Goal: Task Accomplishment & Management: Use online tool/utility

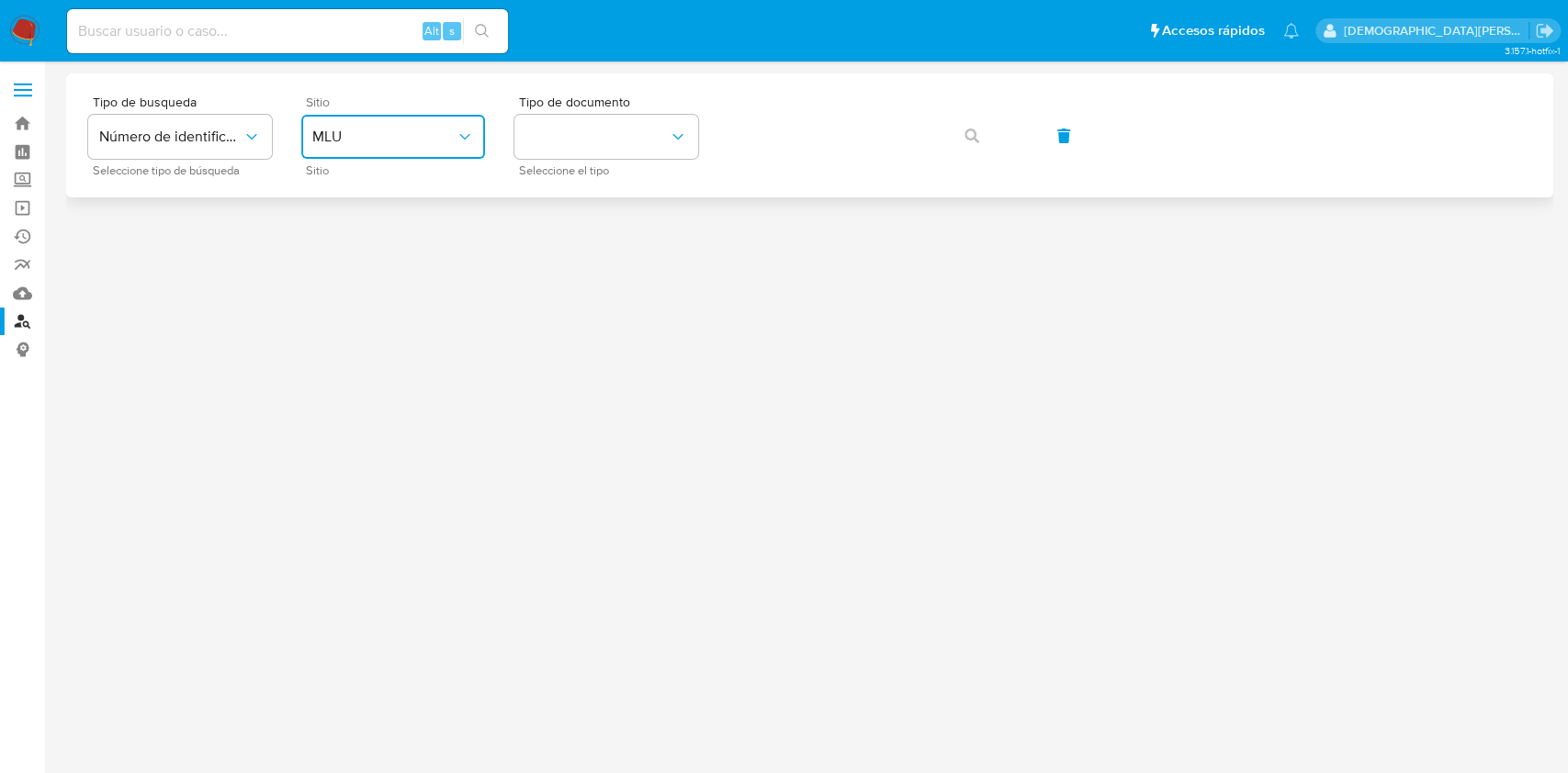
click at [379, 130] on span "MLU" at bounding box center [384, 136] width 143 height 19
click at [838, 406] on div at bounding box center [810, 417] width 1488 height 688
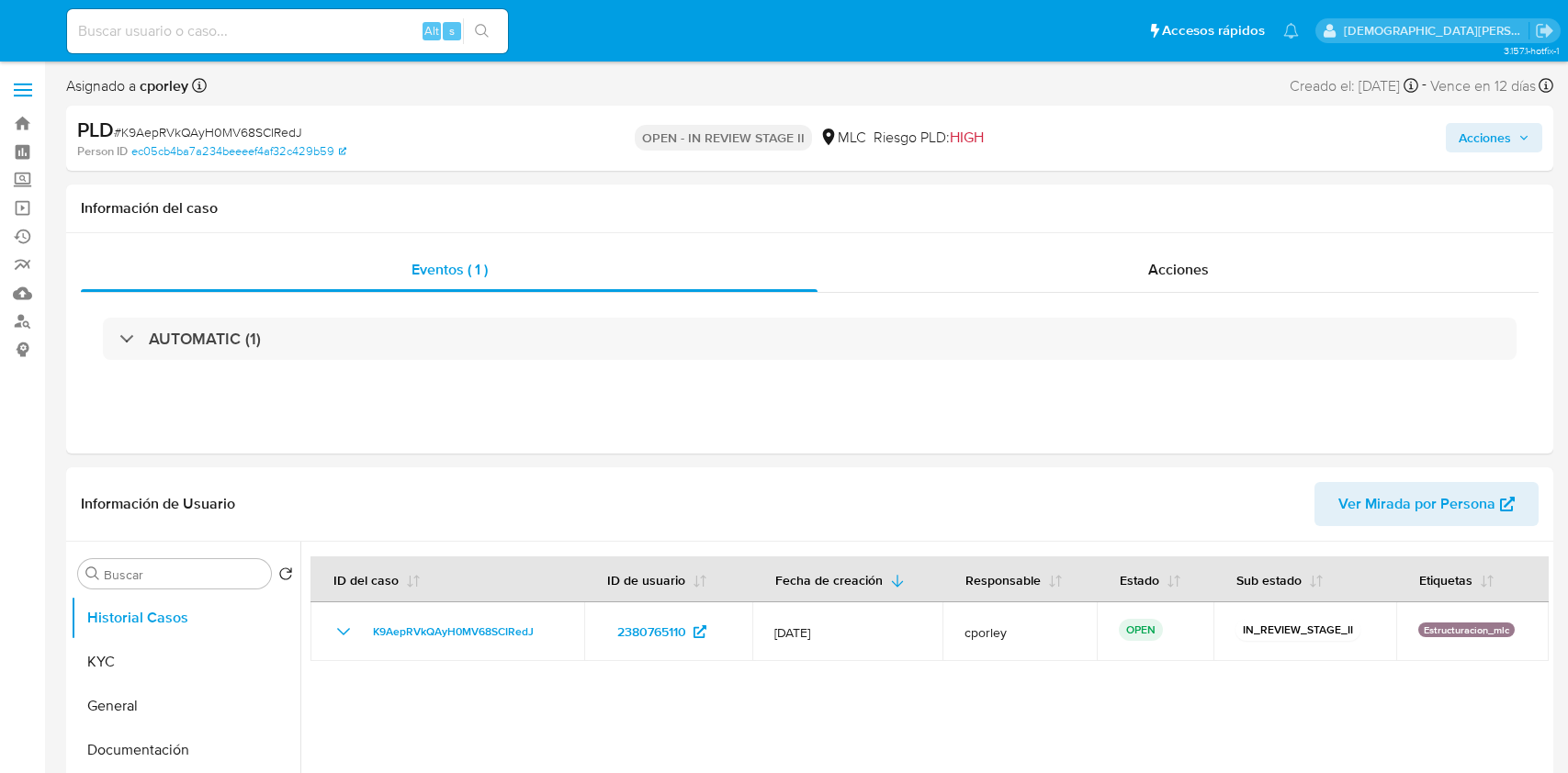
select select "10"
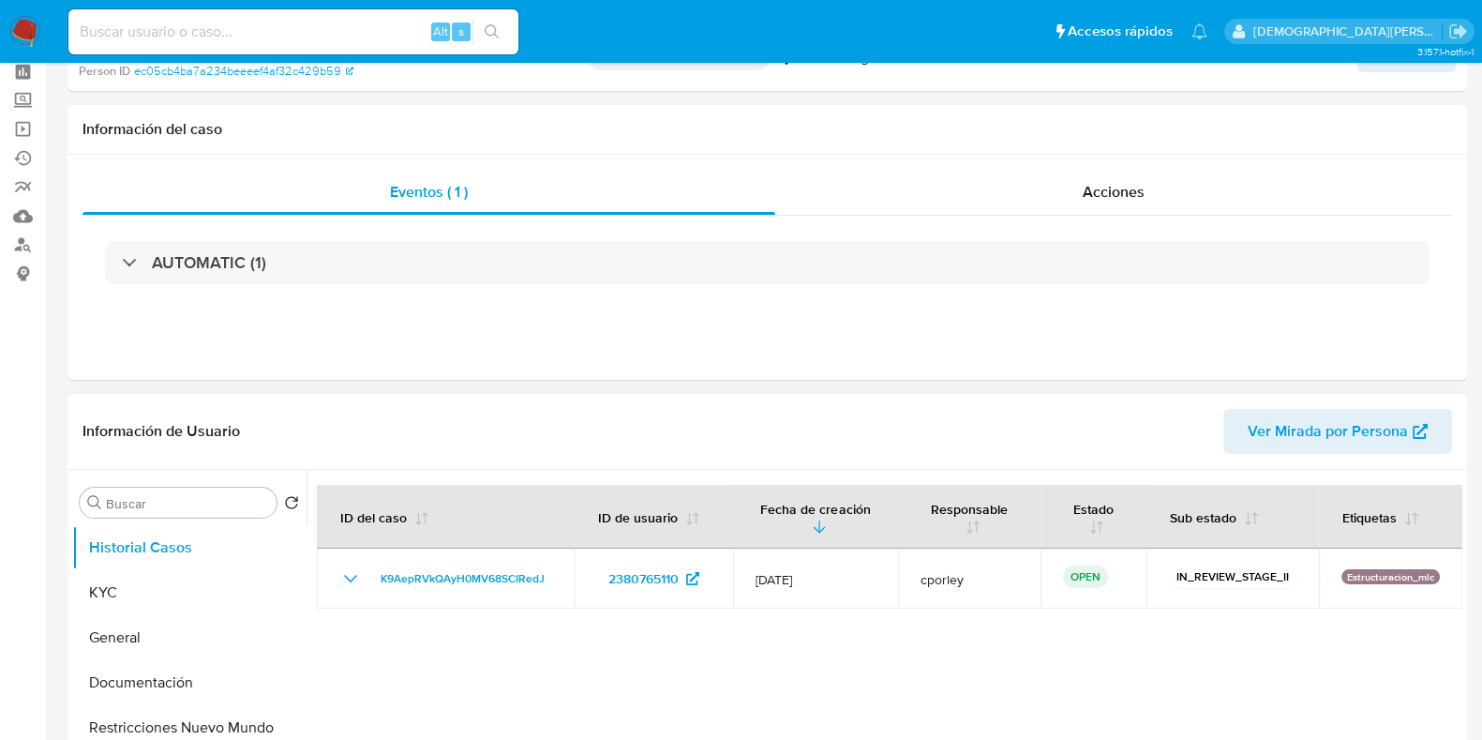
scroll to position [233, 0]
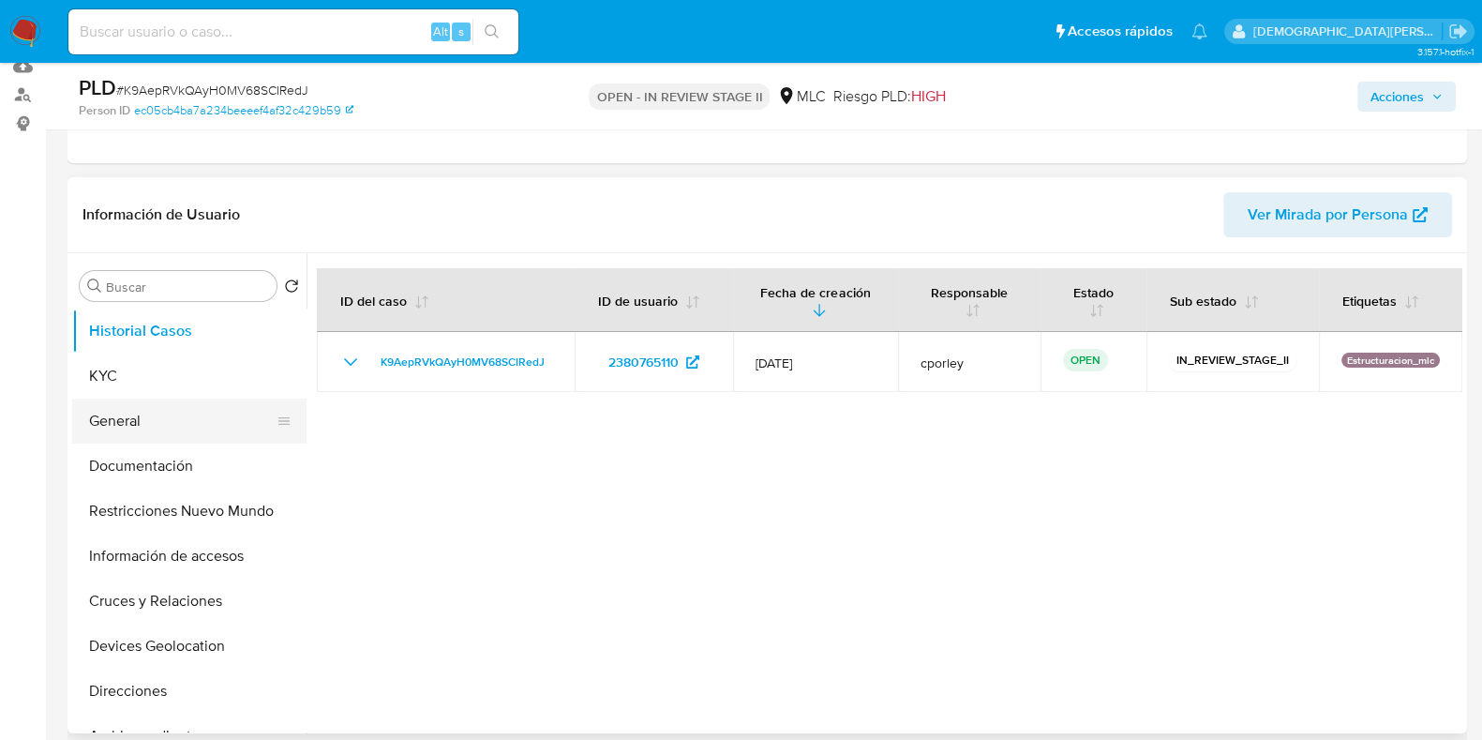
click at [130, 414] on button "General" at bounding box center [181, 420] width 219 height 45
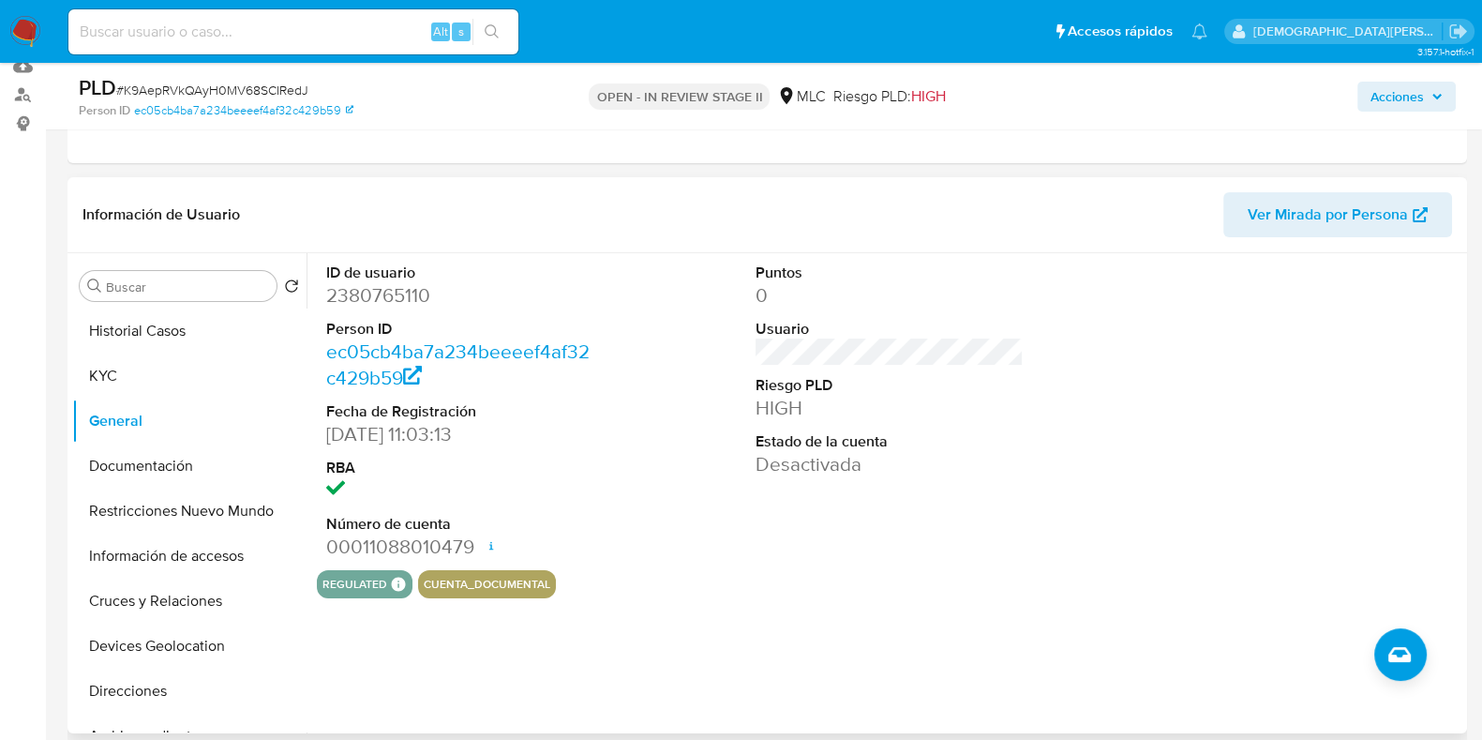
click at [379, 285] on dd "2380765110" at bounding box center [460, 295] width 268 height 26
copy dd "2380765110"
click at [171, 473] on button "Documentación" at bounding box center [181, 465] width 219 height 45
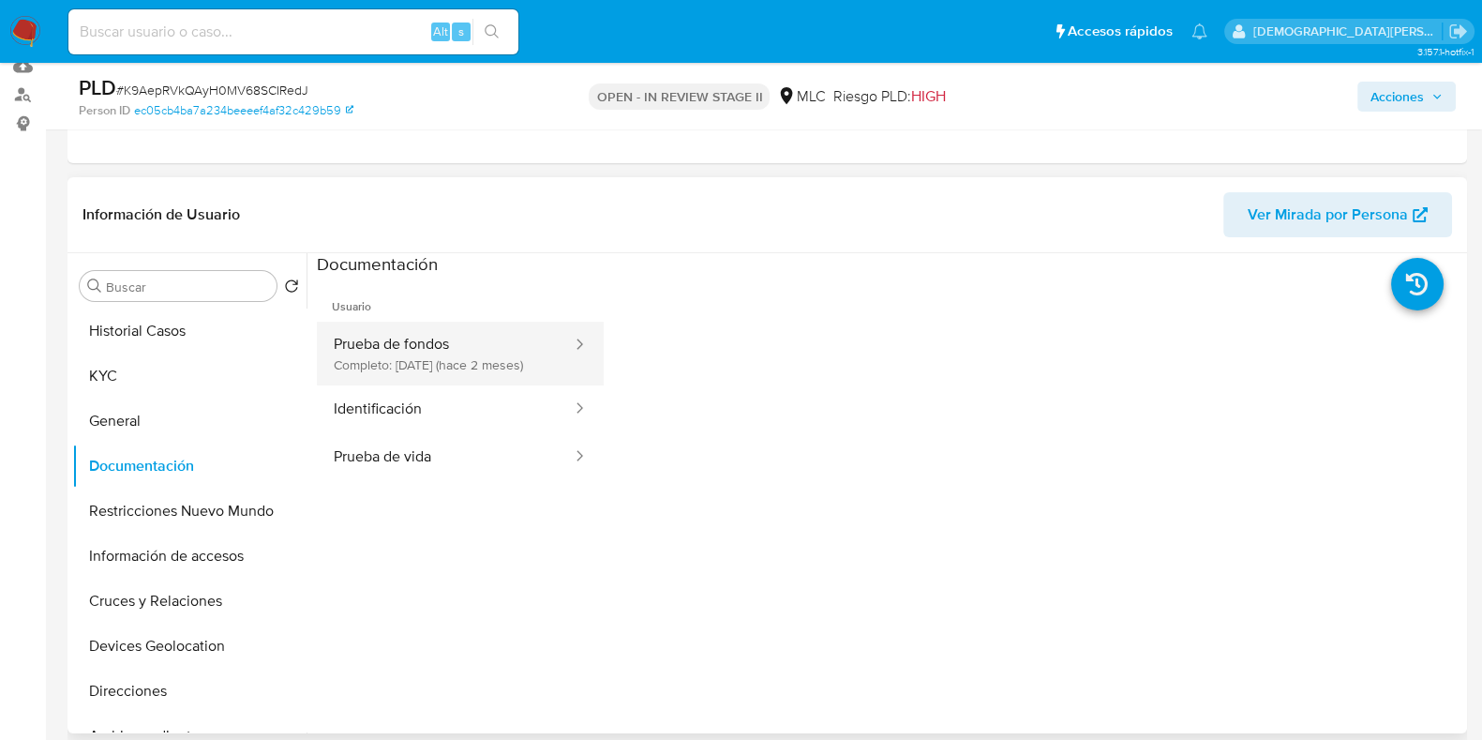
click at [498, 347] on button "Prueba de fondos Completo: 16/06/2025 (hace 2 meses)" at bounding box center [445, 354] width 257 height 64
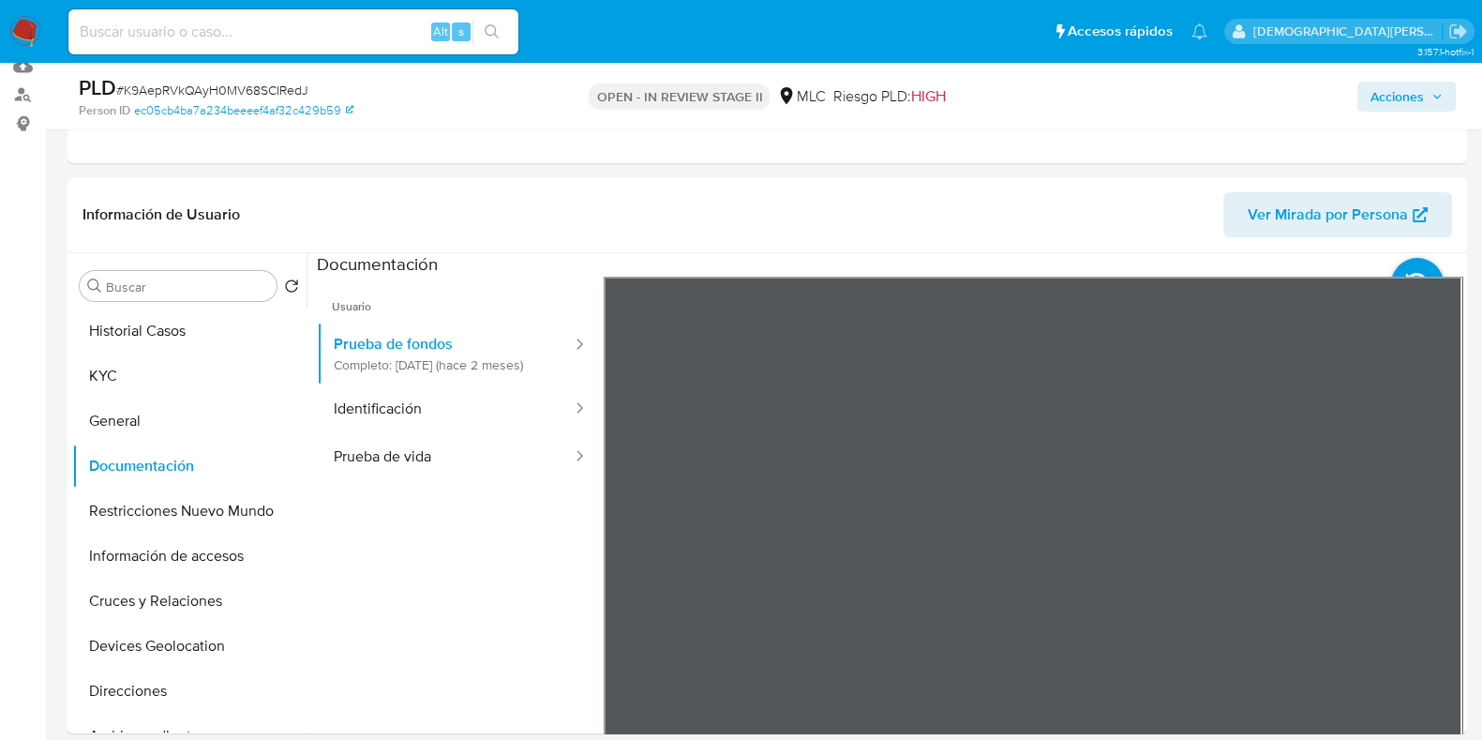
click at [500, 409] on button "Identificación" at bounding box center [445, 409] width 257 height 48
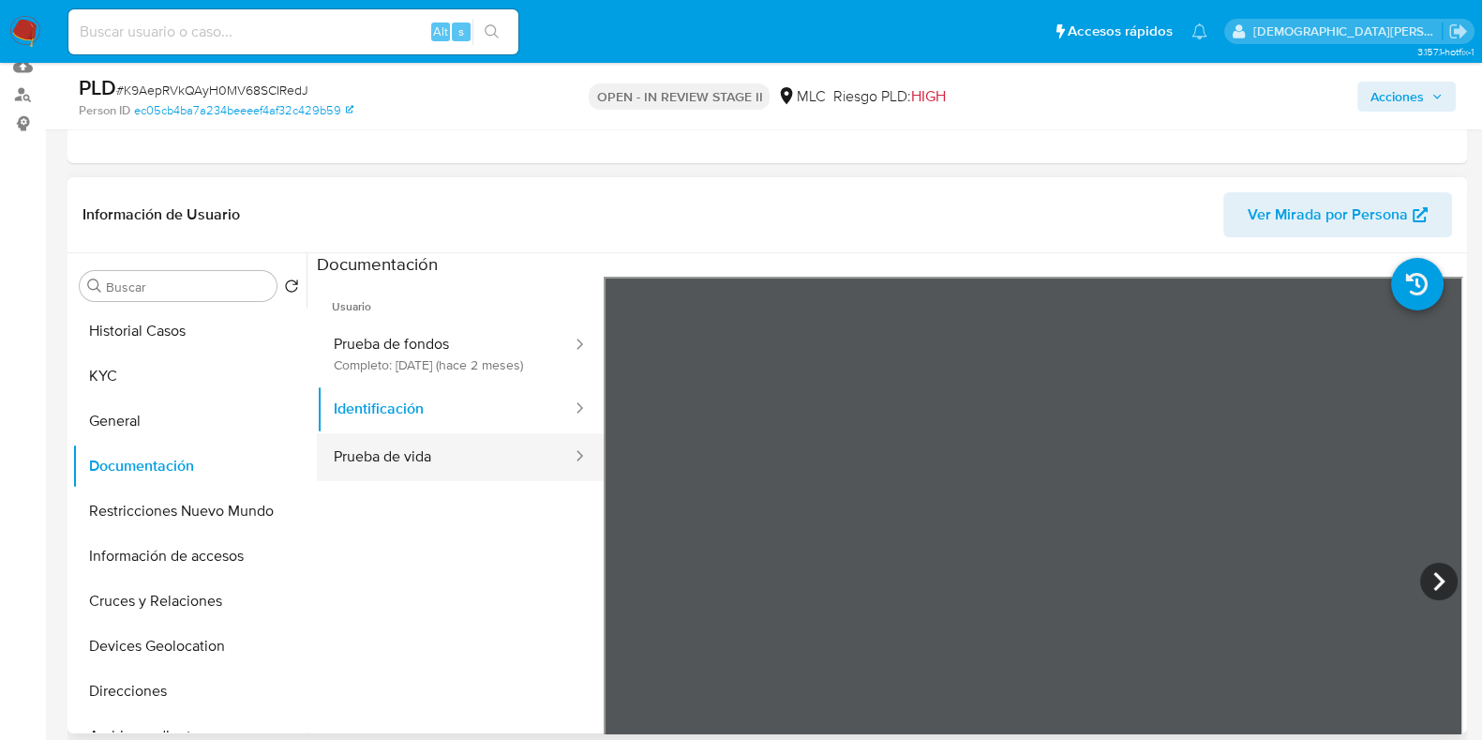
click at [491, 477] on button "Prueba de vida" at bounding box center [445, 457] width 257 height 48
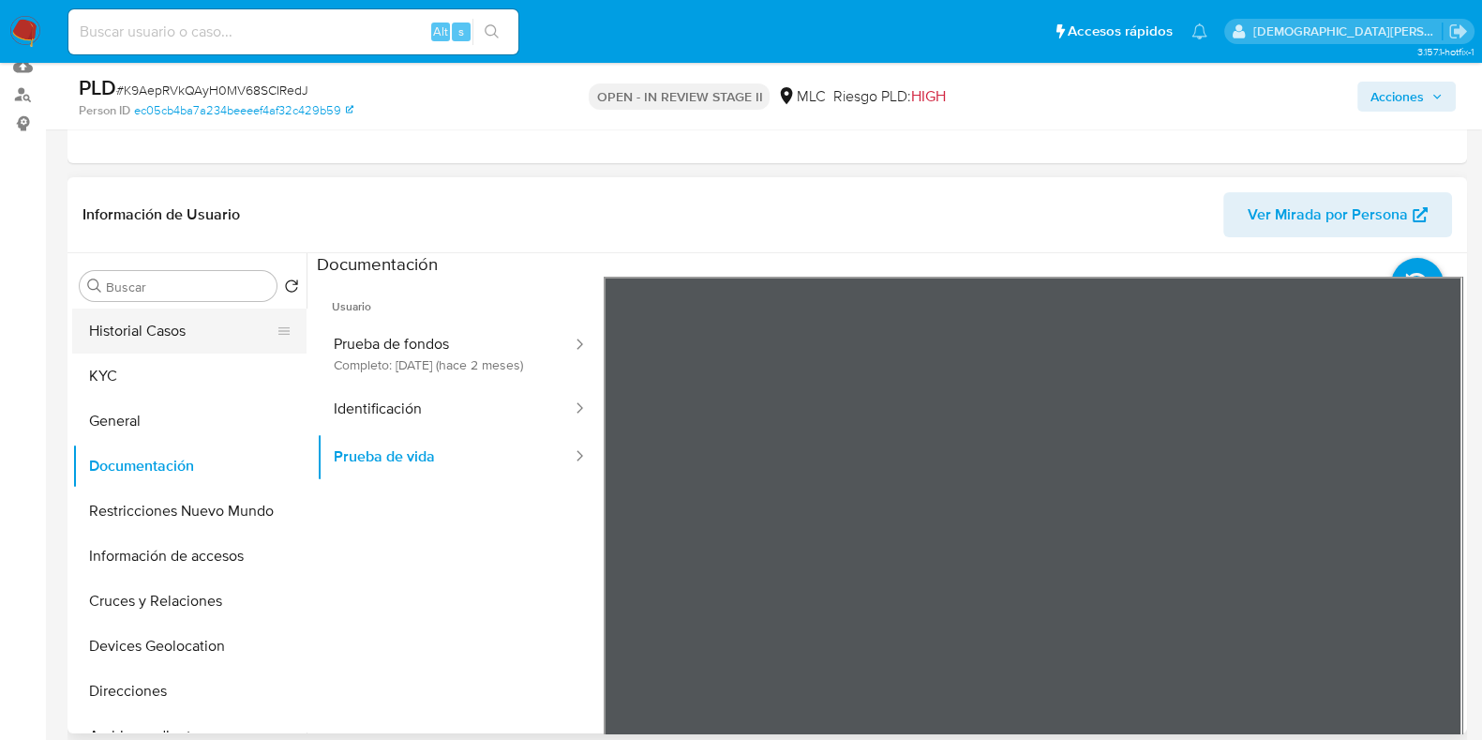
click at [150, 331] on button "Historial Casos" at bounding box center [181, 330] width 219 height 45
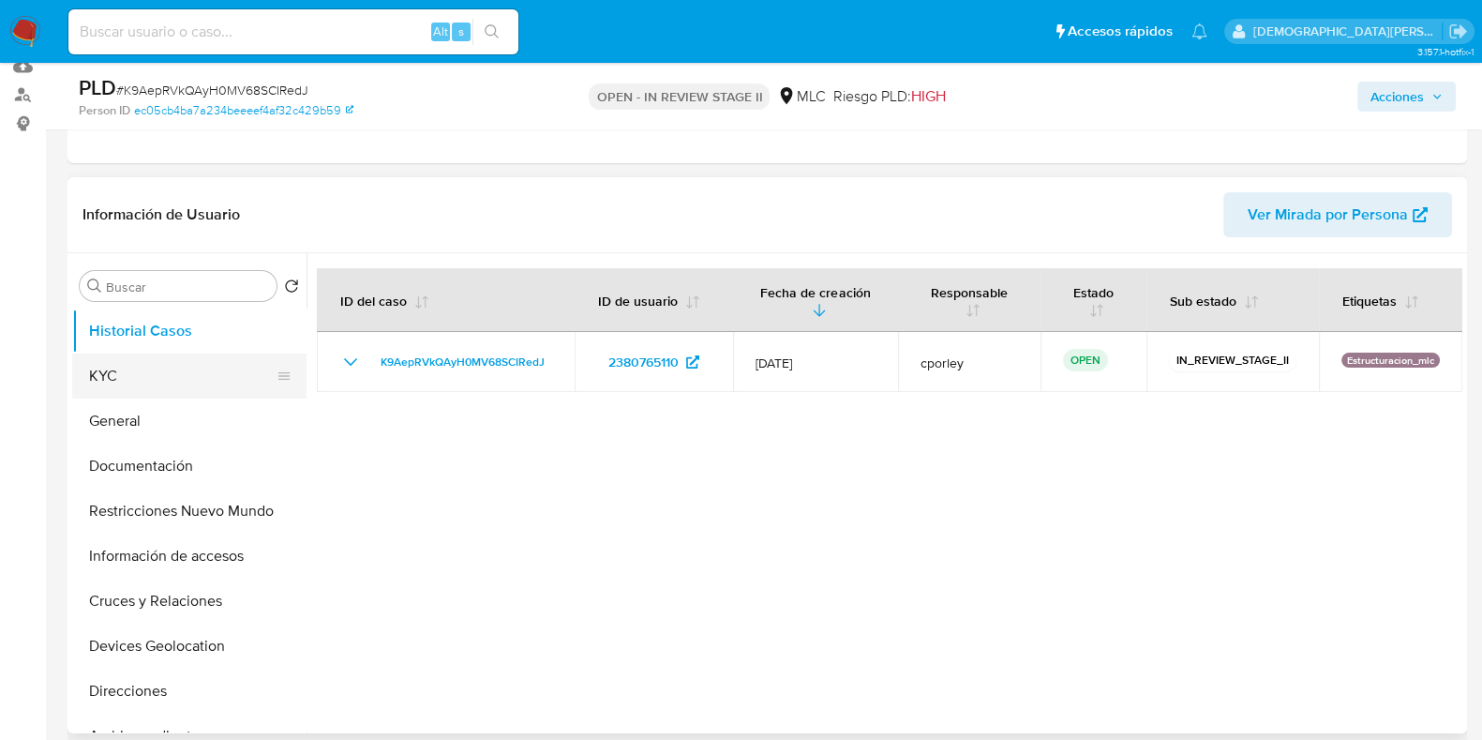
click at [131, 377] on button "KYC" at bounding box center [181, 375] width 219 height 45
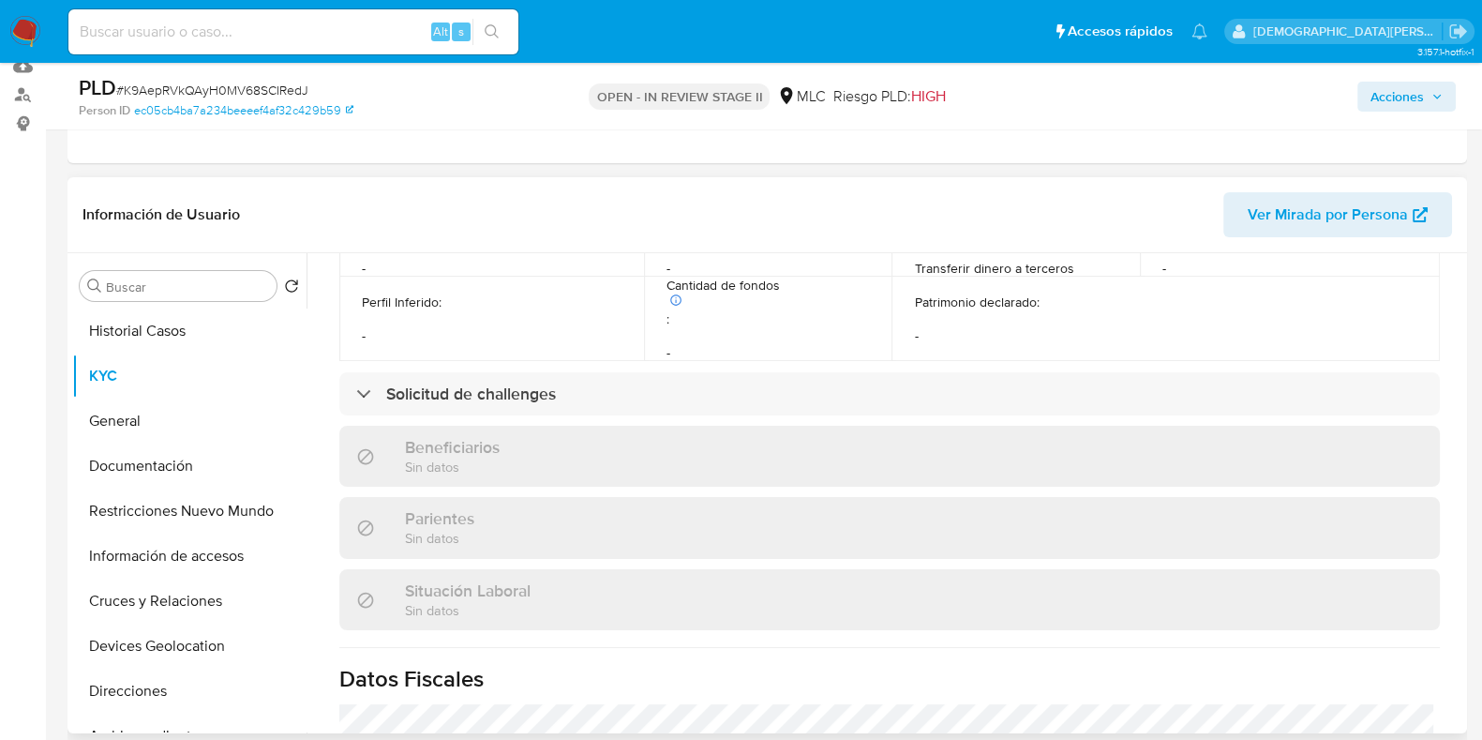
scroll to position [1034, 0]
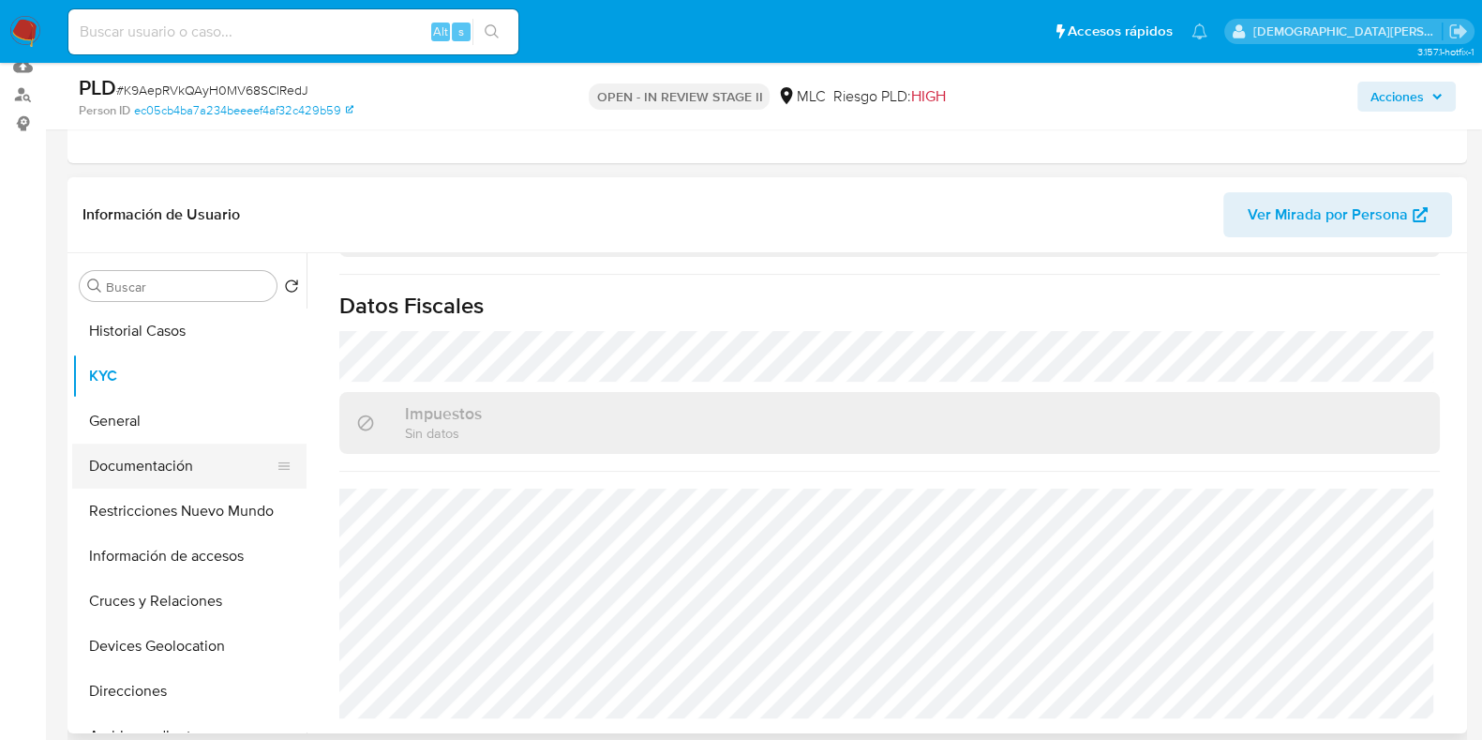
click at [164, 480] on button "Documentación" at bounding box center [181, 465] width 219 height 45
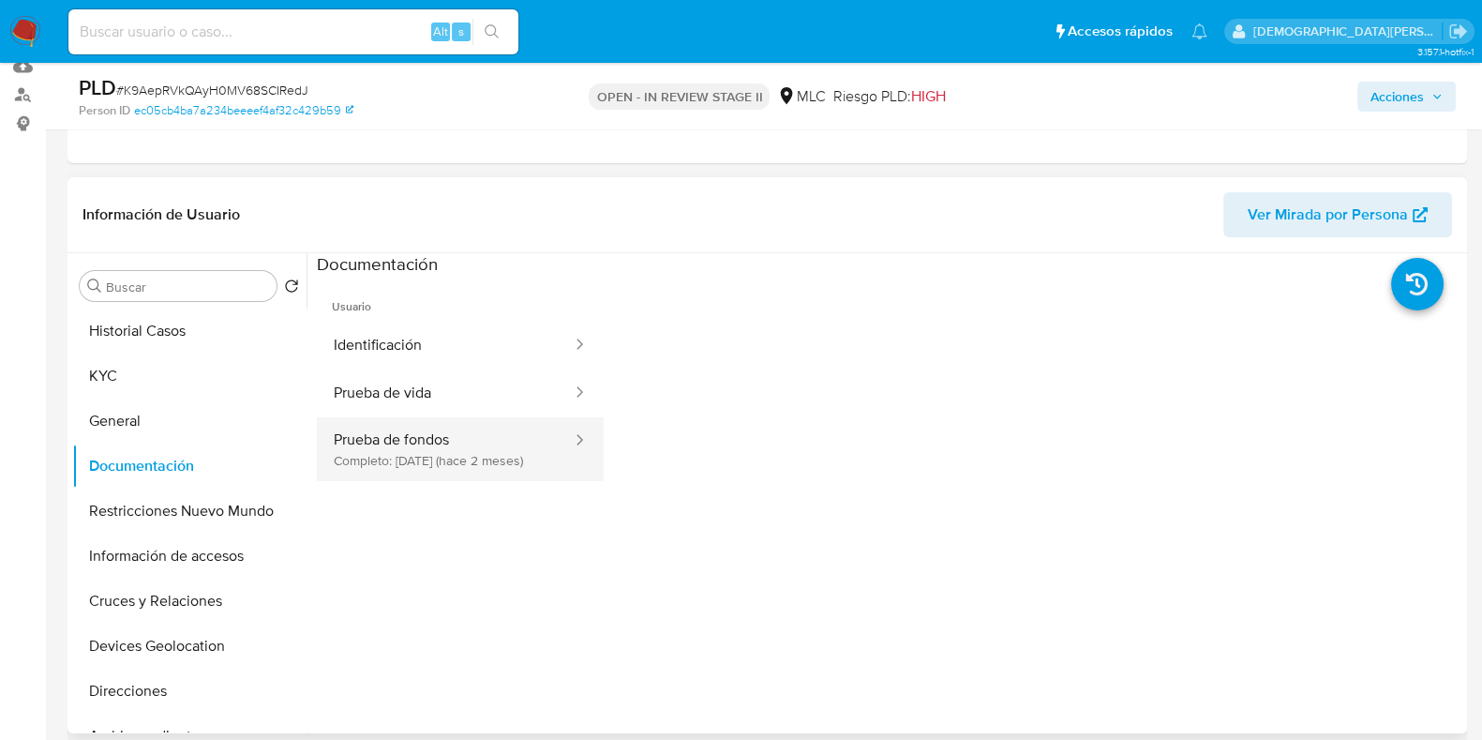
click at [443, 426] on button "Prueba de fondos Completo: 16/06/2025 (hace 2 meses)" at bounding box center [445, 449] width 257 height 64
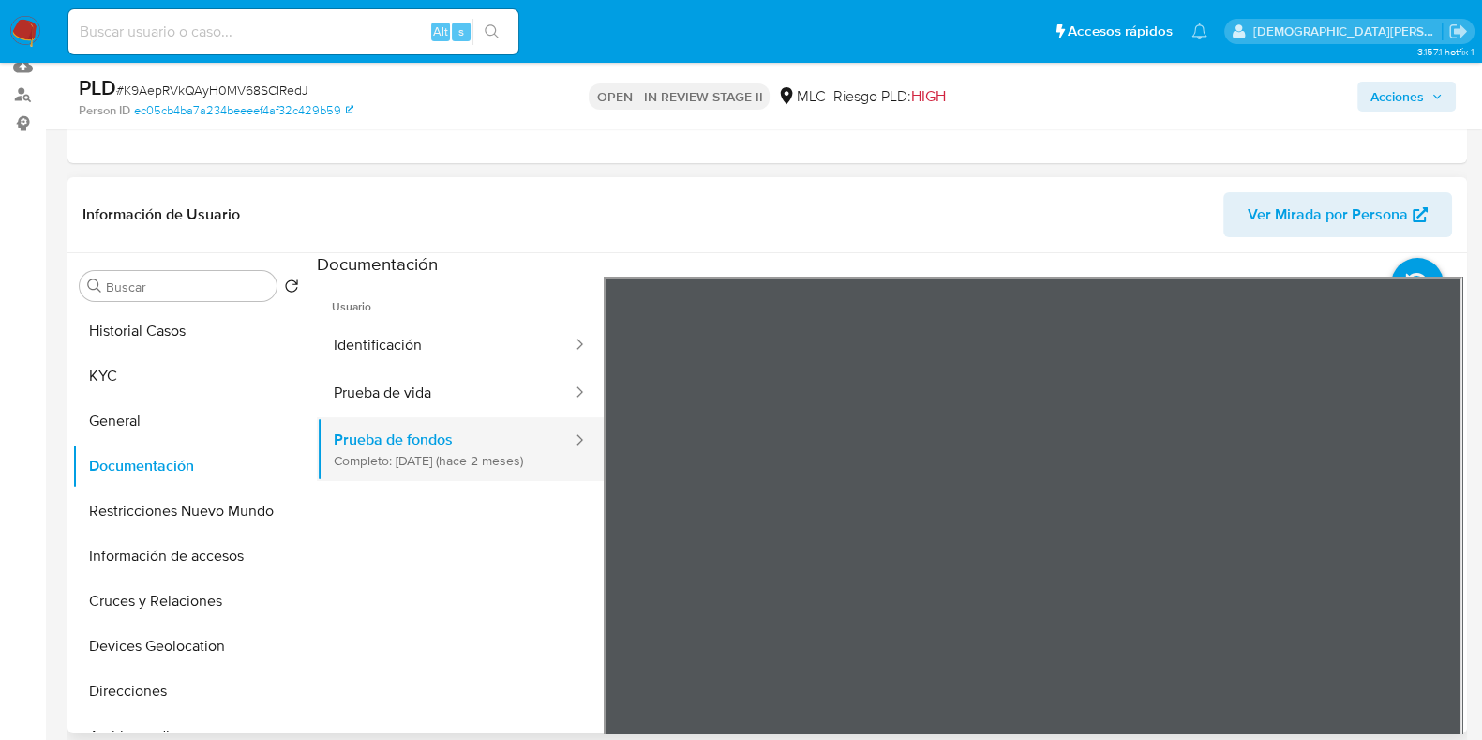
click at [403, 417] on button "Prueba de fondos Completo: 16/06/2025 (hace 2 meses)" at bounding box center [445, 449] width 257 height 64
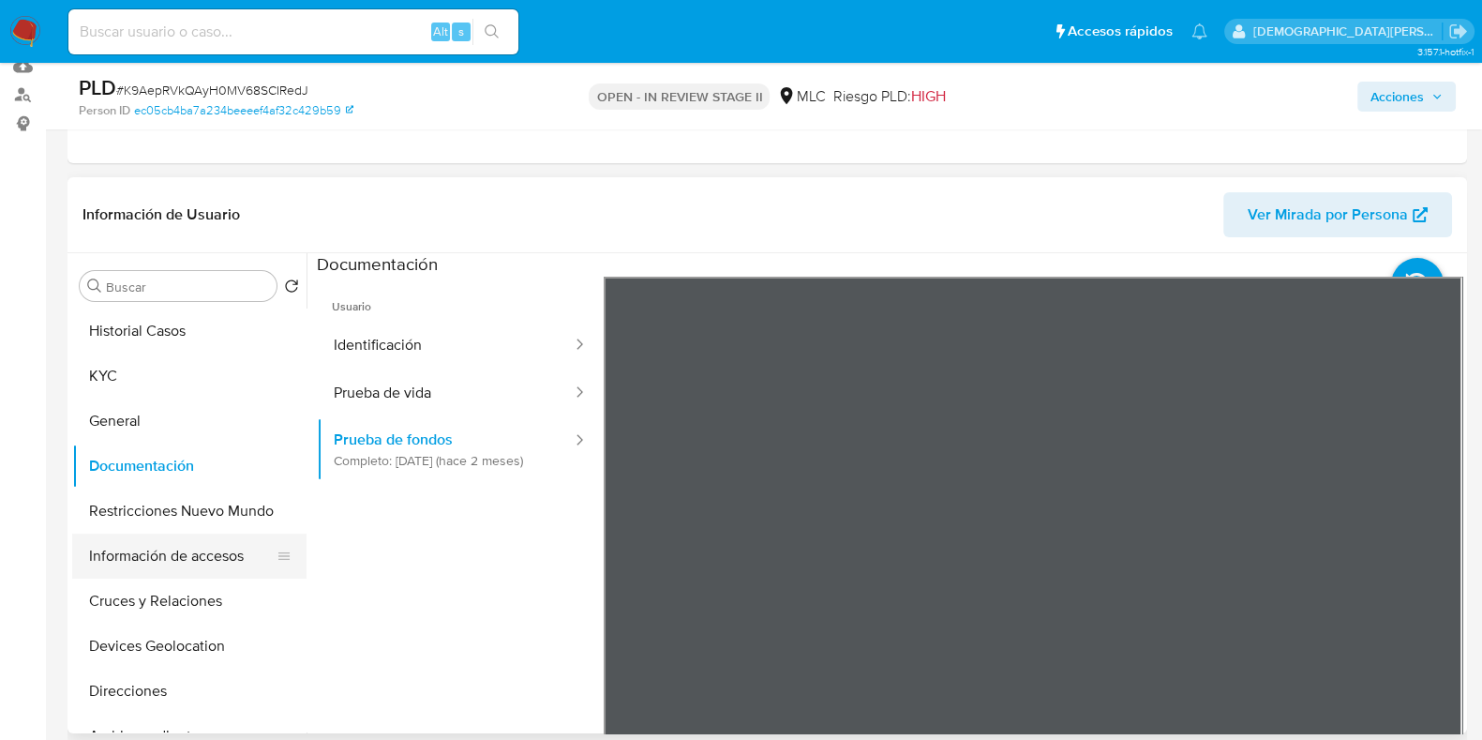
click at [158, 533] on button "Información de accesos" at bounding box center [181, 555] width 219 height 45
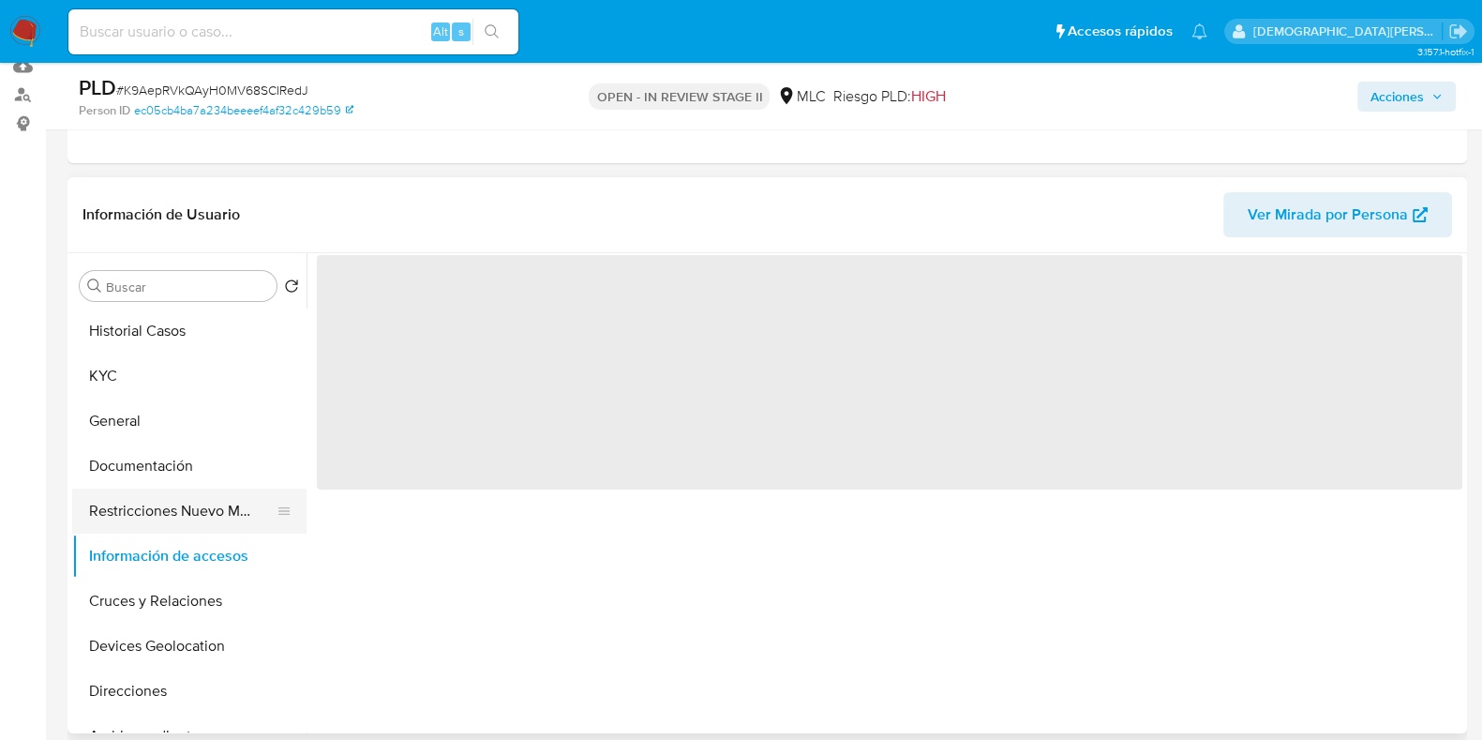
click at [167, 517] on button "Restricciones Nuevo Mundo" at bounding box center [181, 510] width 219 height 45
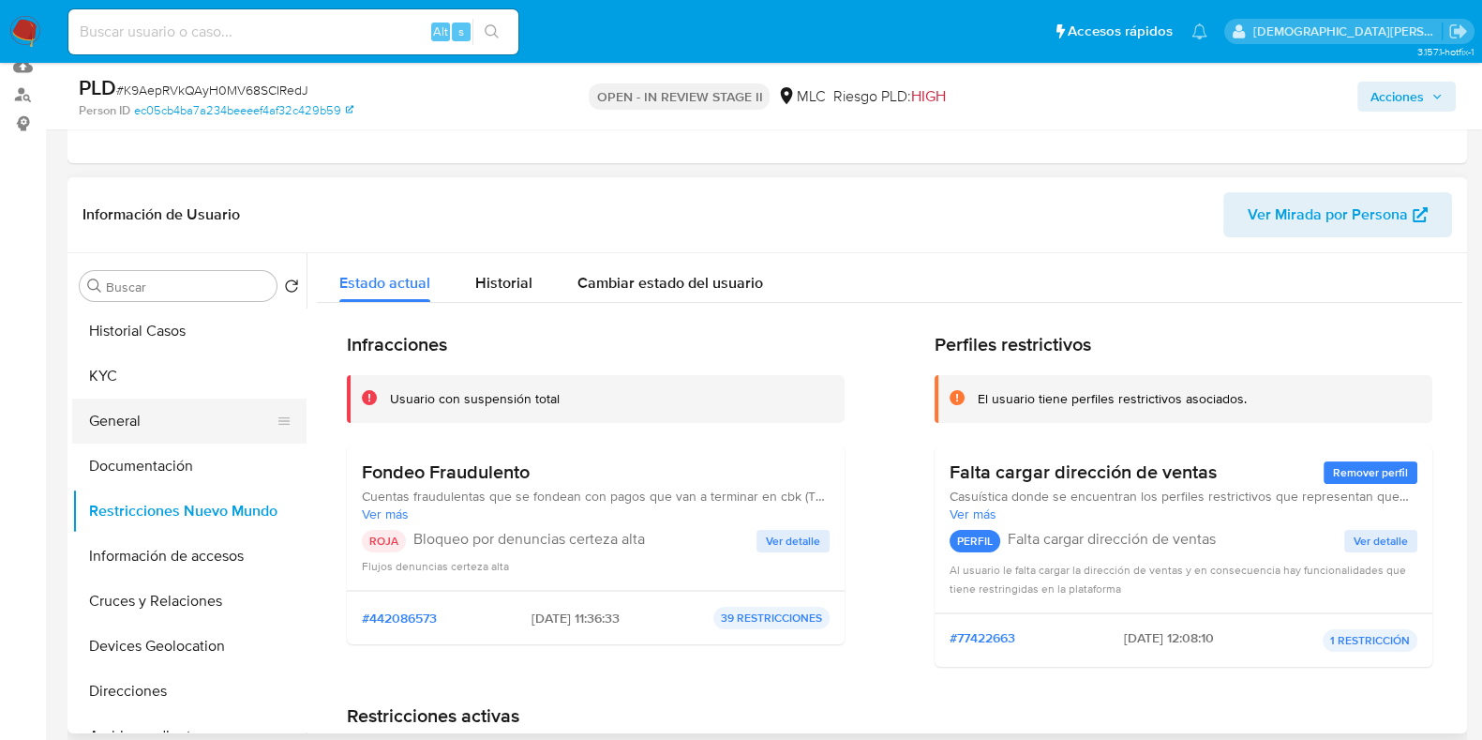
click at [191, 439] on button "General" at bounding box center [181, 420] width 219 height 45
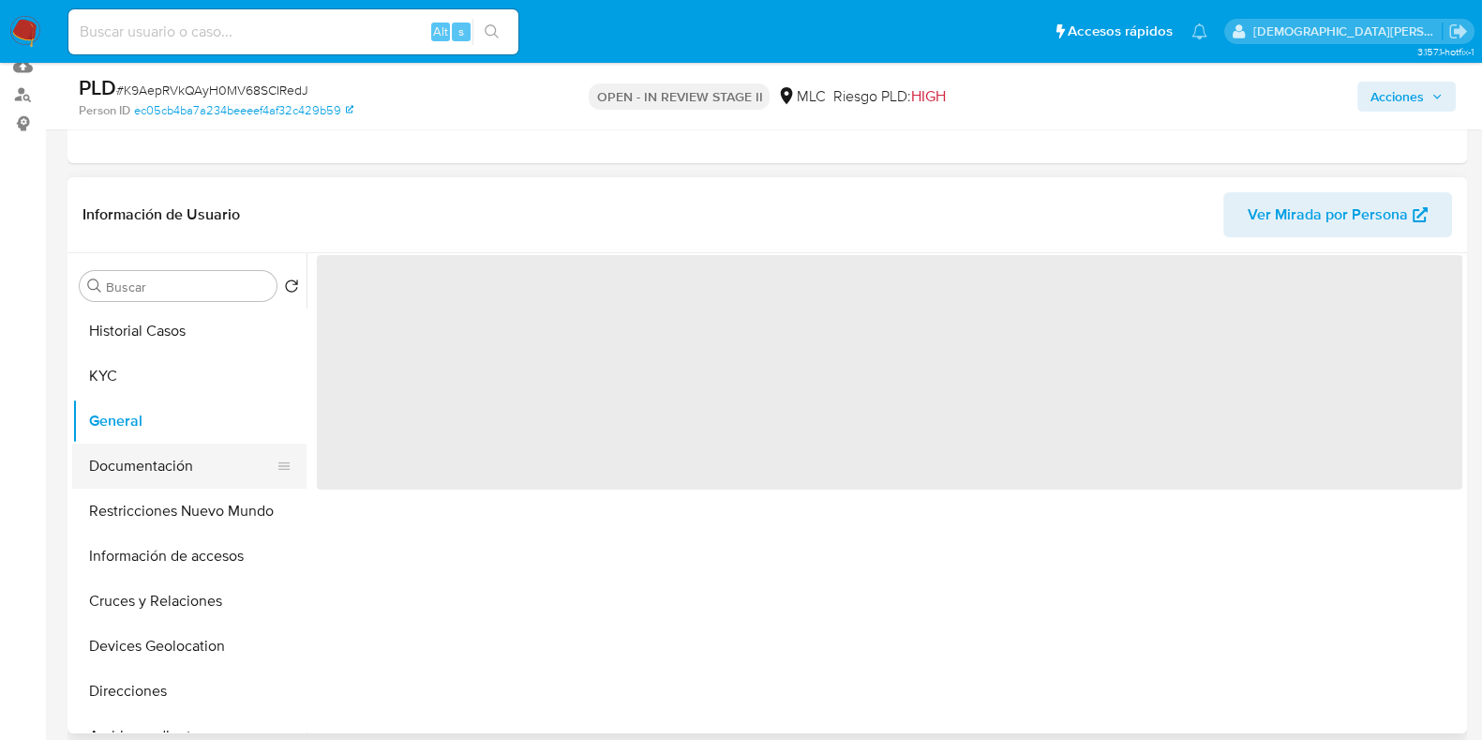
click at [189, 463] on button "Documentación" at bounding box center [181, 465] width 219 height 45
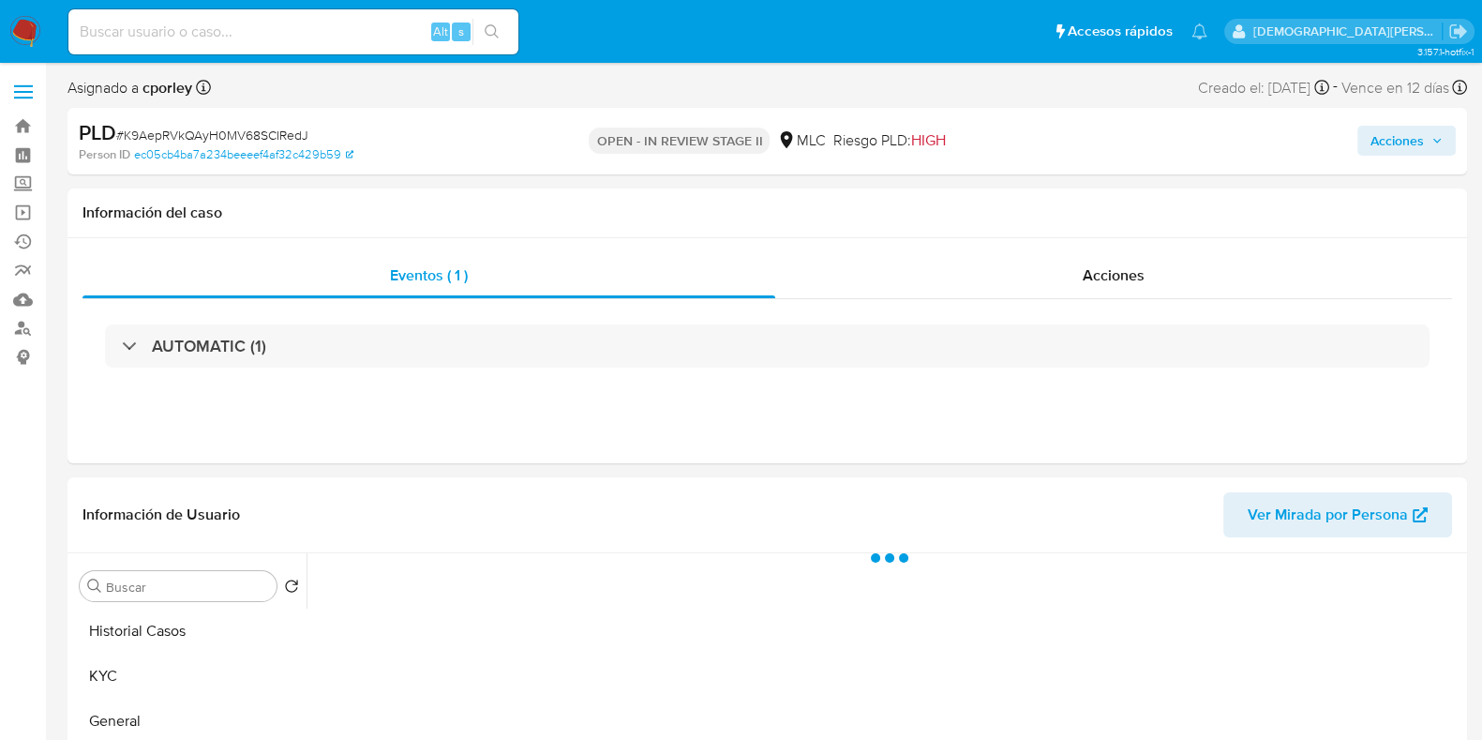
click at [1403, 137] on span "Acciones" at bounding box center [1397, 141] width 53 height 30
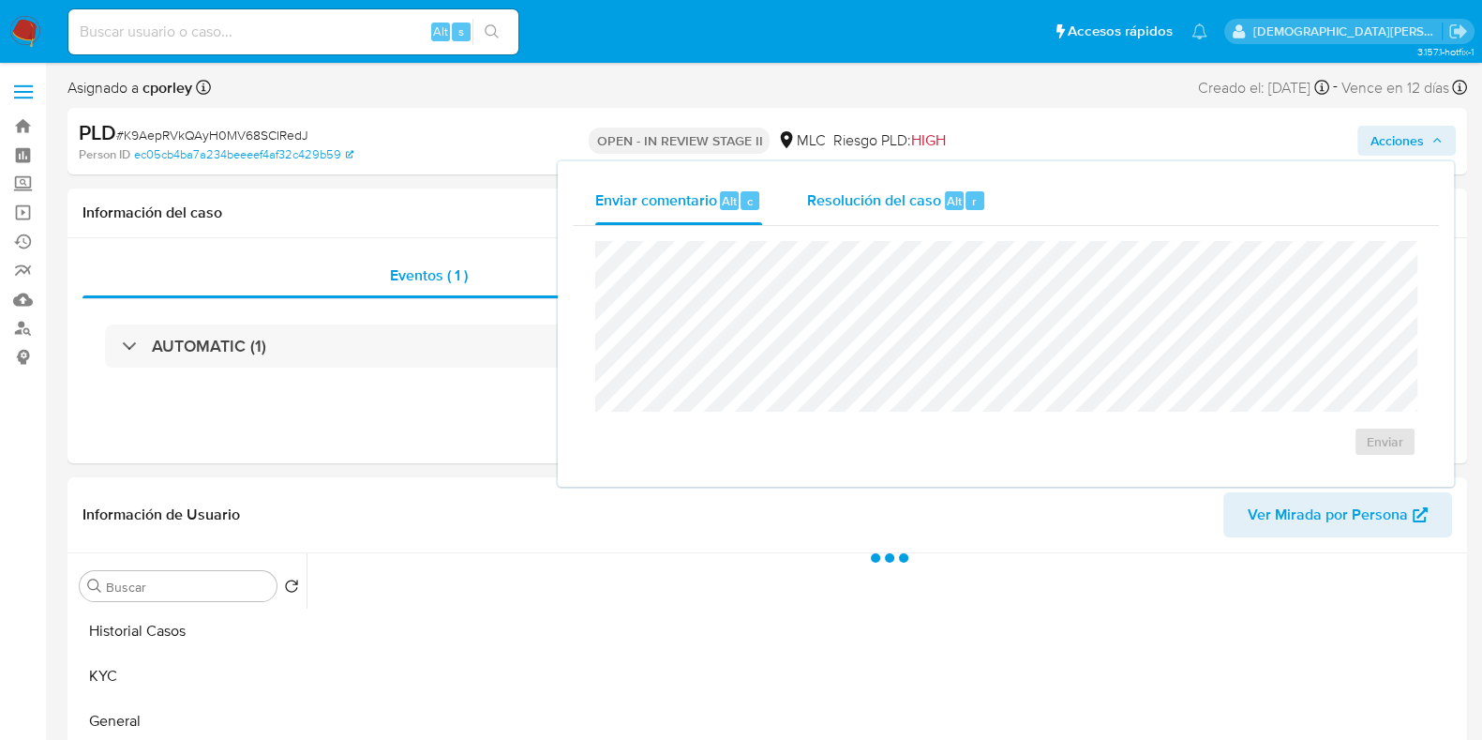
click at [912, 203] on span "Resolución del caso" at bounding box center [874, 200] width 134 height 22
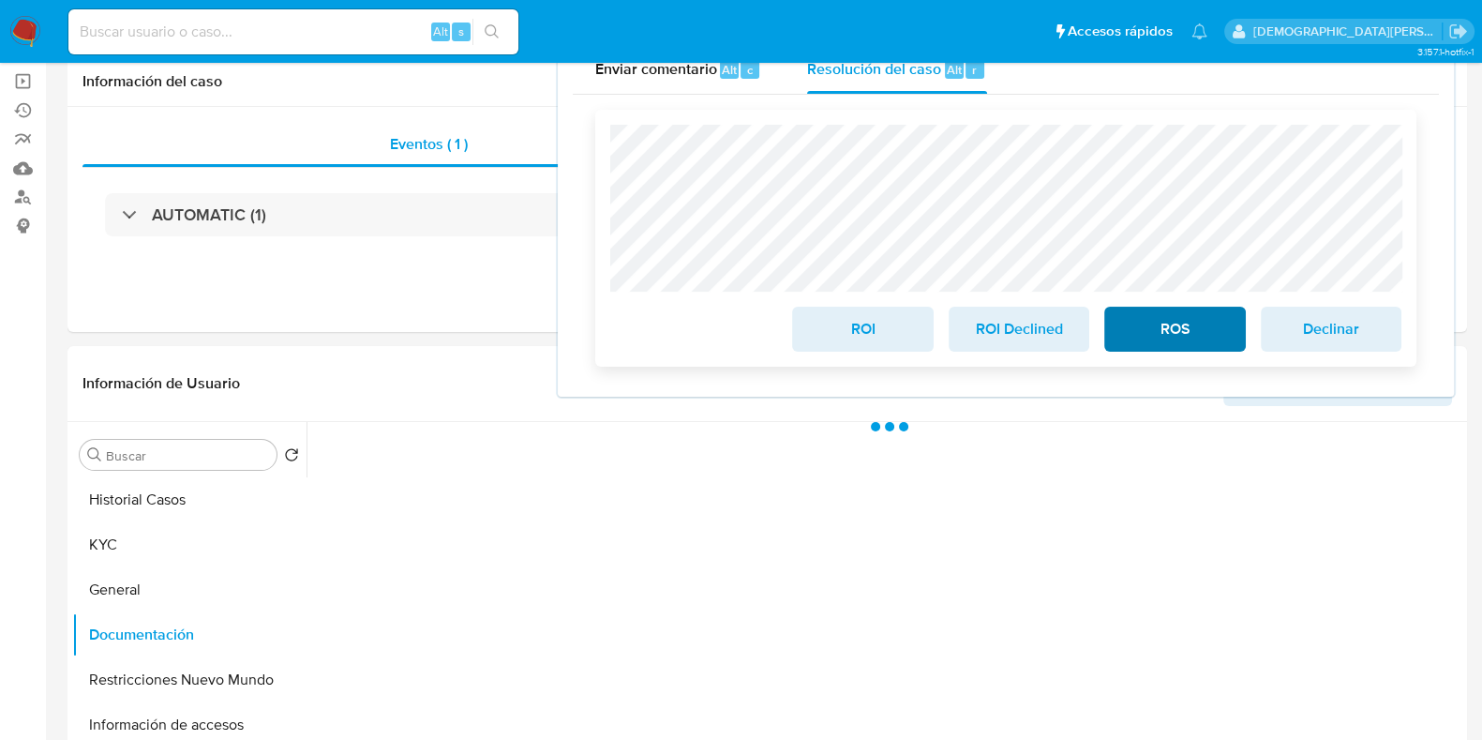
scroll to position [468, 0]
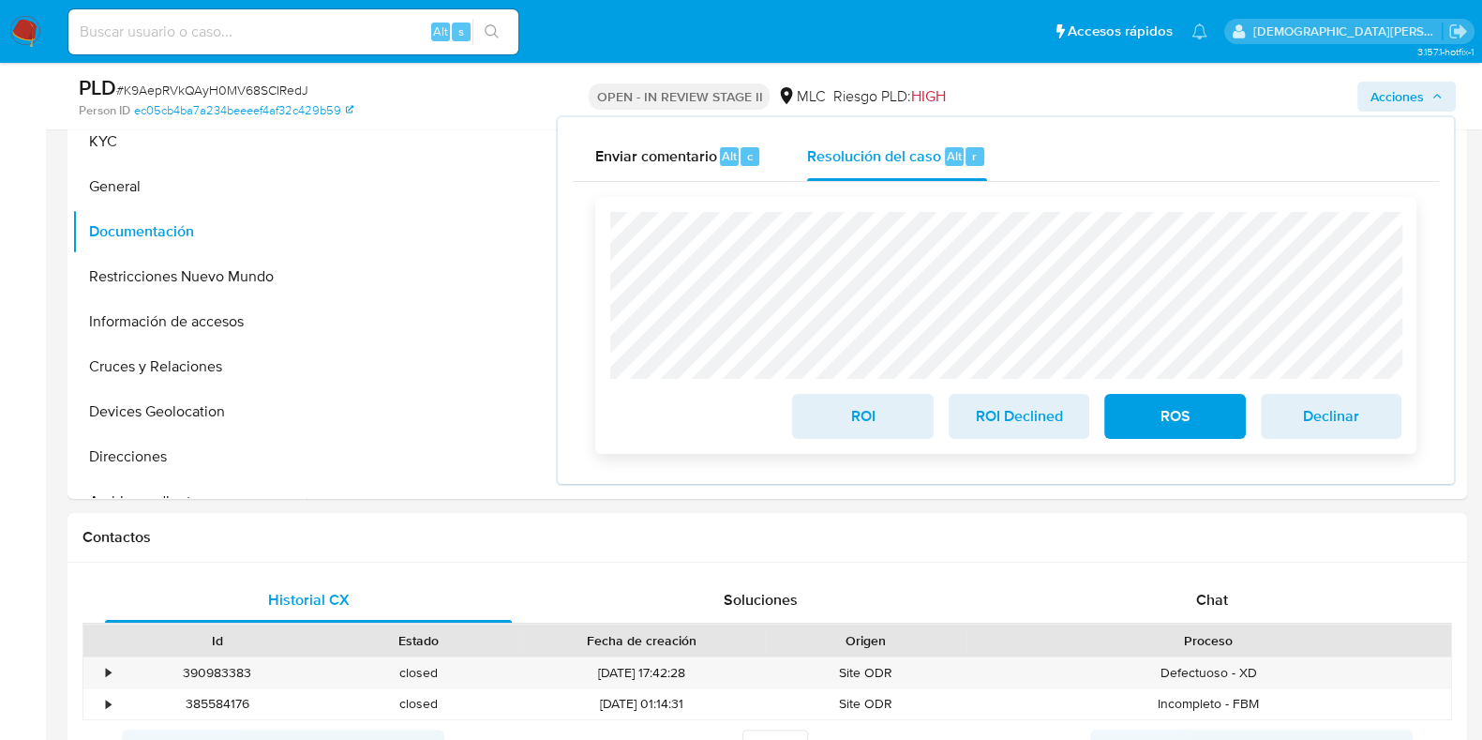
click at [1153, 423] on span "ROS" at bounding box center [1175, 416] width 92 height 41
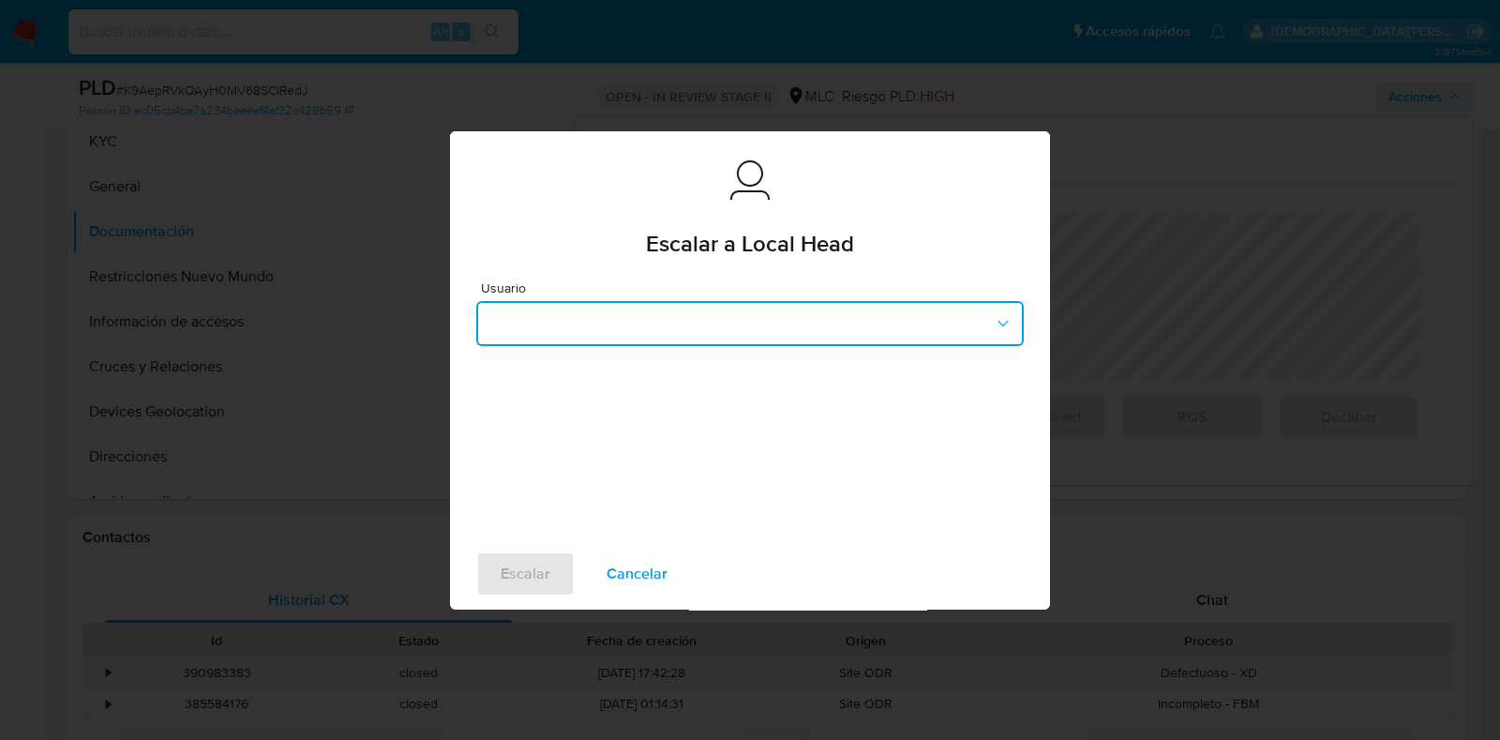
click at [578, 323] on button "button" at bounding box center [750, 323] width 548 height 45
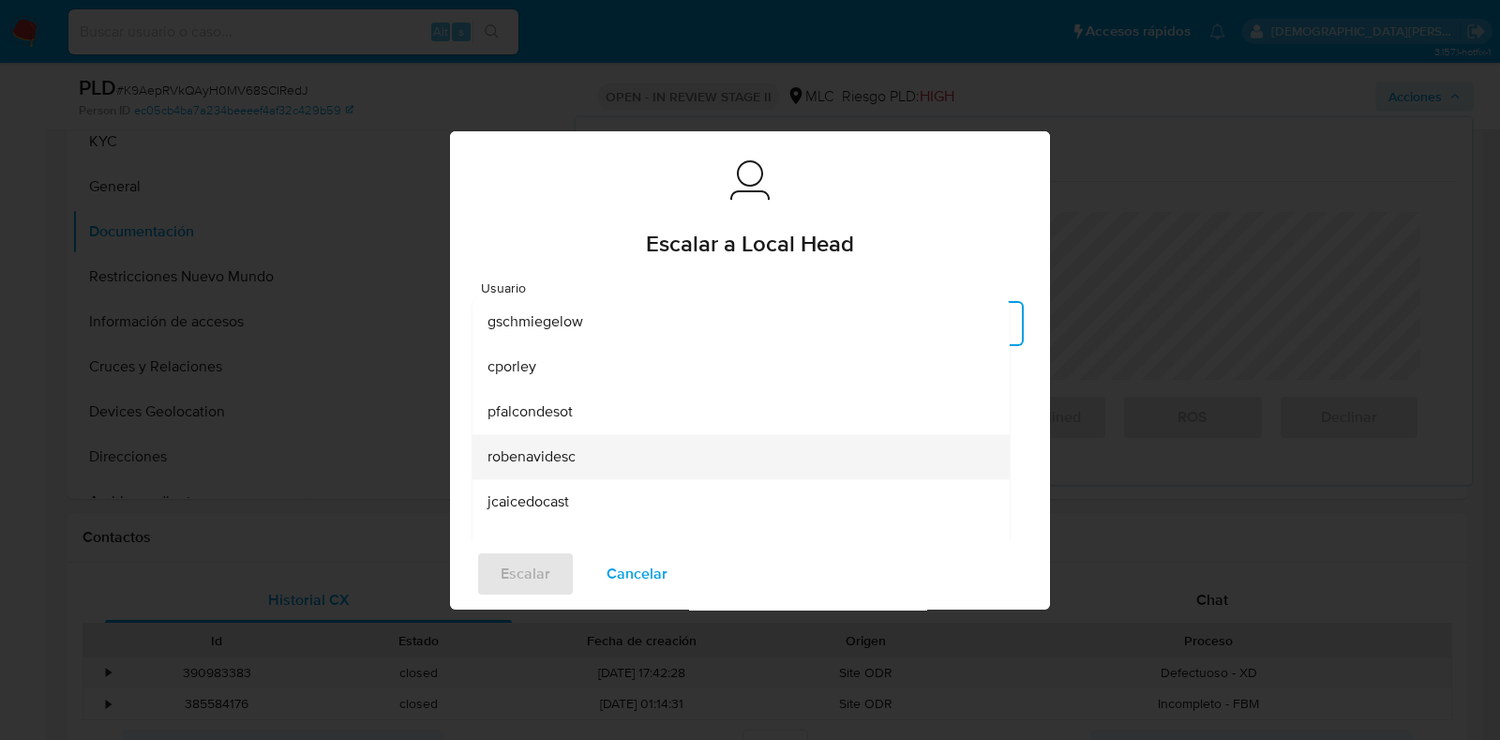
click at [552, 452] on span "robenavidesc" at bounding box center [532, 456] width 88 height 19
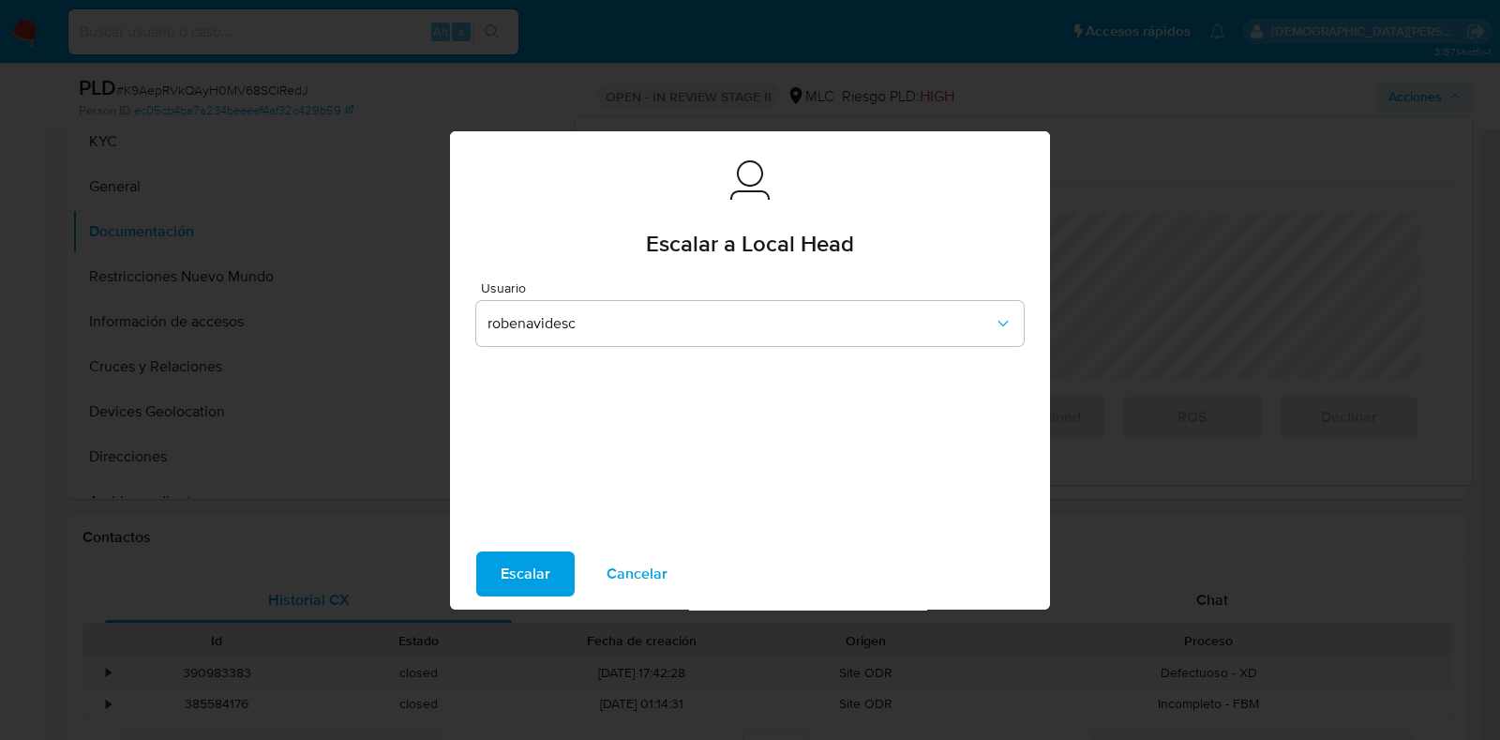
click at [529, 576] on span "Escalar" at bounding box center [526, 573] width 50 height 41
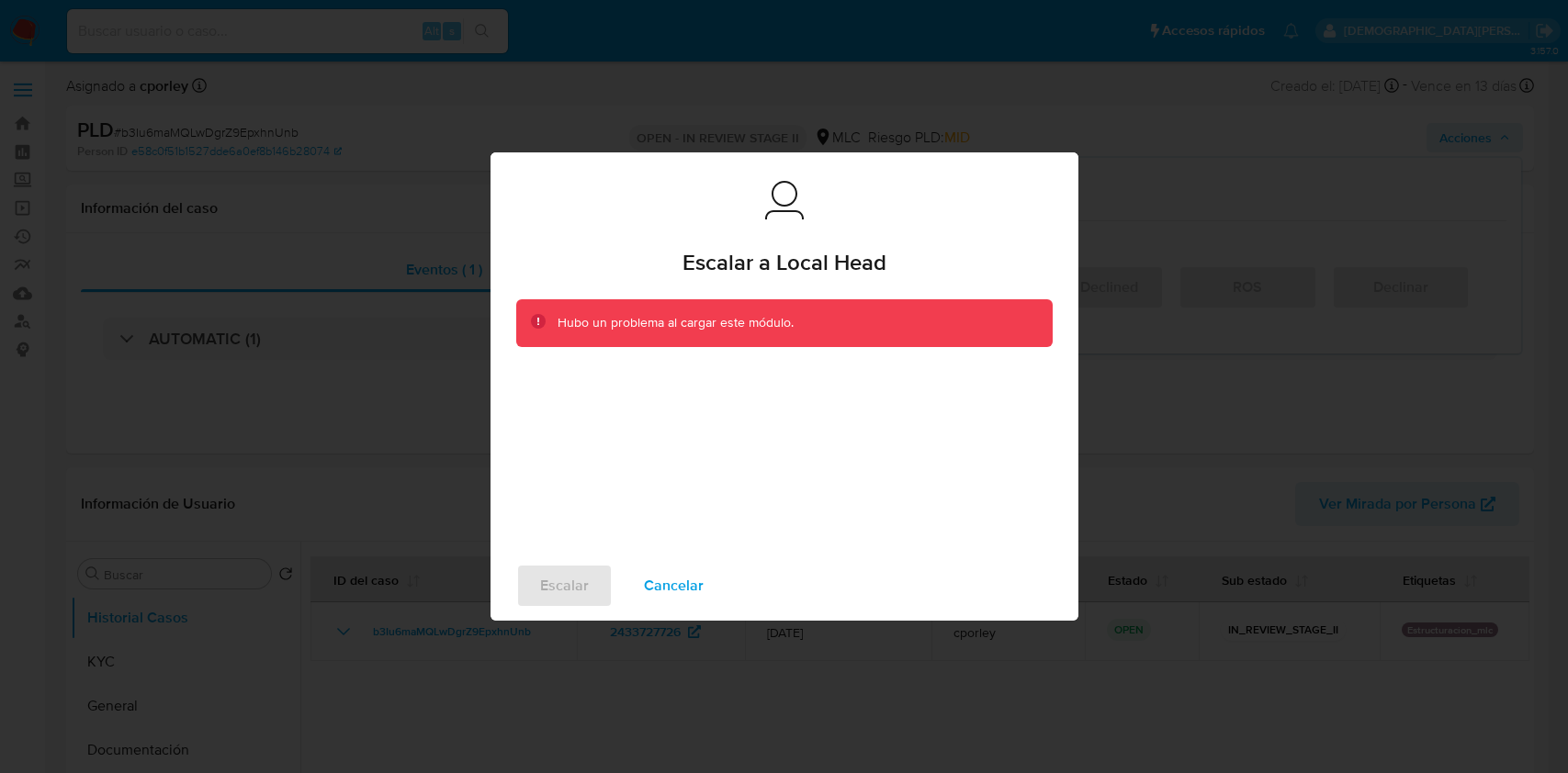
select select "10"
click at [671, 577] on span "Cancelar" at bounding box center [673, 586] width 60 height 40
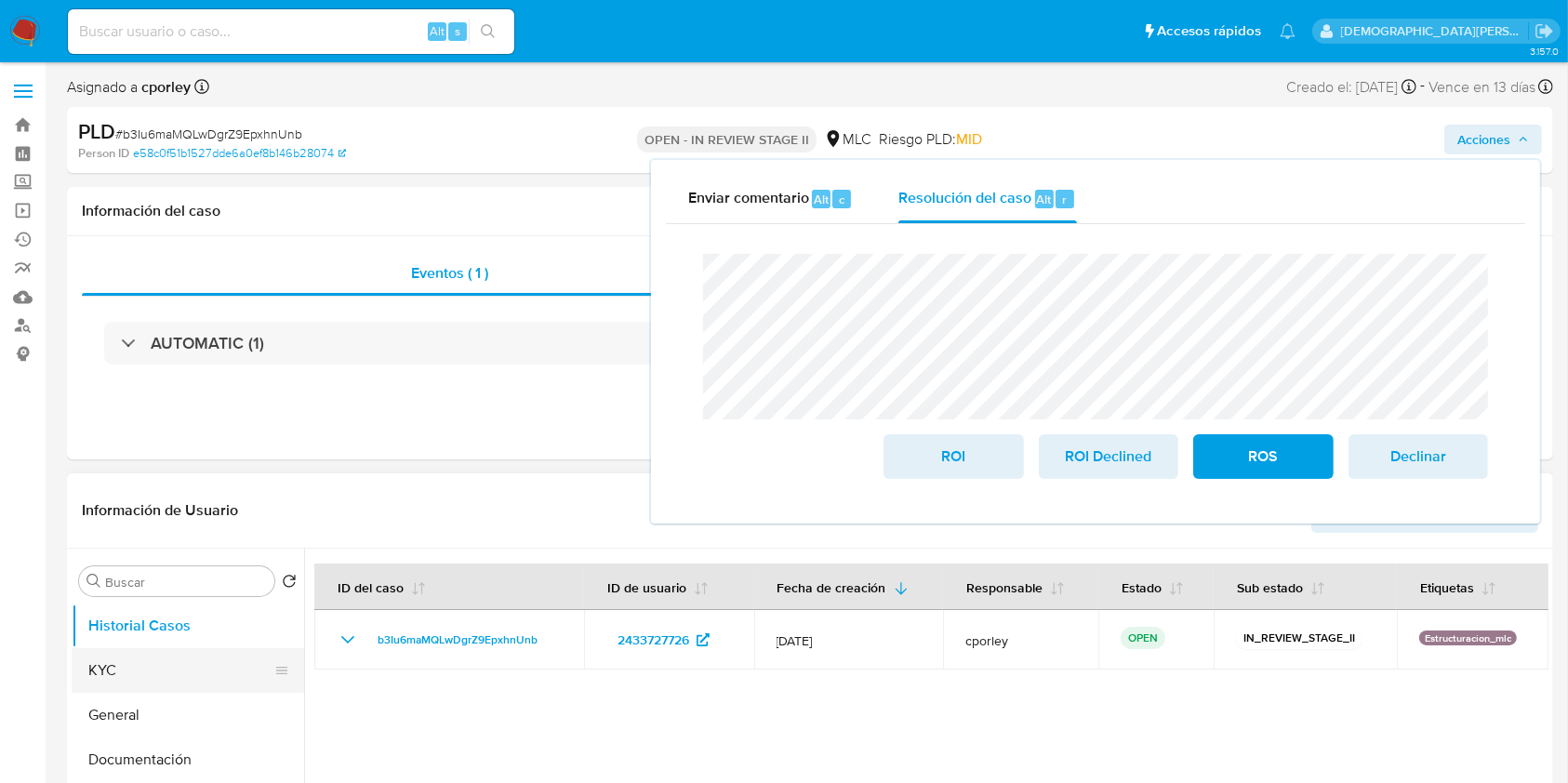
click at [140, 668] on button "KYC" at bounding box center [180, 670] width 217 height 45
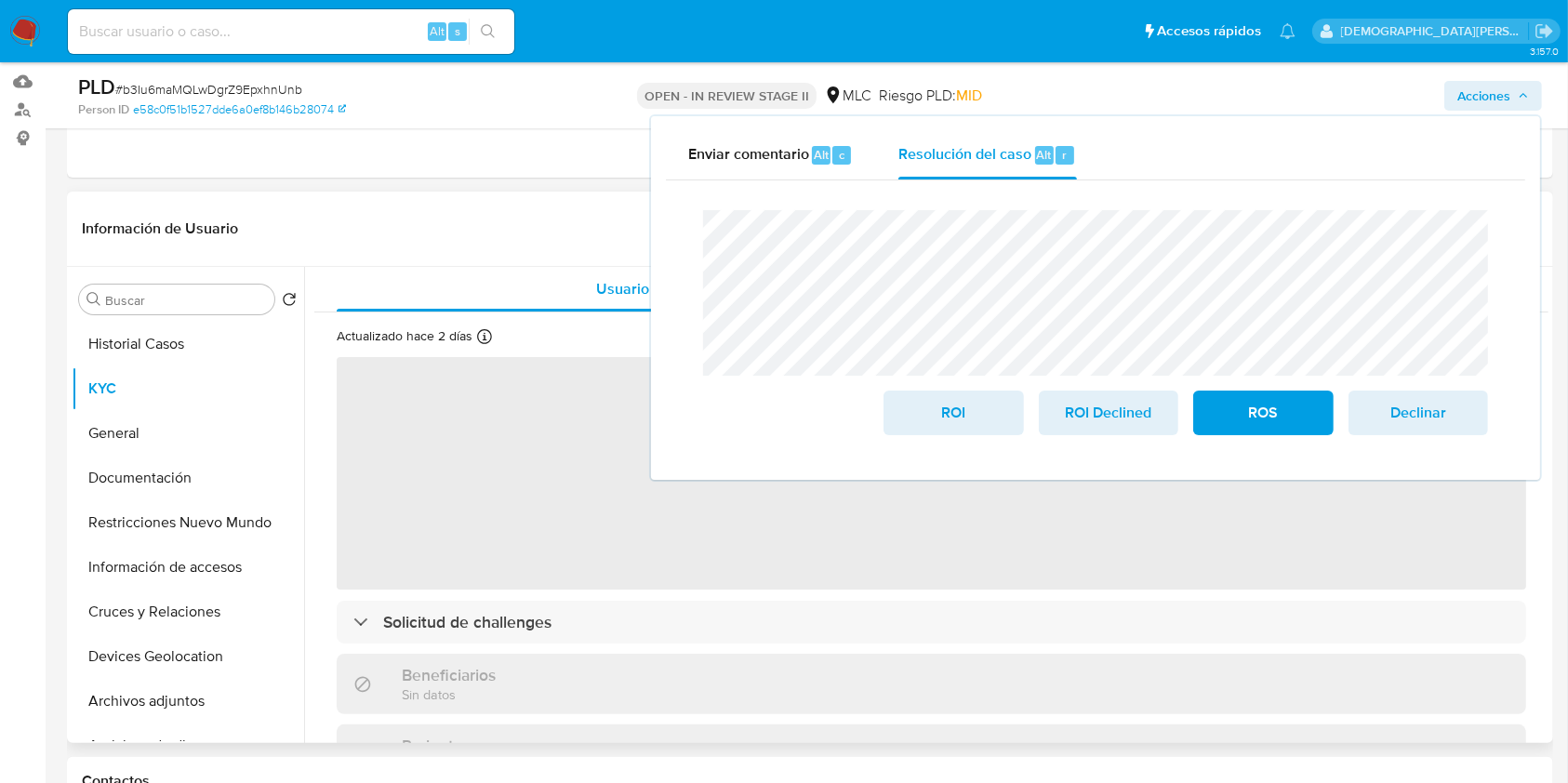
scroll to position [124, 0]
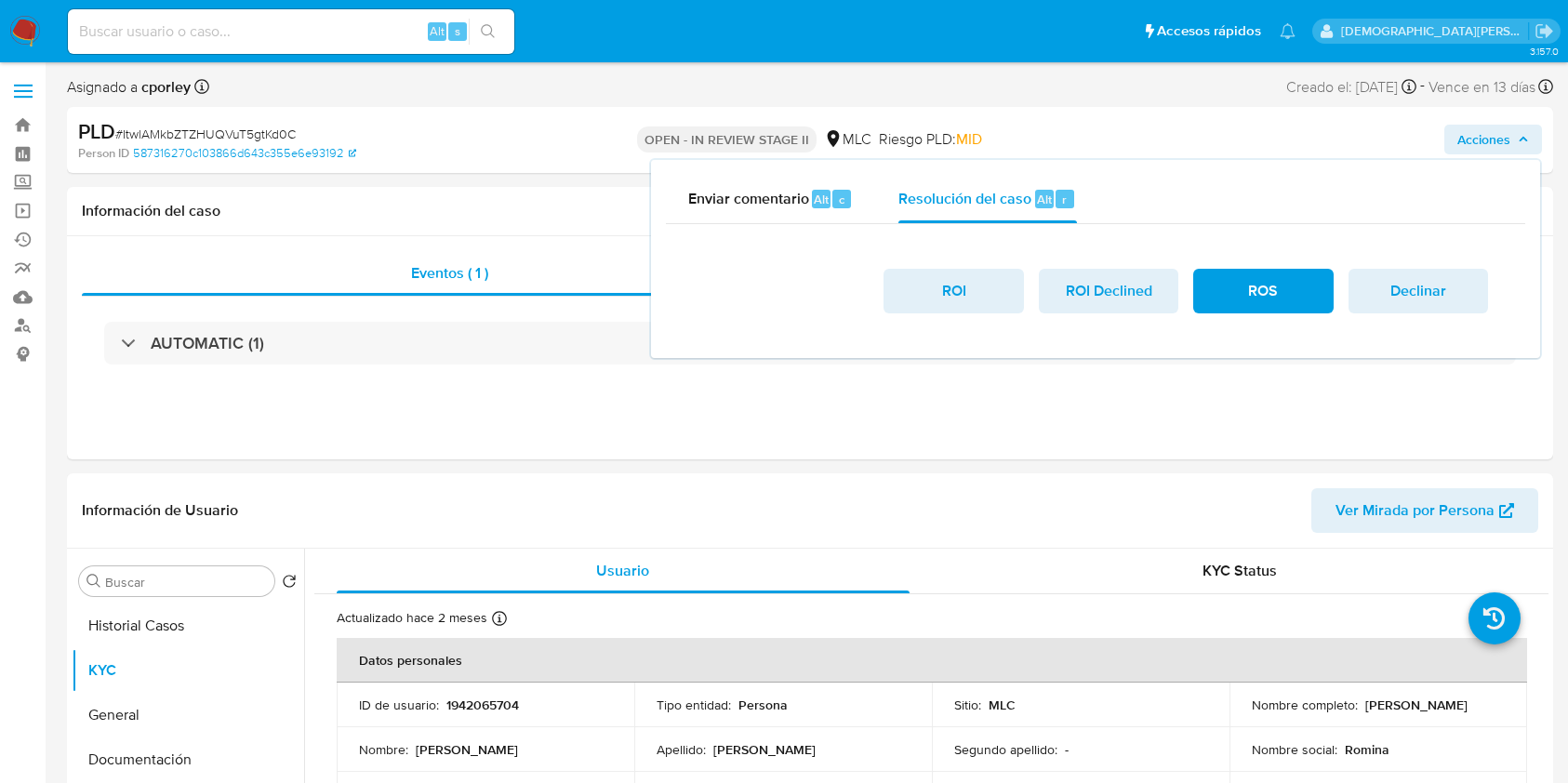
select select "10"
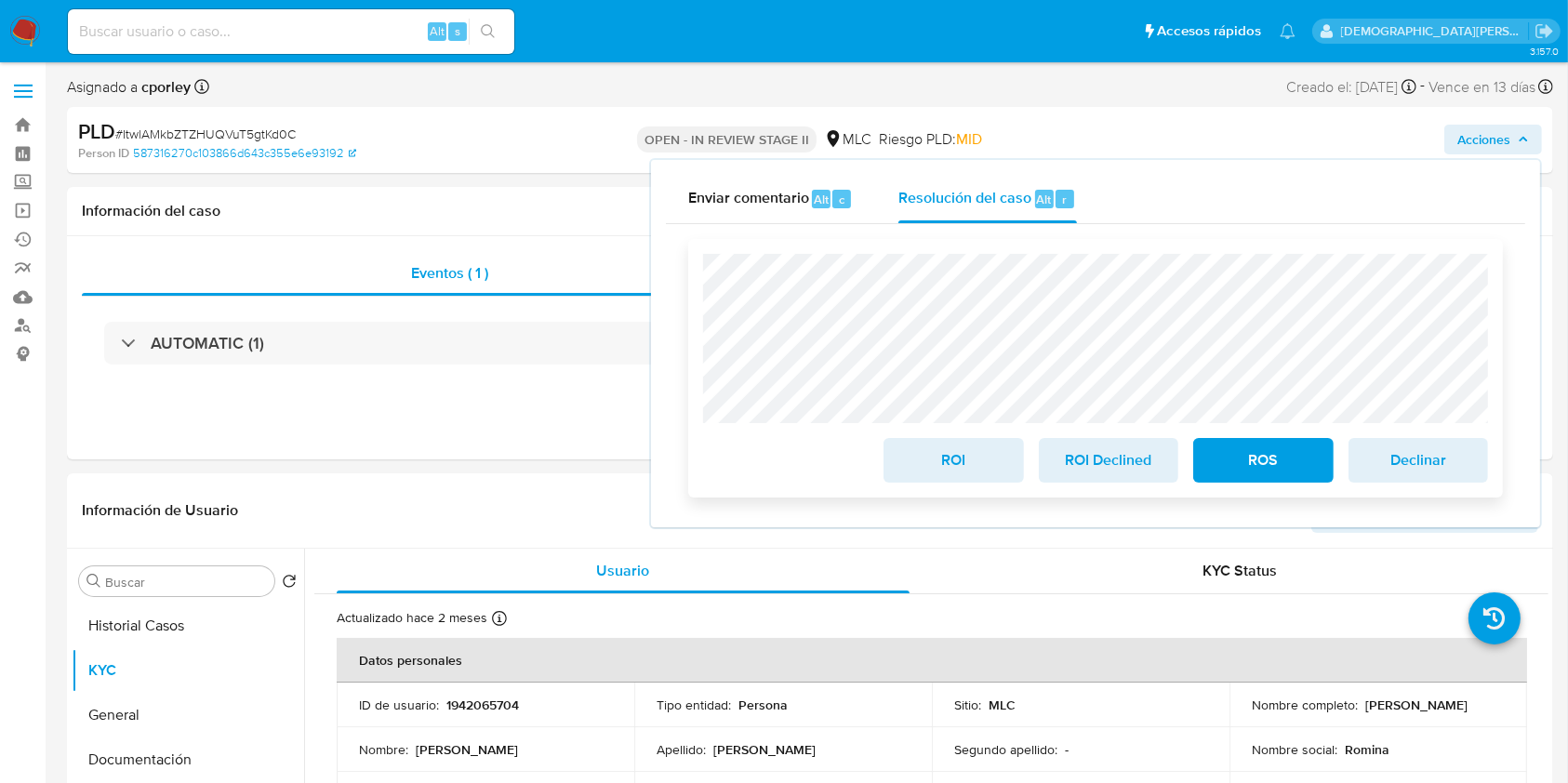
click at [1272, 460] on span "ROS" at bounding box center [1263, 459] width 91 height 41
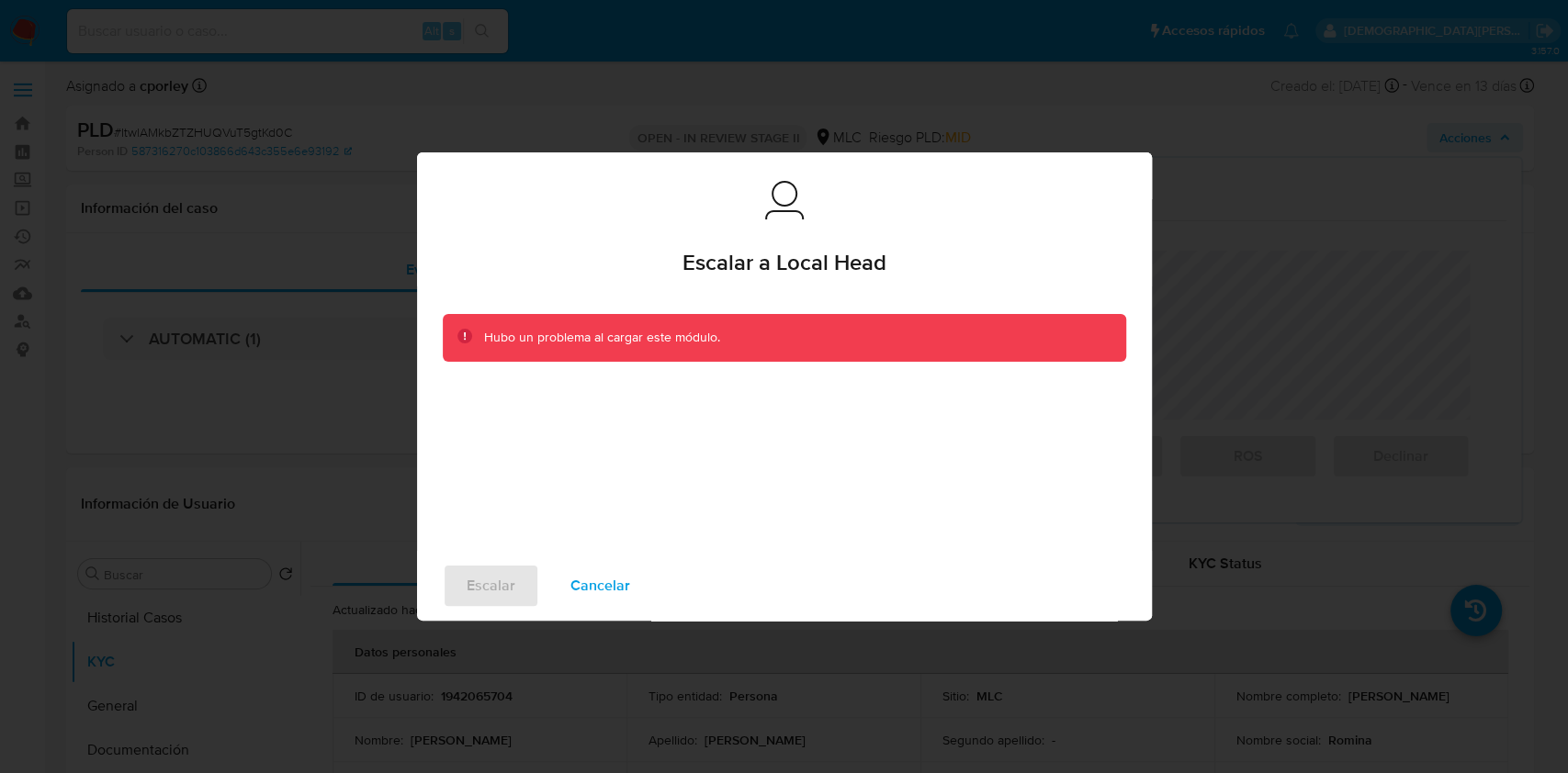
click at [603, 580] on span "Cancelar" at bounding box center [600, 586] width 60 height 40
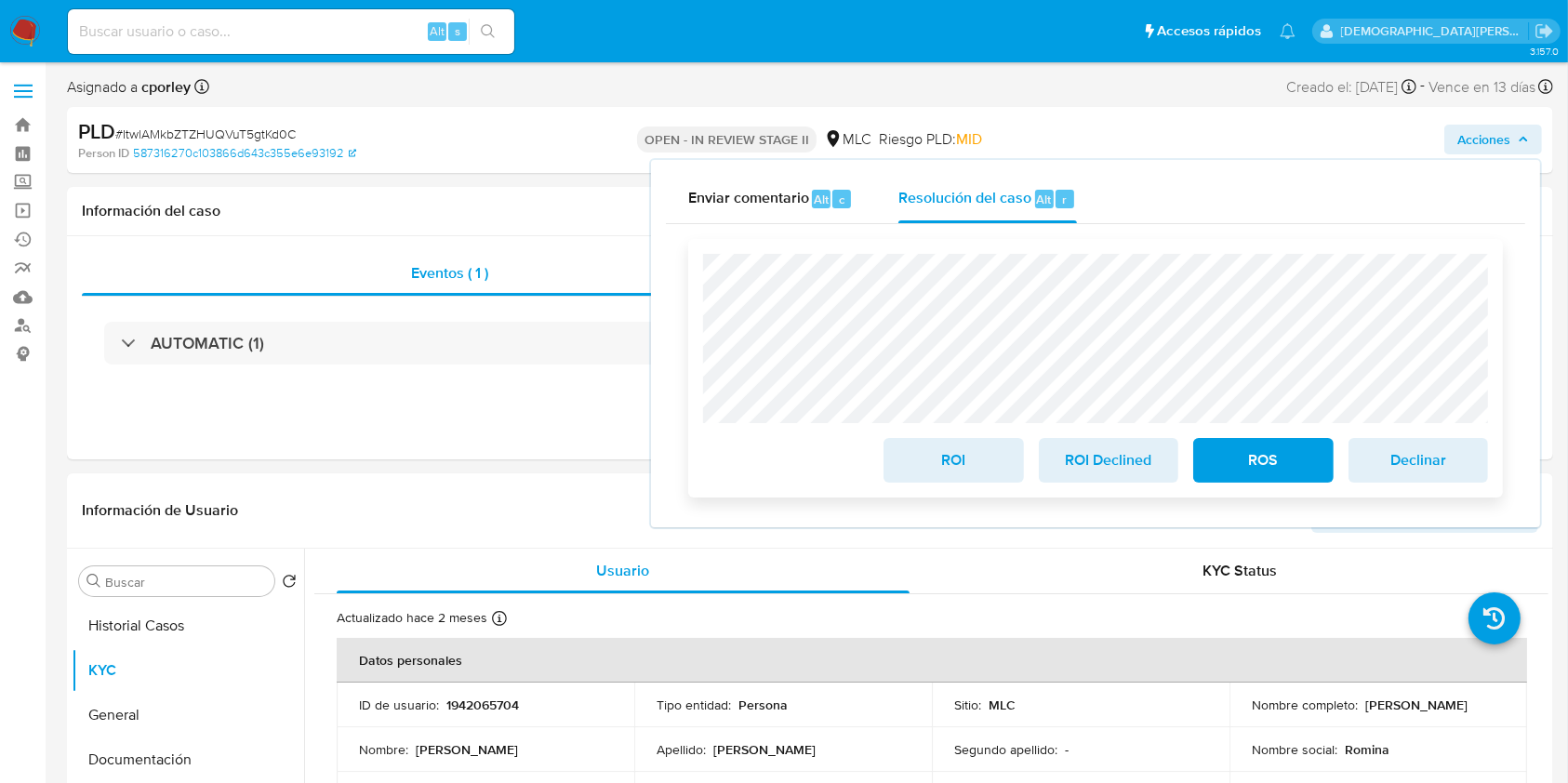
click at [699, 262] on div "ROI ROI Declined ROS Declinar" at bounding box center [1095, 368] width 814 height 259
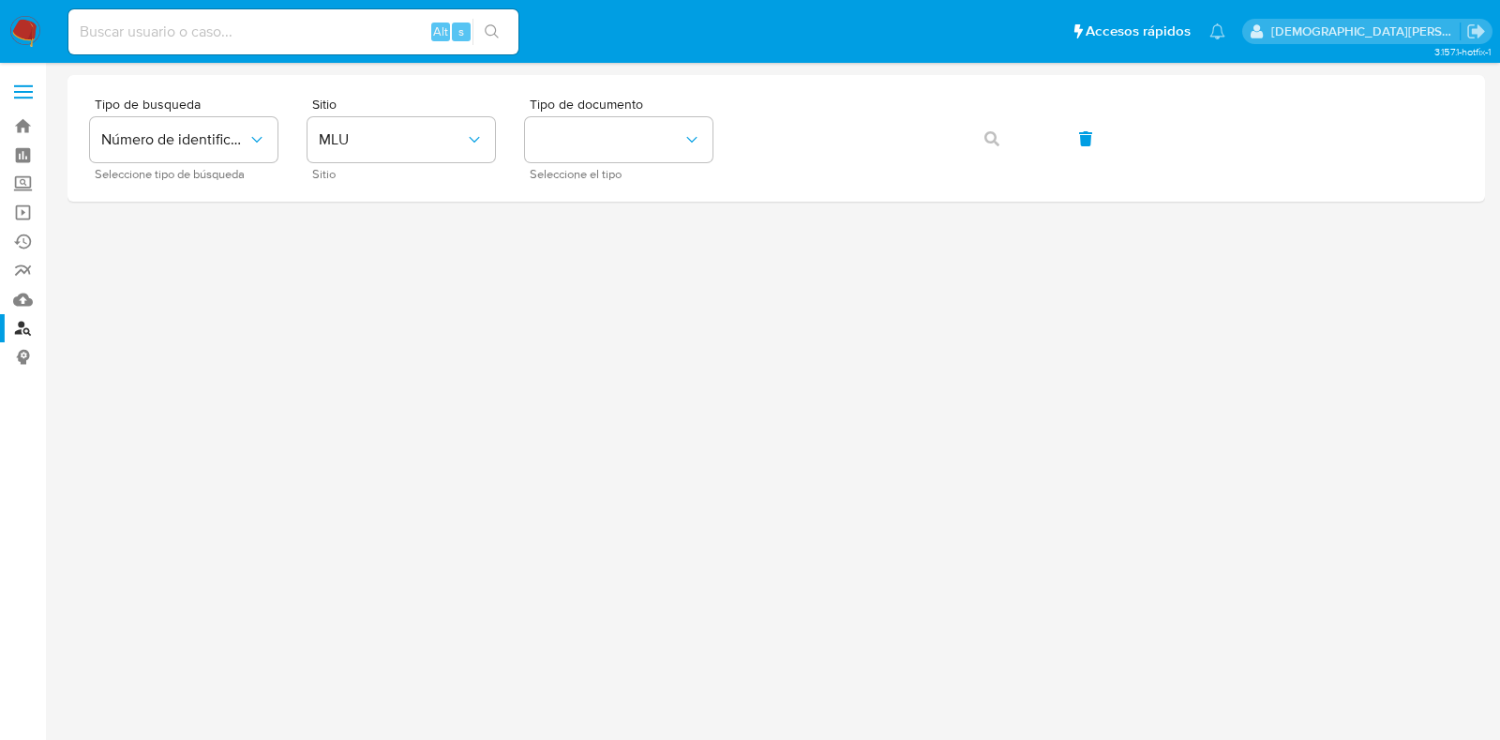
click at [190, 40] on input at bounding box center [293, 32] width 450 height 24
paste input "1986709385"
type input "1986709385"
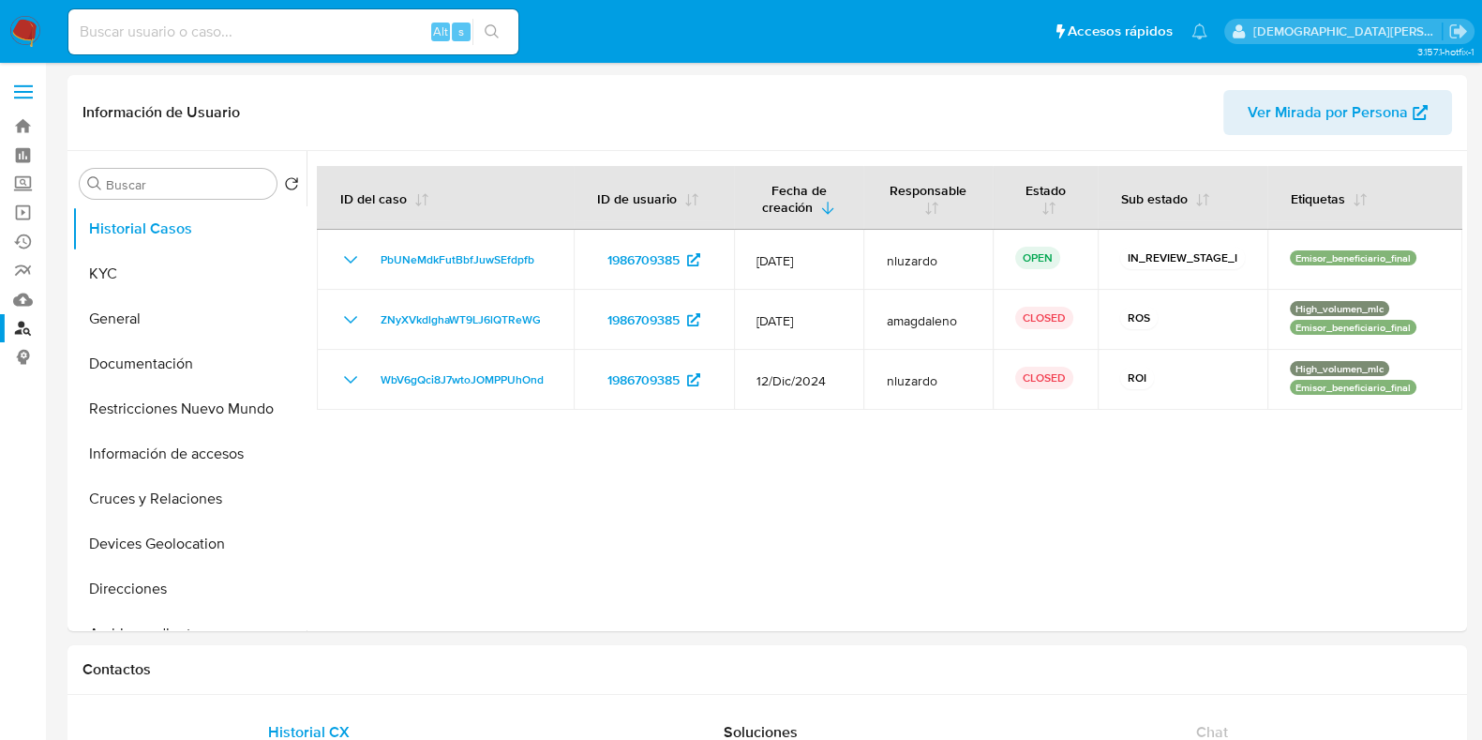
select select "10"
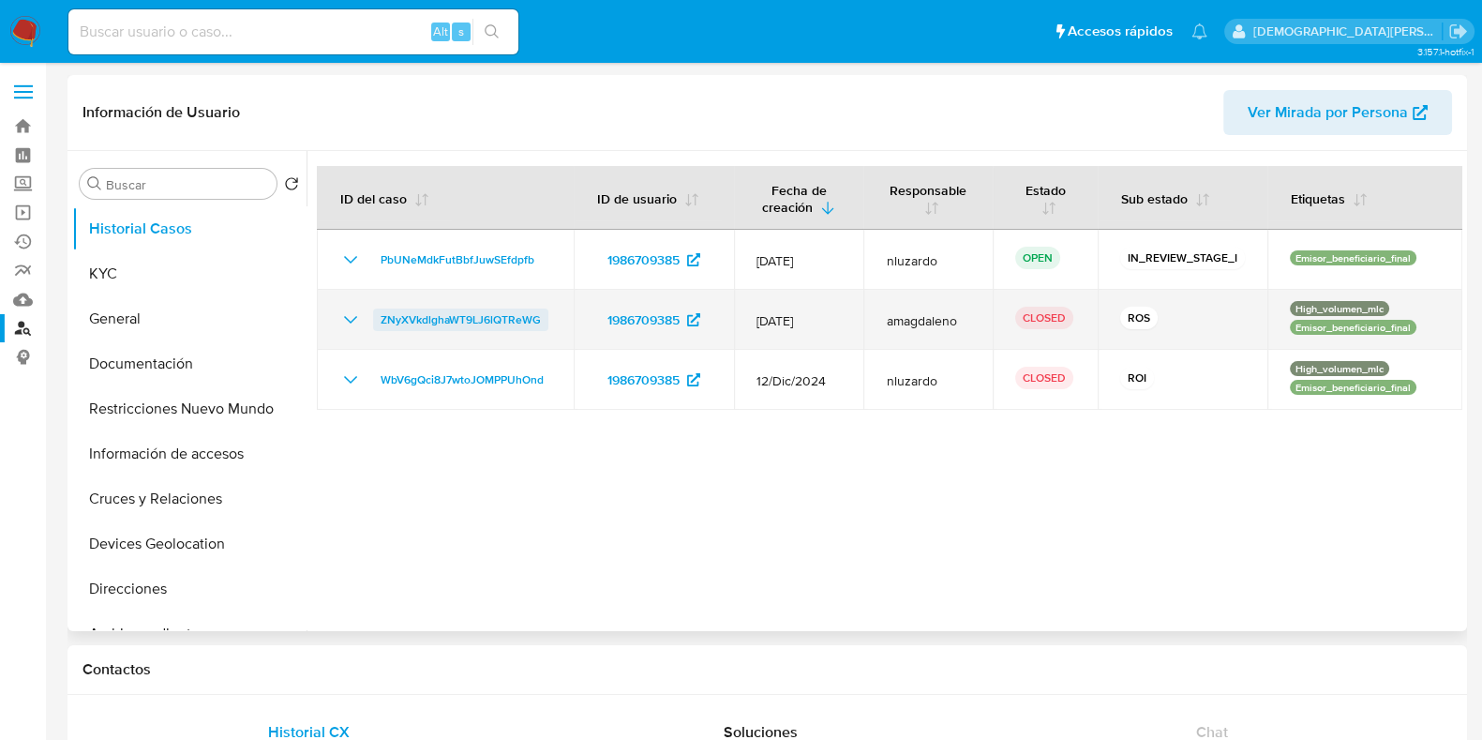
click at [405, 317] on span "ZNyXVkdlghaWT9LJ6lQTReWG" at bounding box center [461, 319] width 160 height 23
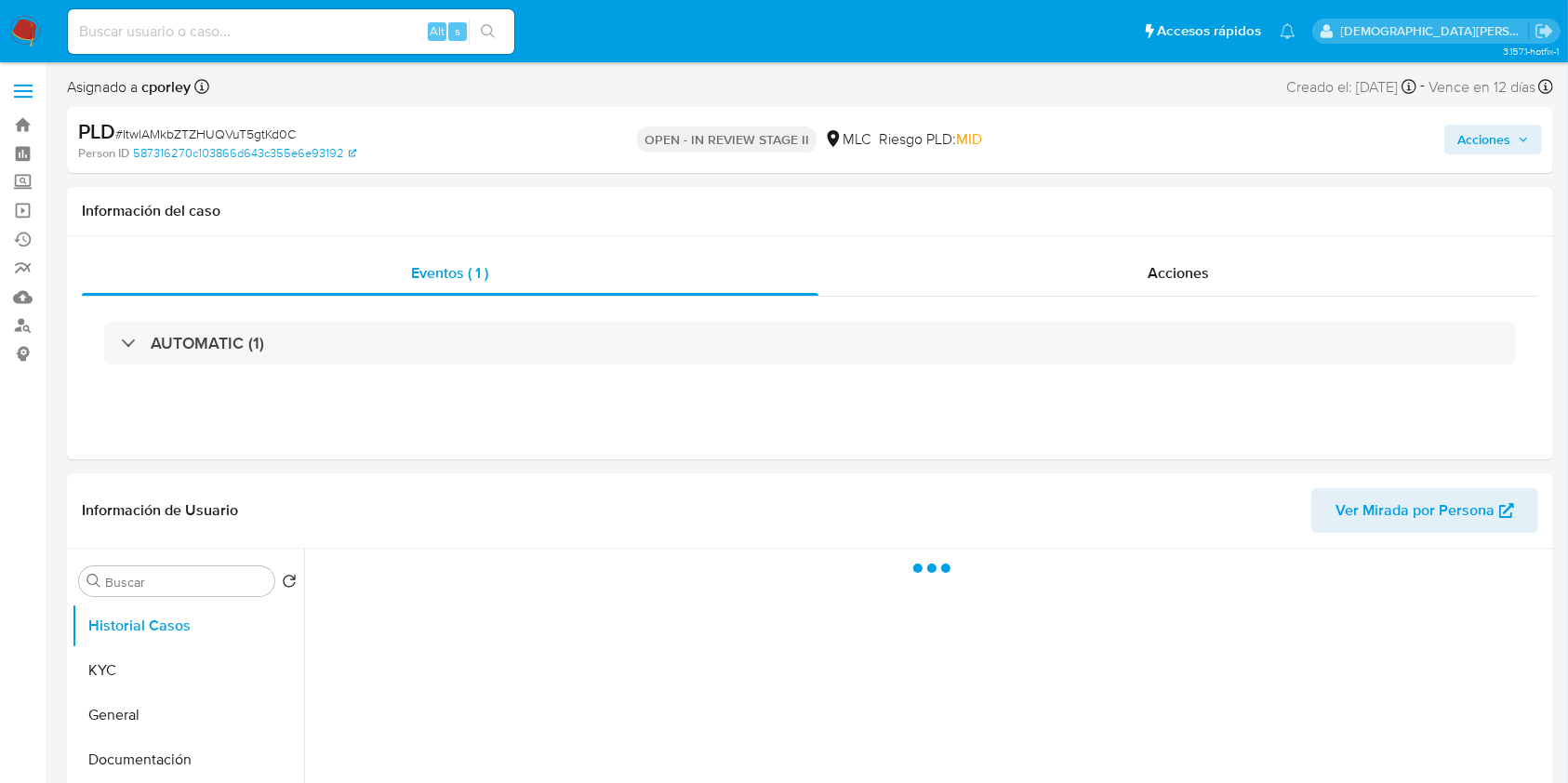
click at [1474, 137] on span "Acciones" at bounding box center [1483, 140] width 53 height 30
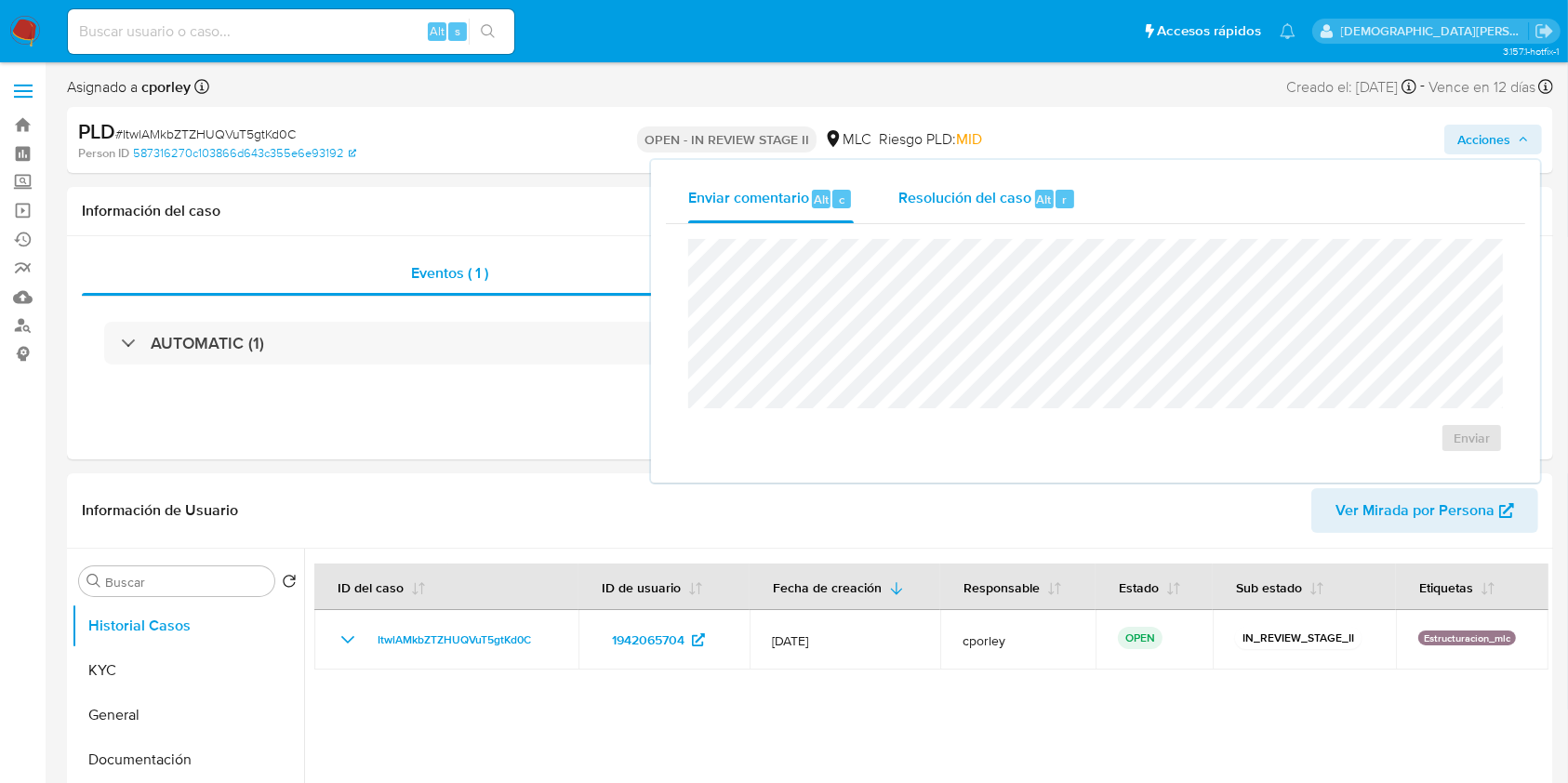
select select "10"
click at [1001, 221] on div "Resolución del caso Alt r" at bounding box center [987, 198] width 178 height 49
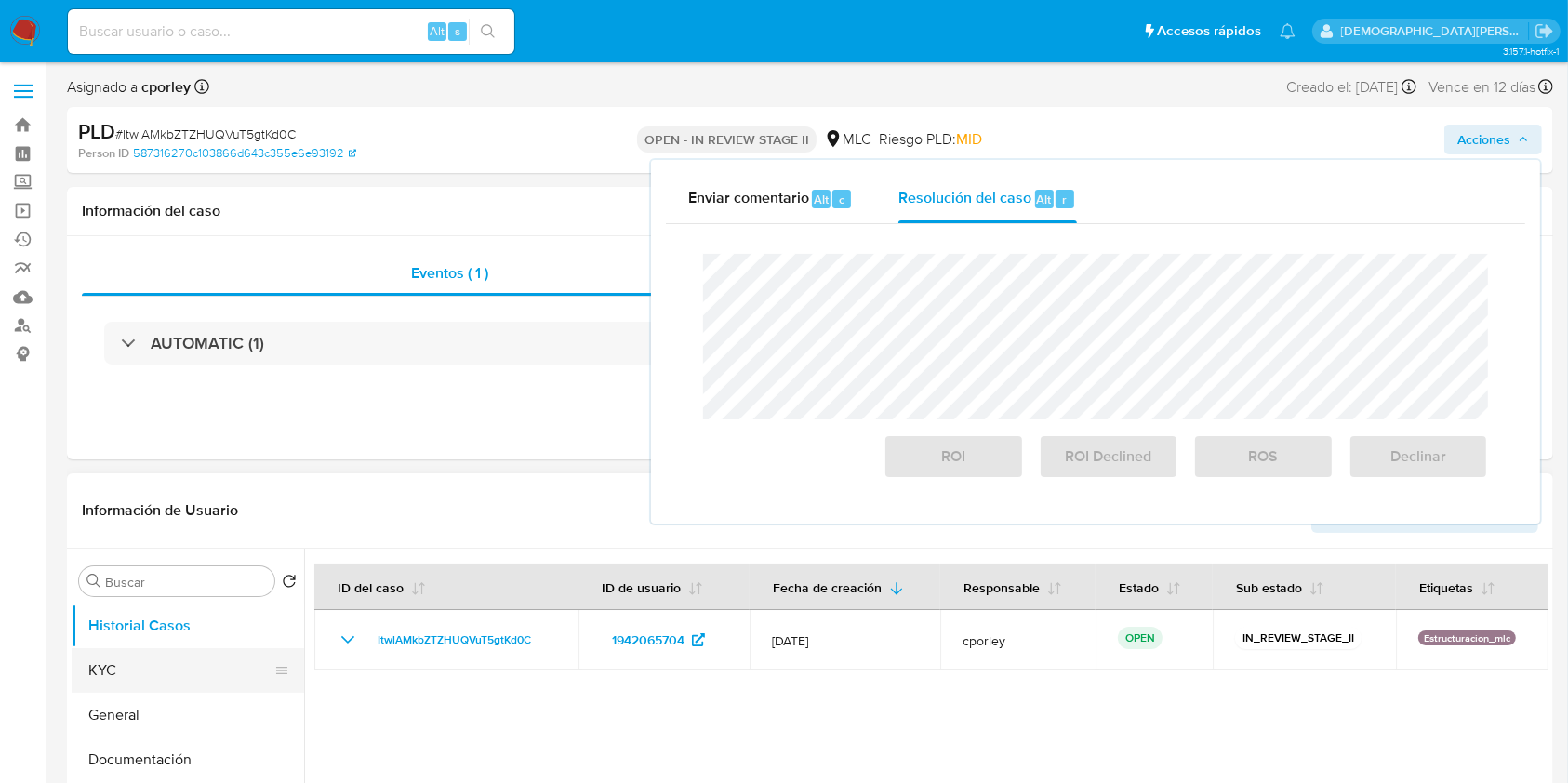
click at [186, 670] on button "KYC" at bounding box center [180, 670] width 217 height 45
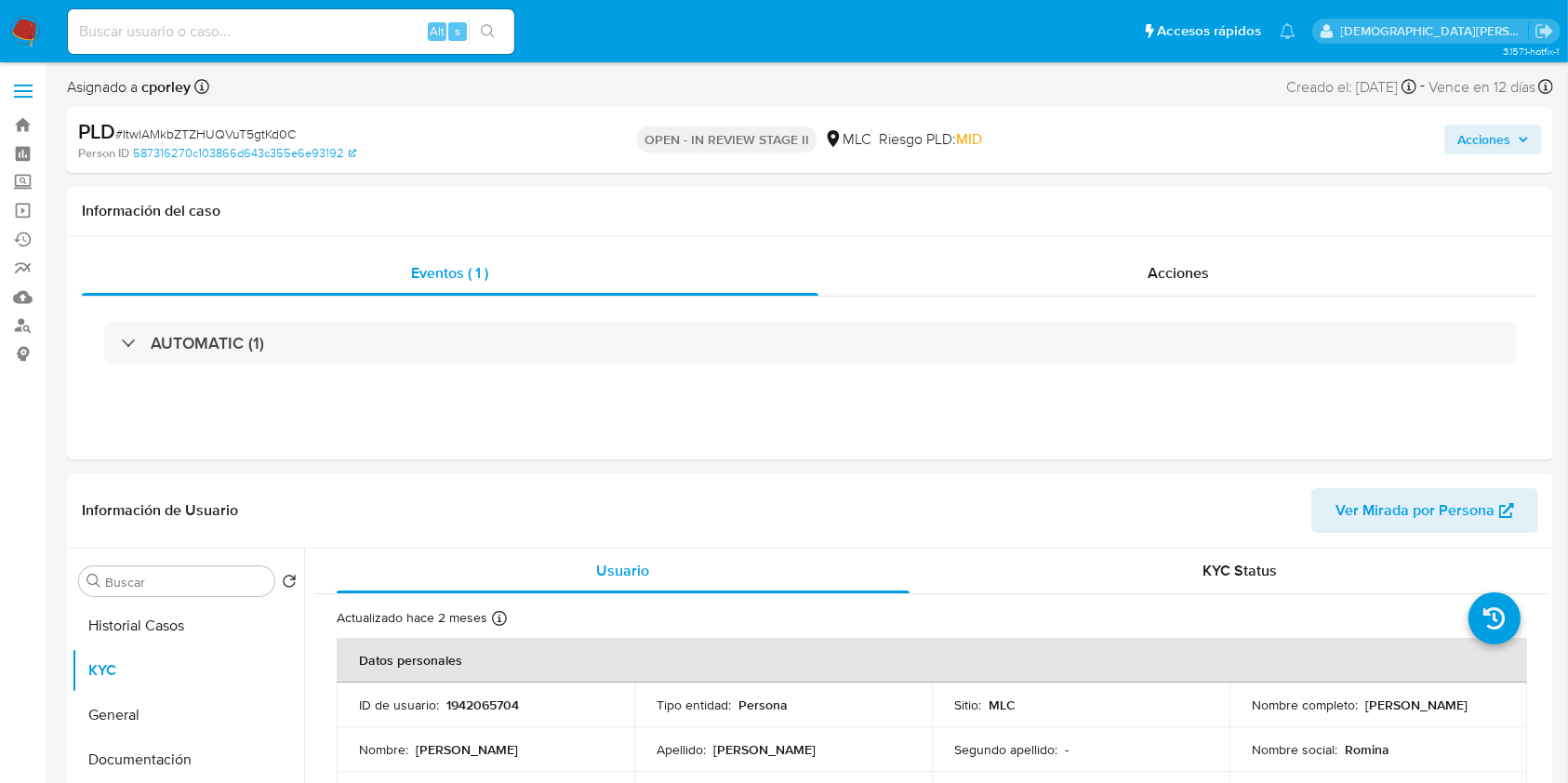
click at [1475, 137] on span "Acciones" at bounding box center [1483, 140] width 53 height 30
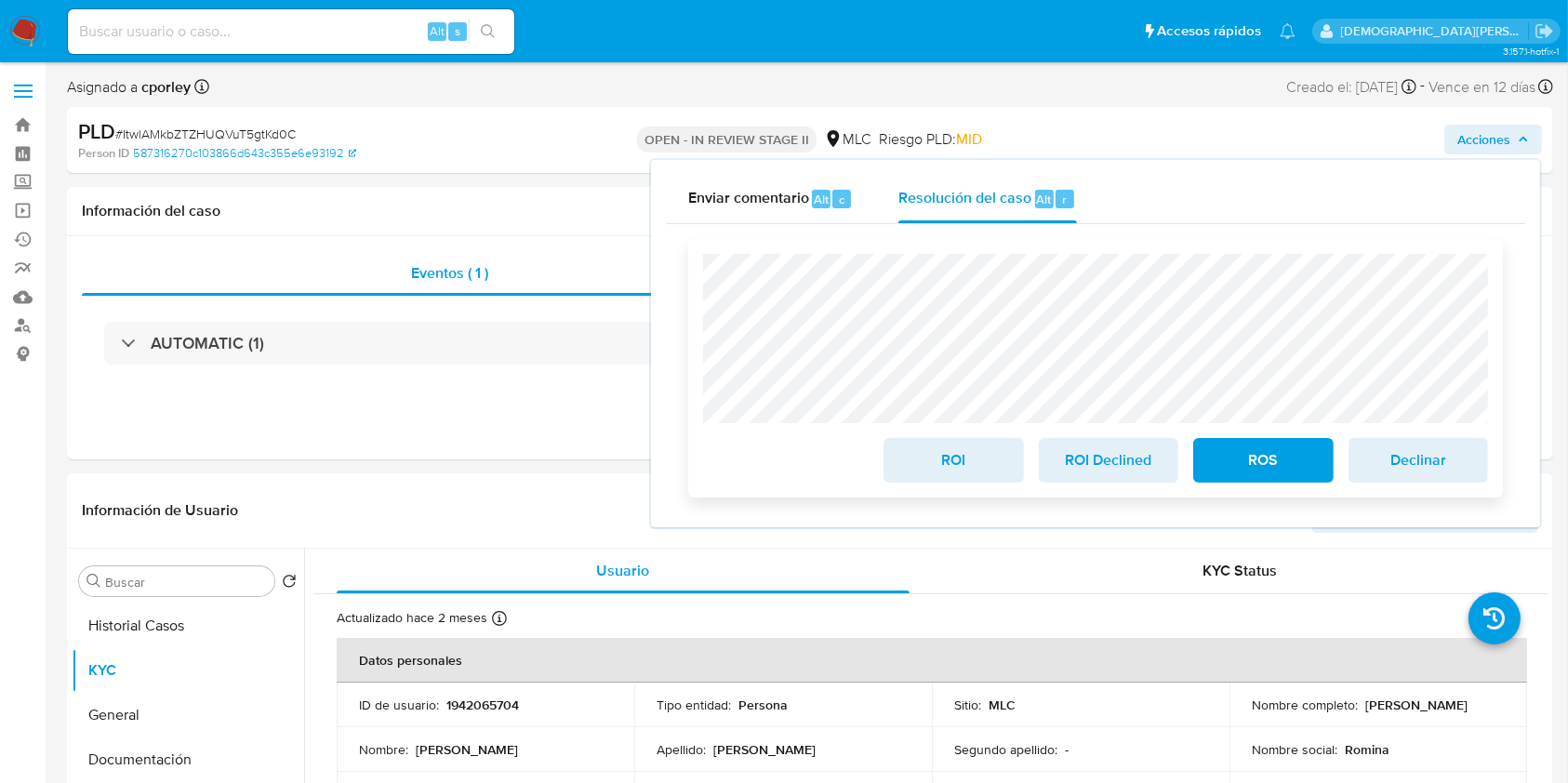
click at [1244, 462] on span "ROS" at bounding box center [1263, 459] width 91 height 41
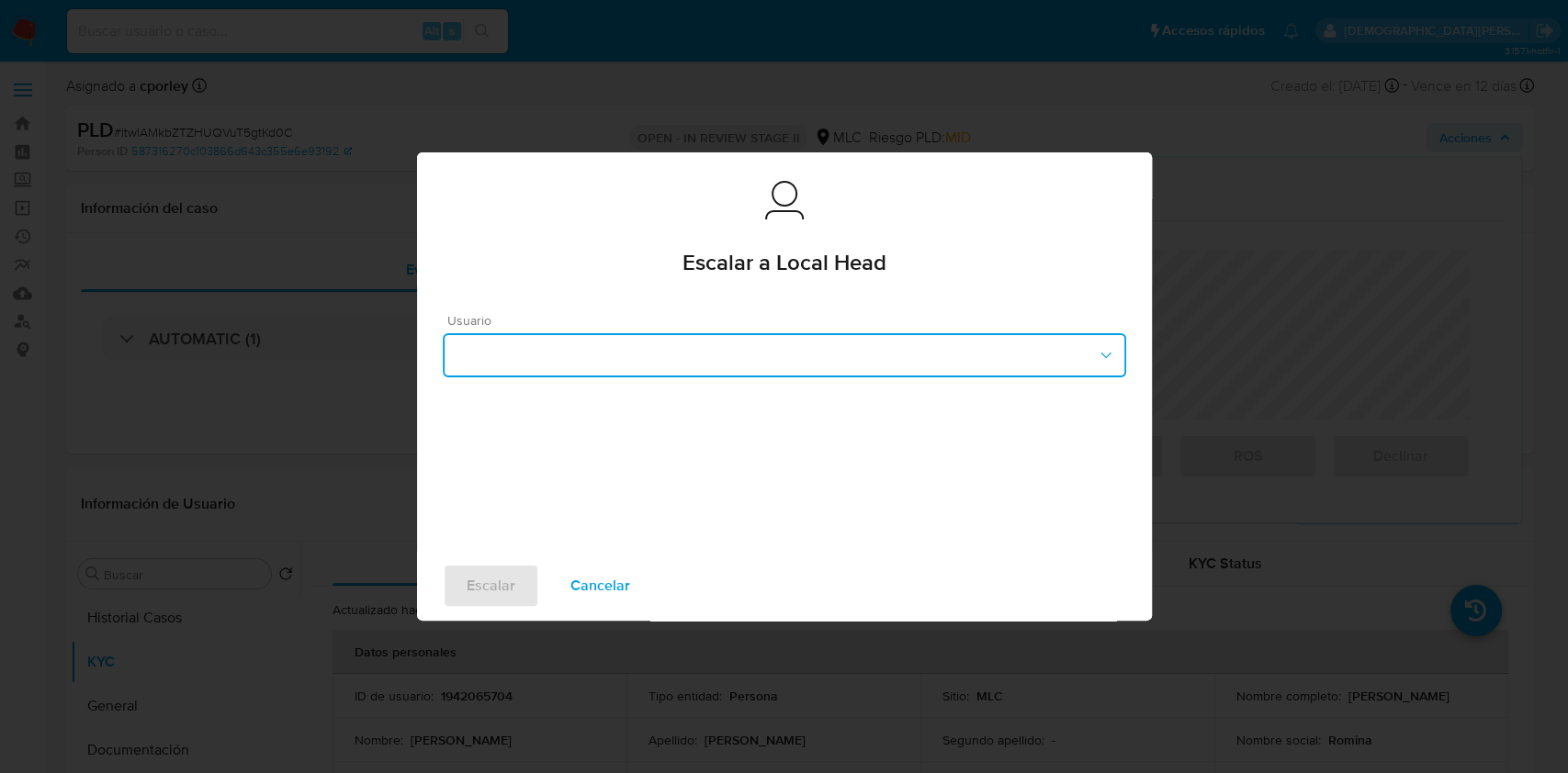
click at [625, 352] on button "button" at bounding box center [785, 355] width 684 height 44
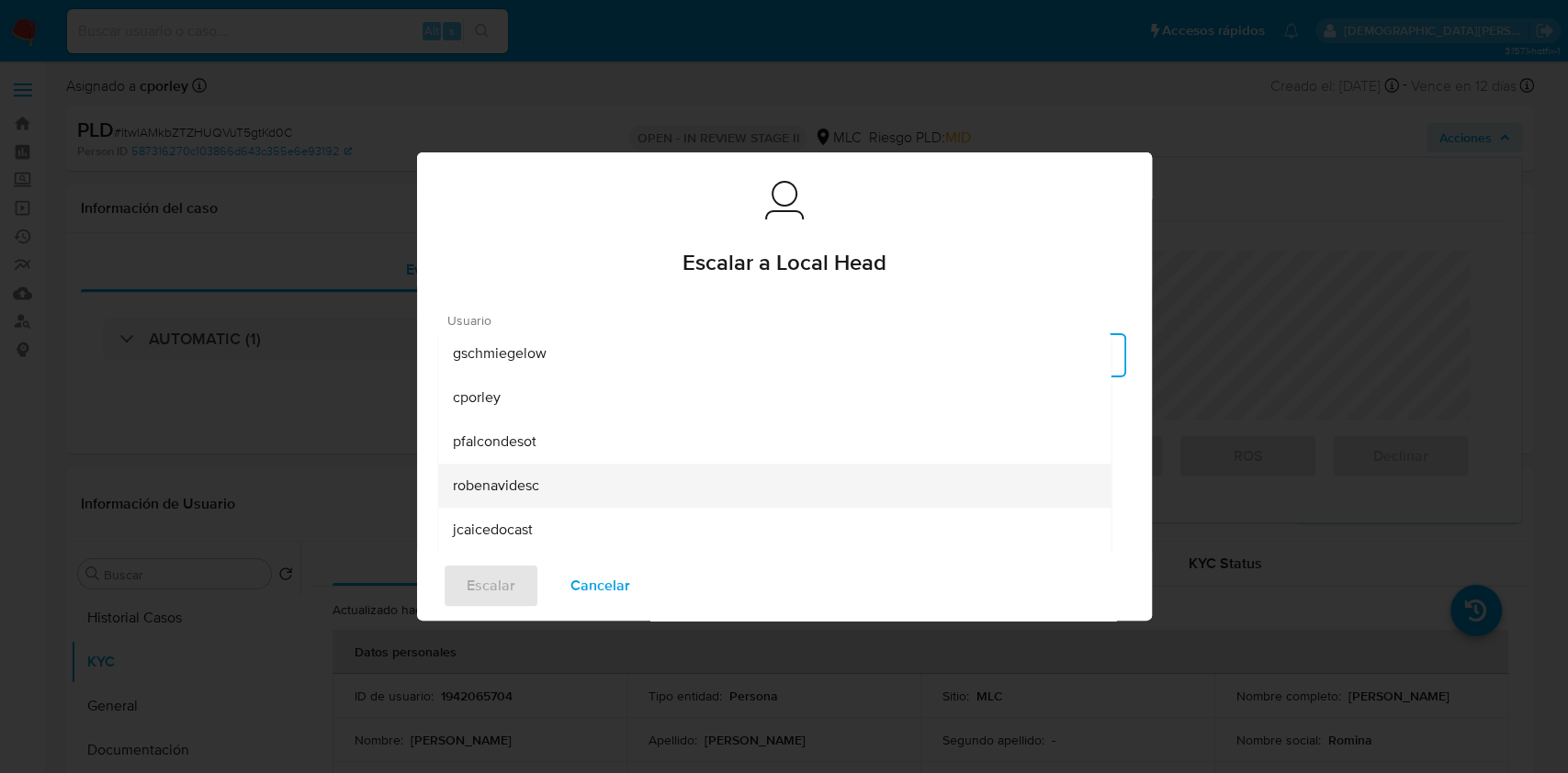
scroll to position [88, 0]
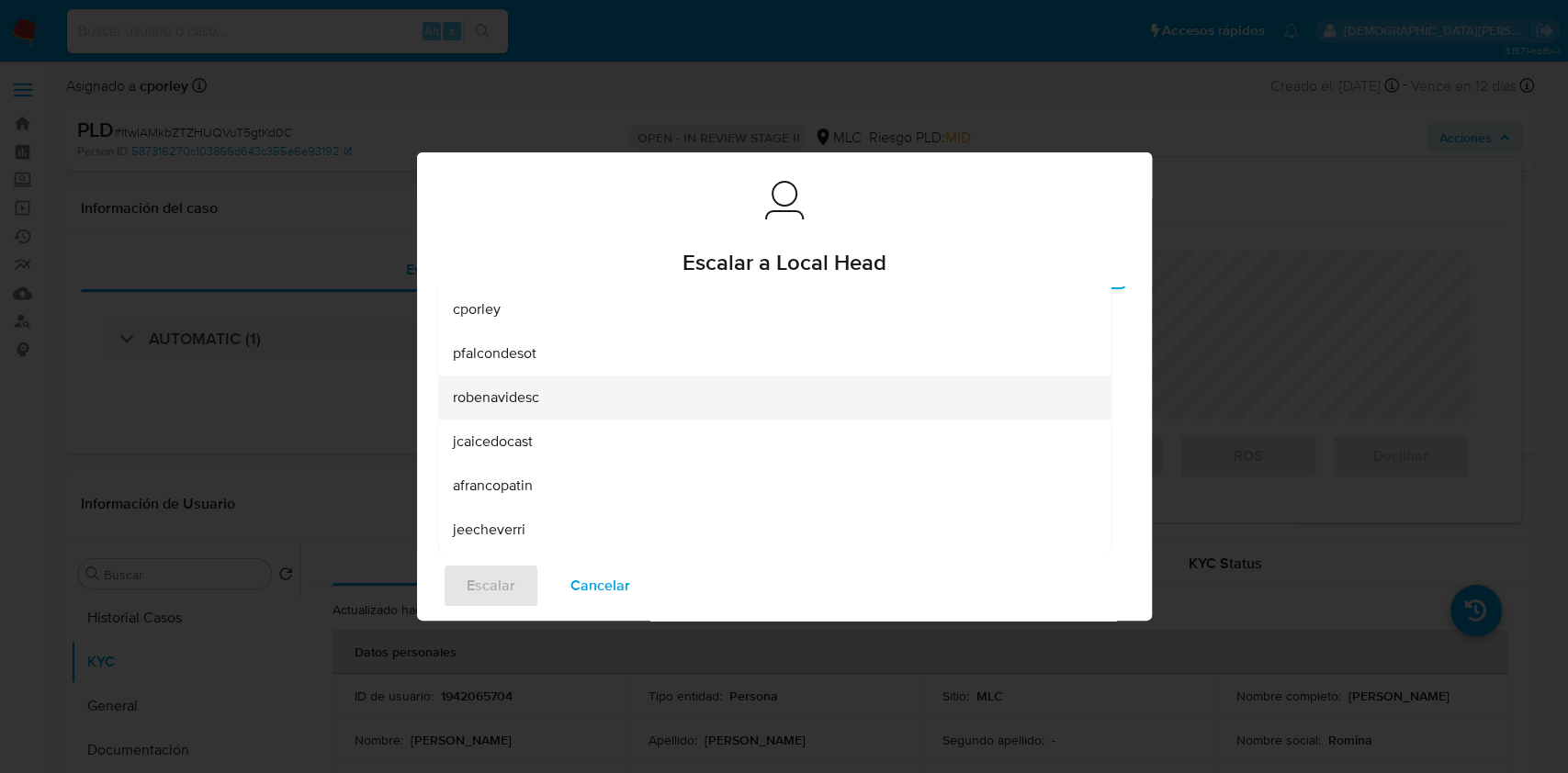
click at [491, 403] on span "robenavidesc" at bounding box center [496, 398] width 86 height 19
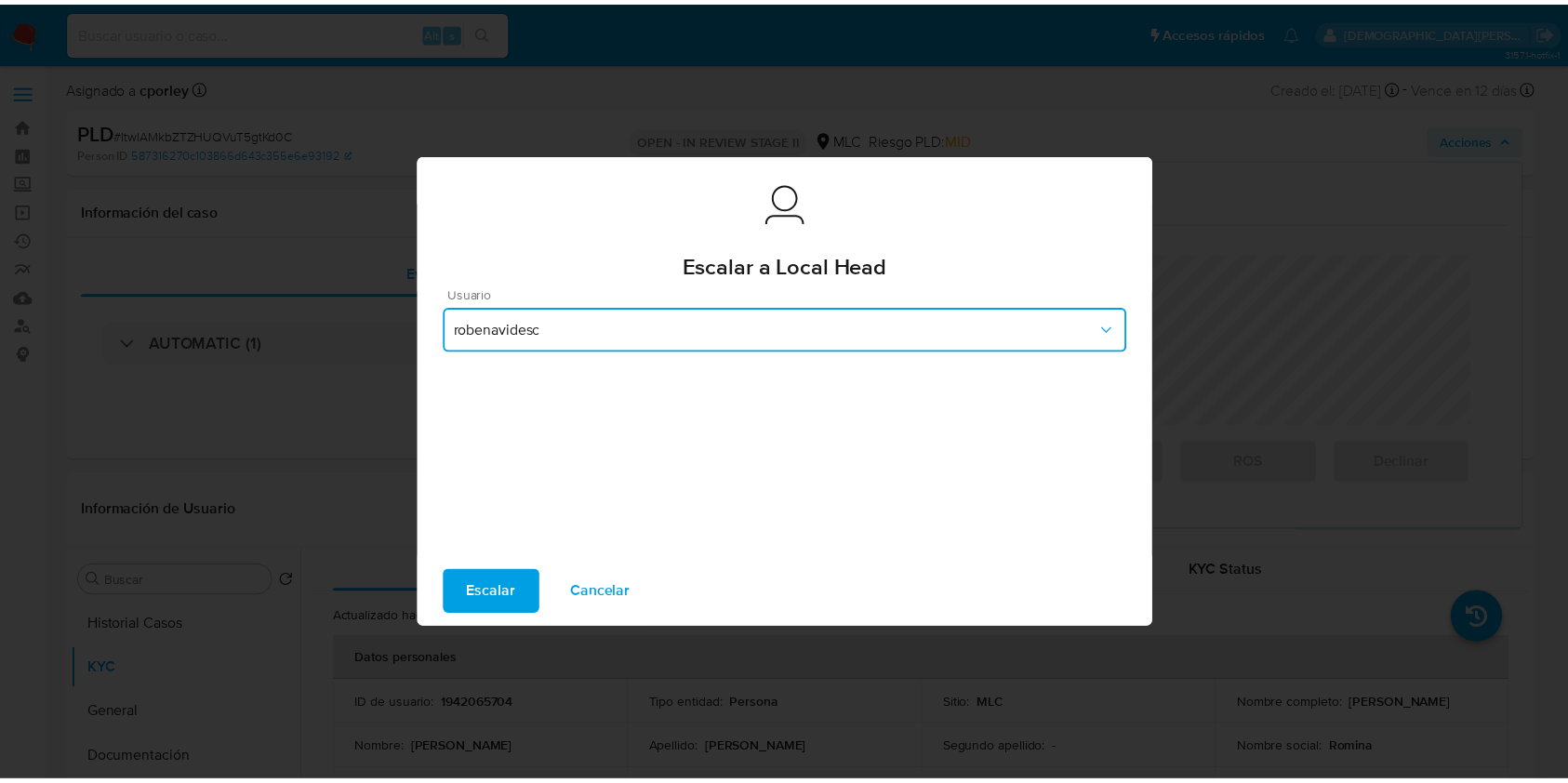
scroll to position [25, 0]
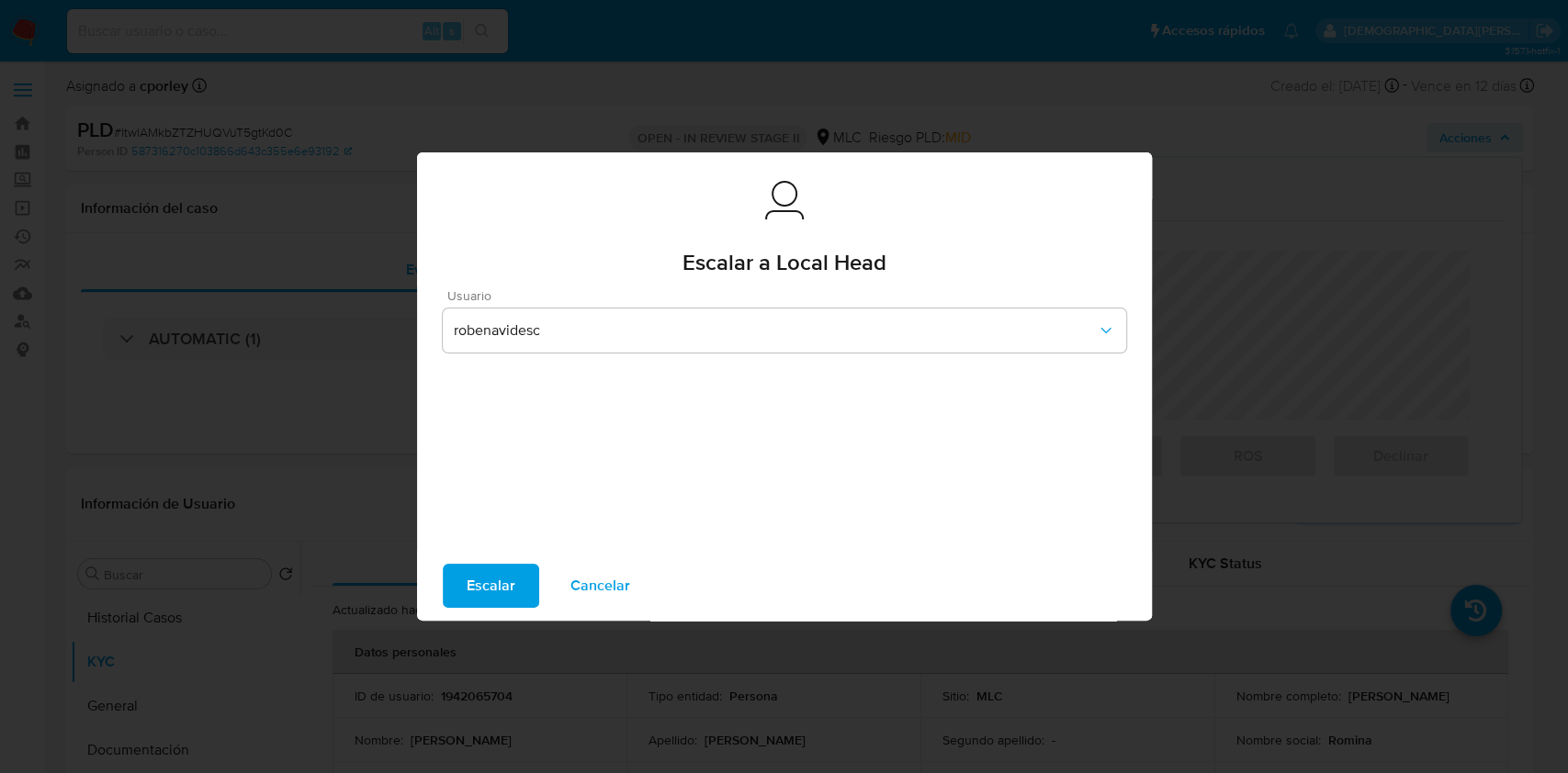
click at [473, 584] on span "Escalar" at bounding box center [491, 586] width 49 height 40
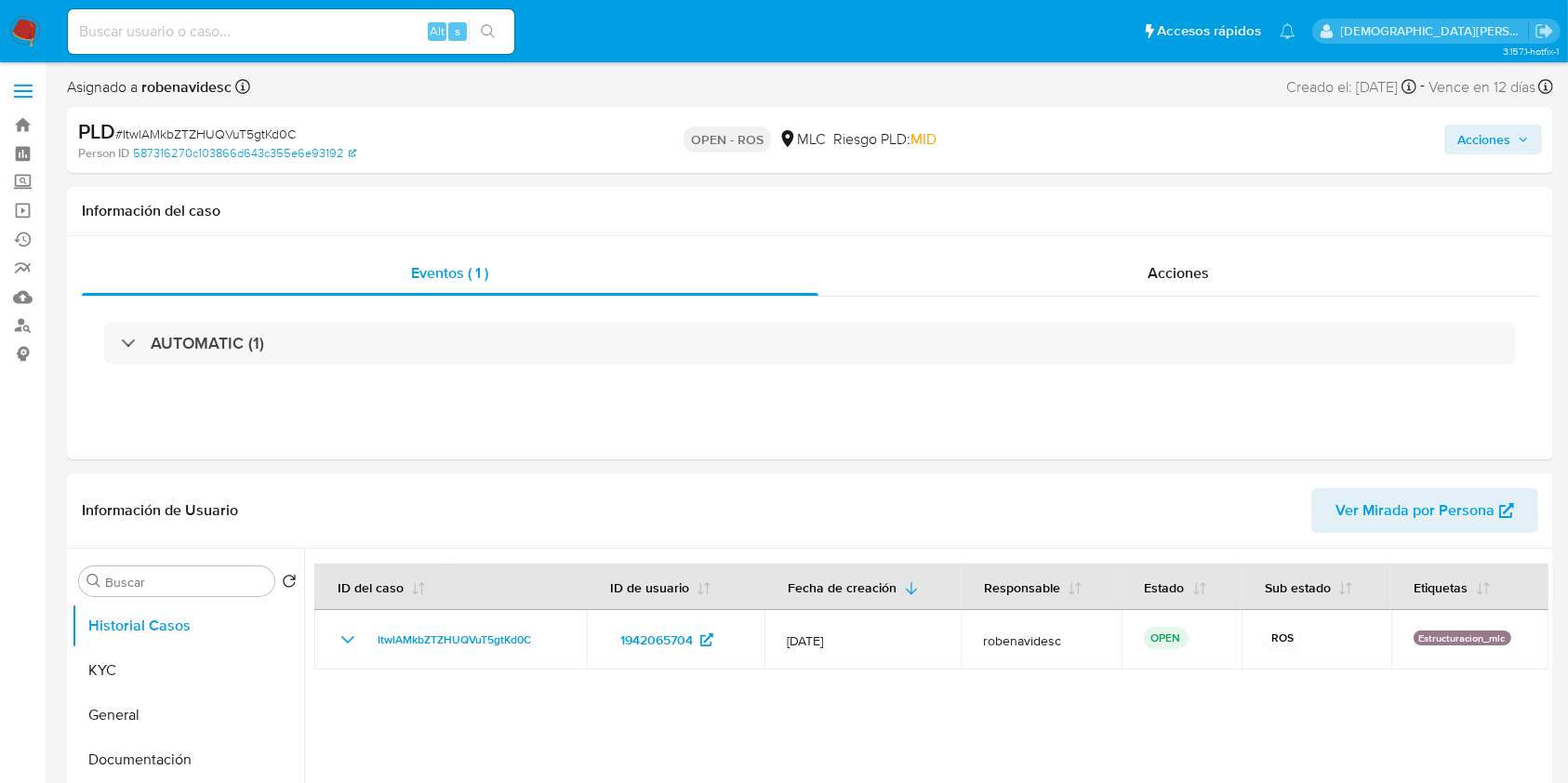
select select "10"
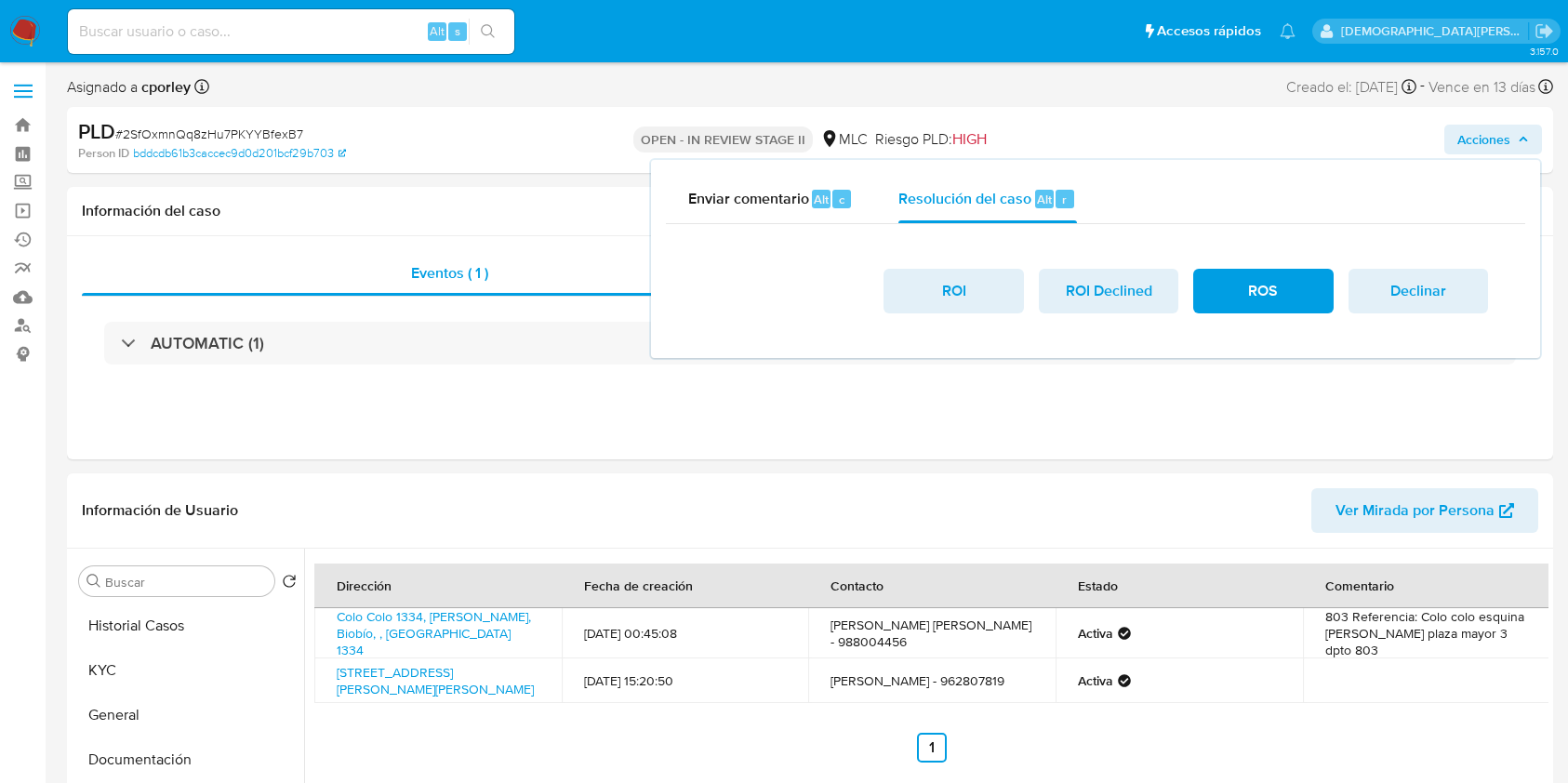
select select "10"
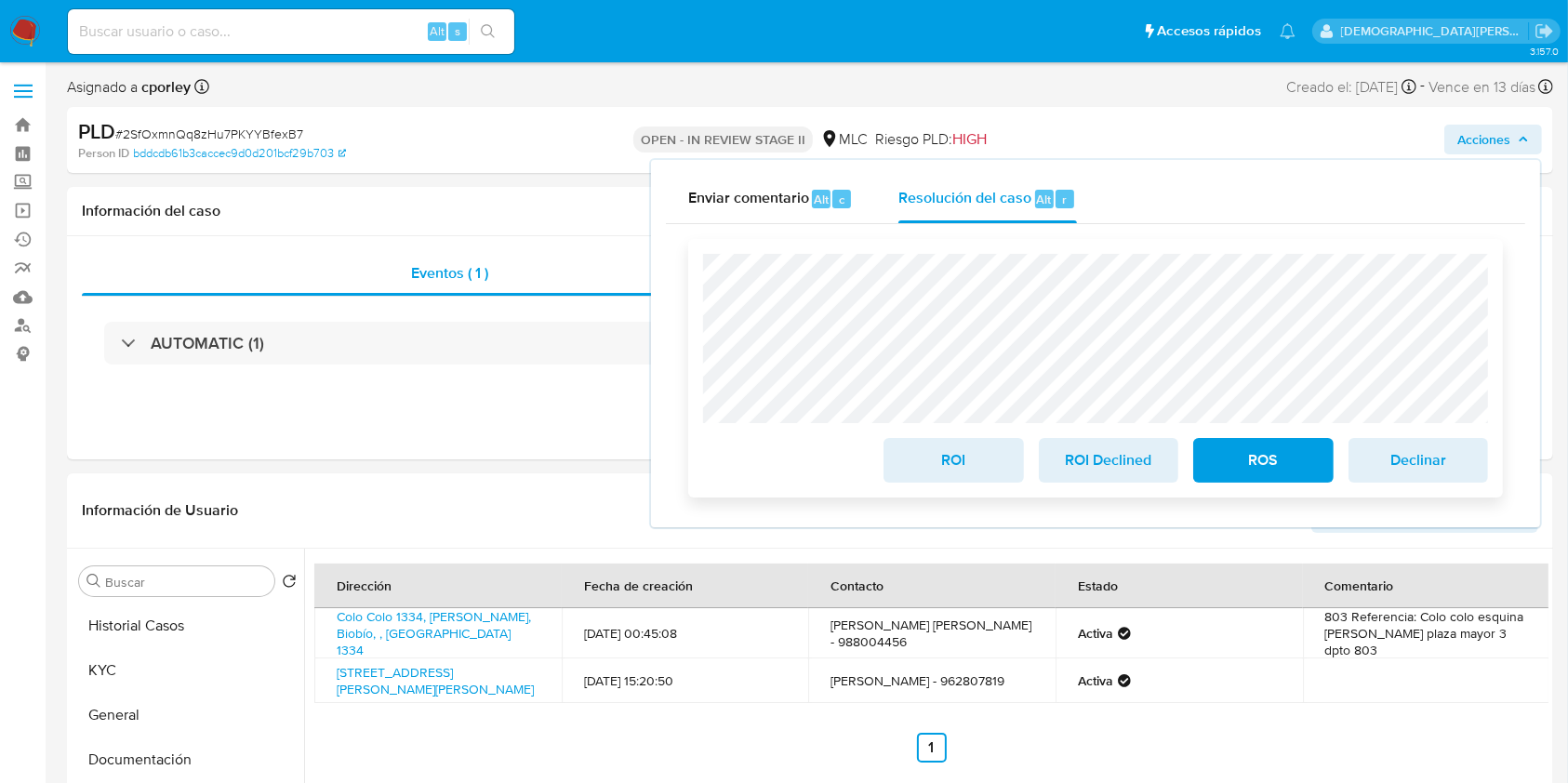
scroll to position [247, 0]
click at [1241, 461] on span "ROS" at bounding box center [1263, 459] width 91 height 41
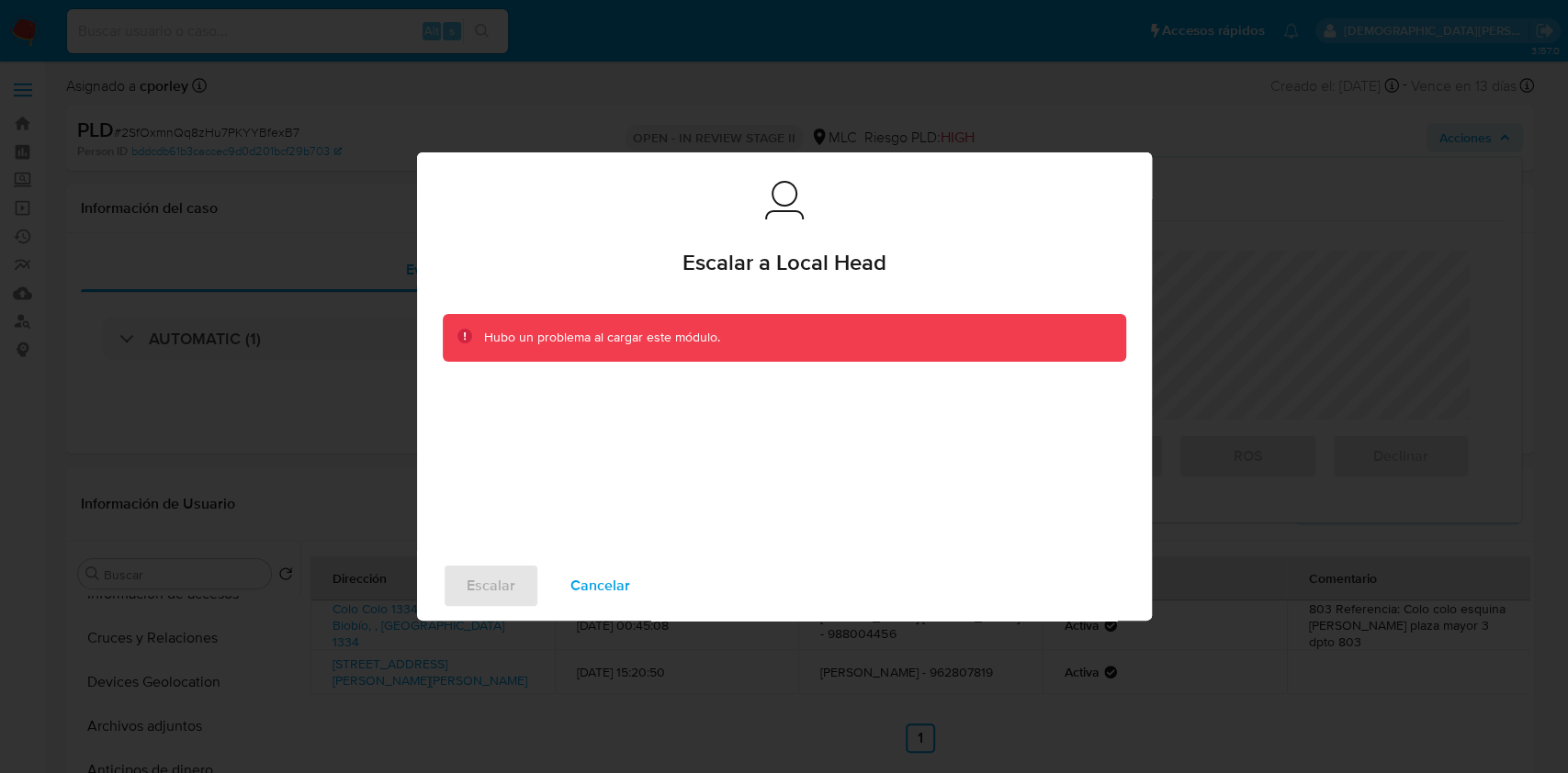
click at [588, 582] on span "Cancelar" at bounding box center [600, 586] width 60 height 40
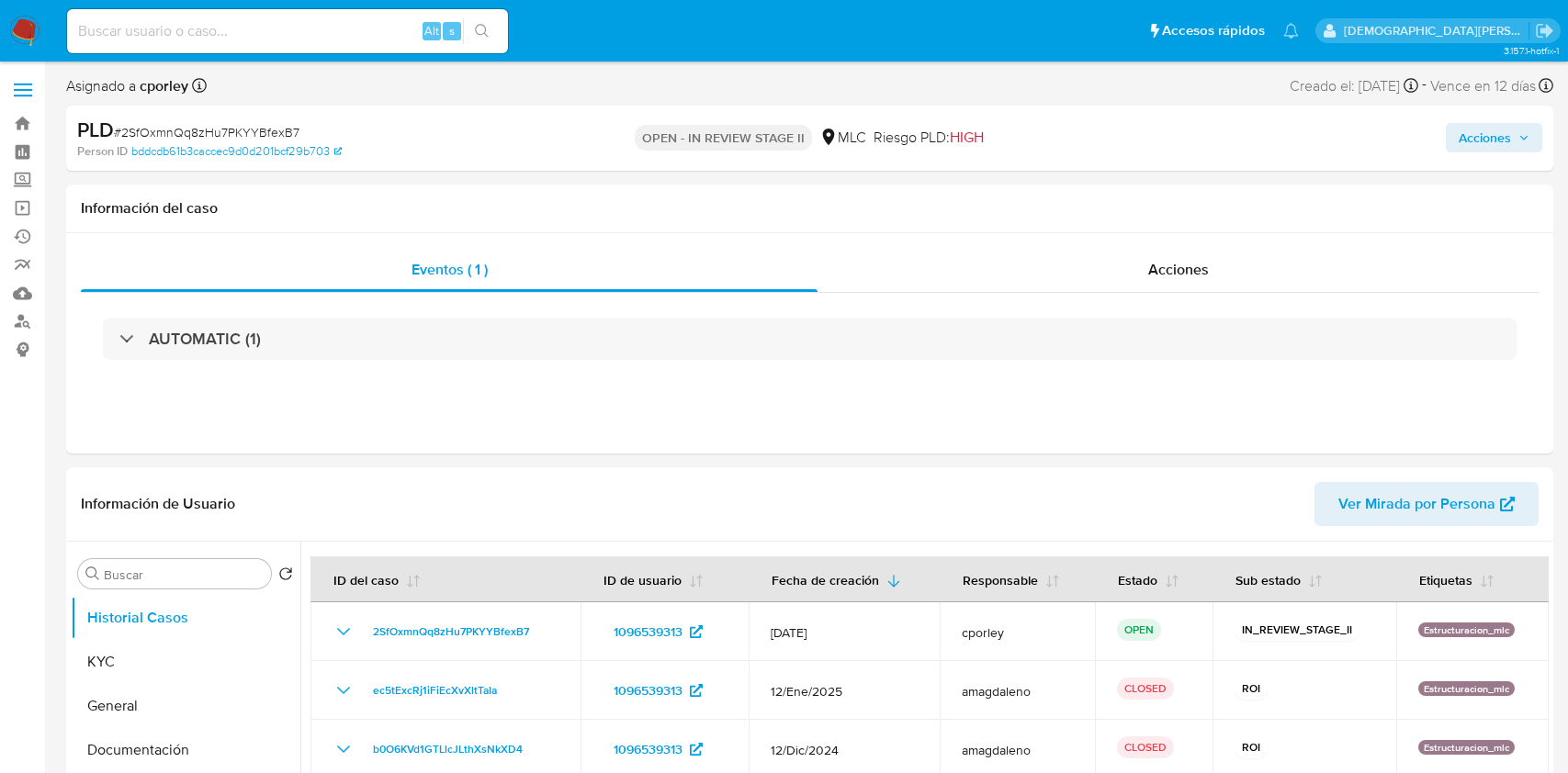
select select "10"
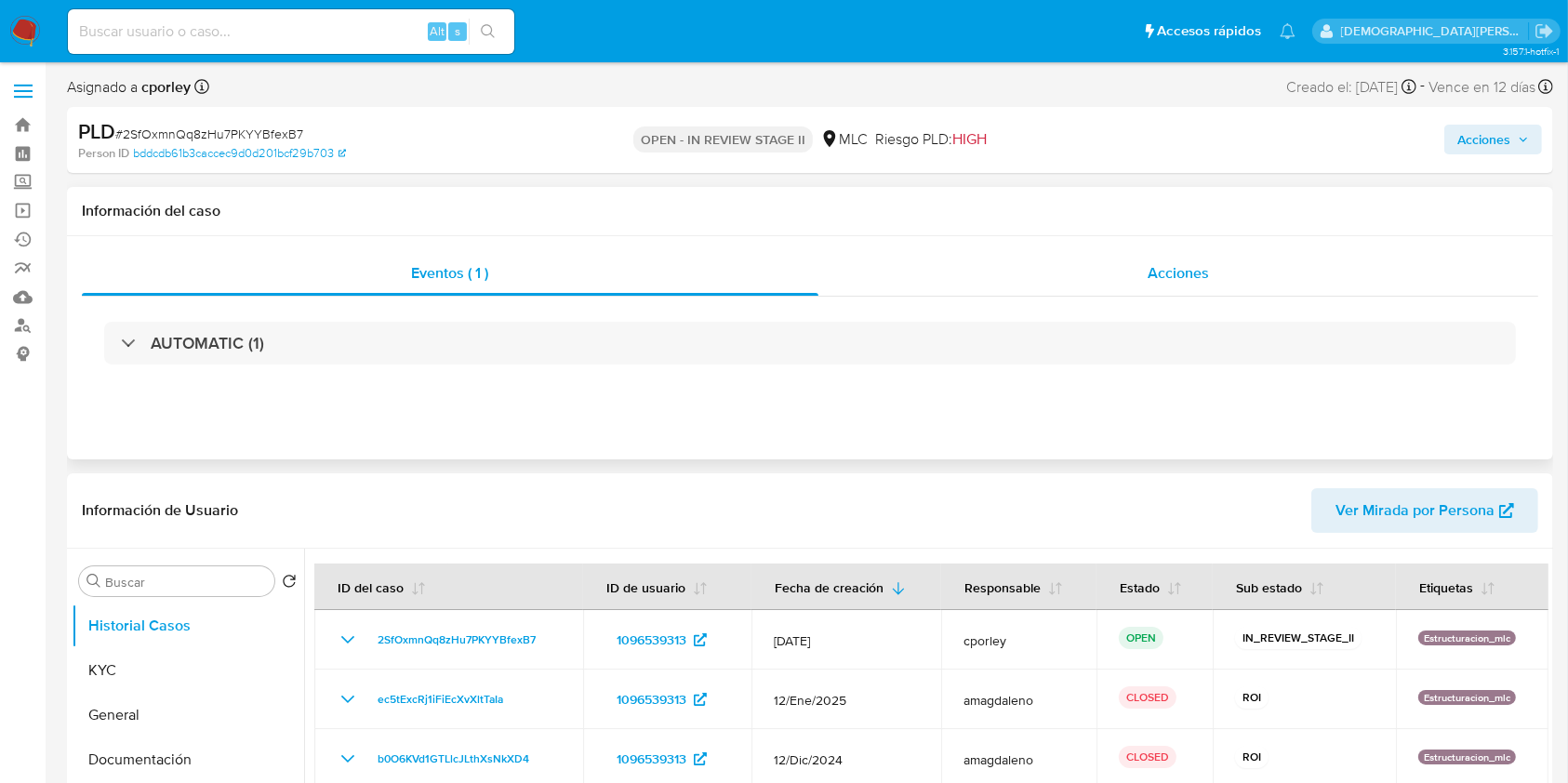
click at [1071, 270] on div "Acciones" at bounding box center [1178, 273] width 721 height 45
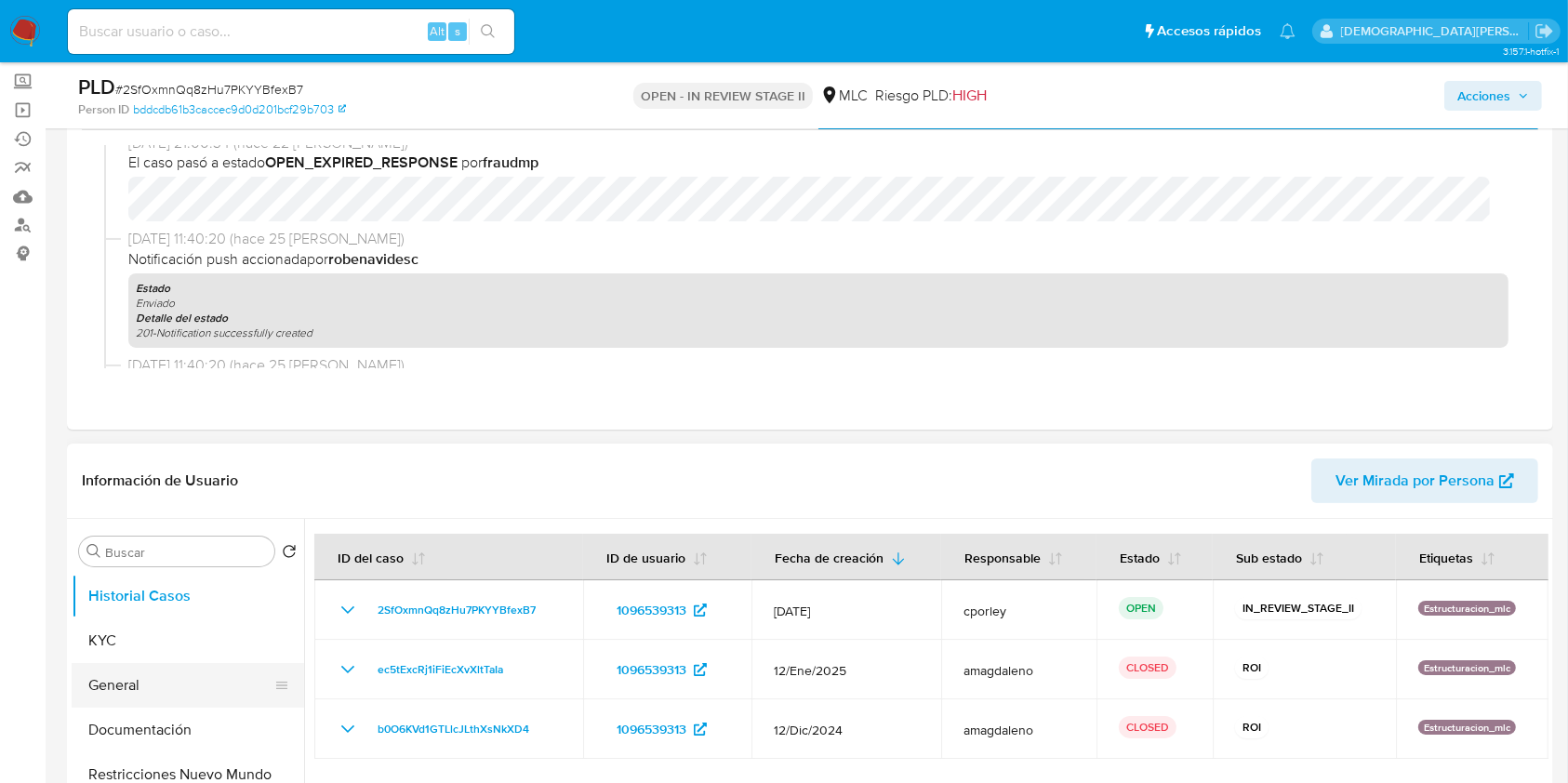
scroll to position [124, 0]
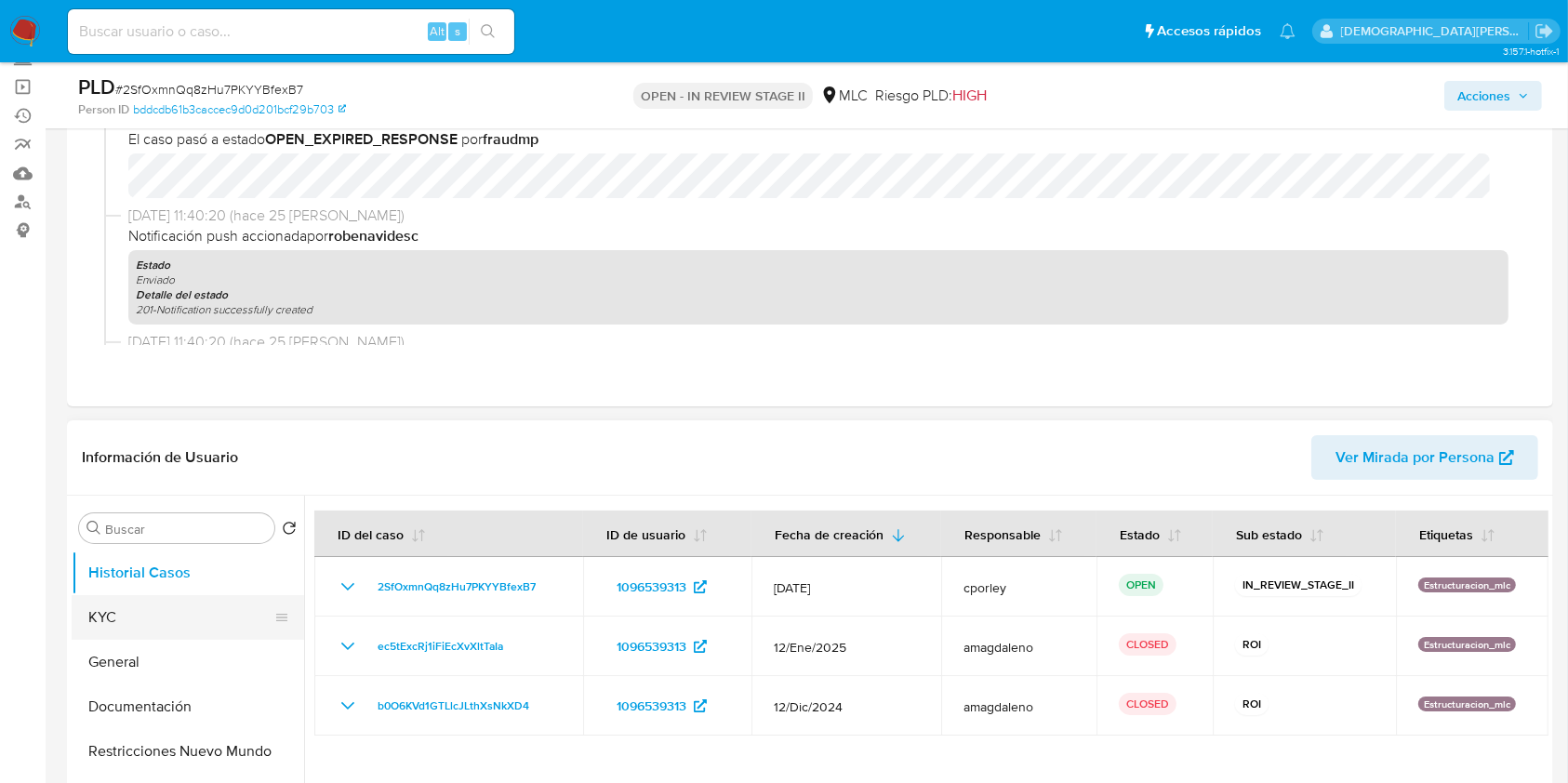
click at [179, 625] on button "KYC" at bounding box center [180, 617] width 217 height 45
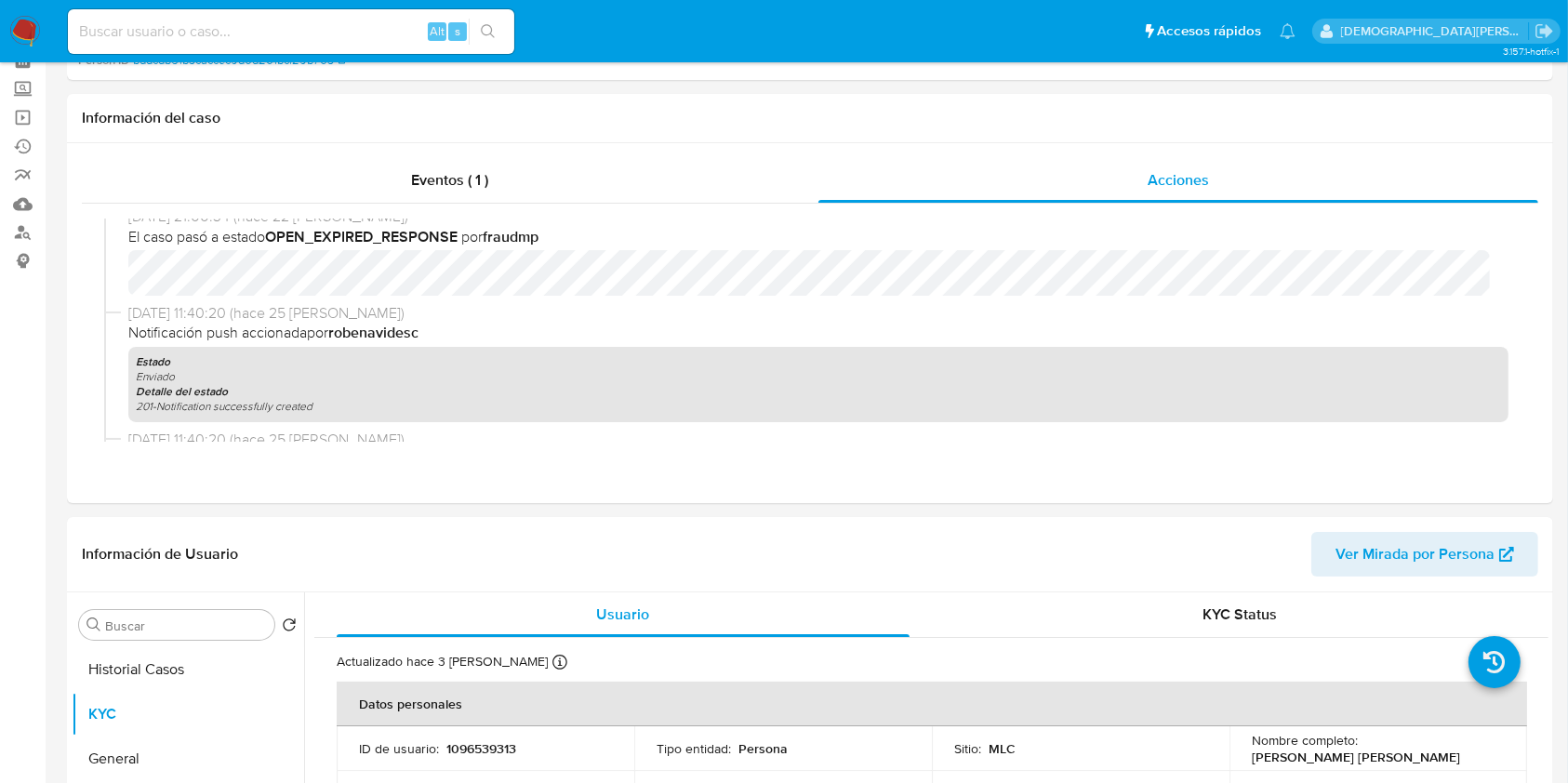
scroll to position [0, 0]
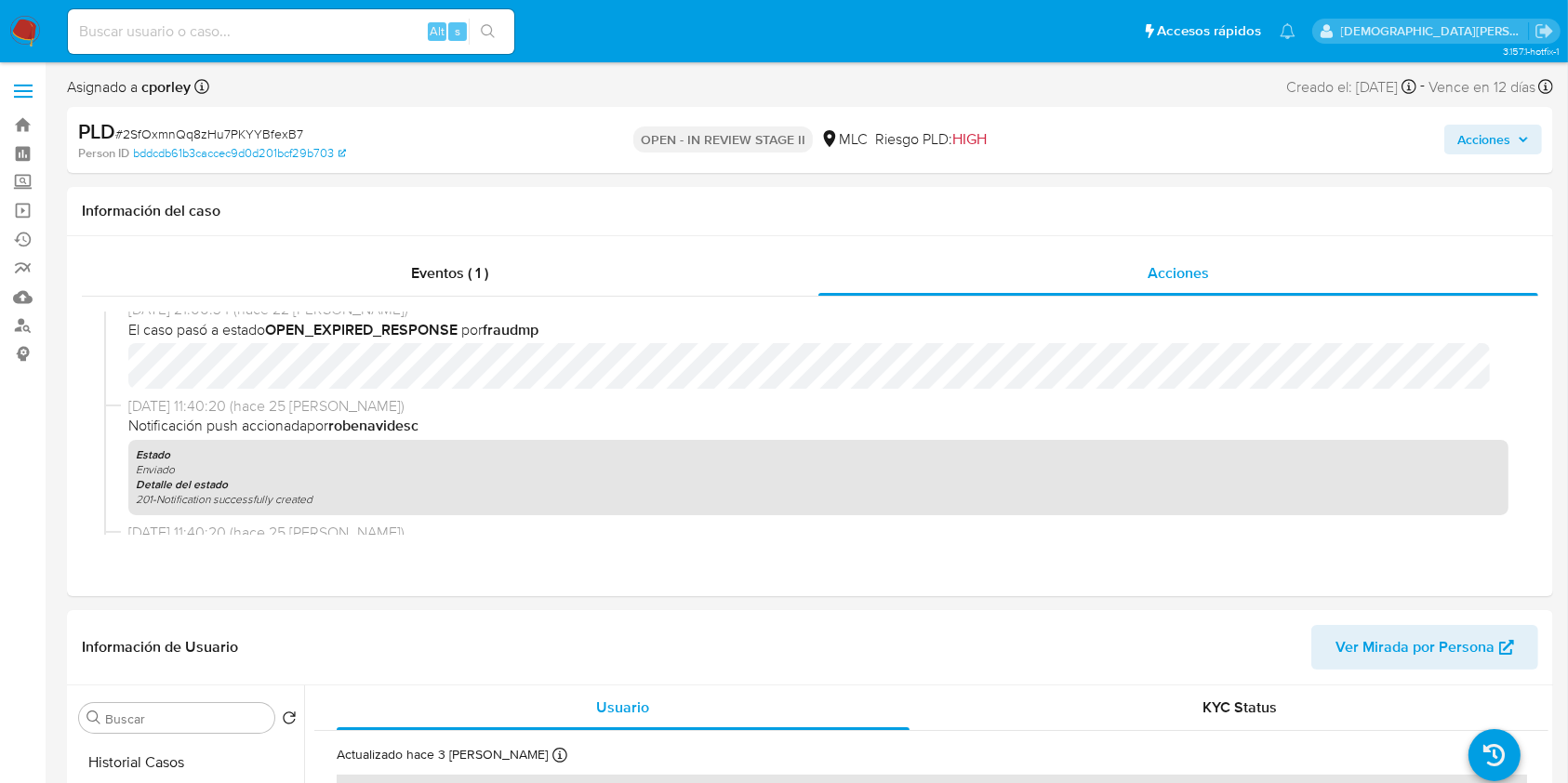
click at [1486, 145] on span "Acciones" at bounding box center [1483, 140] width 53 height 30
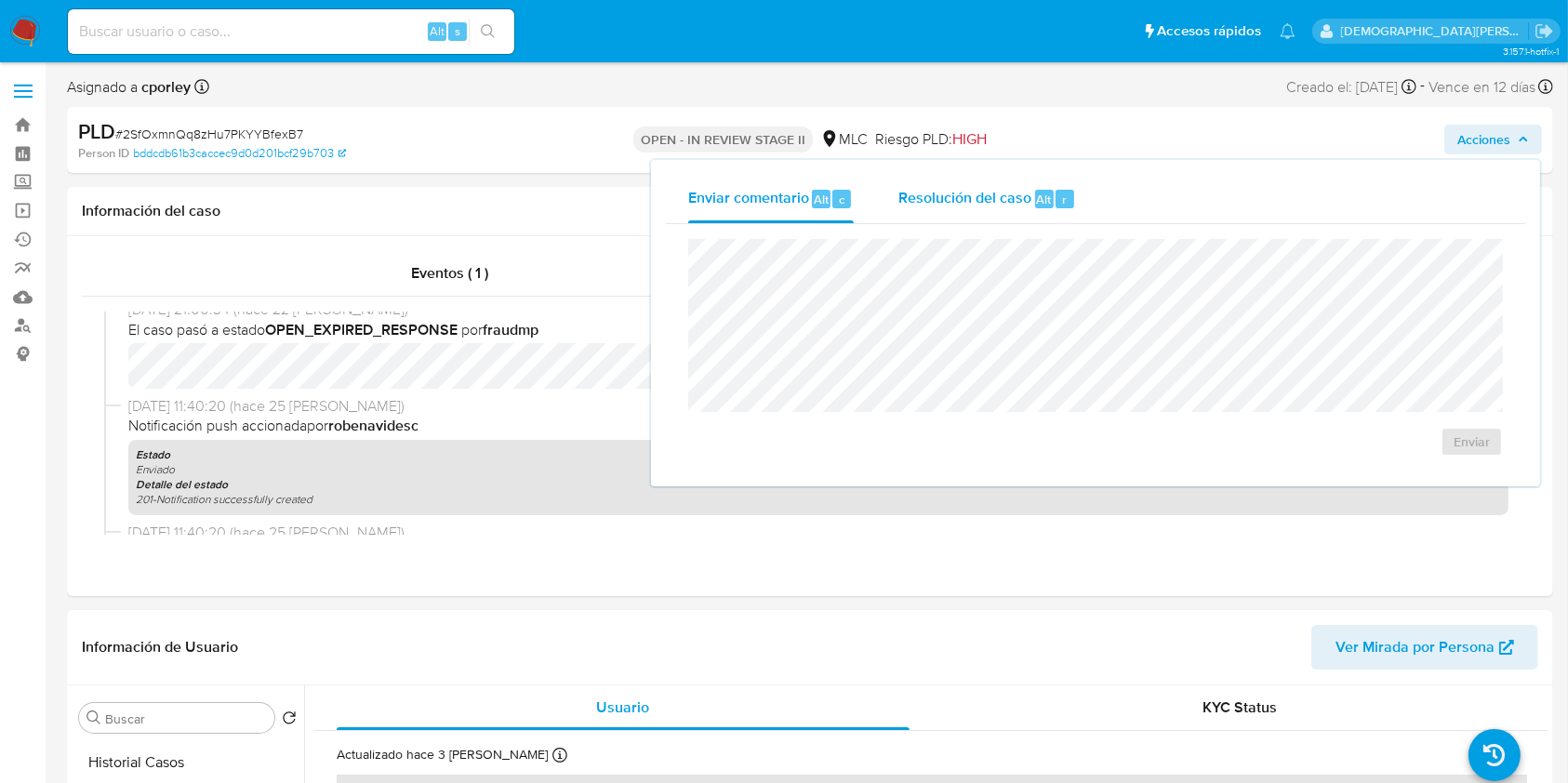
click at [943, 202] on span "Resolución del caso" at bounding box center [965, 198] width 133 height 22
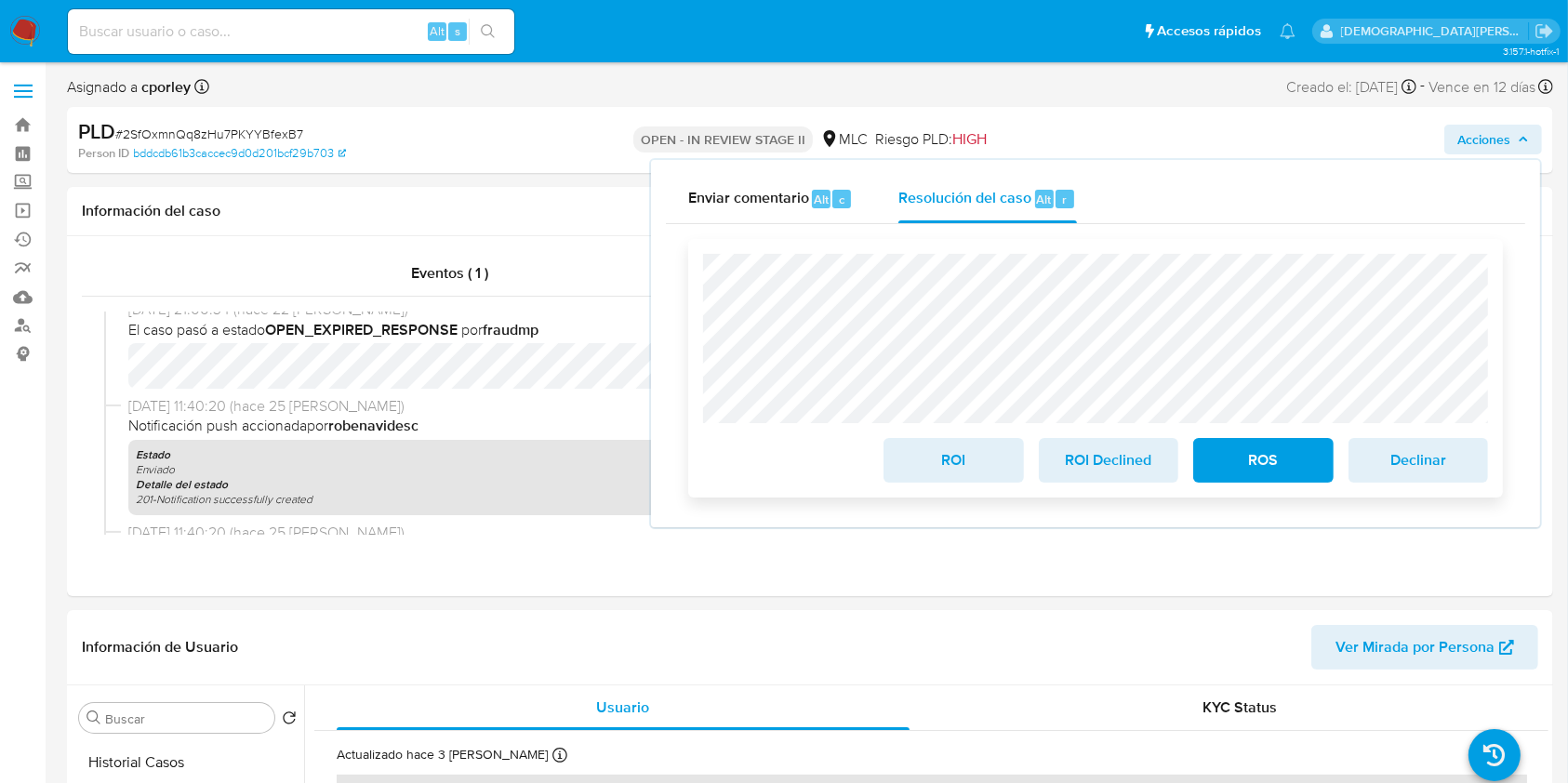
click at [1278, 466] on span "ROS" at bounding box center [1263, 459] width 91 height 41
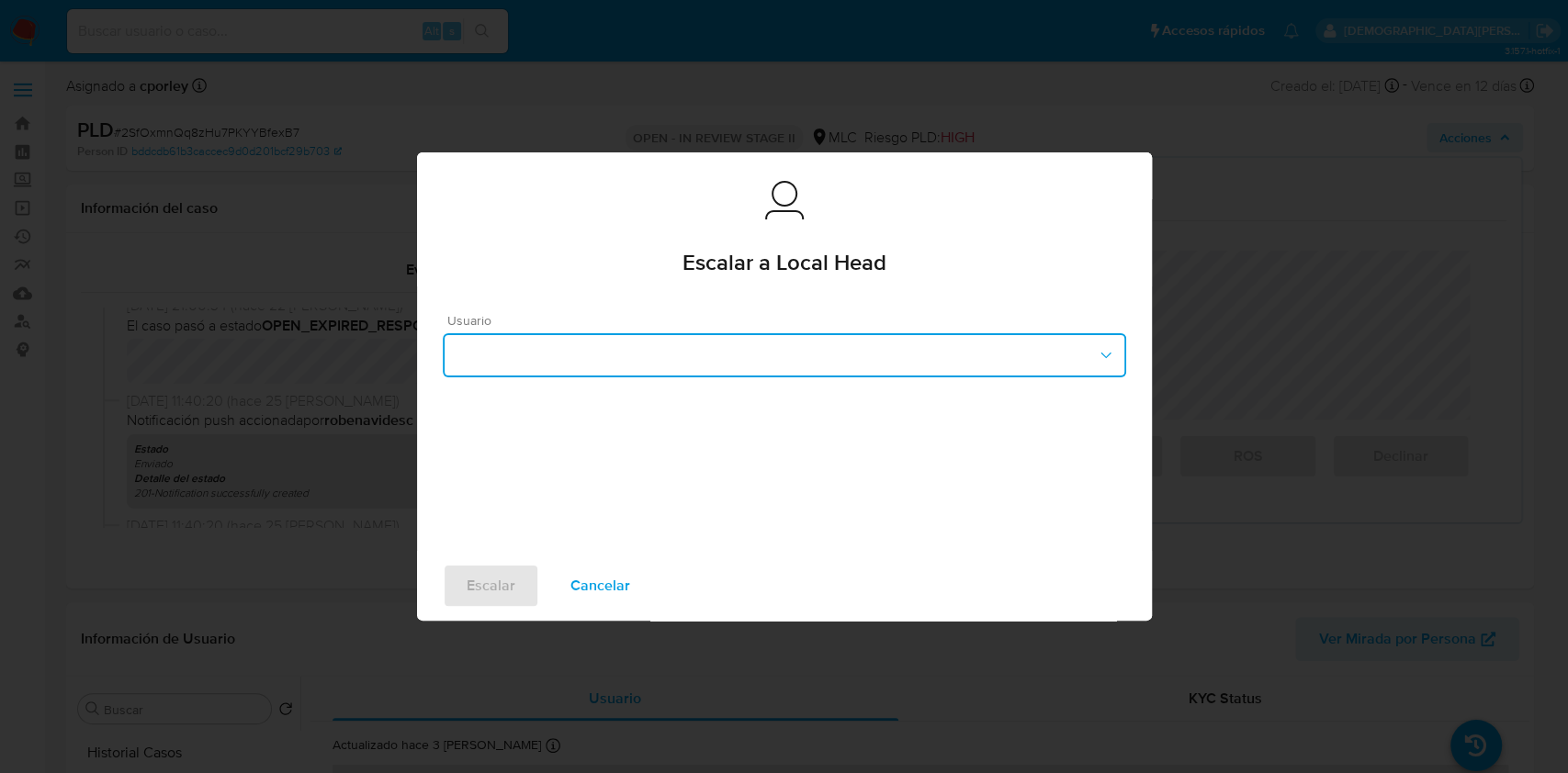
click at [665, 358] on button "button" at bounding box center [785, 355] width 684 height 44
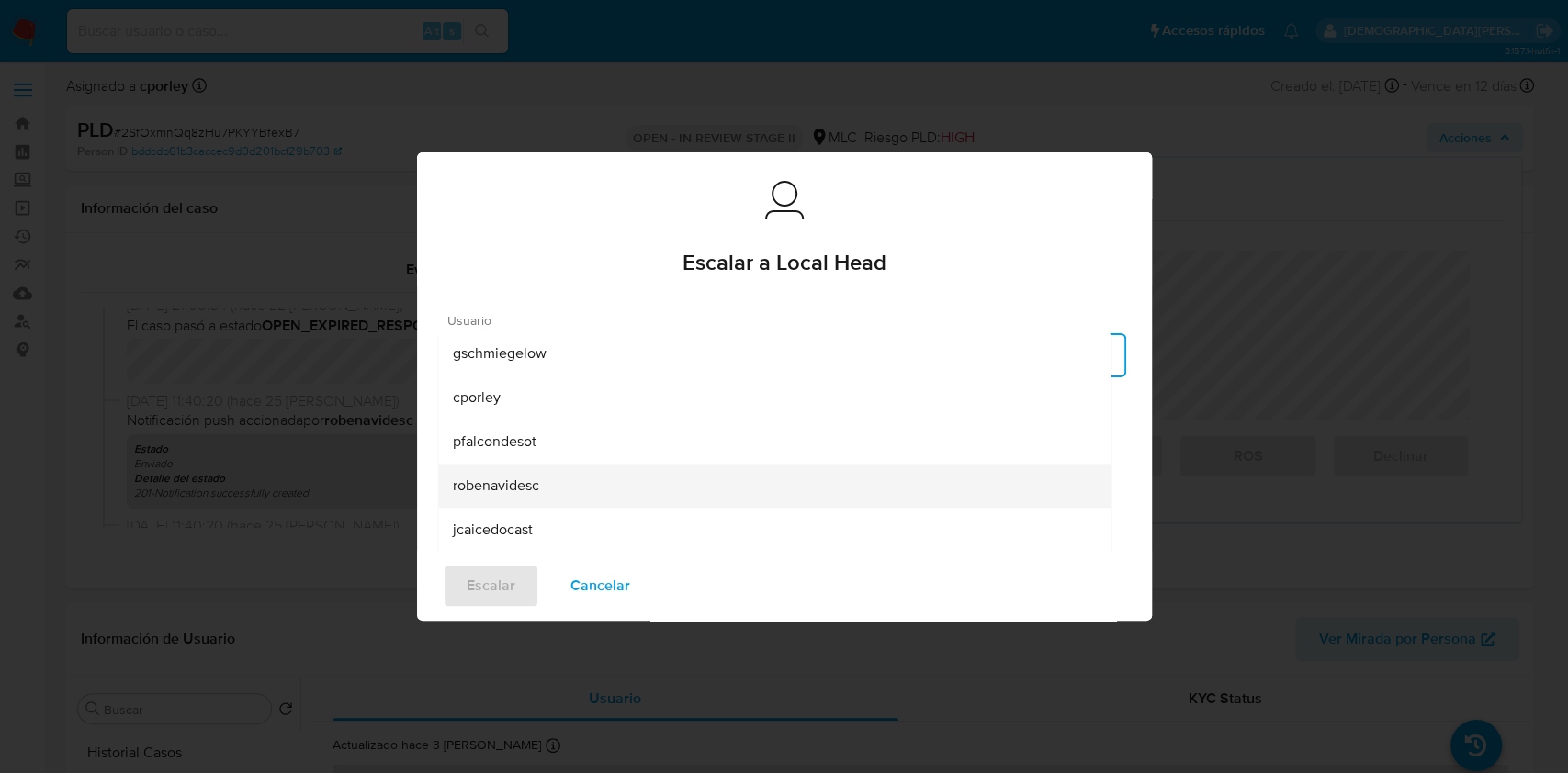
click at [553, 486] on div "robenavidesc" at bounding box center [774, 485] width 643 height 44
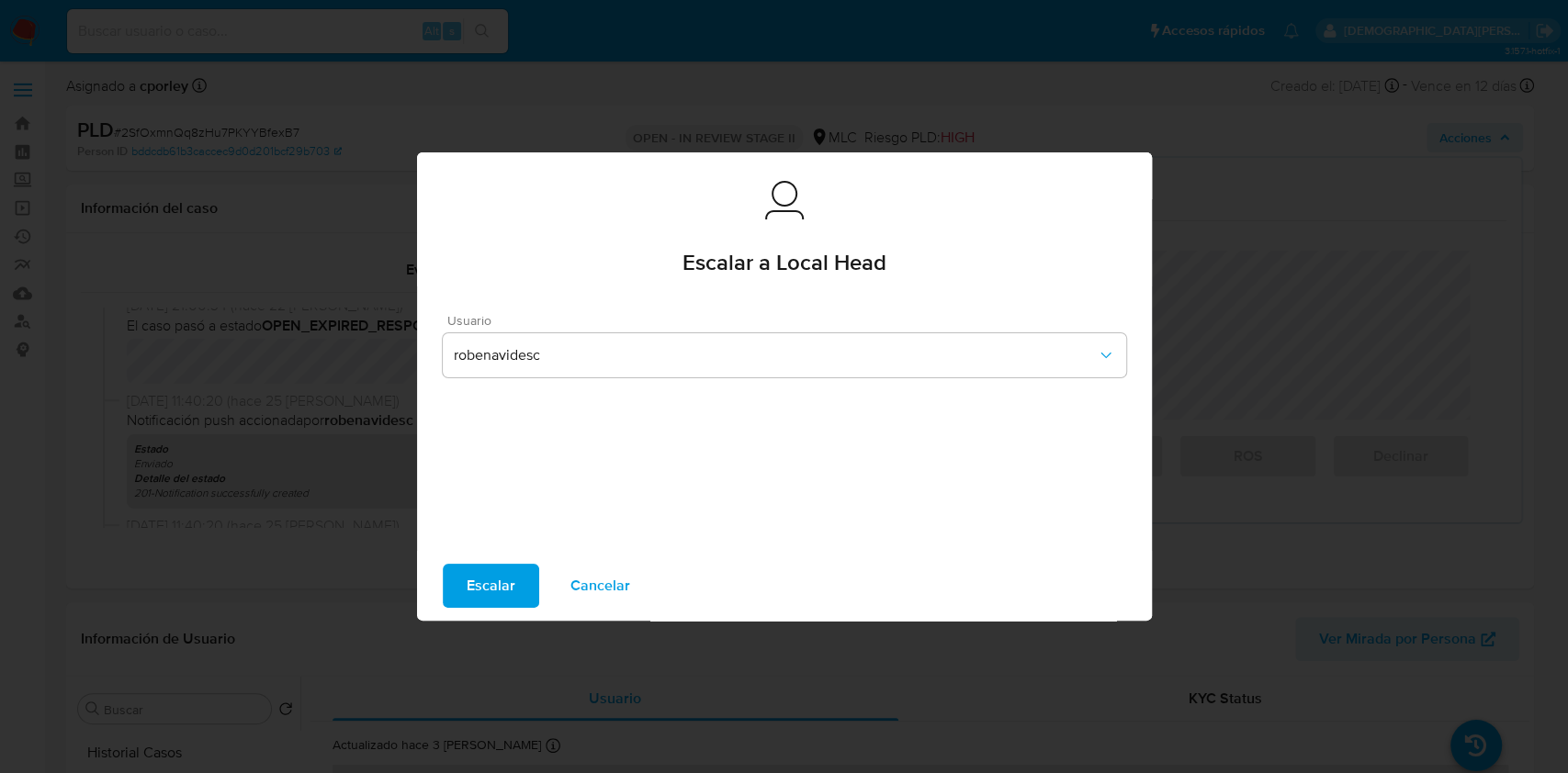
click at [502, 590] on span "Escalar" at bounding box center [491, 586] width 49 height 40
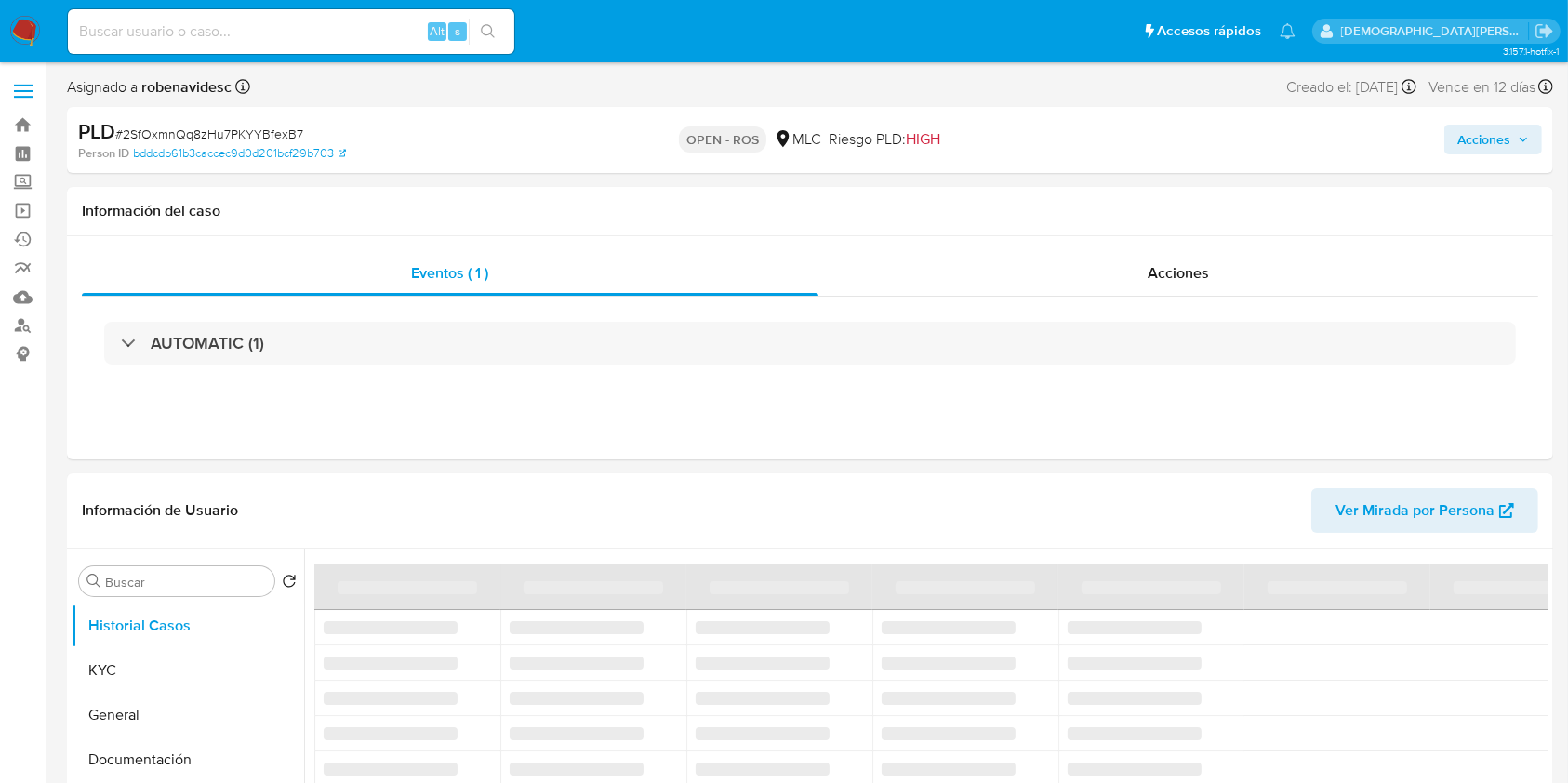
select select "10"
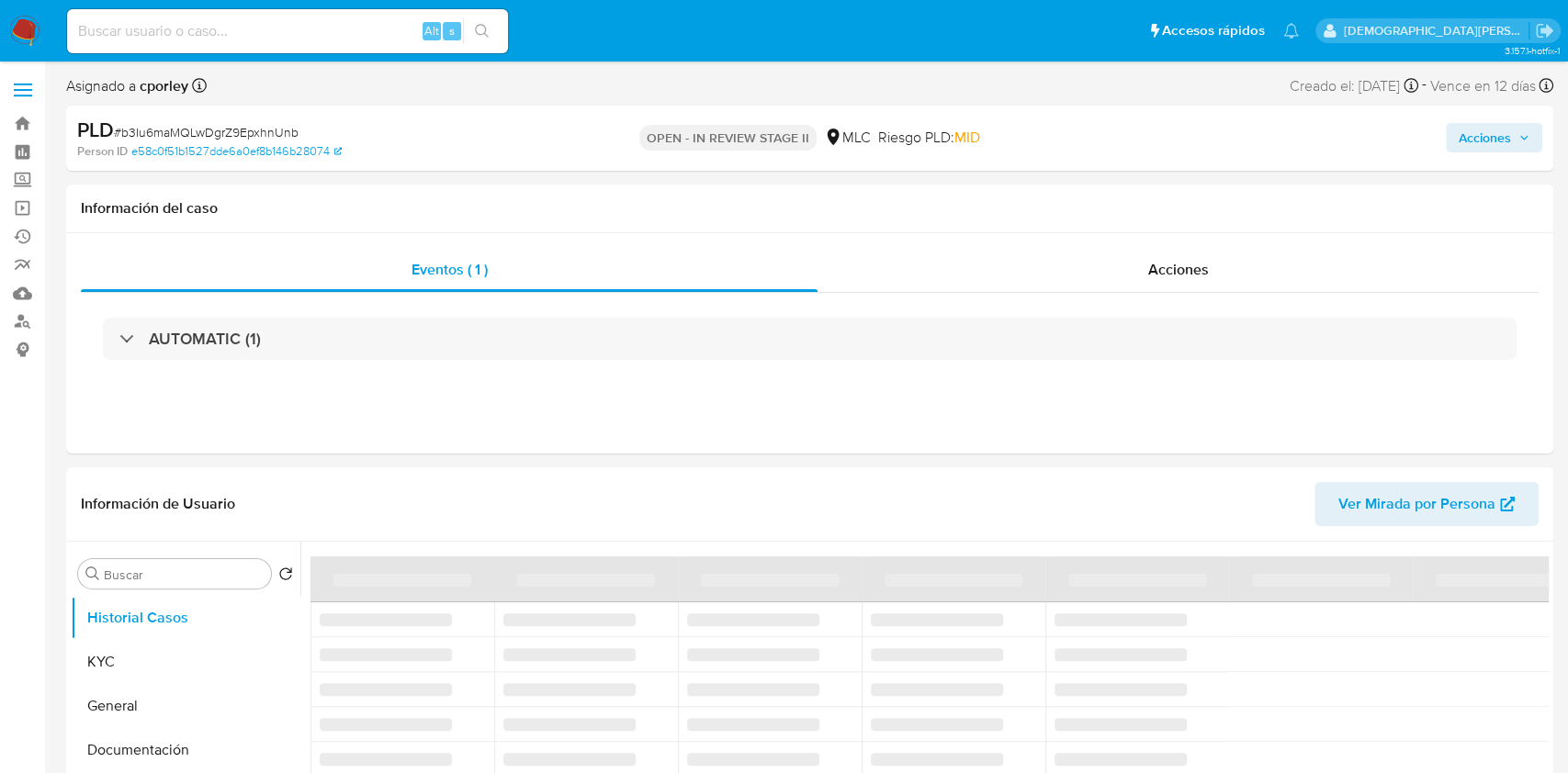
select select "10"
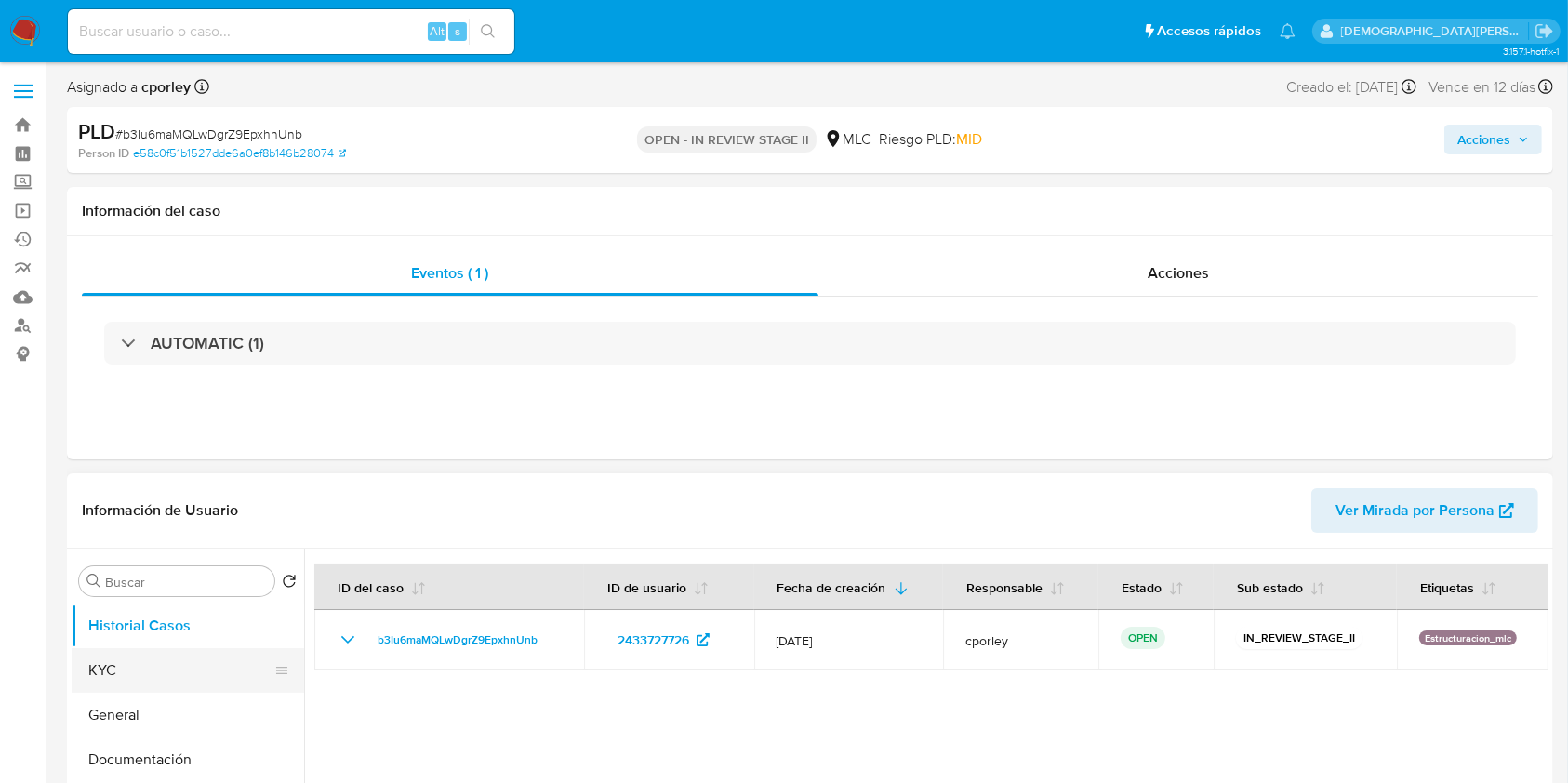
click at [154, 660] on button "KYC" at bounding box center [180, 670] width 217 height 45
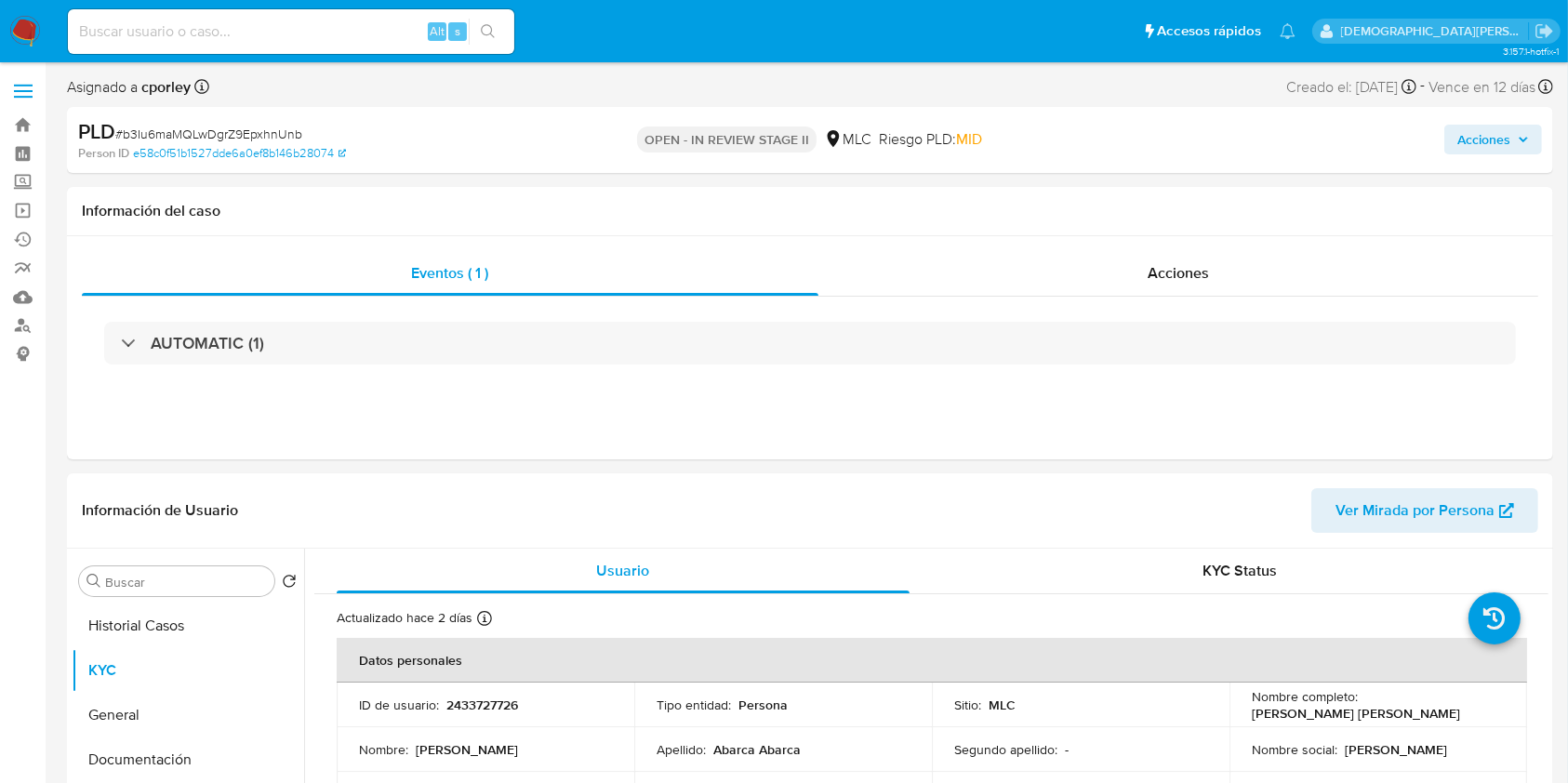
click at [1427, 165] on div "PLD # b3Iu6maMQLwDgrZ9EpxhnUnb Person ID e58c0f51b1527dde6a0ef8b146b28074 OPEN …" at bounding box center [810, 140] width 1486 height 66
click at [1453, 140] on button "Acciones" at bounding box center [1493, 140] width 97 height 30
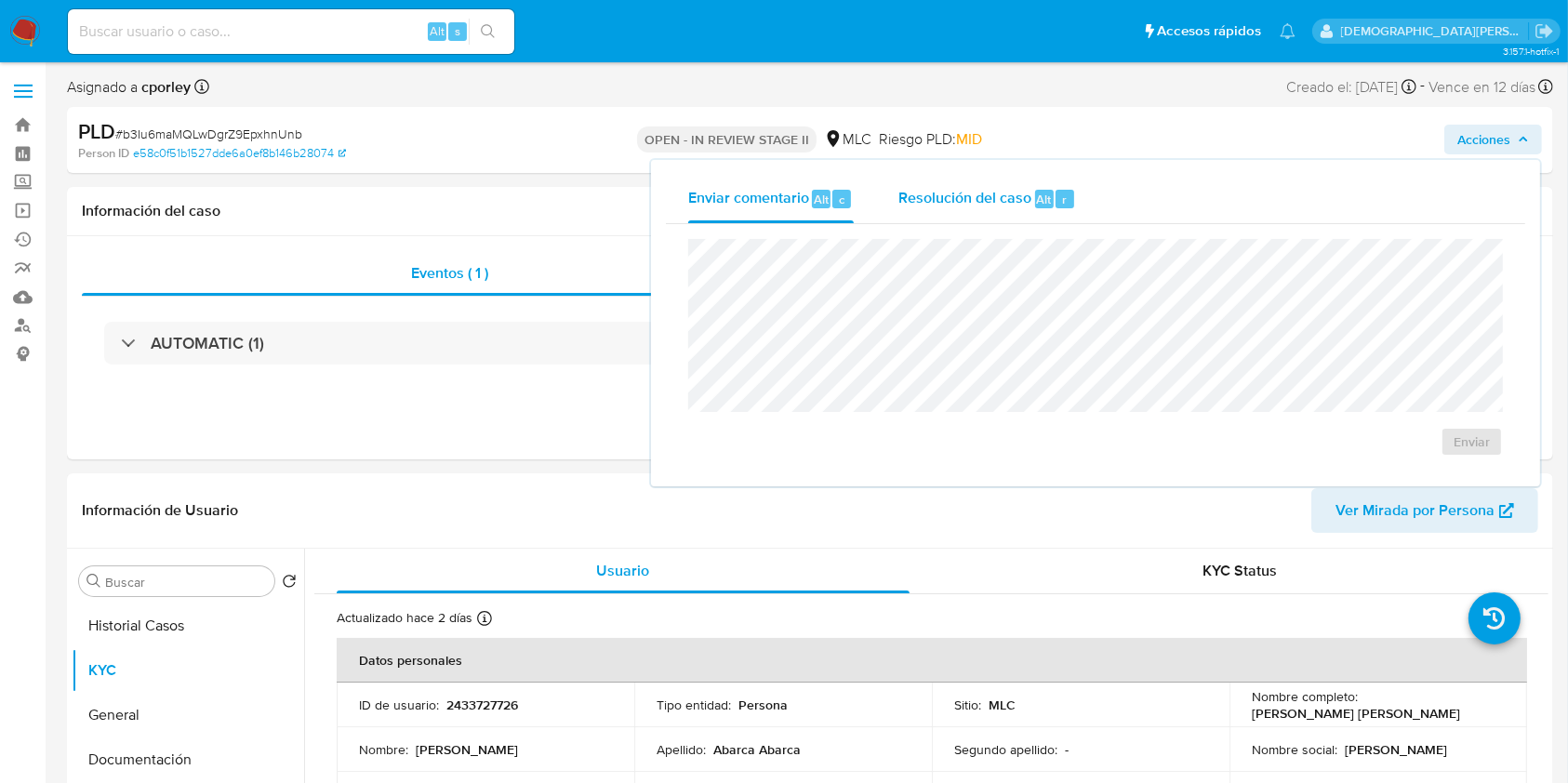
drag, startPoint x: 945, startPoint y: 188, endPoint x: 925, endPoint y: 217, distance: 35.2
click at [945, 188] on span "Resolución del caso" at bounding box center [965, 198] width 133 height 22
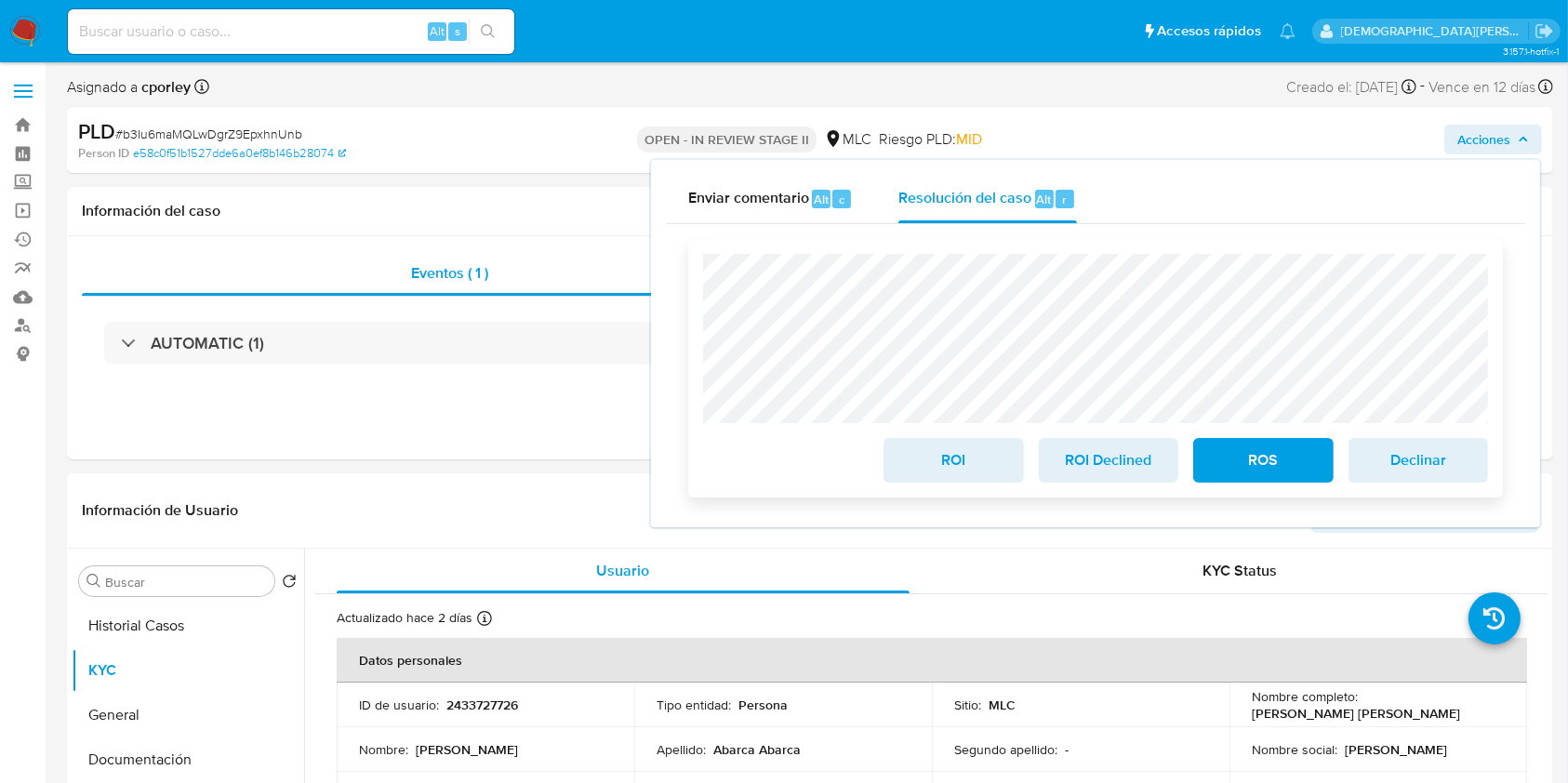
click at [1288, 459] on span "ROS" at bounding box center [1263, 459] width 91 height 41
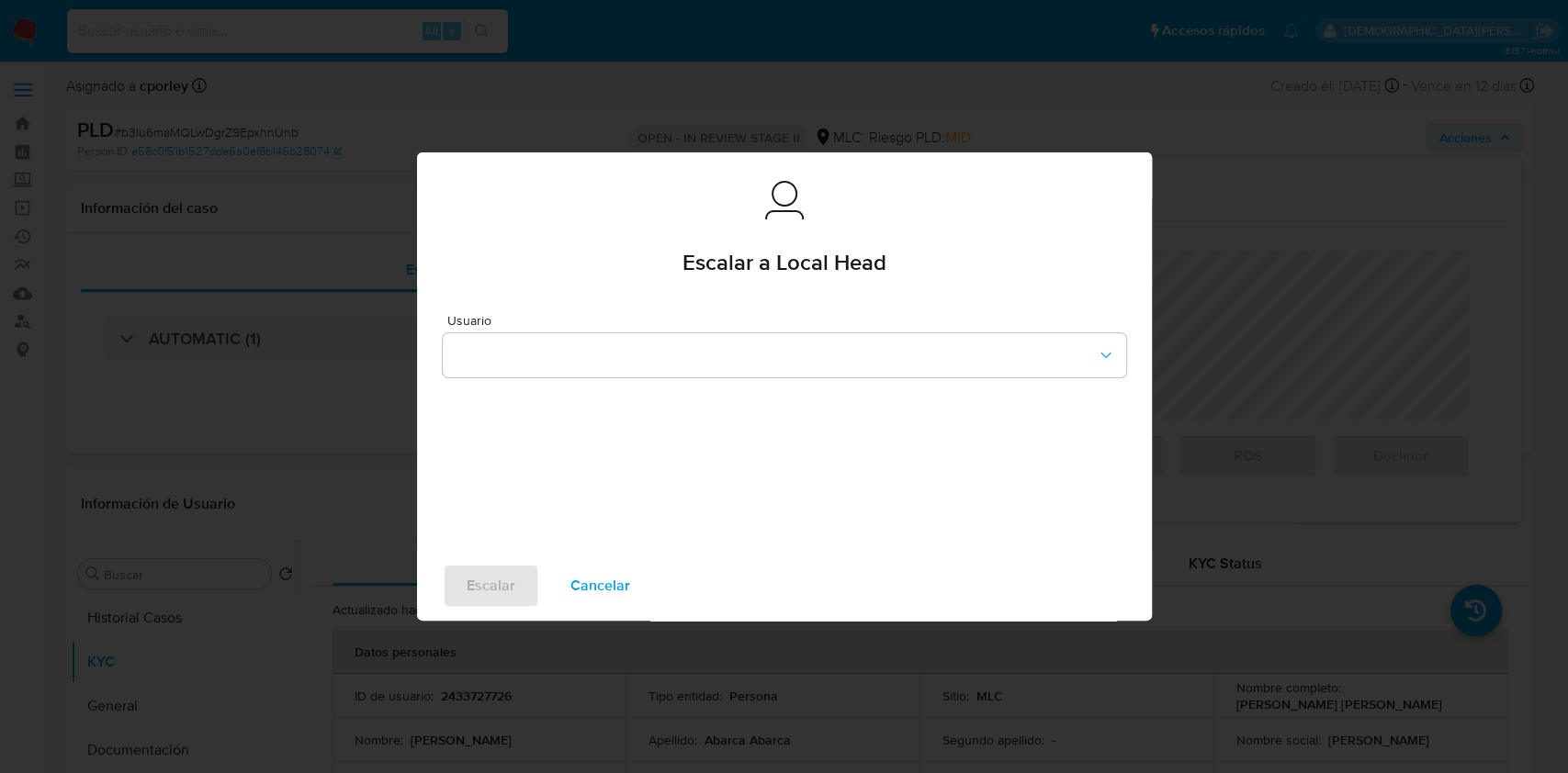
click at [779, 379] on div "Usuario" at bounding box center [785, 419] width 735 height 265
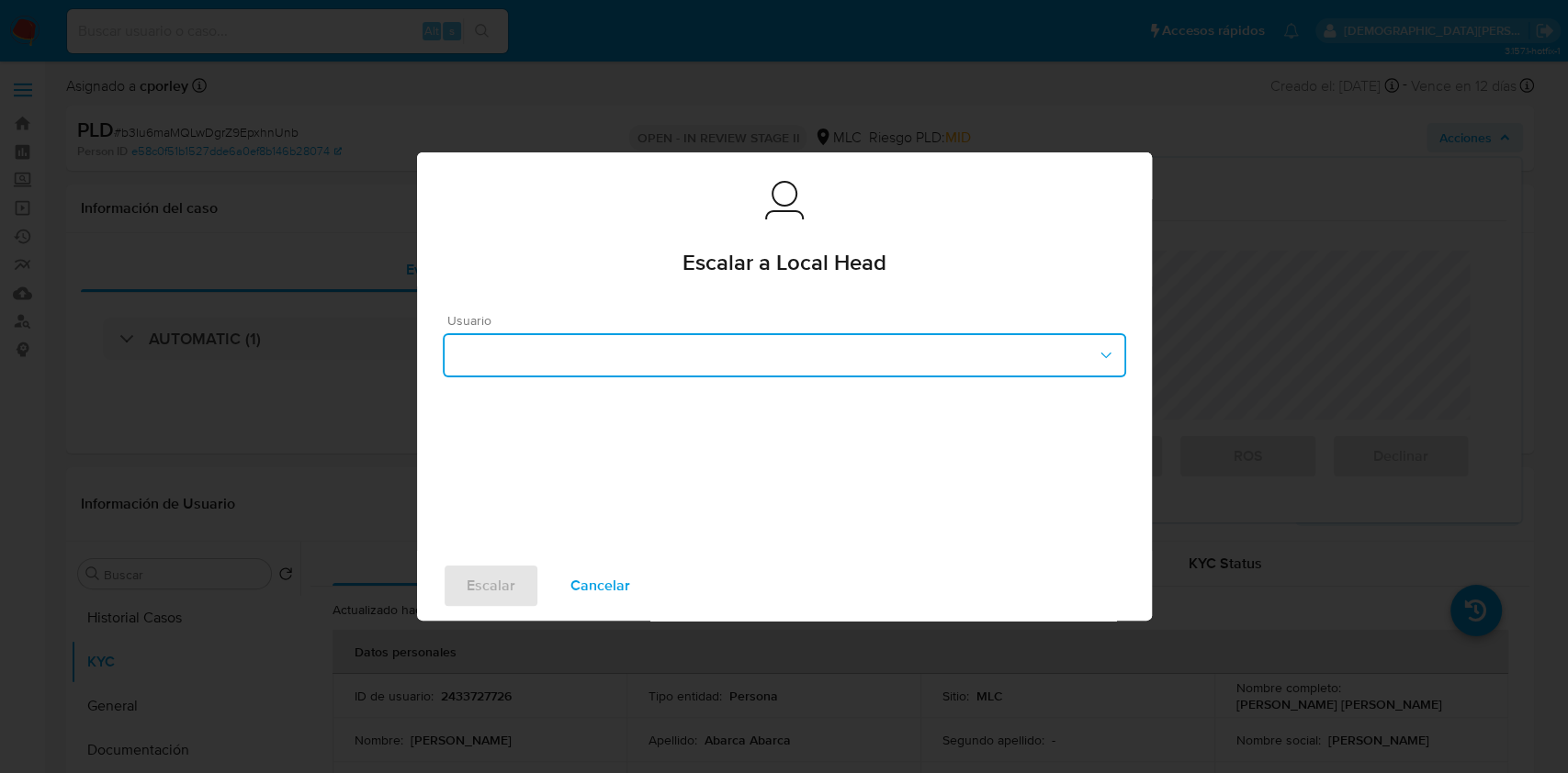
click at [787, 370] on button "button" at bounding box center [785, 355] width 684 height 44
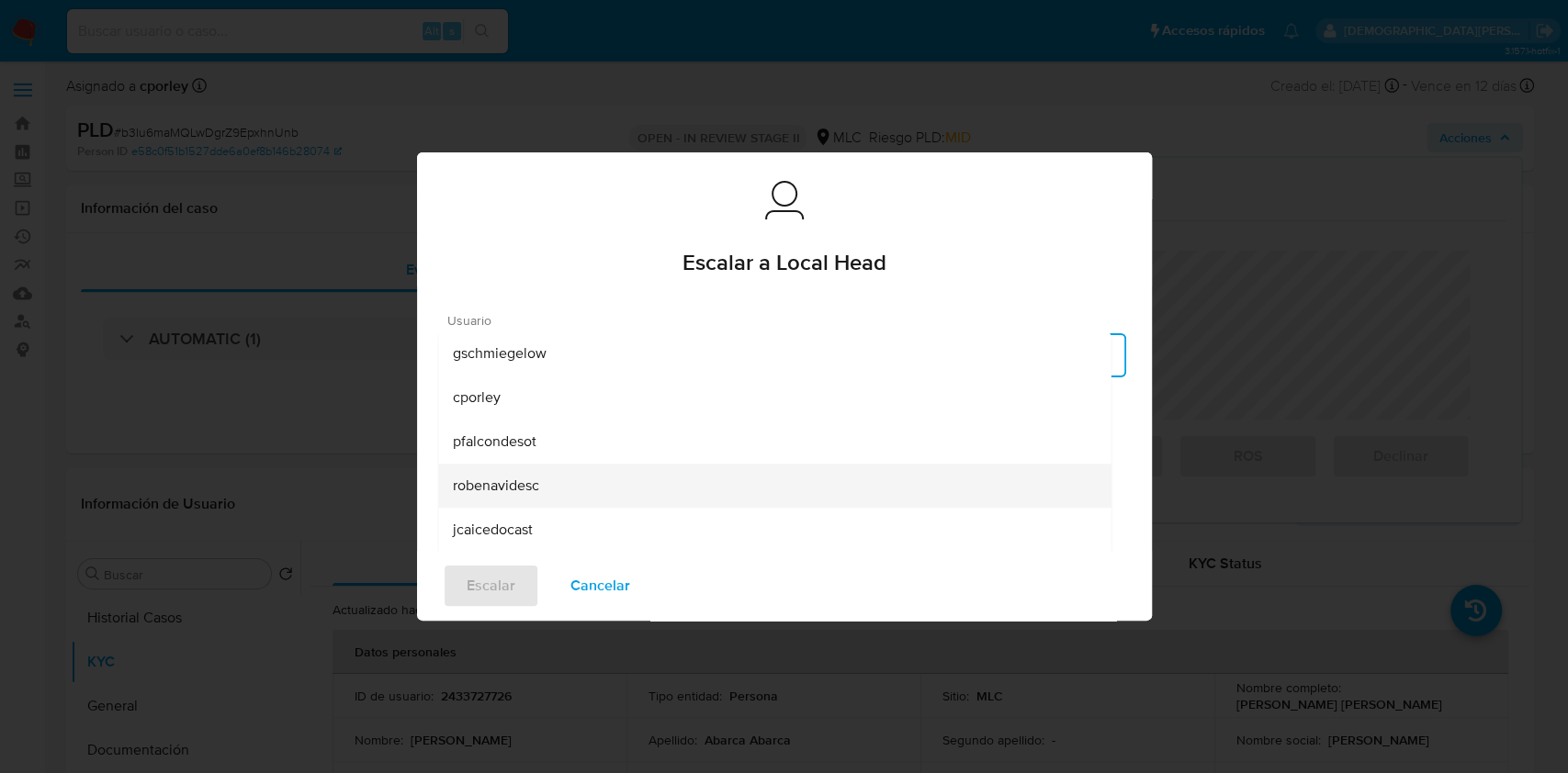
click at [600, 482] on div "robenavidesc" at bounding box center [774, 485] width 643 height 44
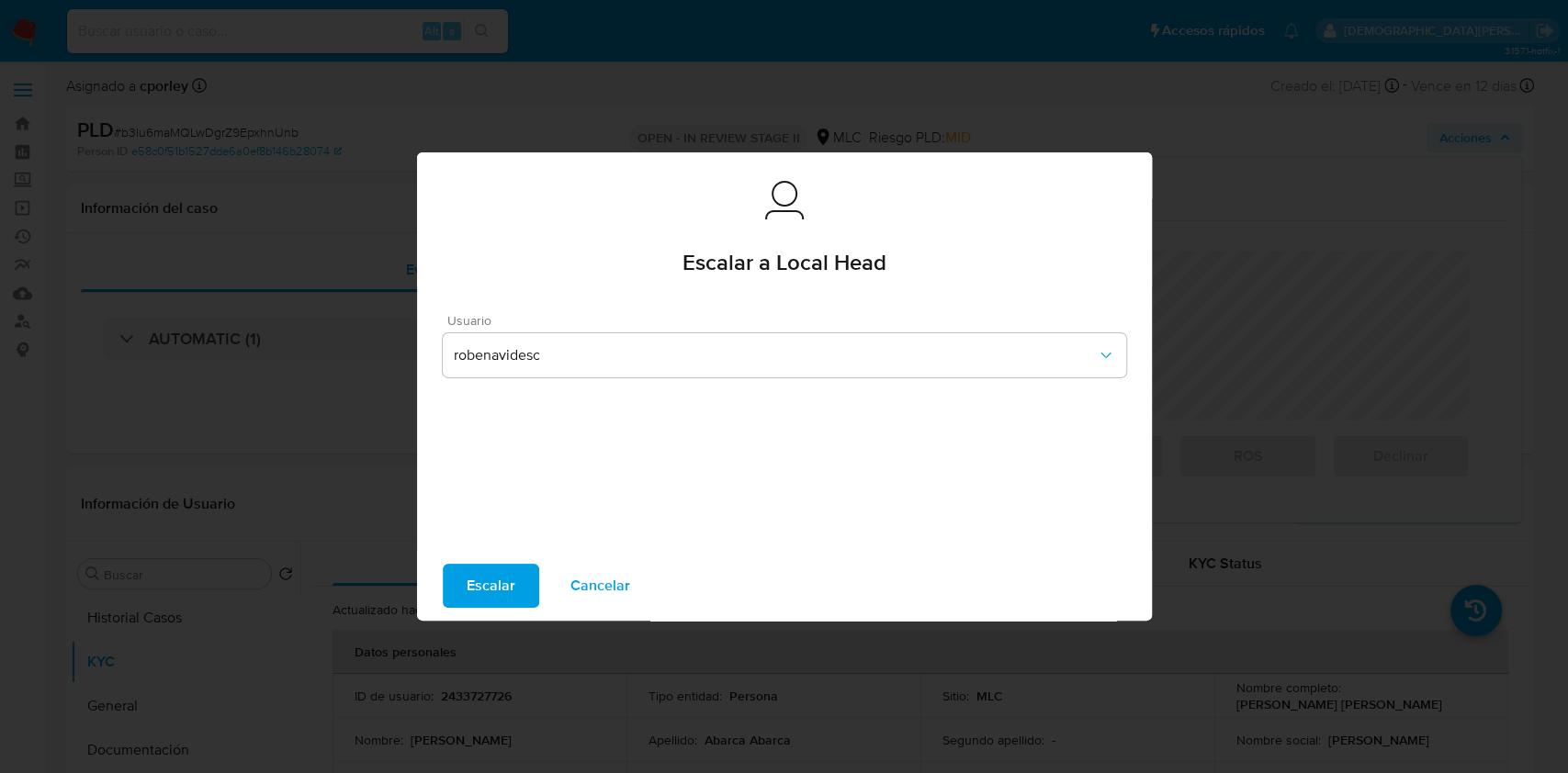
click at [464, 582] on button "Escalar" at bounding box center [491, 586] width 96 height 44
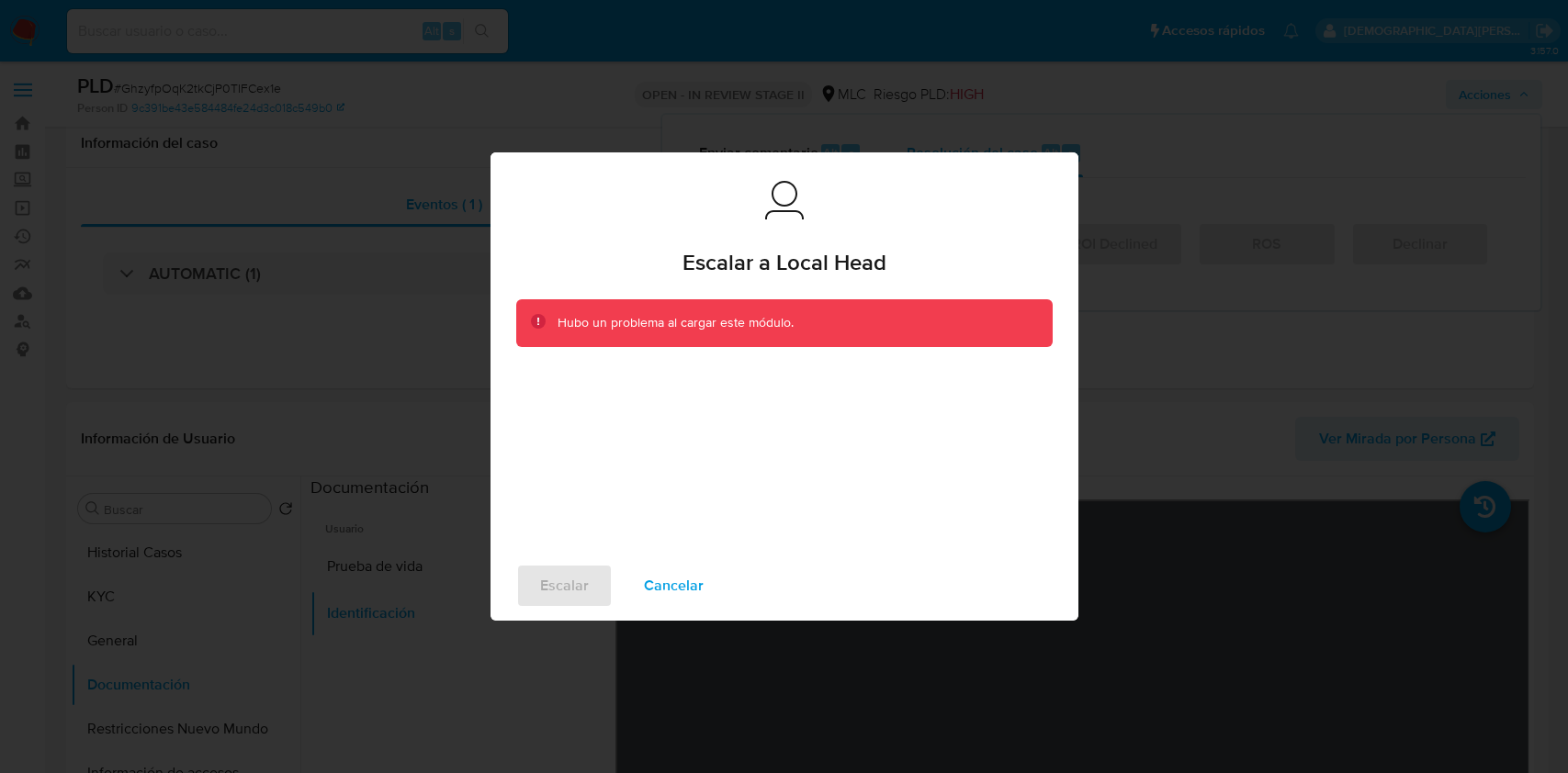
select select "10"
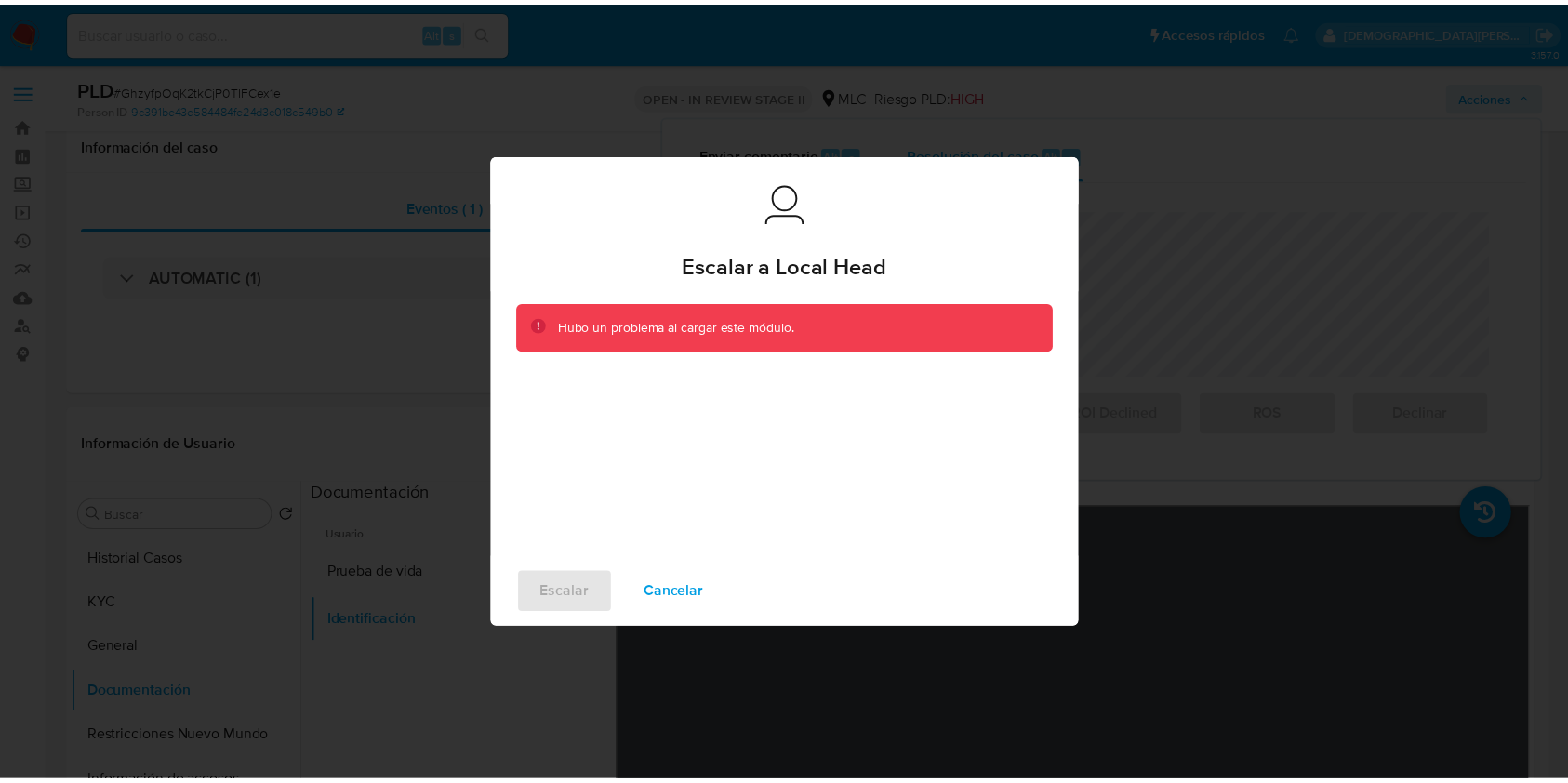
scroll to position [247, 0]
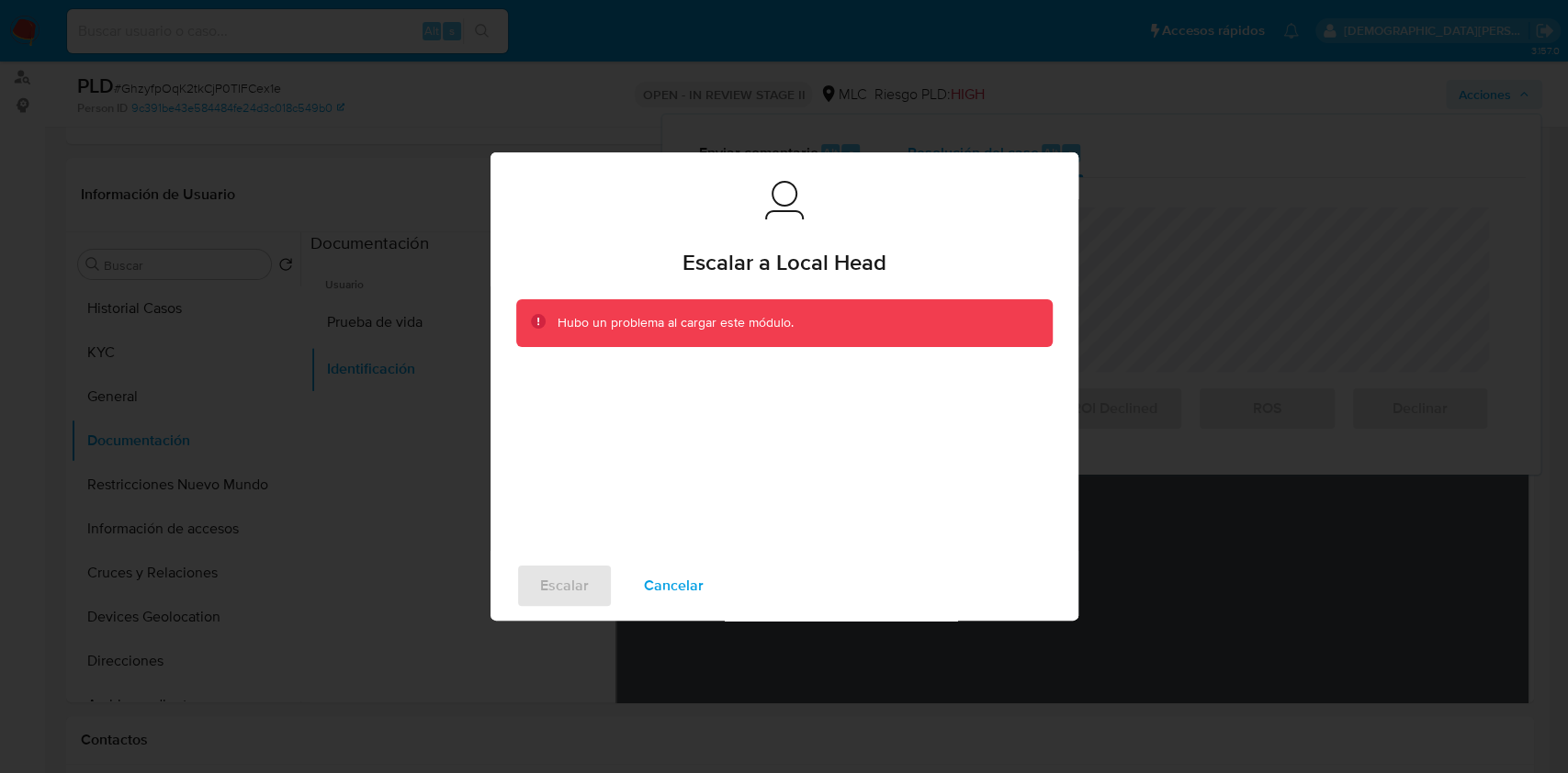
click at [660, 582] on span "Cancelar" at bounding box center [673, 586] width 60 height 40
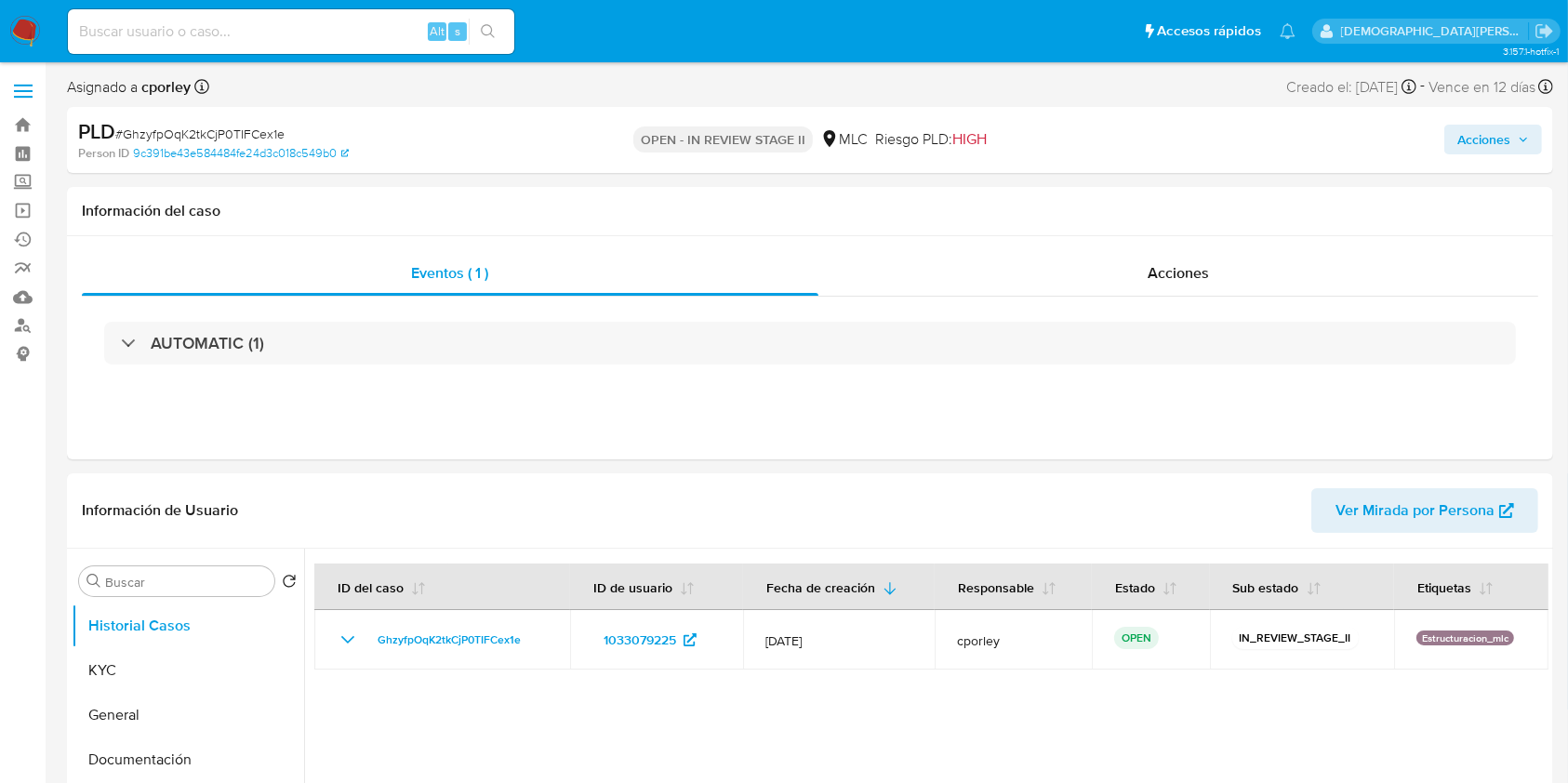
select select "10"
click at [161, 671] on button "KYC" at bounding box center [180, 670] width 217 height 45
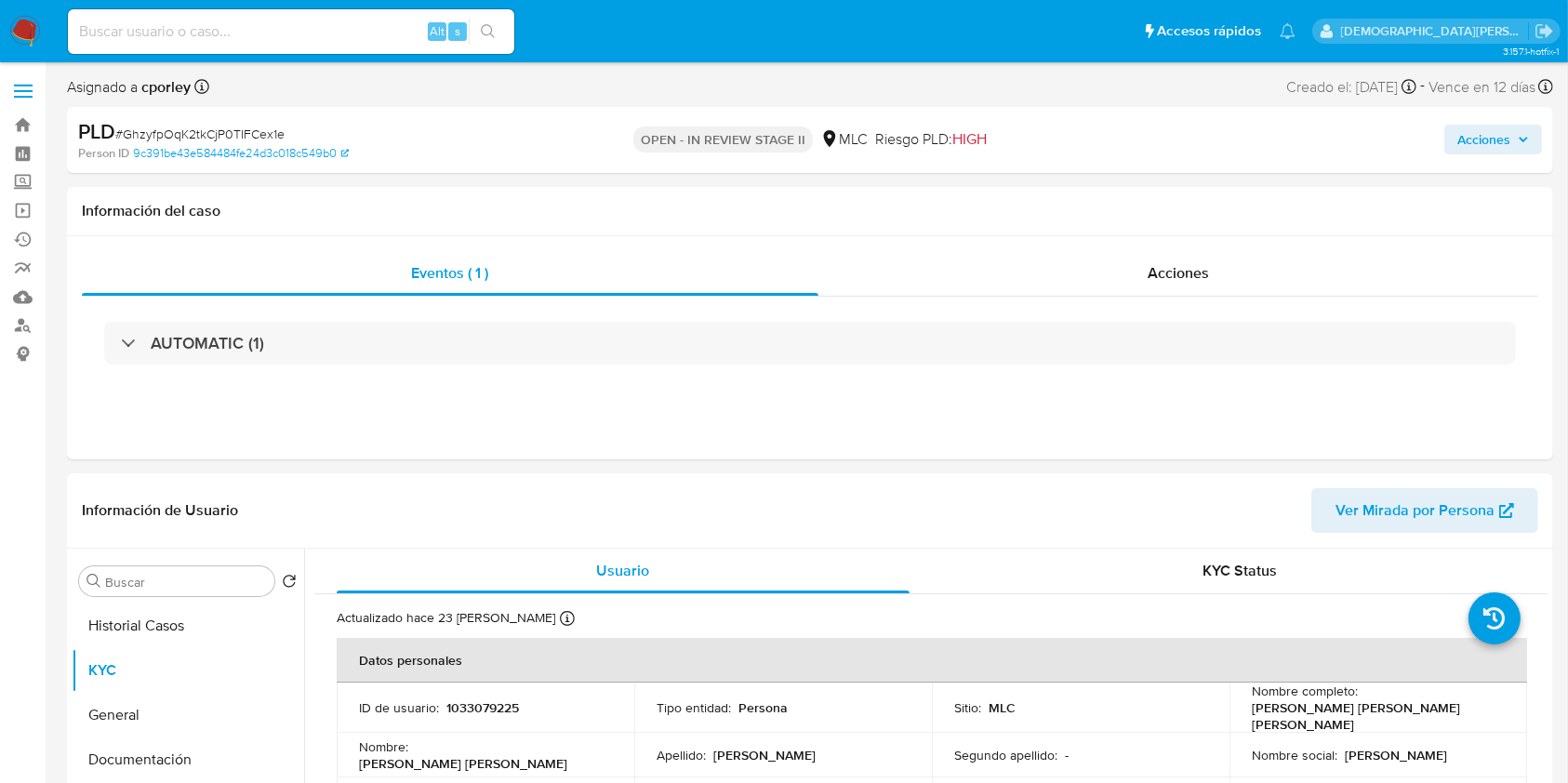
click at [1481, 149] on span "Acciones" at bounding box center [1483, 140] width 53 height 30
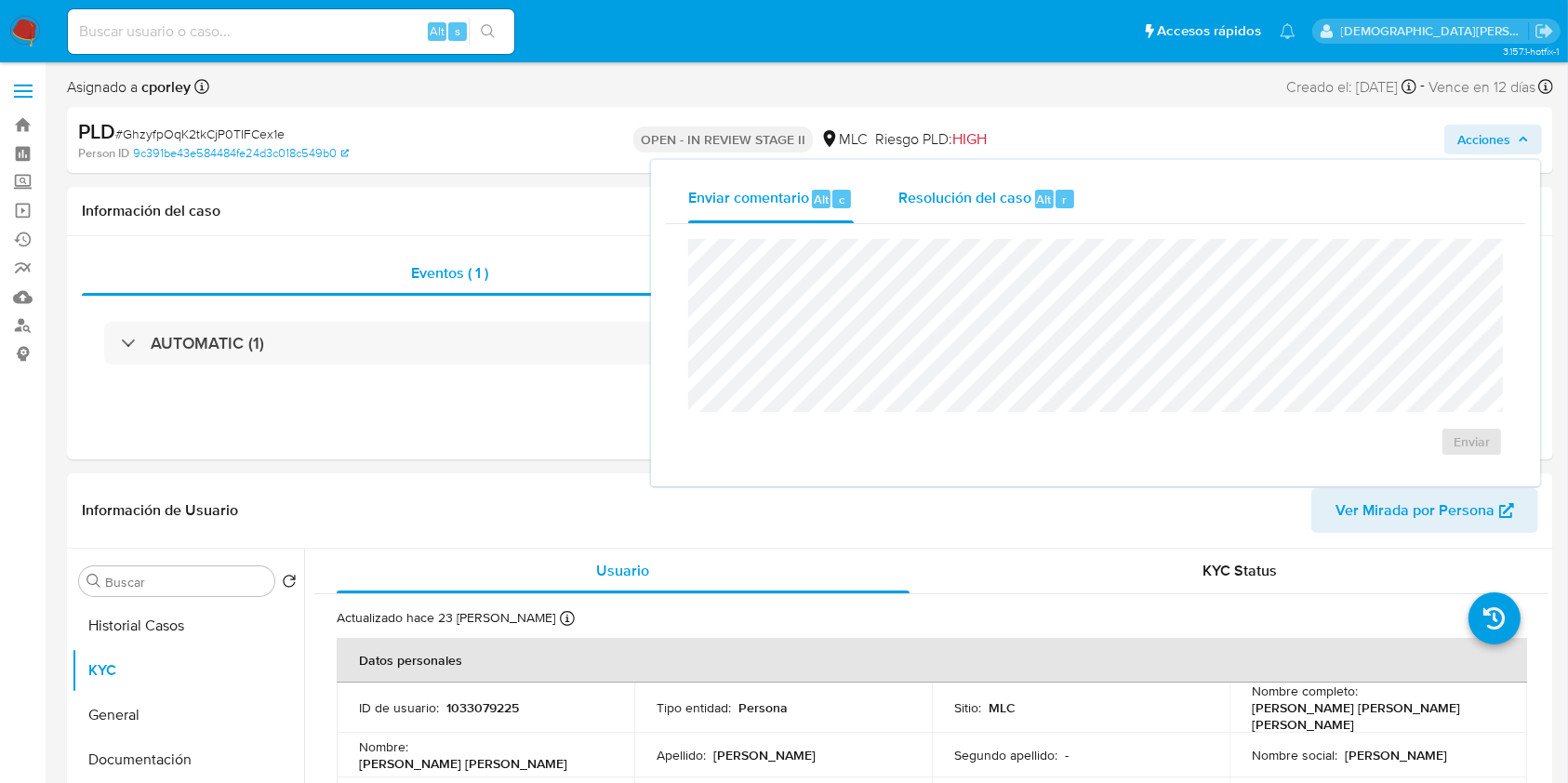
click at [921, 196] on span "Resolución del caso" at bounding box center [965, 198] width 133 height 22
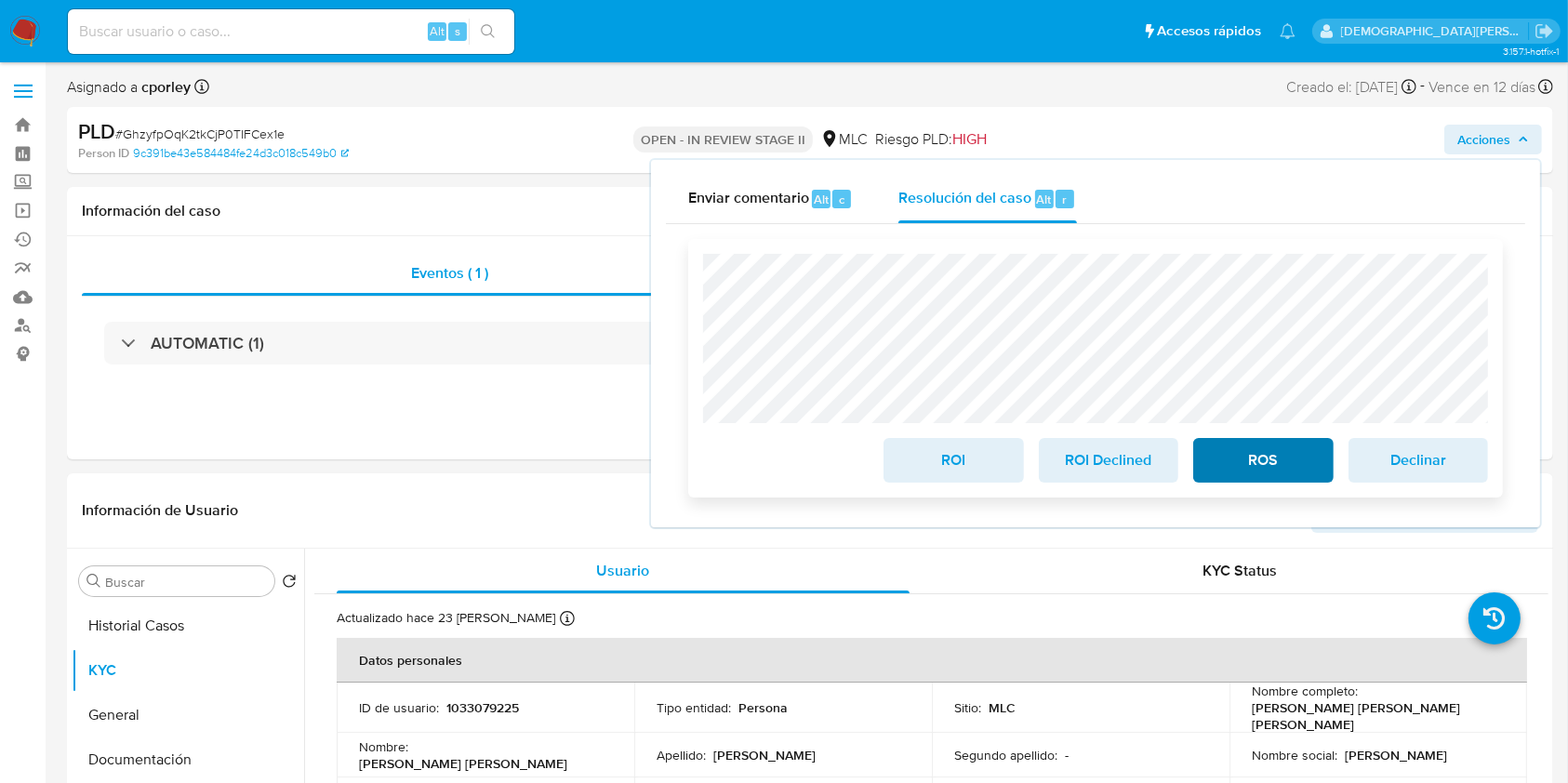
click at [1244, 480] on div "ROI ROI Declined ROS Declinar" at bounding box center [1095, 368] width 784 height 229
click at [1258, 455] on span "ROS" at bounding box center [1263, 459] width 91 height 41
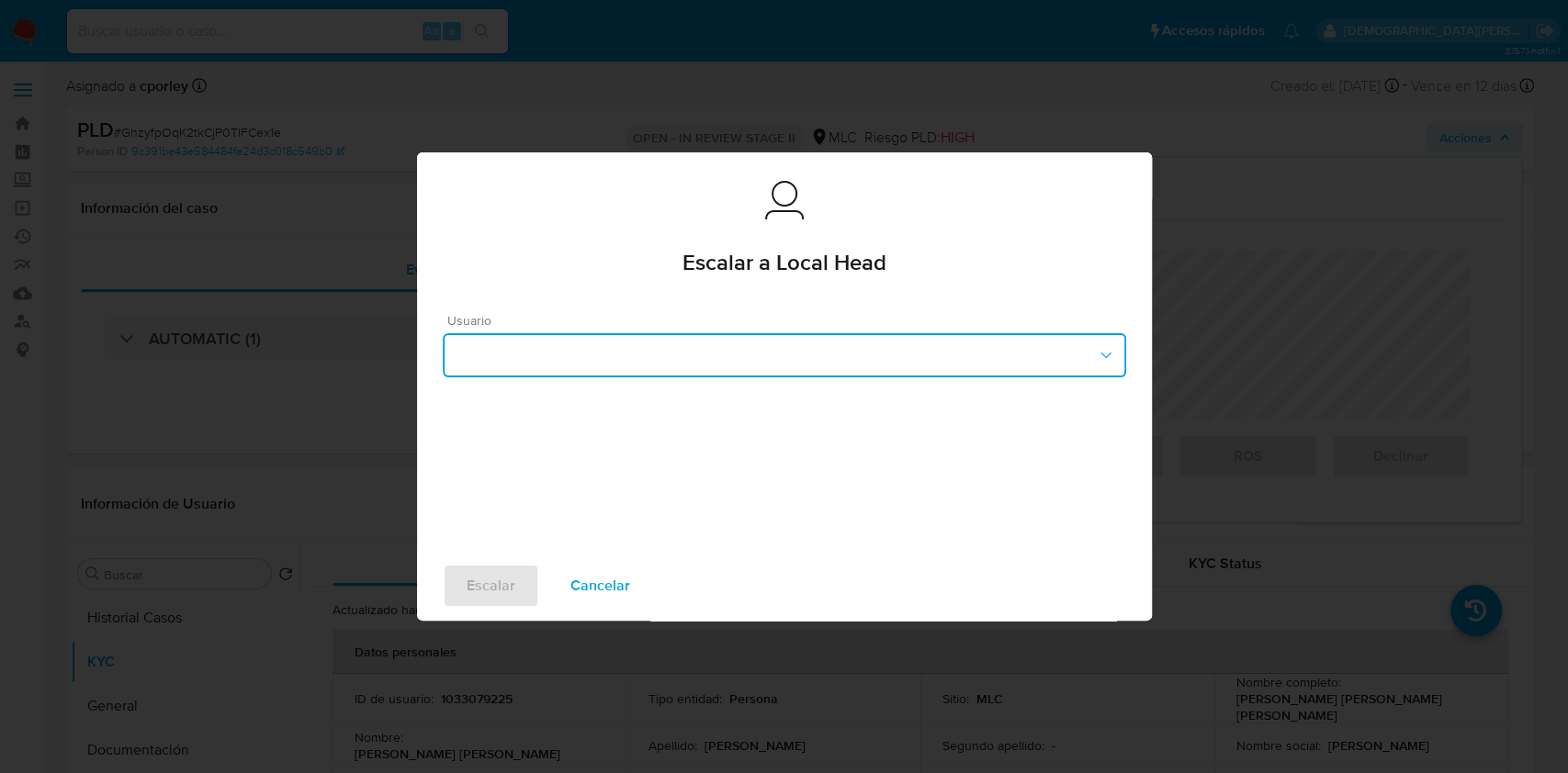
click at [809, 358] on button "button" at bounding box center [785, 355] width 684 height 44
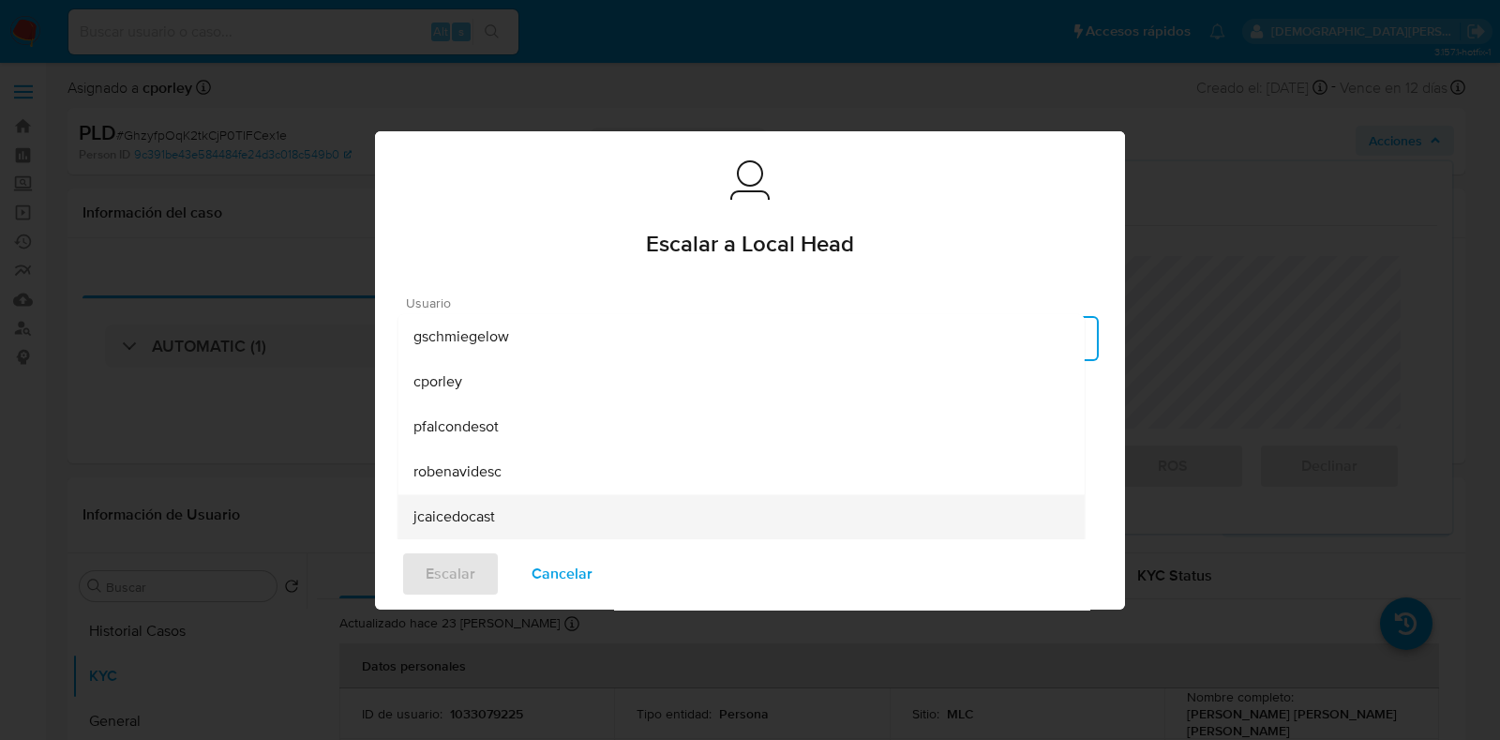
scroll to position [90, 0]
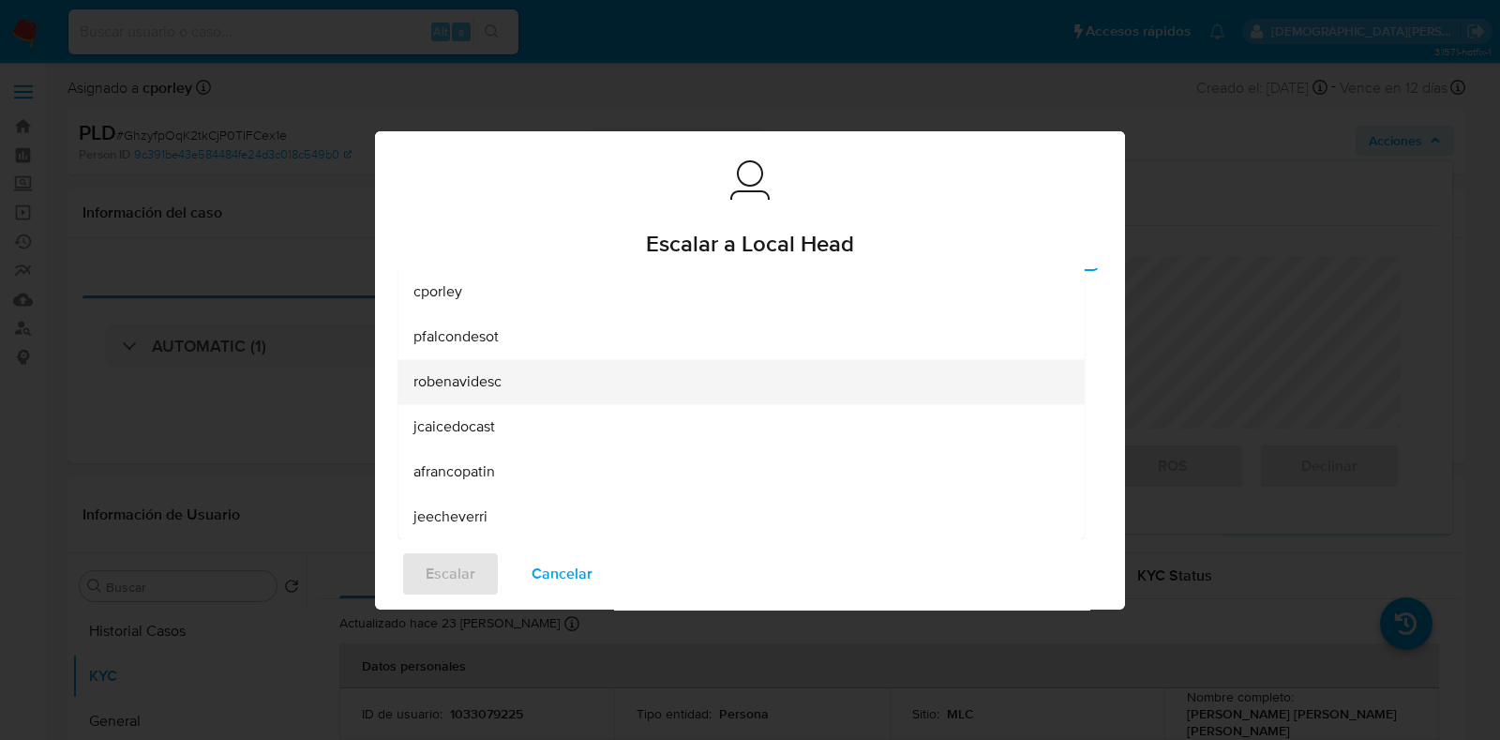
click at [478, 386] on span "robenavidesc" at bounding box center [457, 381] width 88 height 19
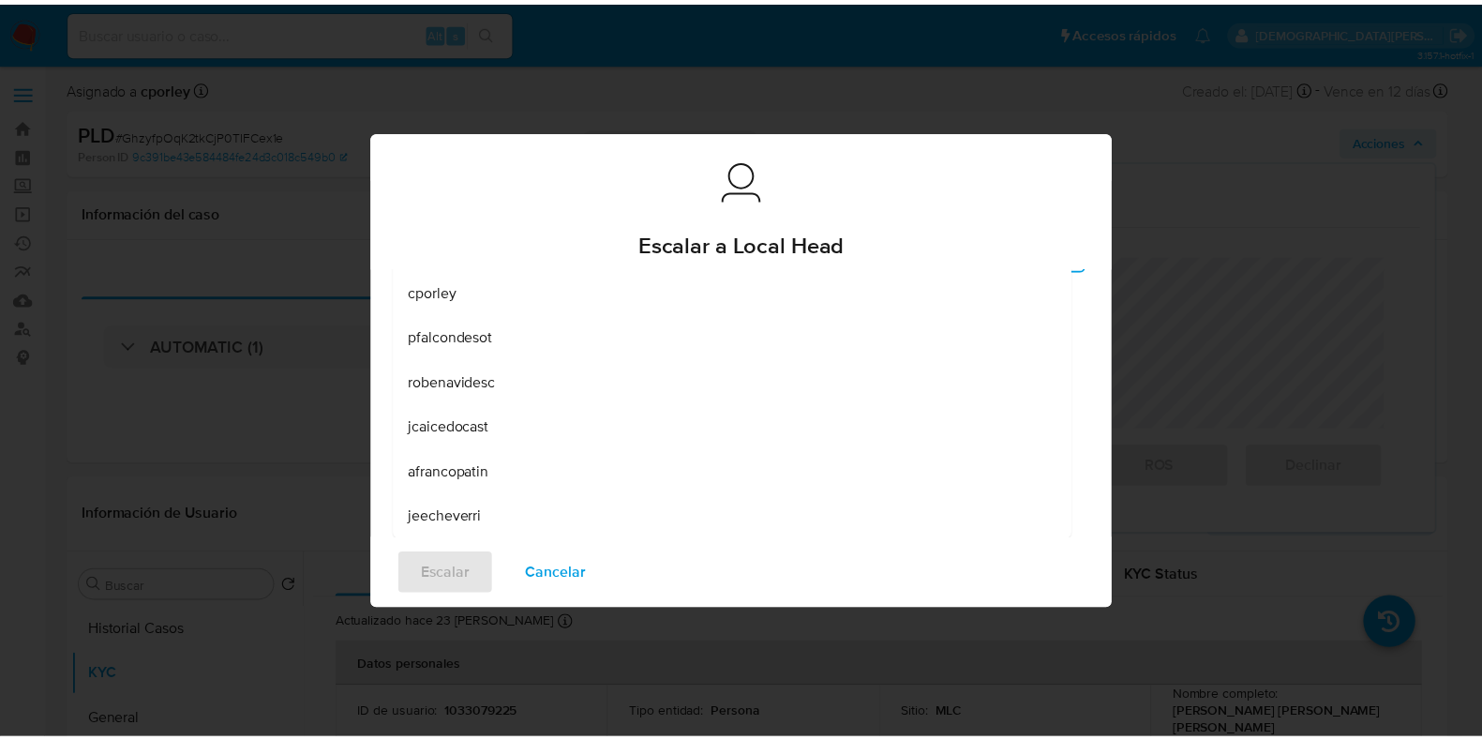
scroll to position [25, 0]
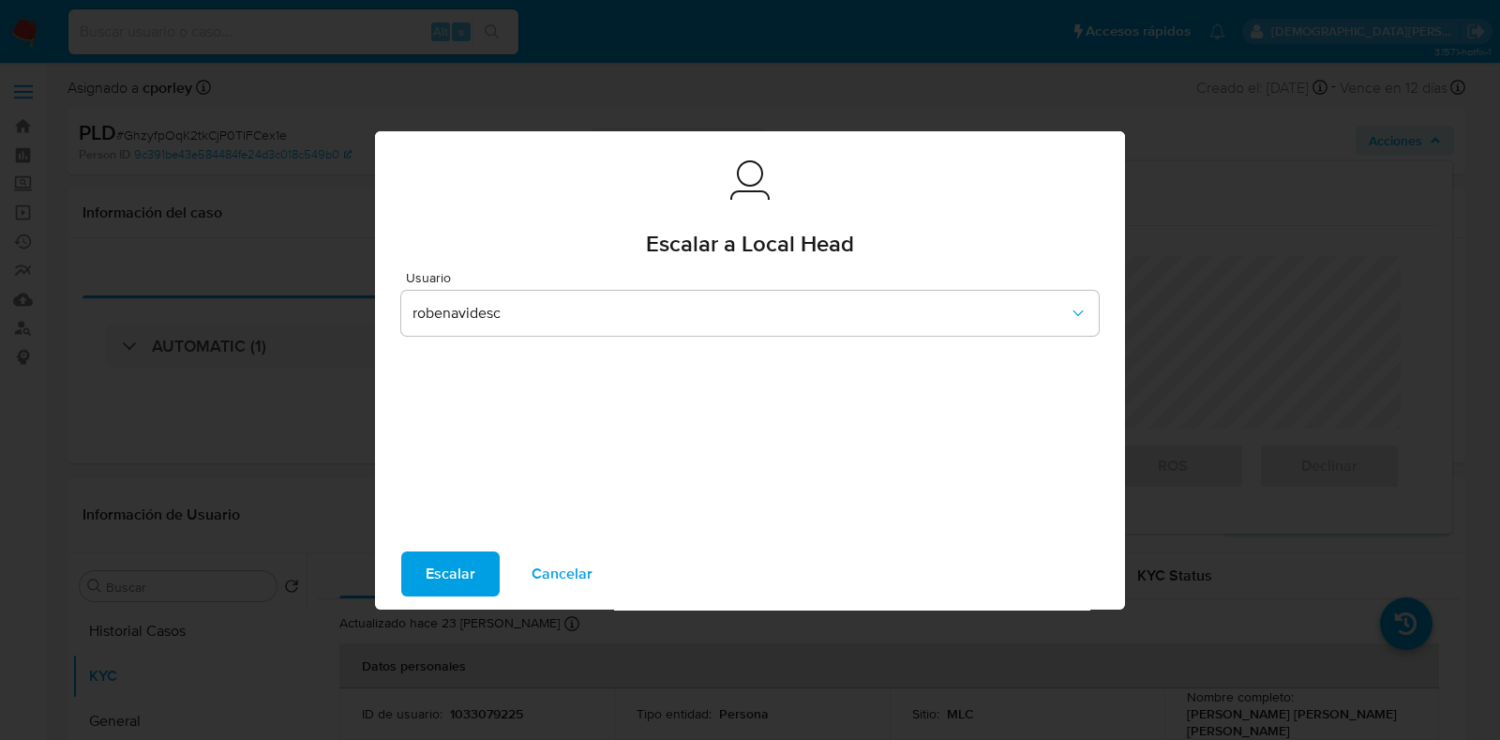
click at [455, 569] on span "Escalar" at bounding box center [451, 573] width 50 height 41
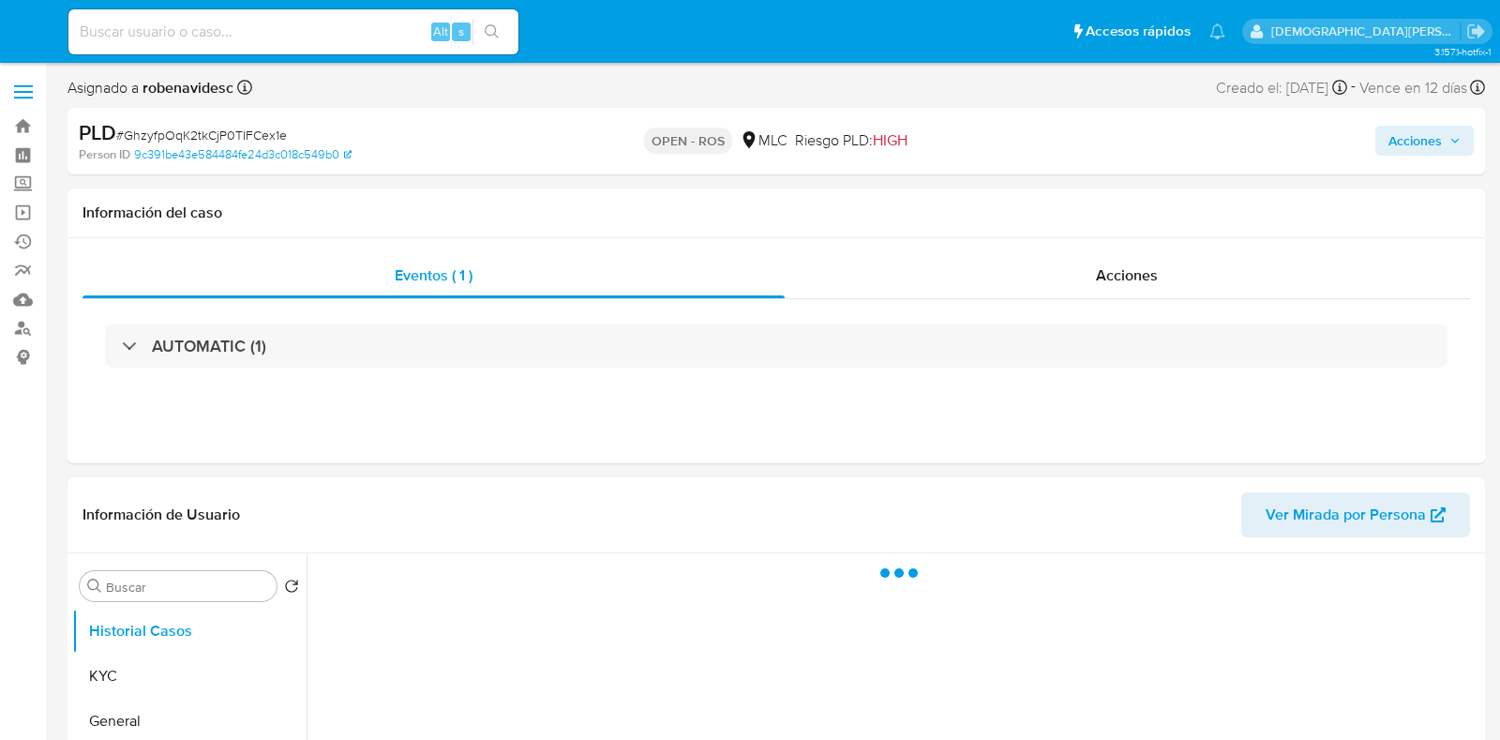
select select "10"
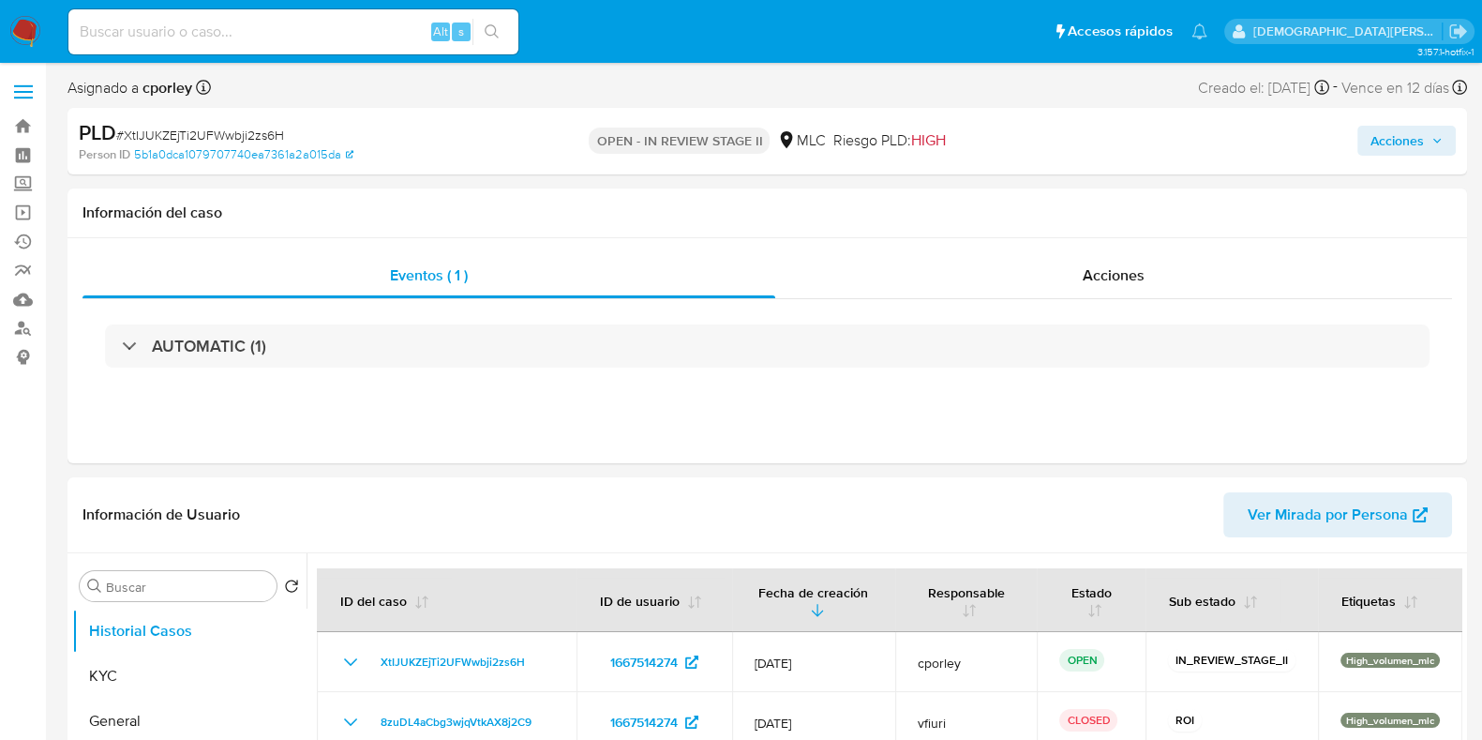
select select "10"
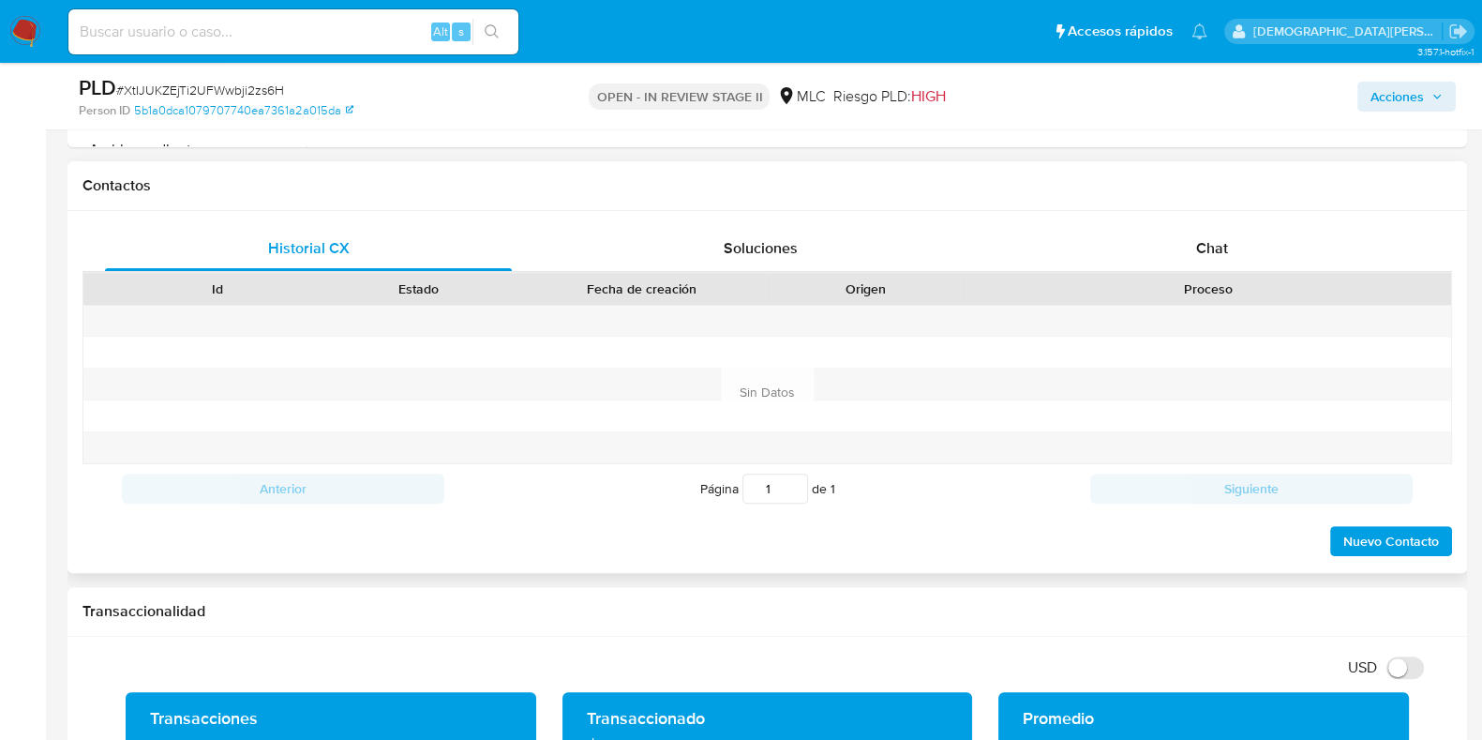
scroll to position [703, 0]
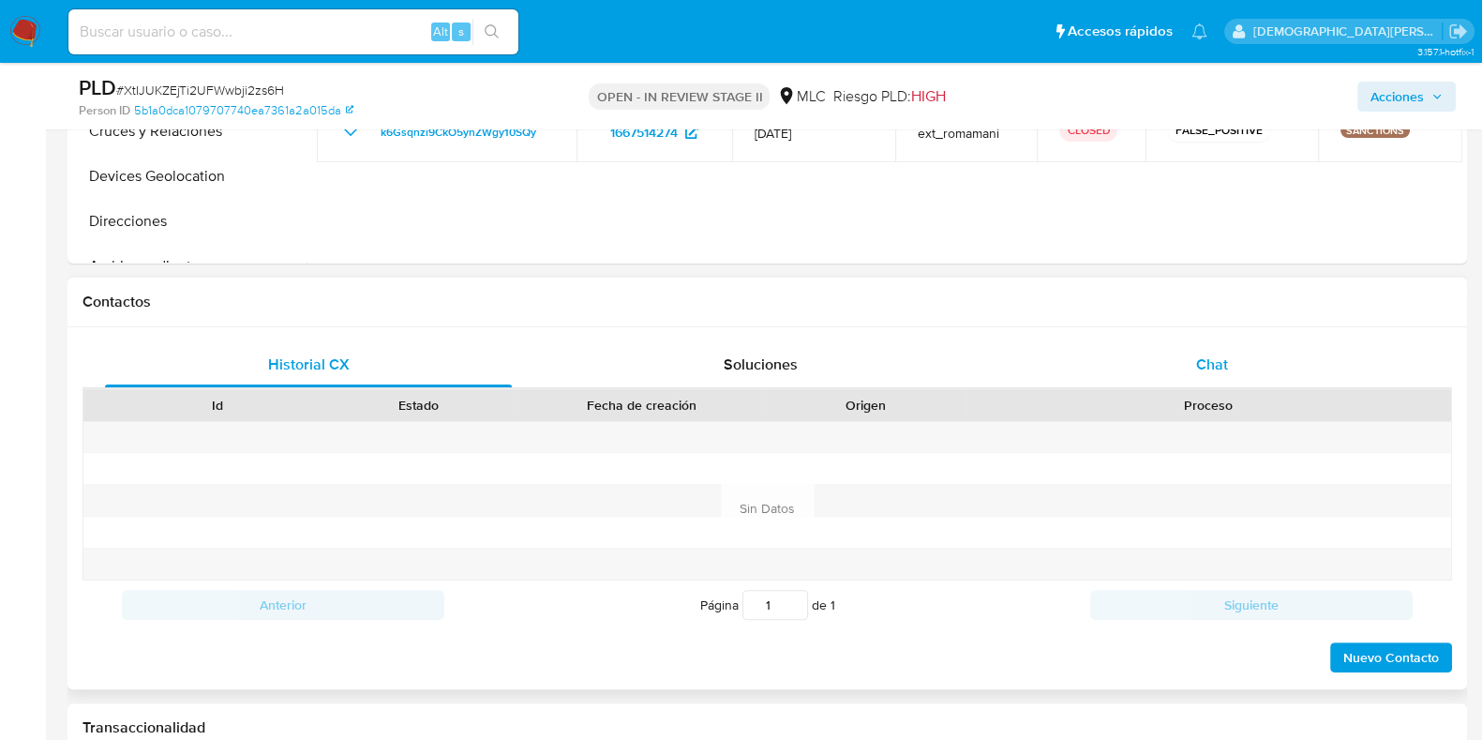
click at [1152, 348] on div "Chat" at bounding box center [1212, 364] width 407 height 45
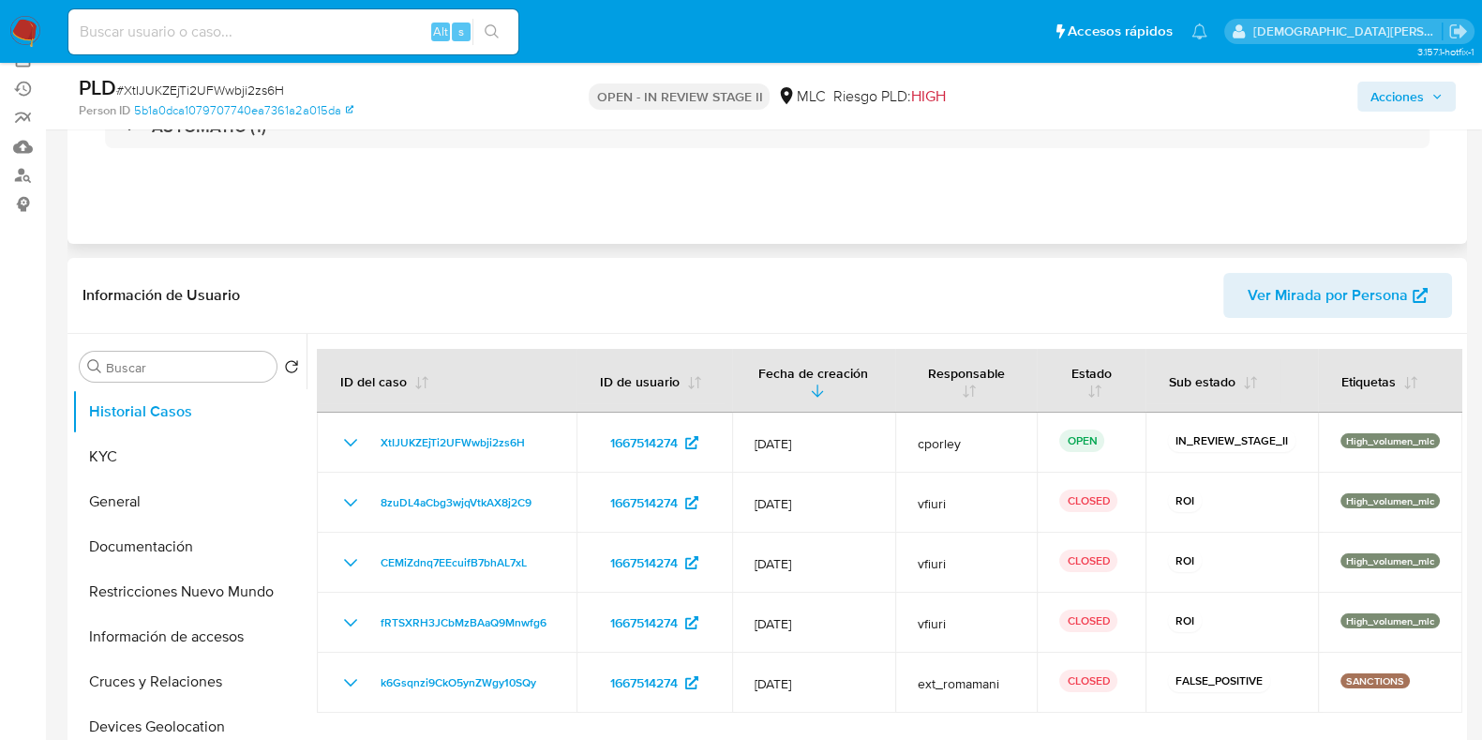
scroll to position [233, 0]
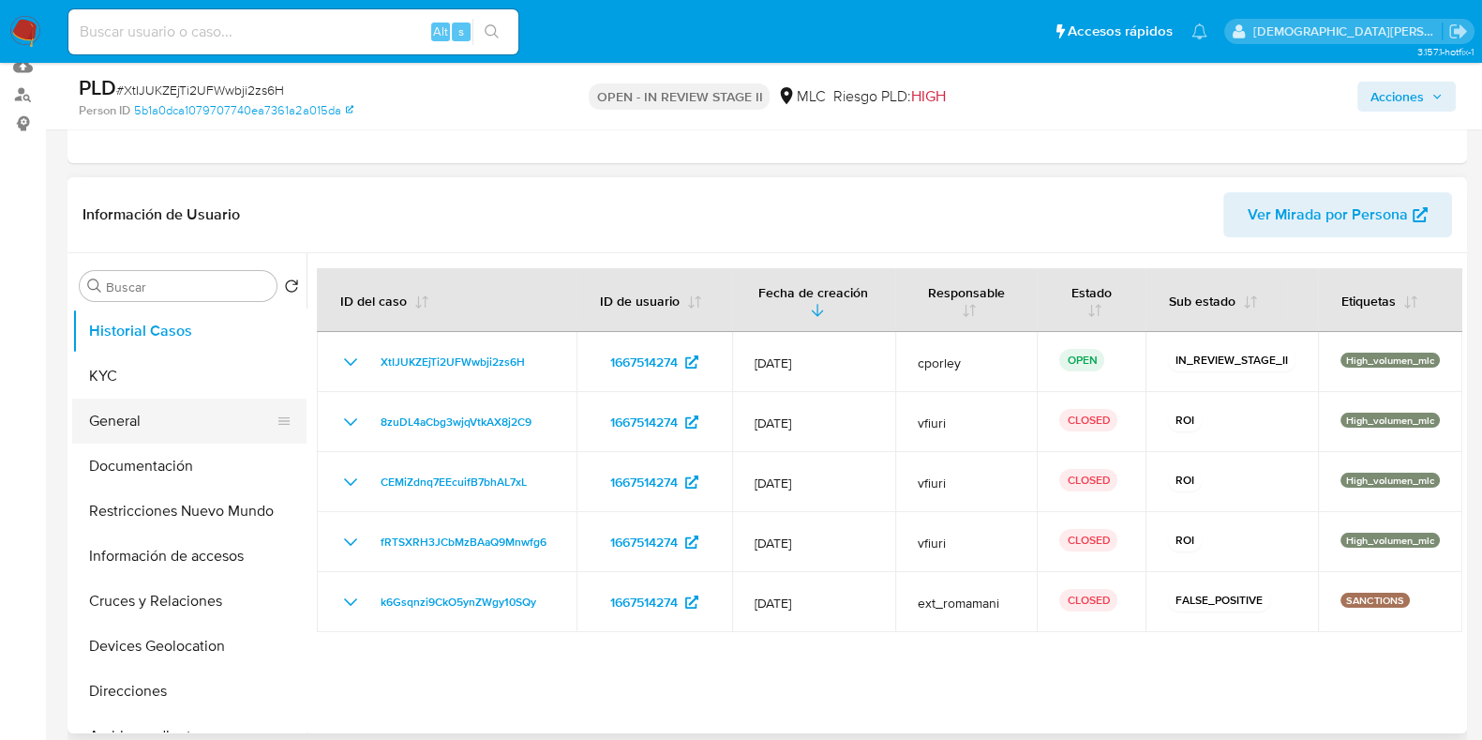
click at [186, 398] on button "General" at bounding box center [181, 420] width 219 height 45
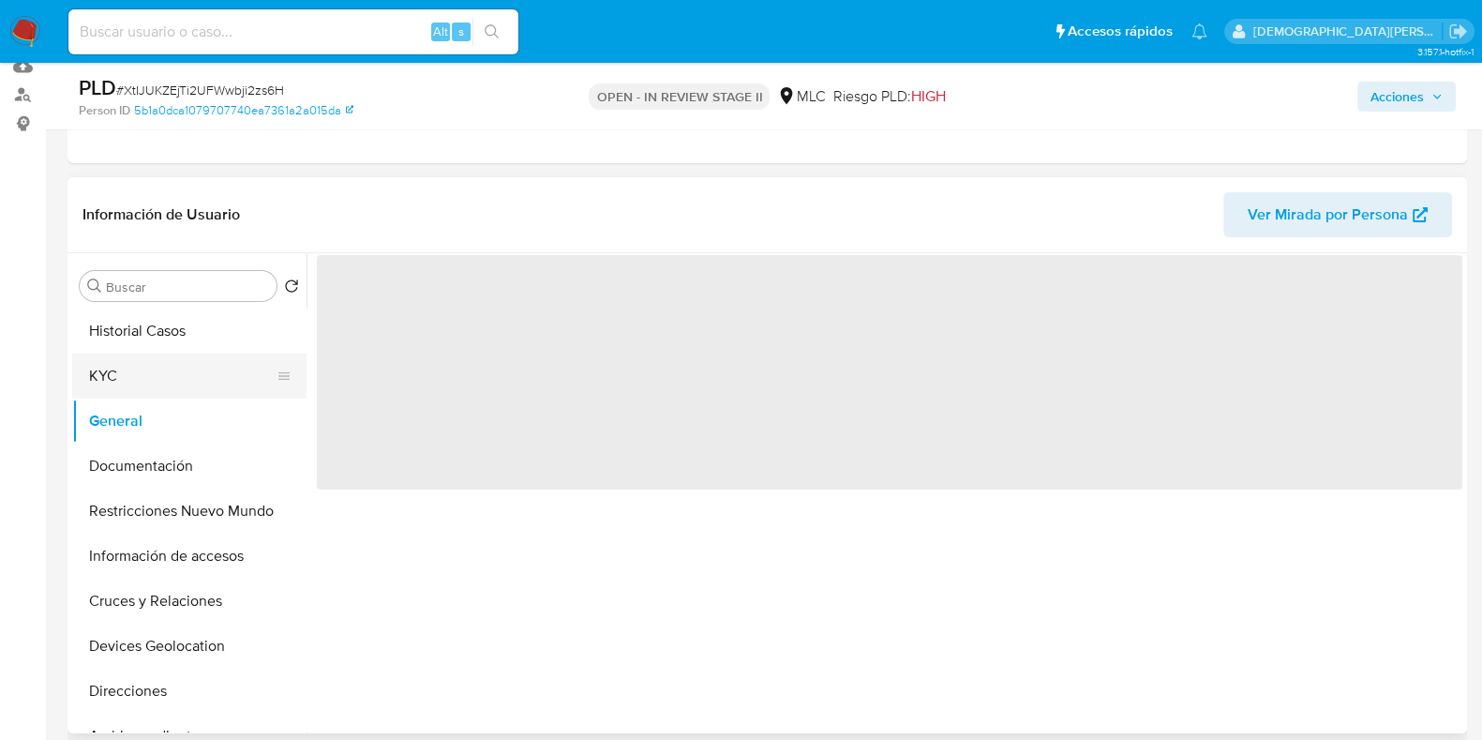
click at [193, 379] on button "KYC" at bounding box center [181, 375] width 219 height 45
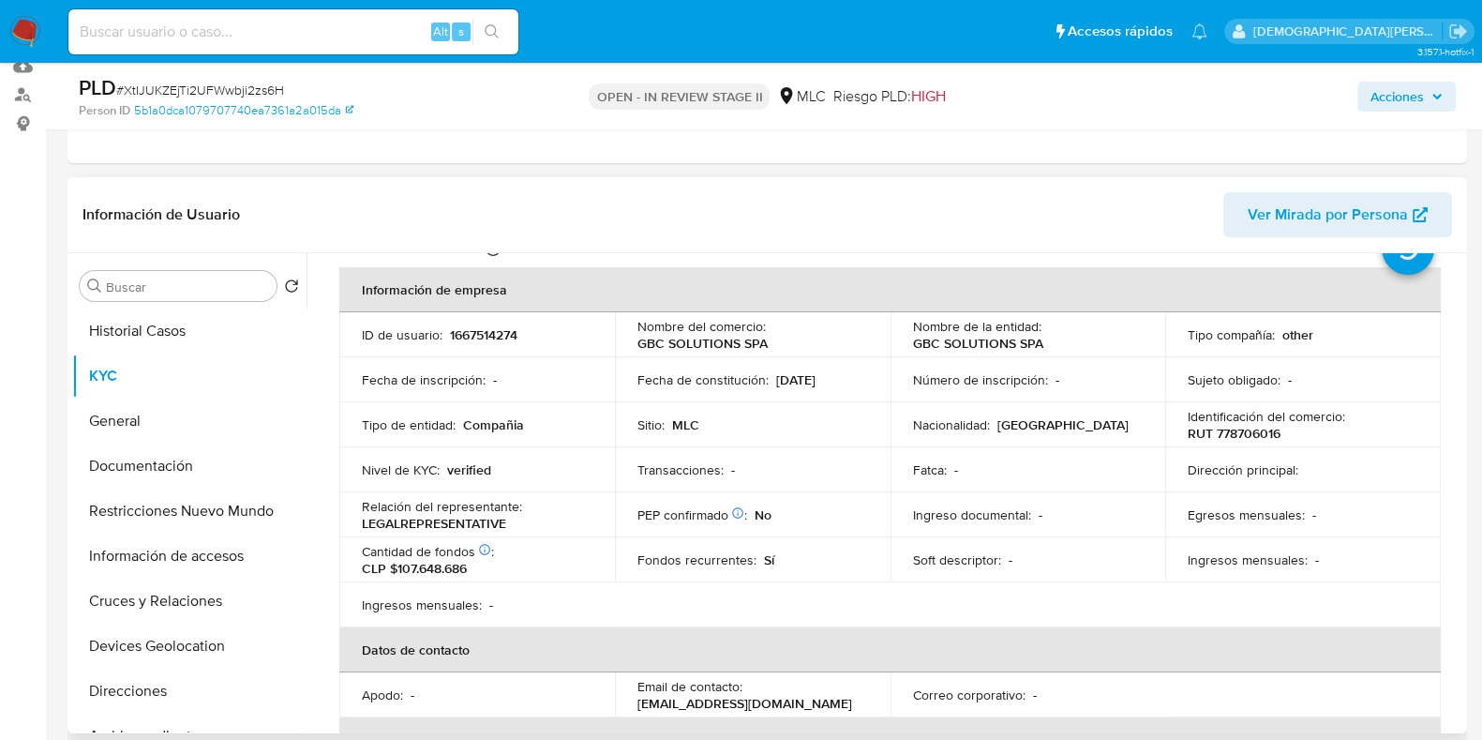
scroll to position [0, 0]
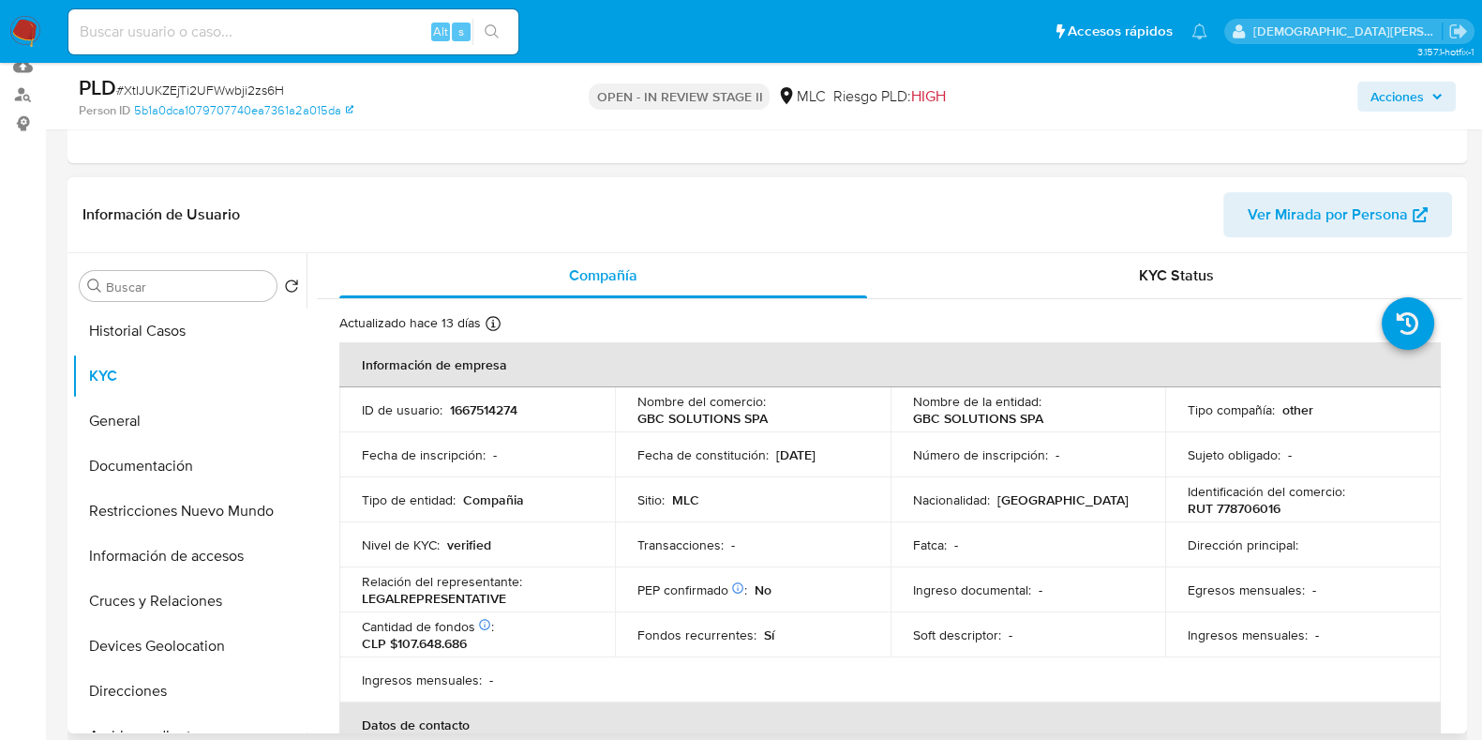
click at [974, 418] on p "GBC SOLUTIONS SPA" at bounding box center [978, 418] width 130 height 17
click at [1010, 415] on p "GBC SOLUTIONS SPA" at bounding box center [978, 418] width 130 height 17
drag, startPoint x: 1051, startPoint y: 414, endPoint x: 908, endPoint y: 421, distance: 143.6
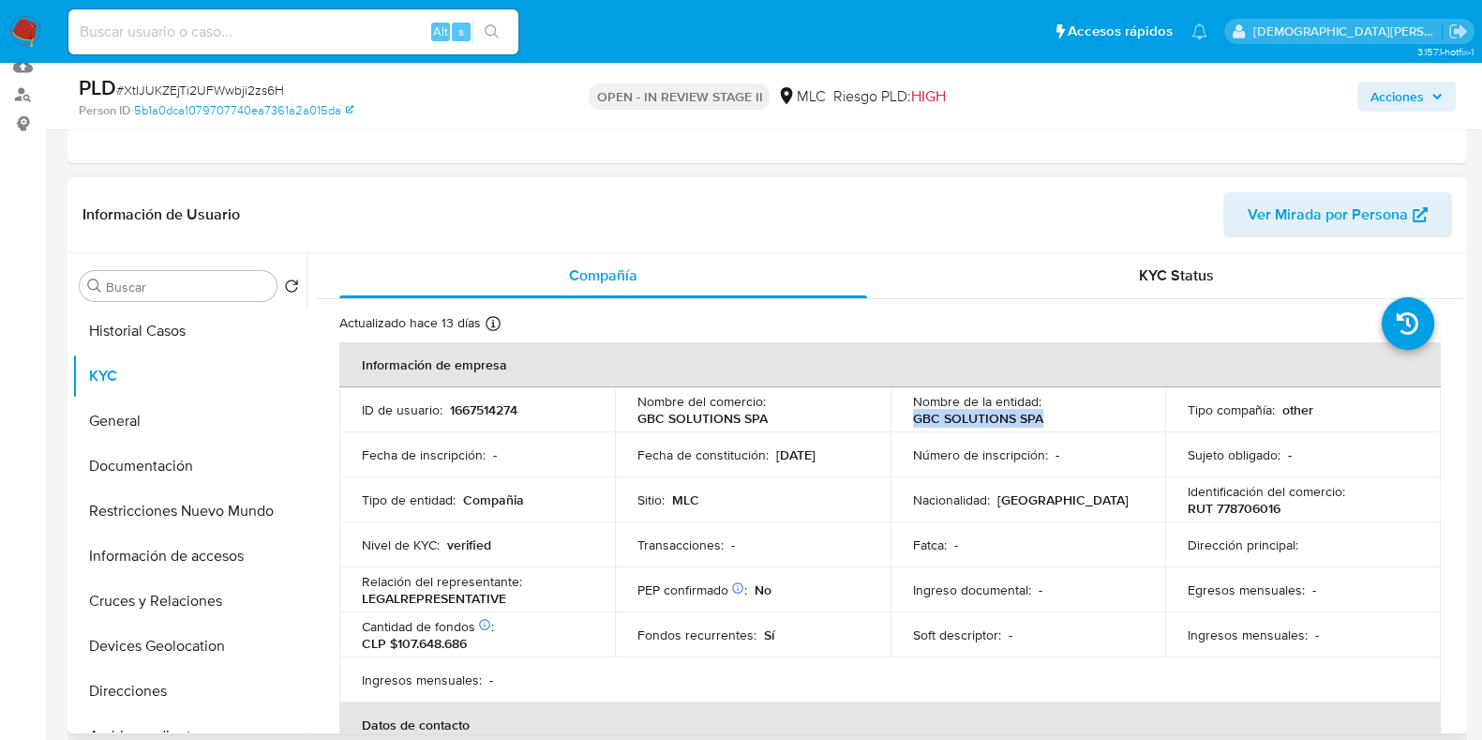
click at [908, 421] on td "Nombre de la entidad : GBC SOLUTIONS SPA" at bounding box center [1029, 409] width 276 height 45
copy p "GBC SOLUTIONS SPA"
click at [480, 410] on p "1667514274" at bounding box center [484, 409] width 68 height 17
copy p "1667514274"
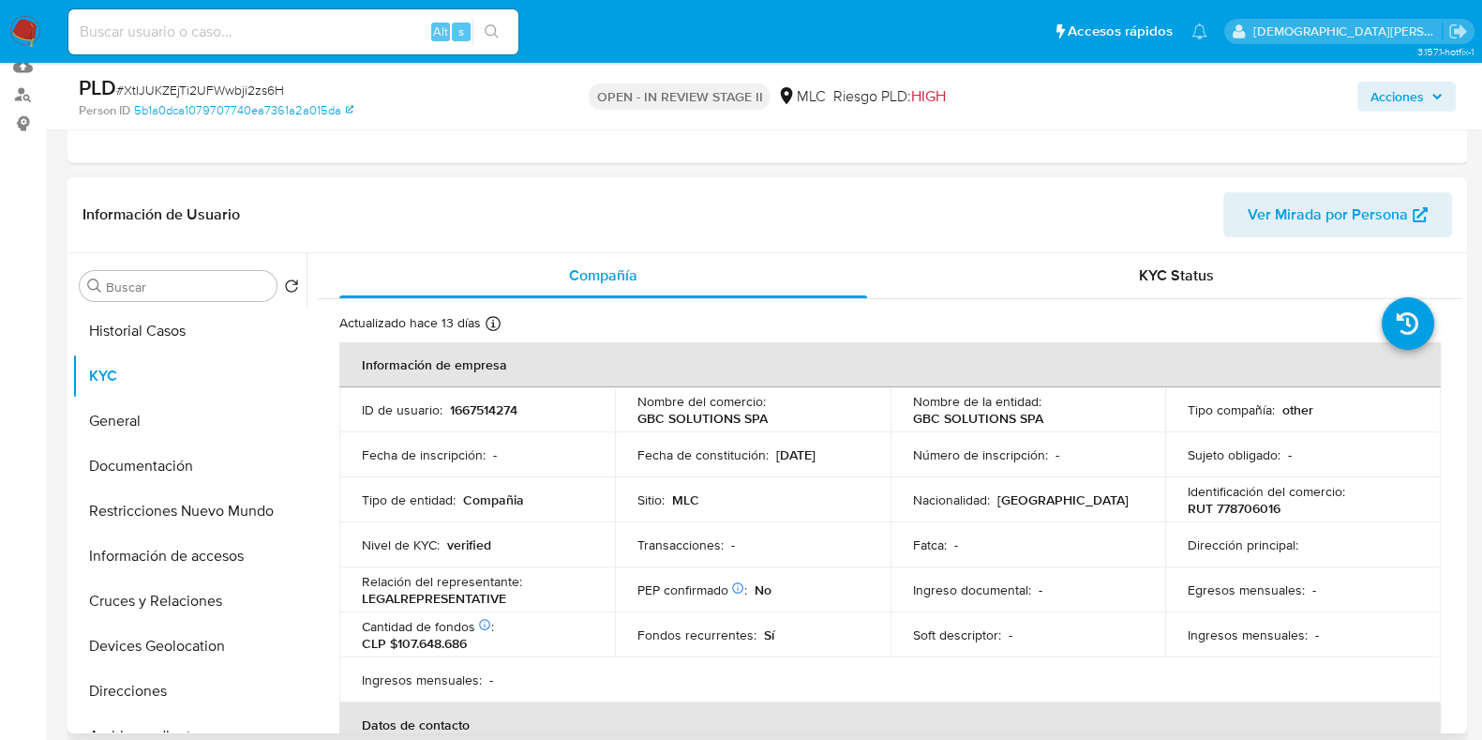
click at [707, 418] on p "GBC SOLUTIONS SPA" at bounding box center [703, 418] width 130 height 17
click at [710, 418] on p "GBC SOLUTIONS SPA" at bounding box center [703, 418] width 130 height 17
click at [782, 417] on div "Nombre del comercio : GBC SOLUTIONS SPA" at bounding box center [753, 410] width 231 height 34
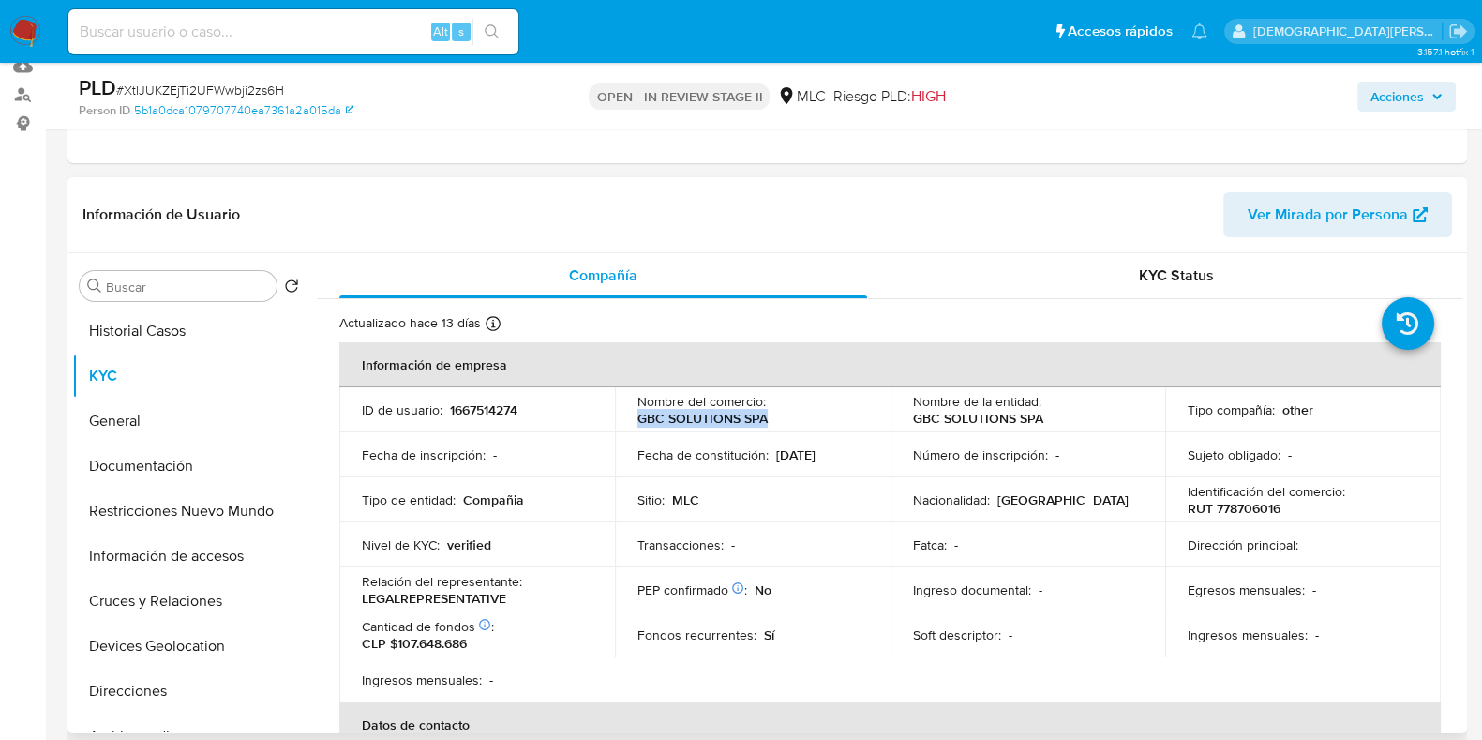
drag, startPoint x: 773, startPoint y: 417, endPoint x: 630, endPoint y: 382, distance: 146.9
click at [630, 417] on td "Nombre del comercio : GBC SOLUTIONS SPA" at bounding box center [753, 409] width 276 height 45
copy p "GBC SOLUTIONS SPA"
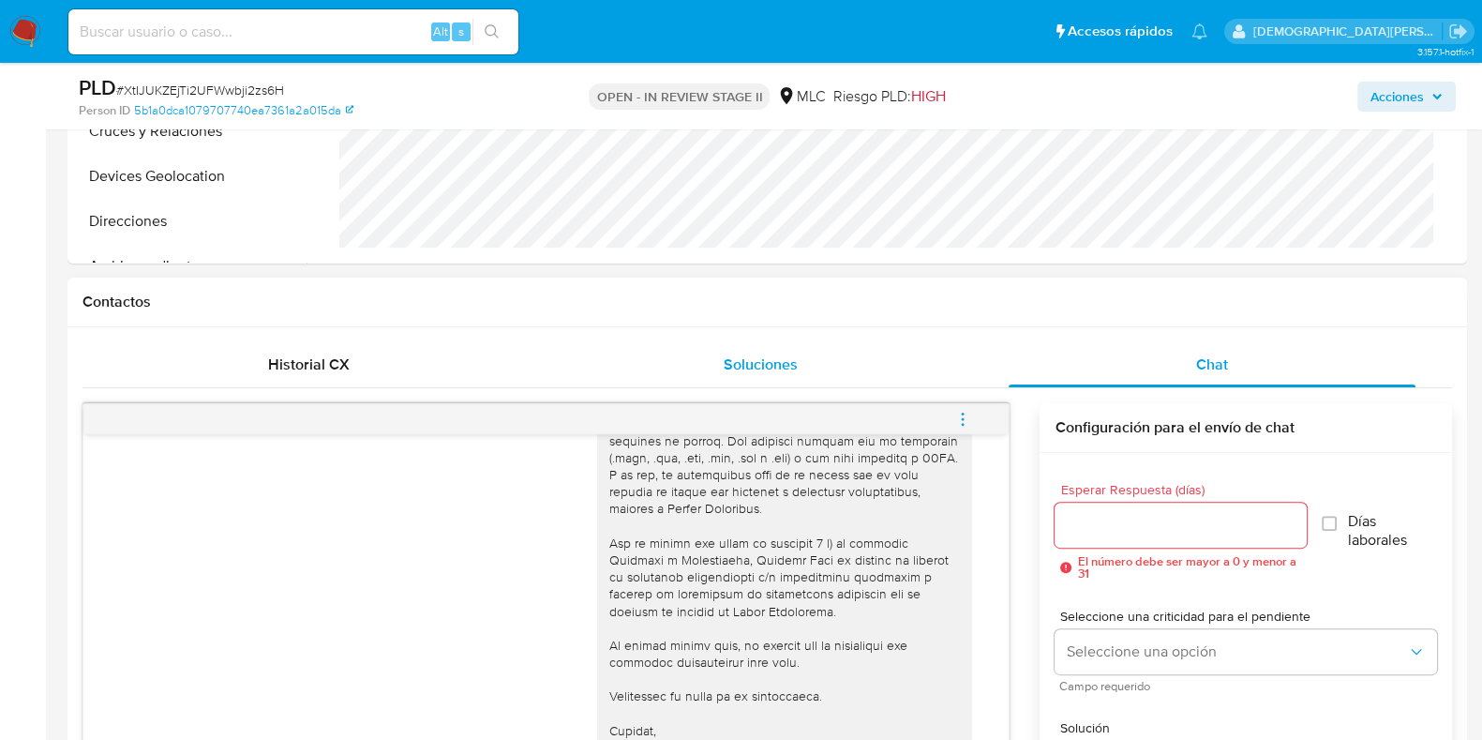
scroll to position [703, 0]
click at [1203, 360] on span "Chat" at bounding box center [1212, 364] width 32 height 22
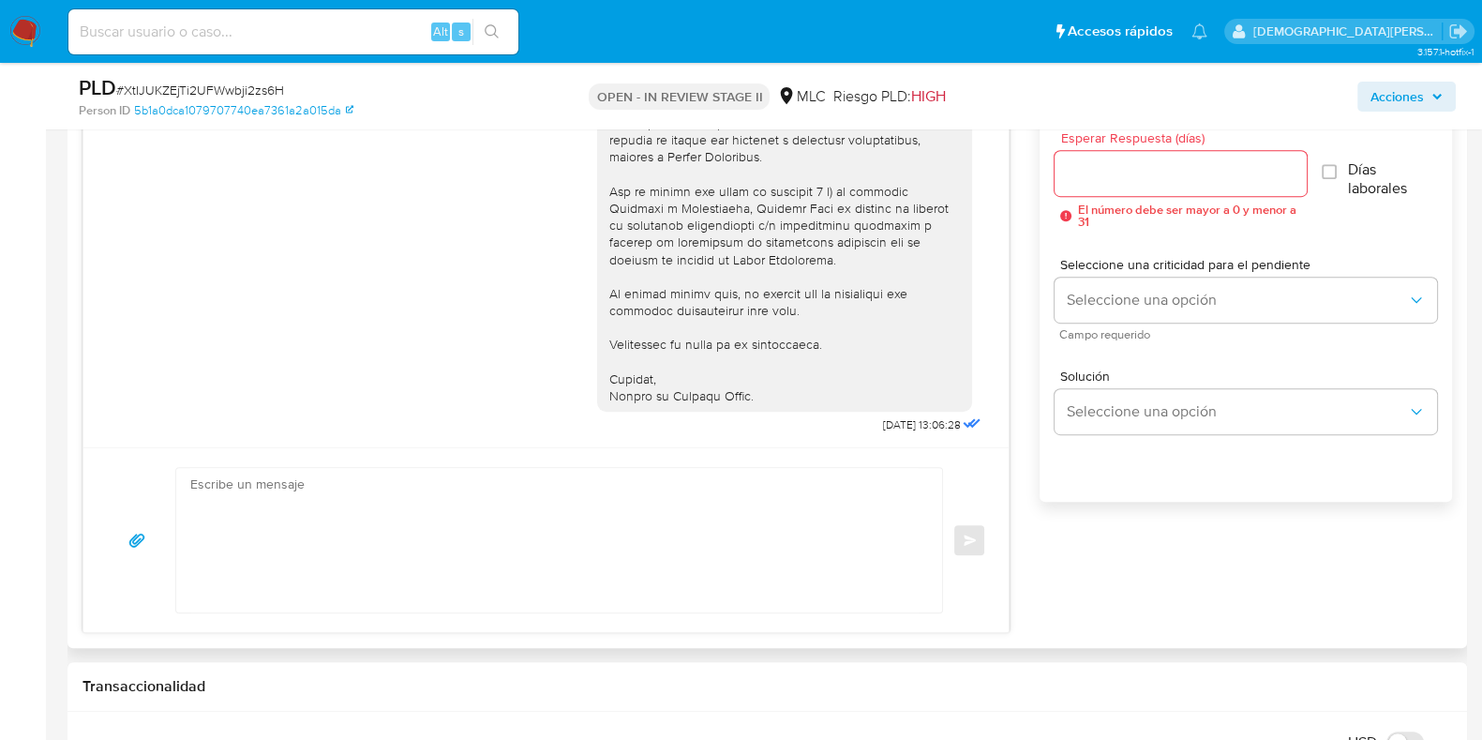
click at [621, 503] on textarea at bounding box center [554, 540] width 728 height 144
click at [1160, 181] on input "Esperar Respuesta (días)" at bounding box center [1180, 173] width 251 height 24
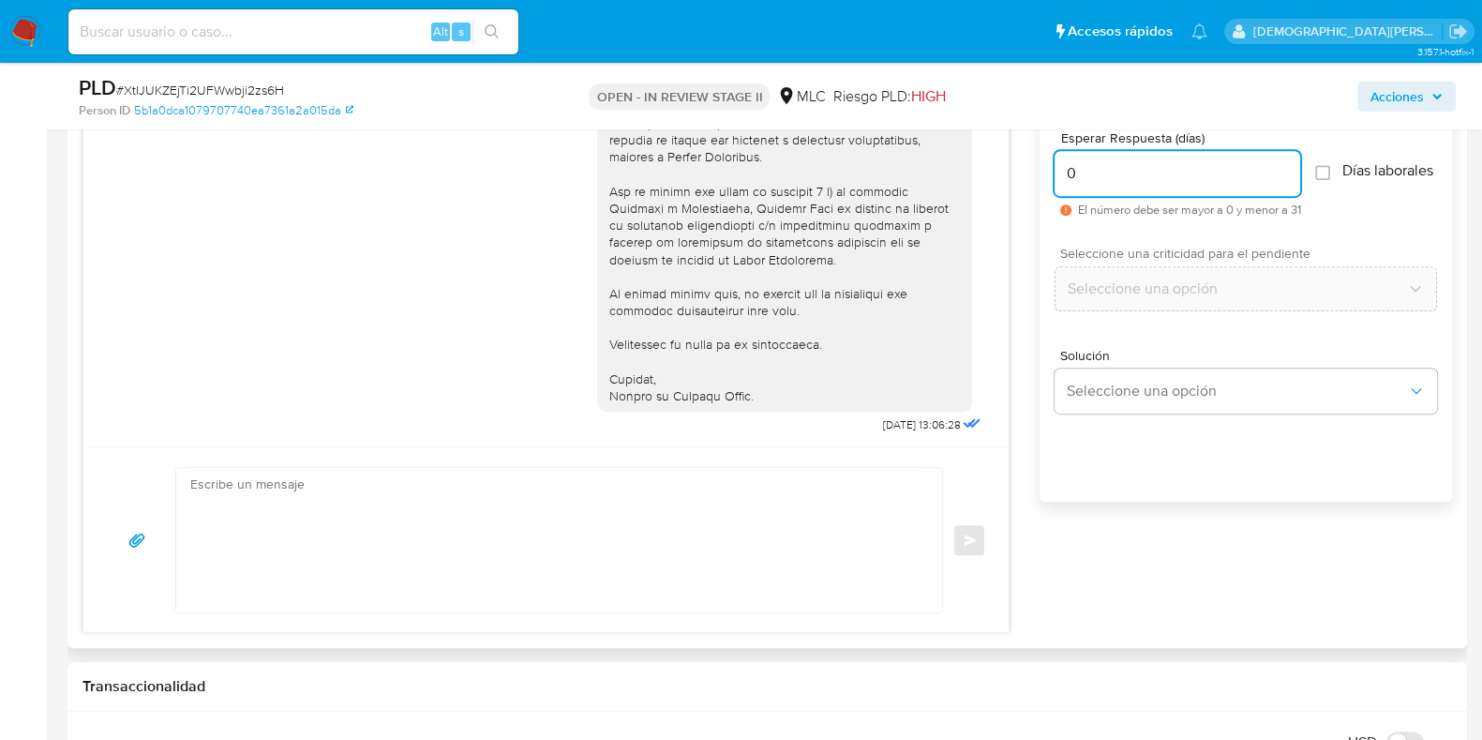
type input "0"
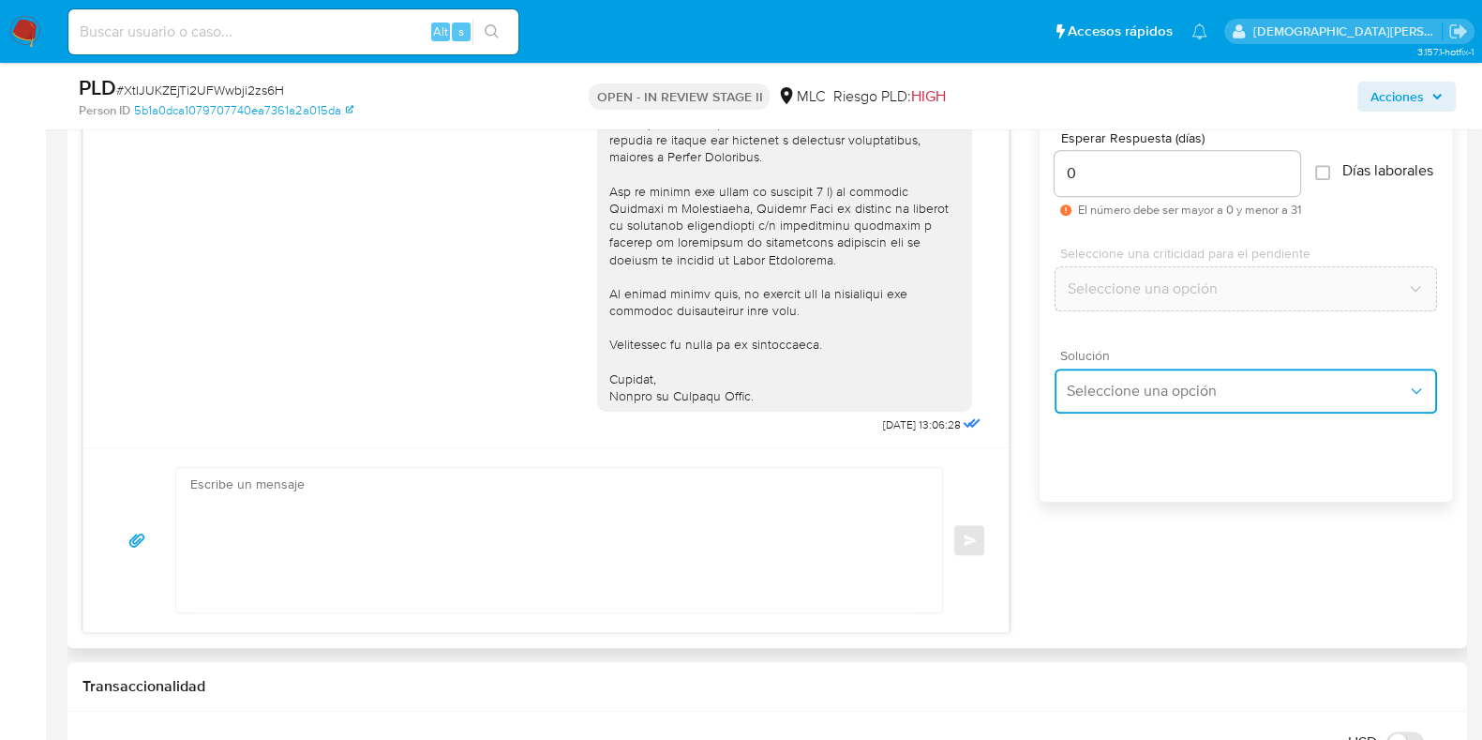
click at [1367, 412] on button "Seleccione una opción" at bounding box center [1246, 390] width 383 height 45
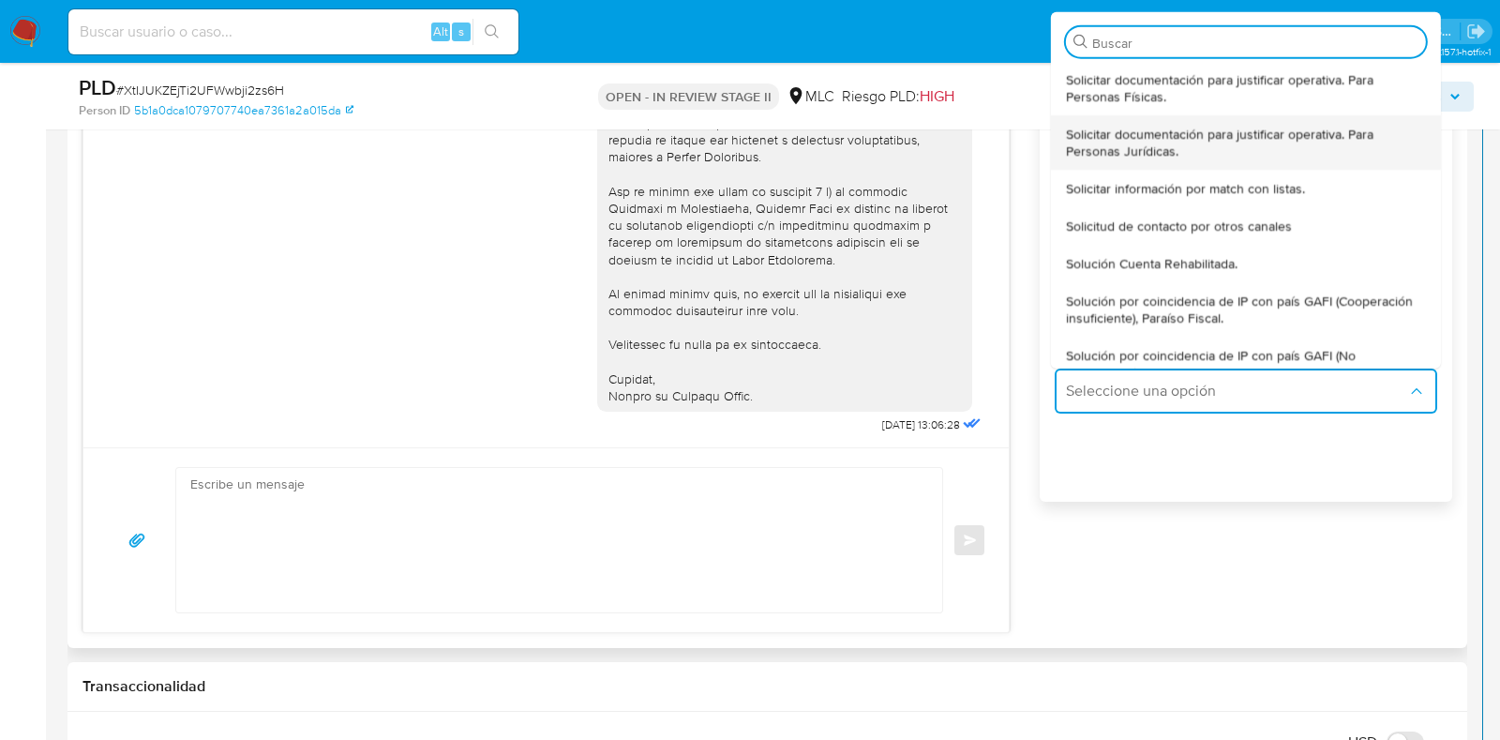
click at [1233, 141] on span "Solicitar documentación para justificar operativa. Para Personas Jurídicas." at bounding box center [1246, 142] width 360 height 34
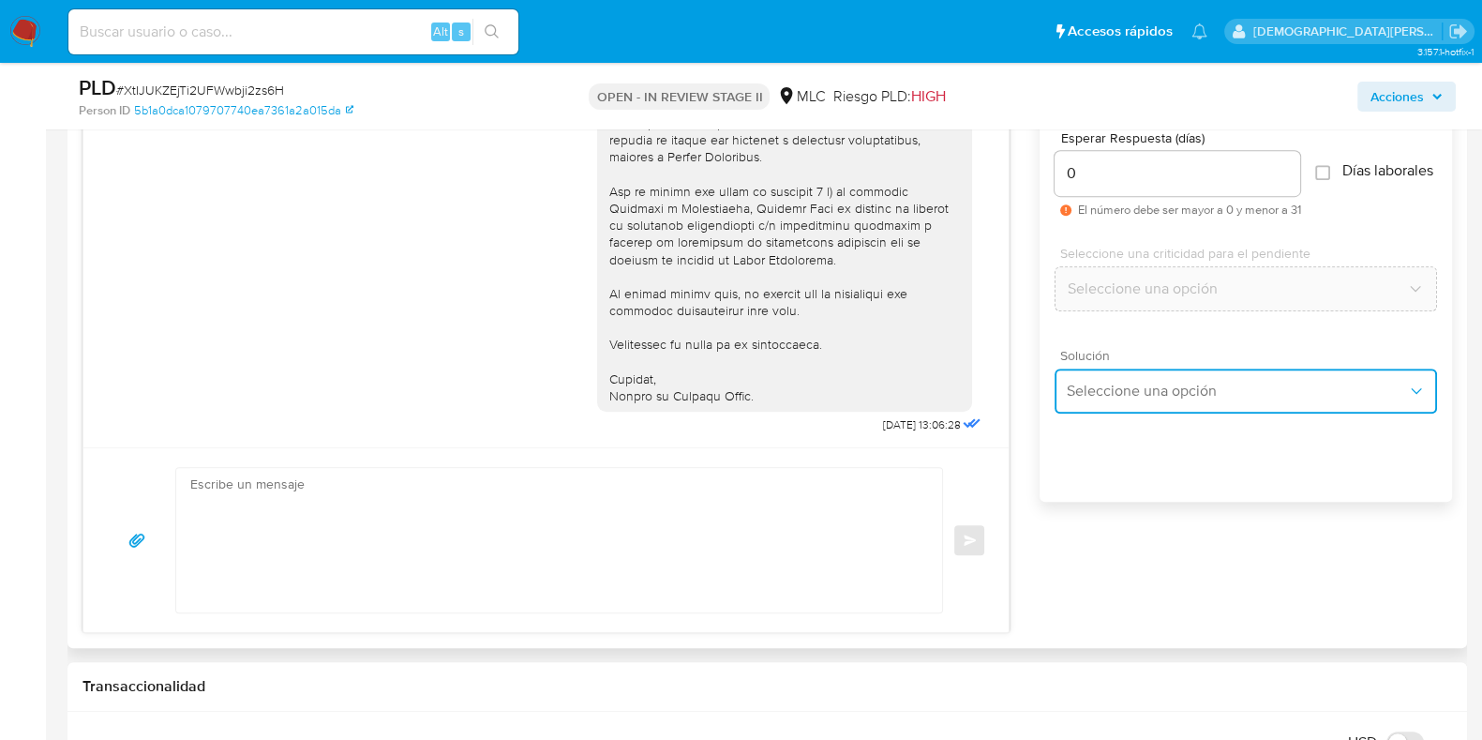
type textarea "Hola ,Te contactamos dado que tu cuenta fue suspendida para una verificación de…"
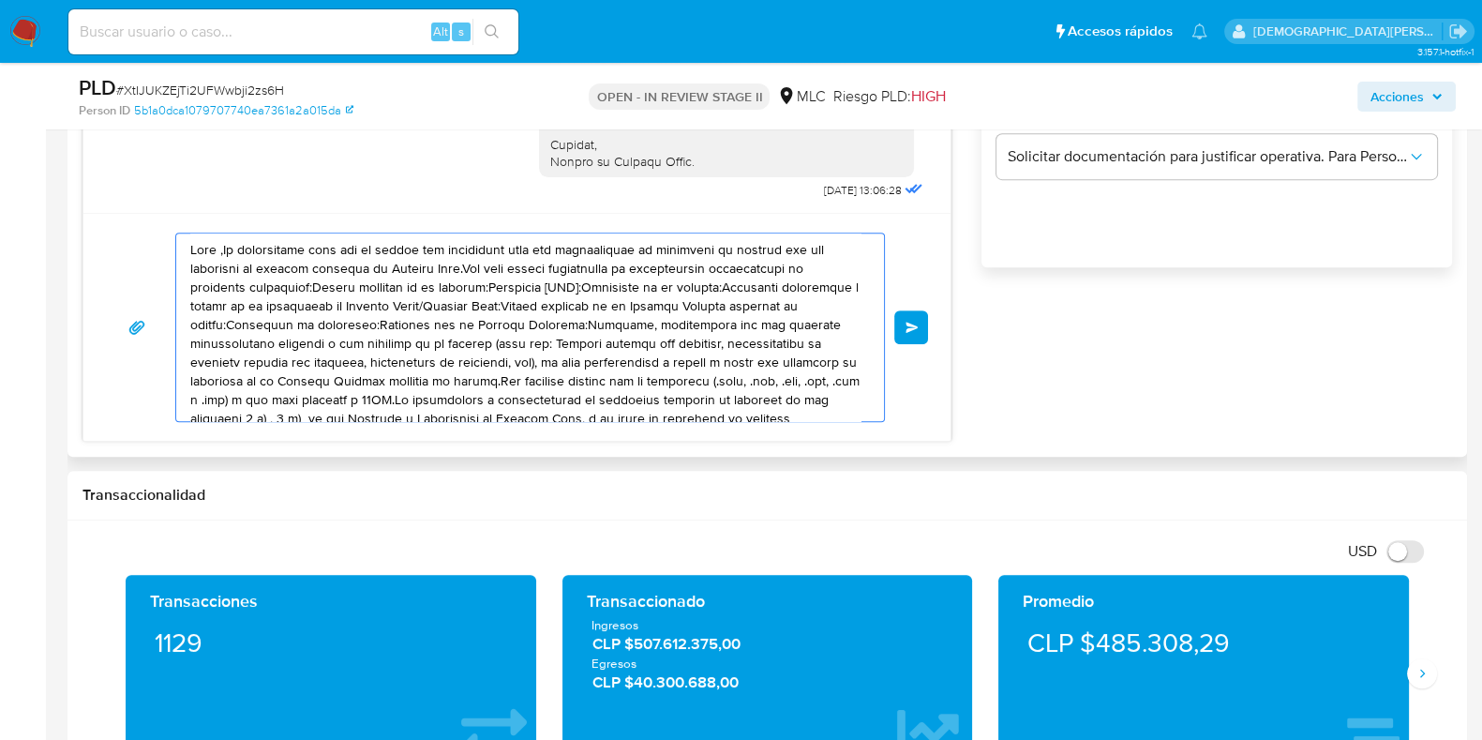
scroll to position [51, 0]
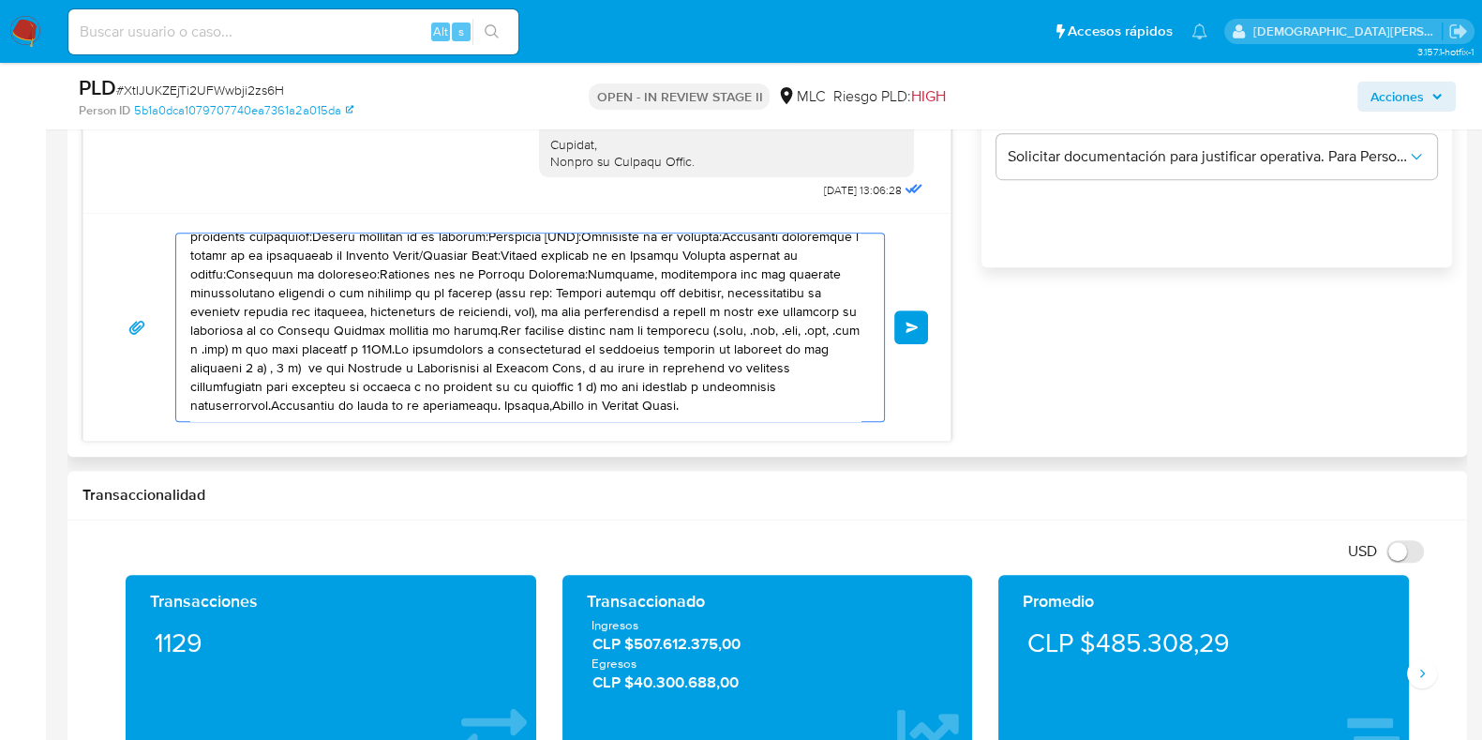
drag, startPoint x: 190, startPoint y: 250, endPoint x: 818, endPoint y: 444, distance: 656.5
click at [818, 444] on div "Historial CX Soluciones Chat Id Estado Fecha de creación Origen Proceso Anterio…" at bounding box center [768, 98] width 1400 height 715
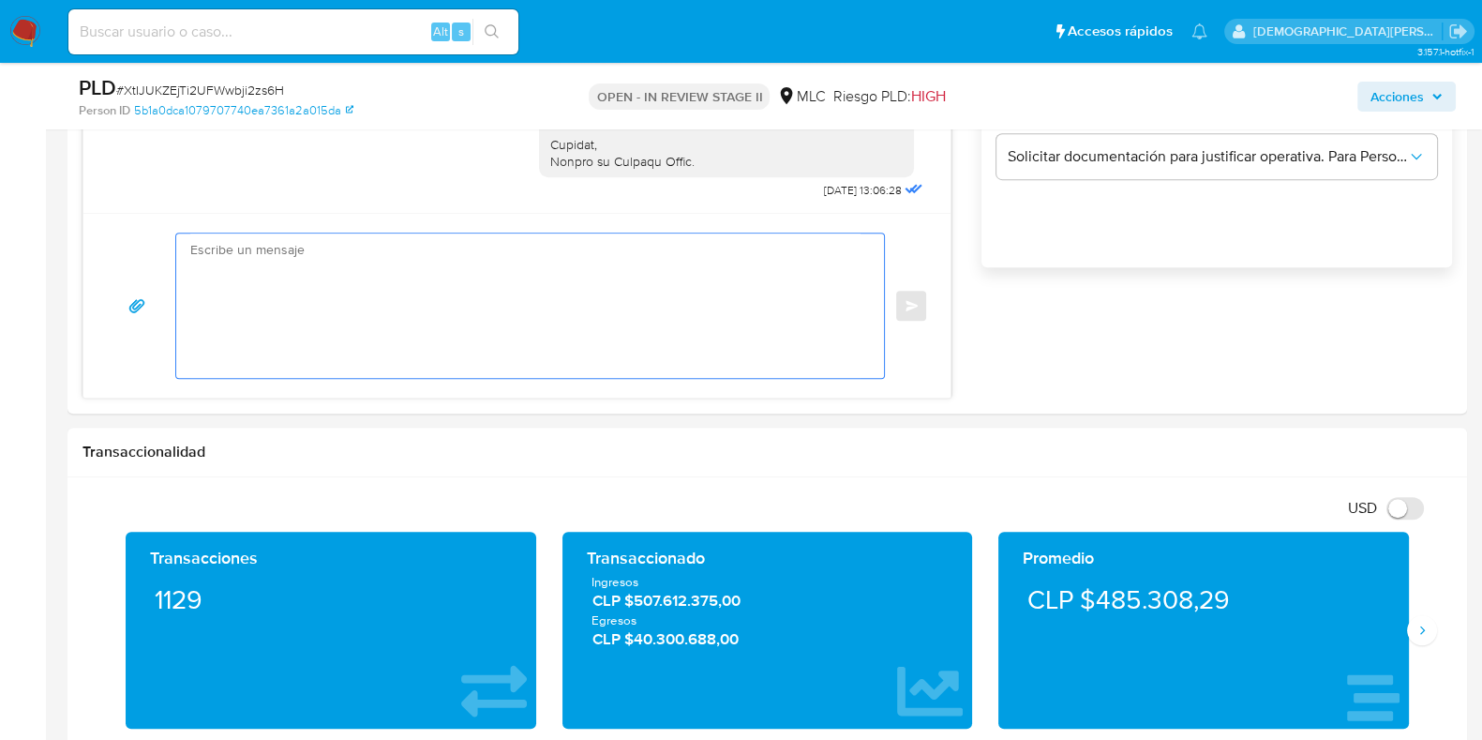
scroll to position [1055, 0]
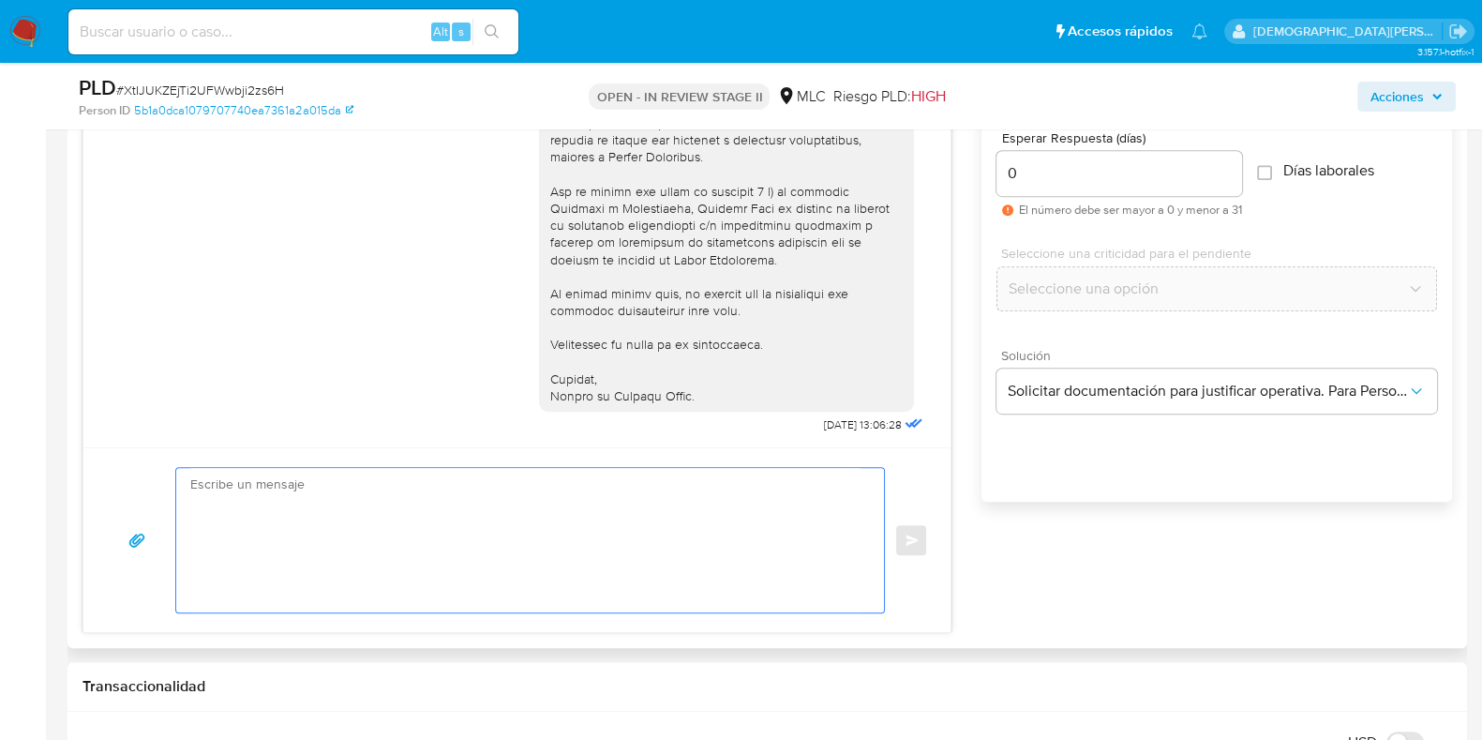
click at [447, 498] on textarea at bounding box center [525, 540] width 670 height 144
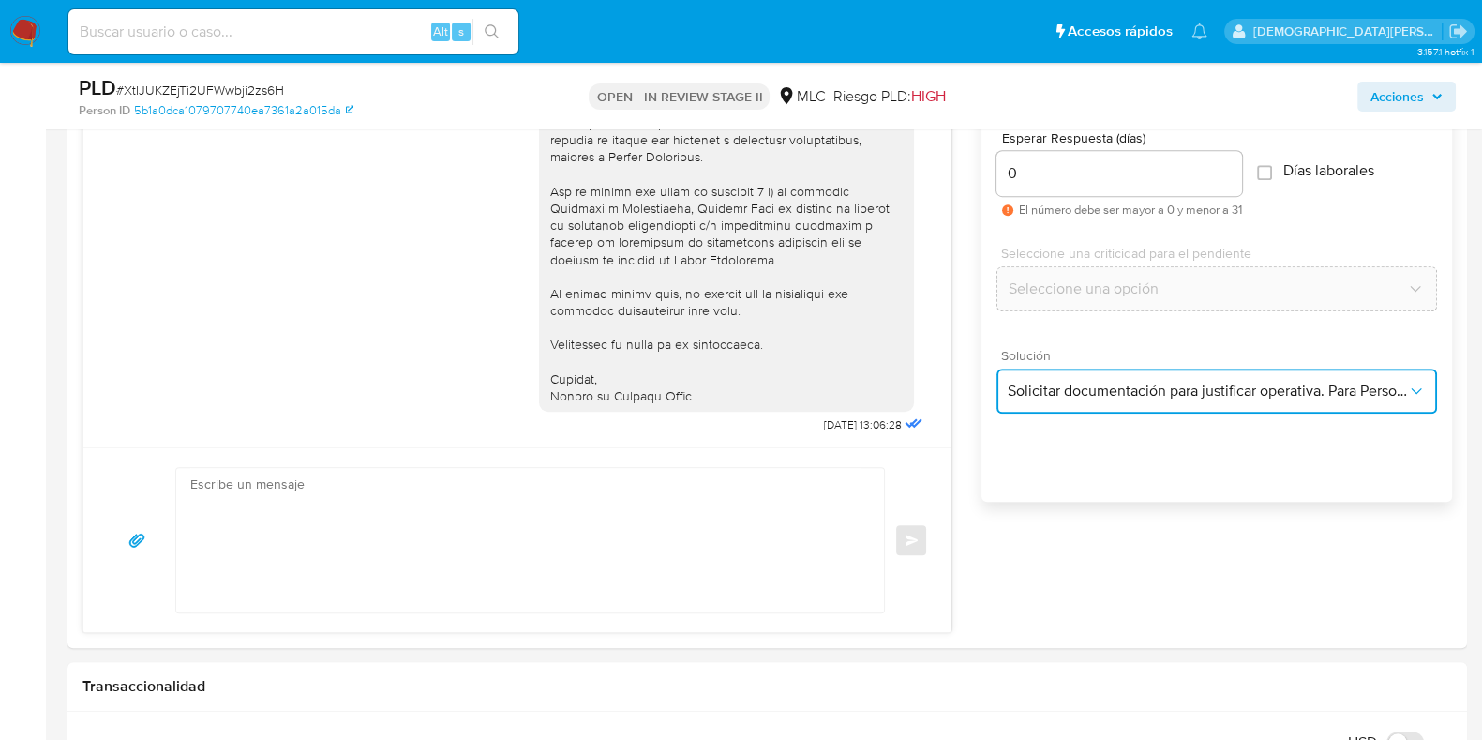
click at [1260, 391] on span "Solicitar documentación para justificar operativa. Para Personas Jurídicas." at bounding box center [1207, 391] width 399 height 19
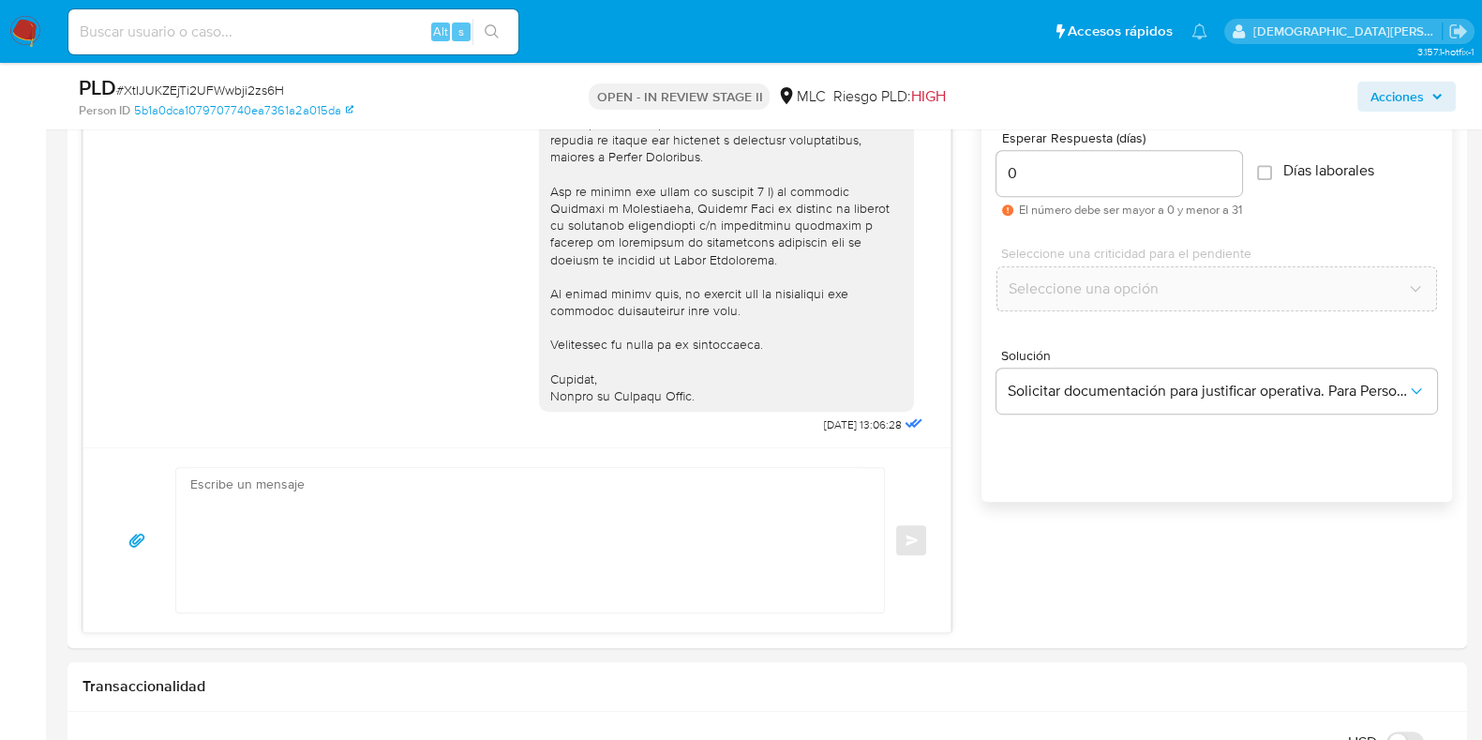
click at [1198, 473] on div "Esperar Respuesta (días) 0 El número debe ser mayor a 0 y menor a 31 Días labor…" at bounding box center [1217, 326] width 471 height 450
click at [1139, 178] on input "0" at bounding box center [1120, 173] width 246 height 24
click at [1232, 169] on input "1" at bounding box center [1120, 173] width 246 height 24
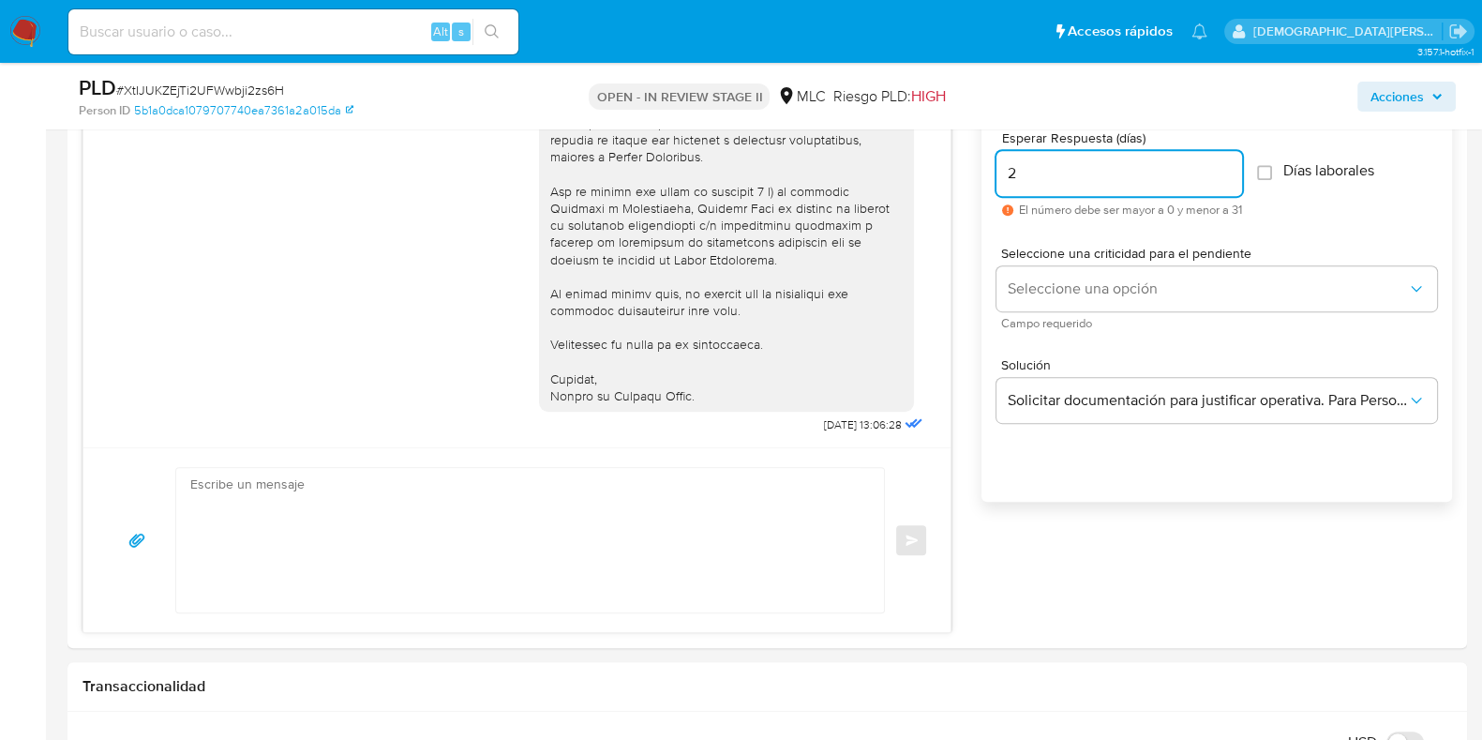
click at [1232, 169] on input "2" at bounding box center [1120, 173] width 246 height 24
type input "3"
click at [1232, 169] on input "3" at bounding box center [1120, 173] width 246 height 24
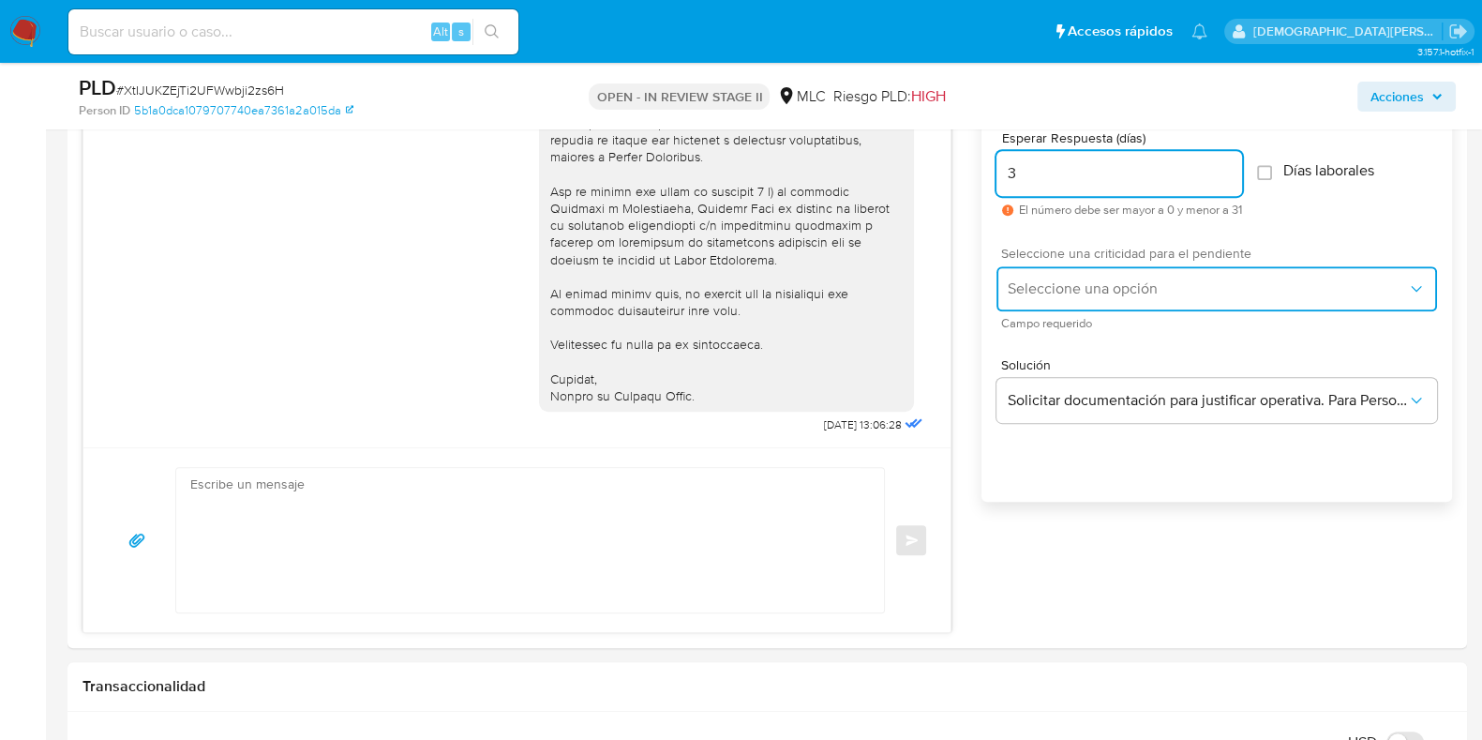
click at [1186, 286] on span "Seleccione una opción" at bounding box center [1207, 288] width 399 height 19
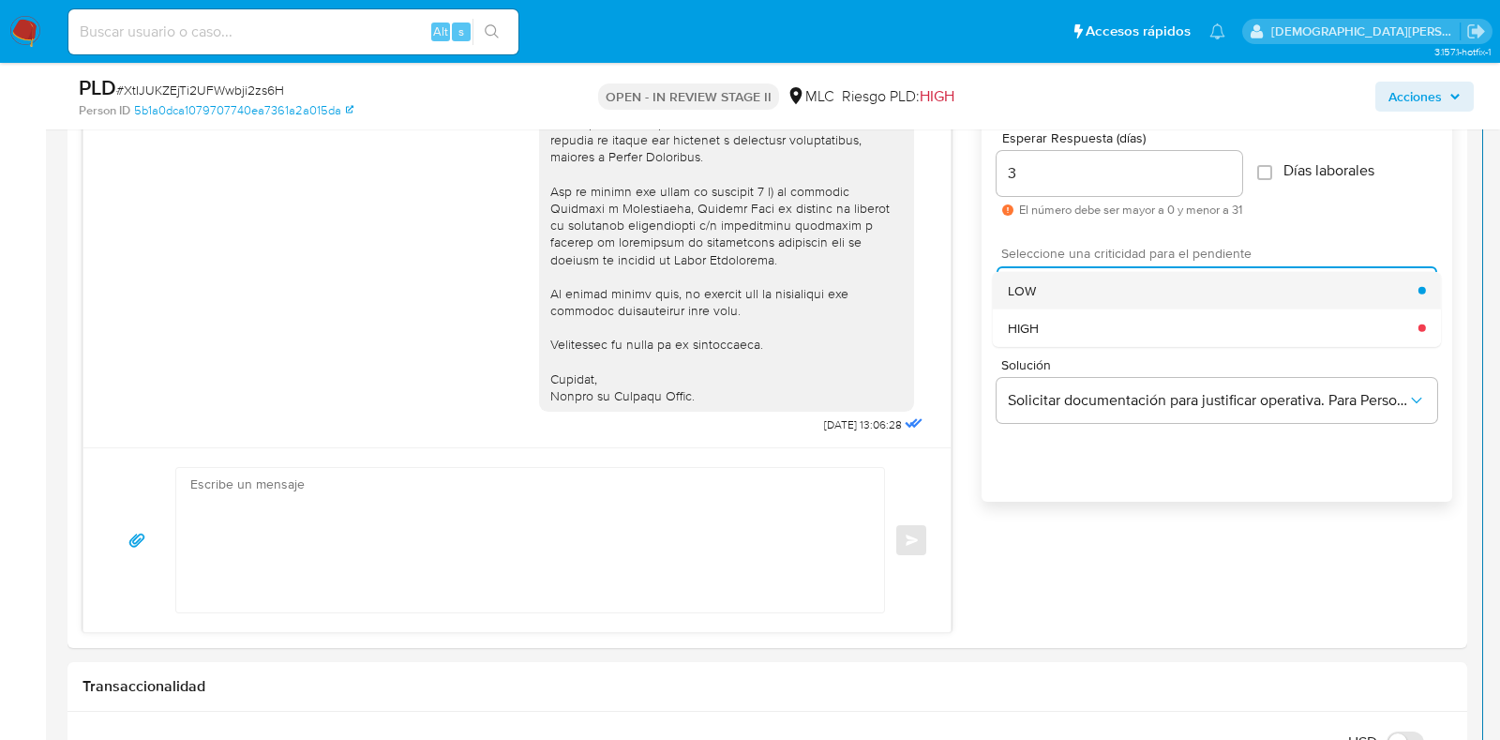
click at [1157, 288] on div "LOW" at bounding box center [1213, 290] width 411 height 38
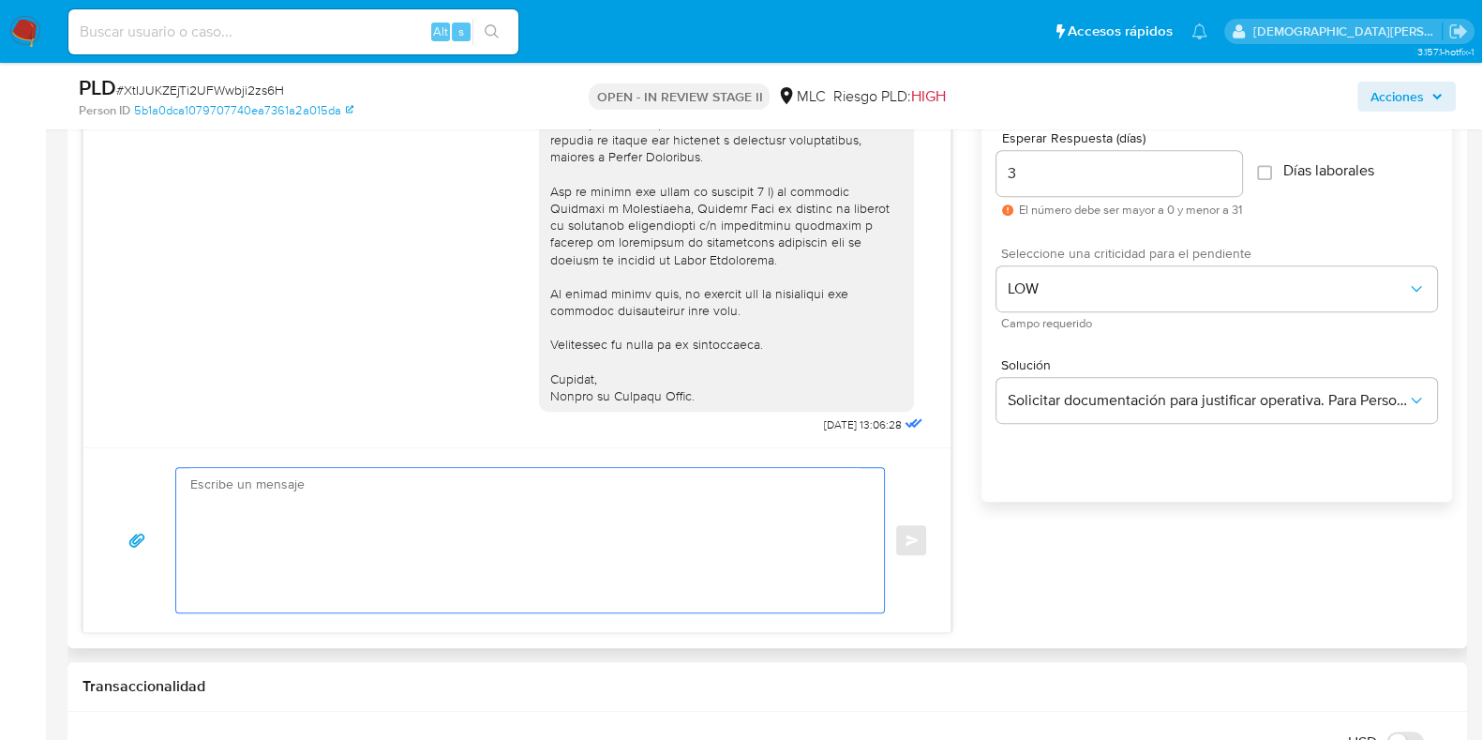
click at [594, 514] on textarea at bounding box center [525, 540] width 670 height 144
paste textarea "Estamos a la espera de respuesta. Además de los solicitado en el mensaje anteri…"
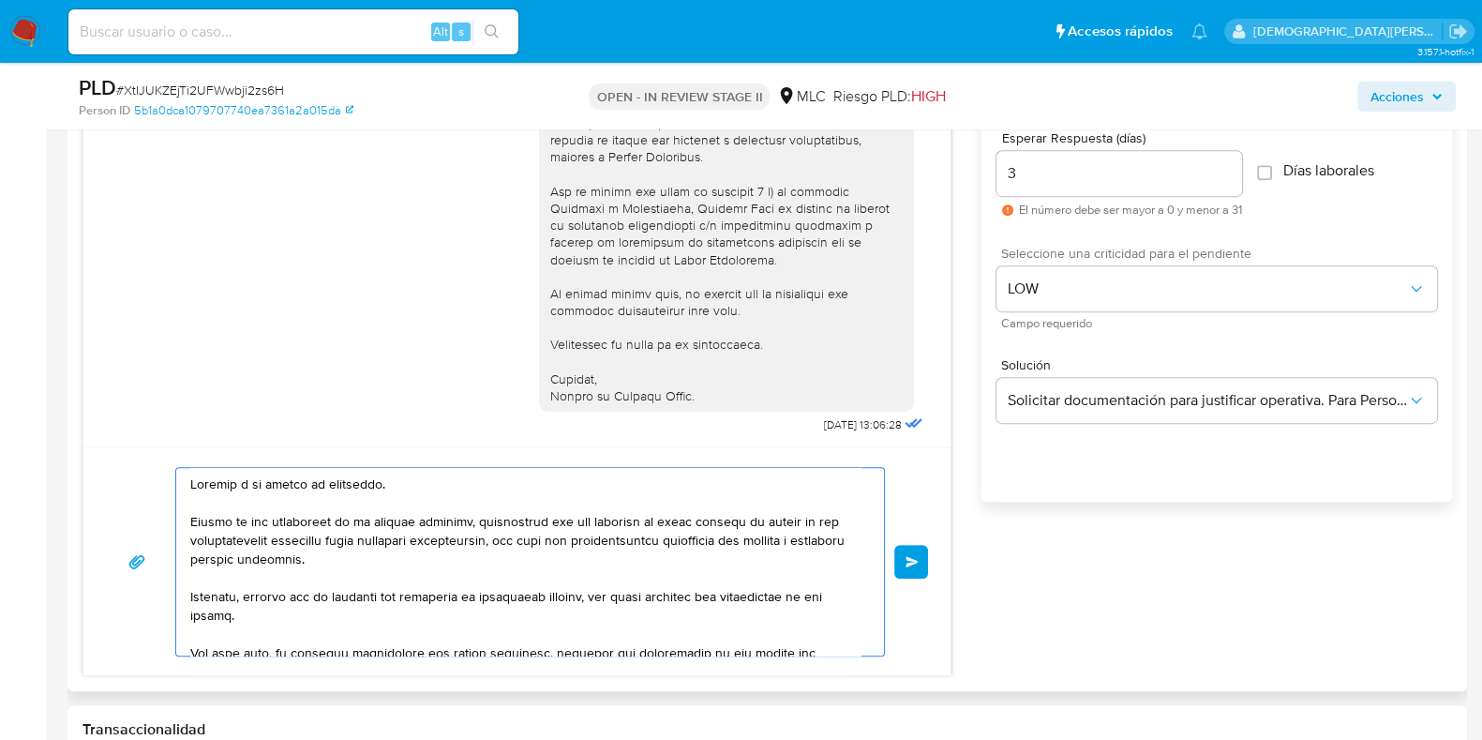
scroll to position [0, 0]
click at [278, 518] on textarea at bounding box center [525, 562] width 670 height 188
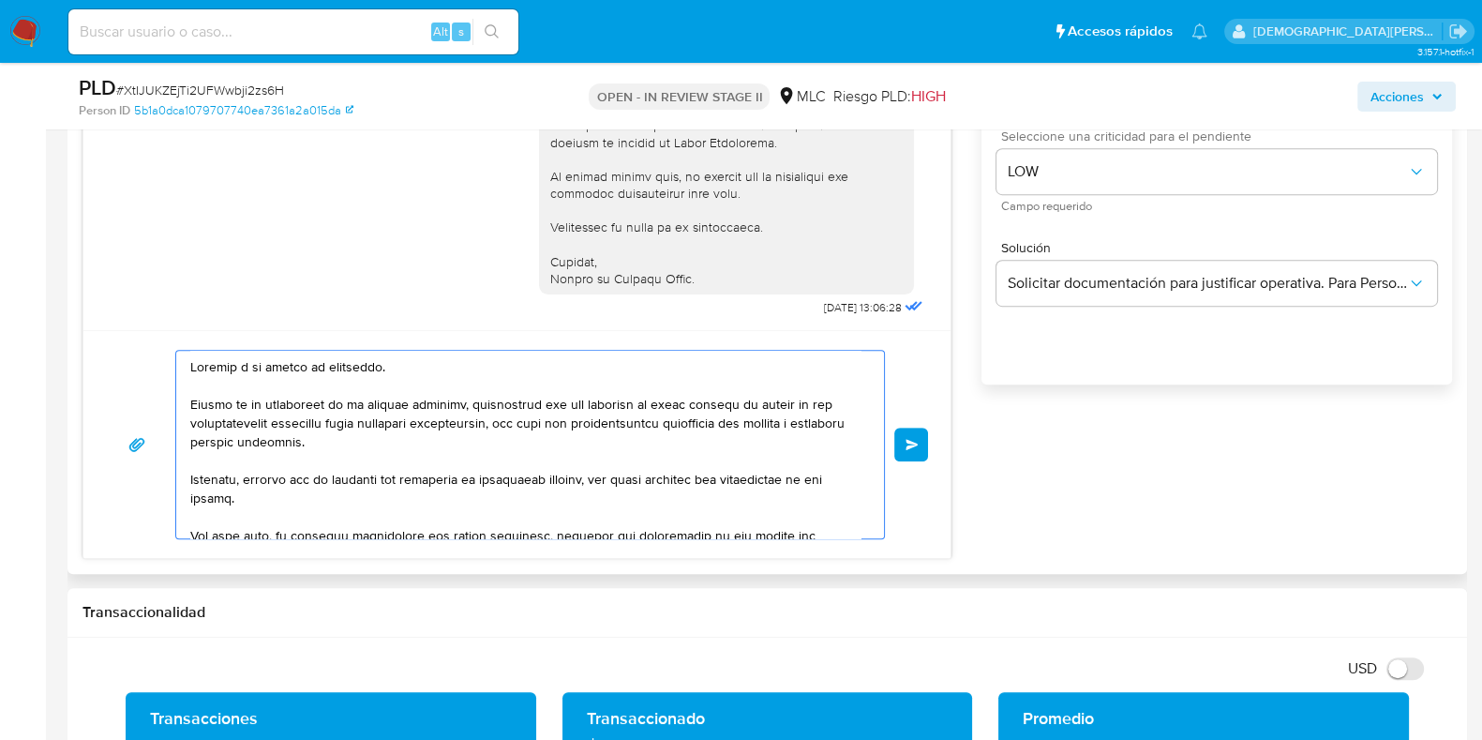
scroll to position [294, 0]
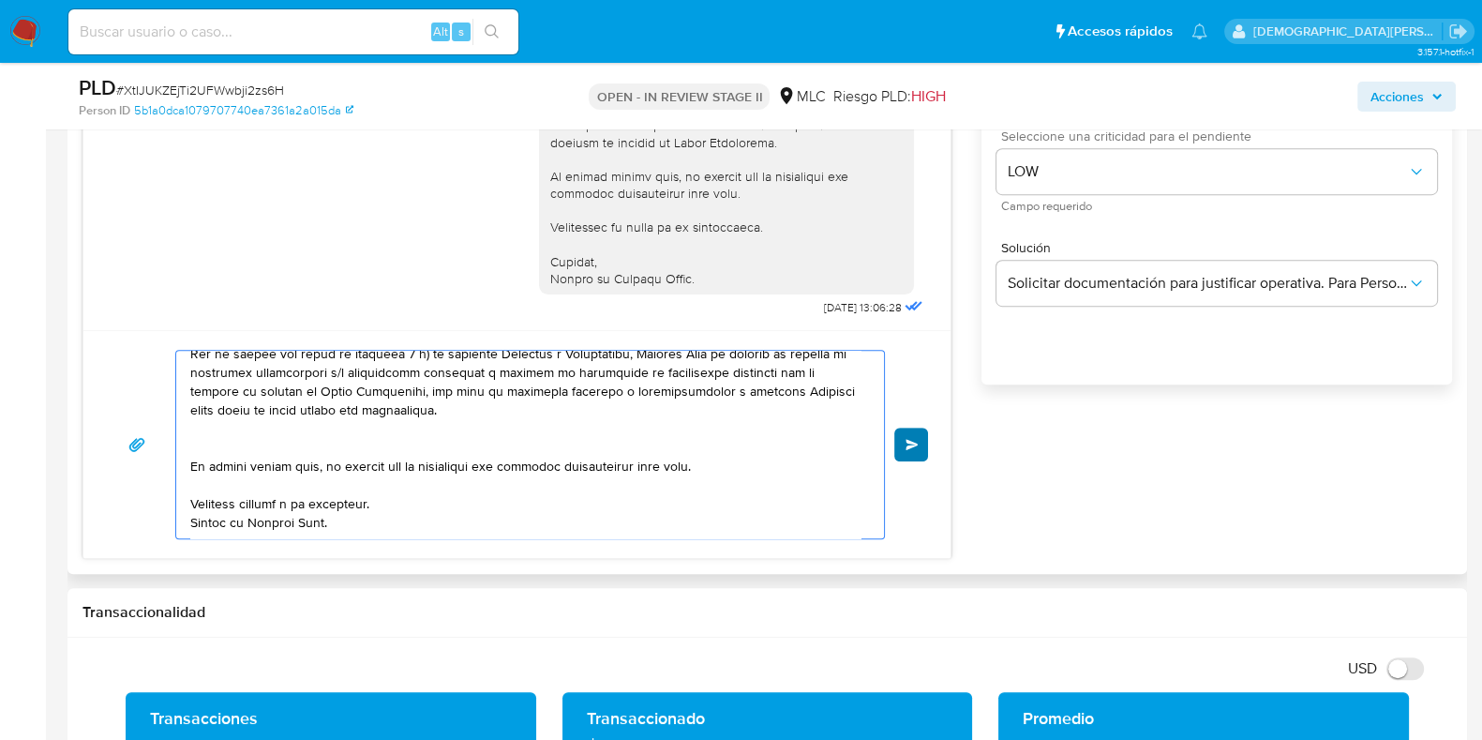
type textarea "Estamos a la espera de respuesta. Además de lo solicitado en el mensaje anterio…"
click at [908, 442] on span "Enviar" at bounding box center [912, 444] width 13 height 11
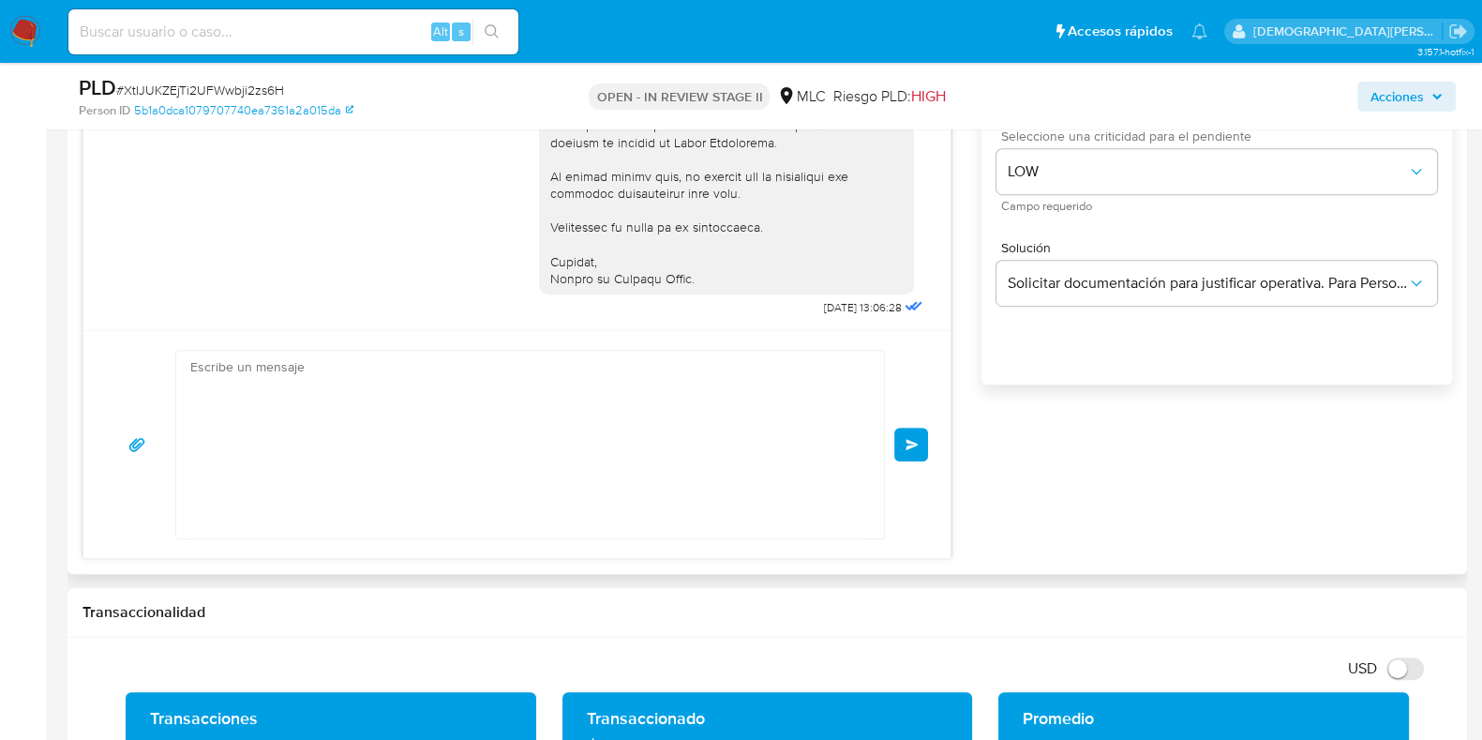
scroll to position [0, 0]
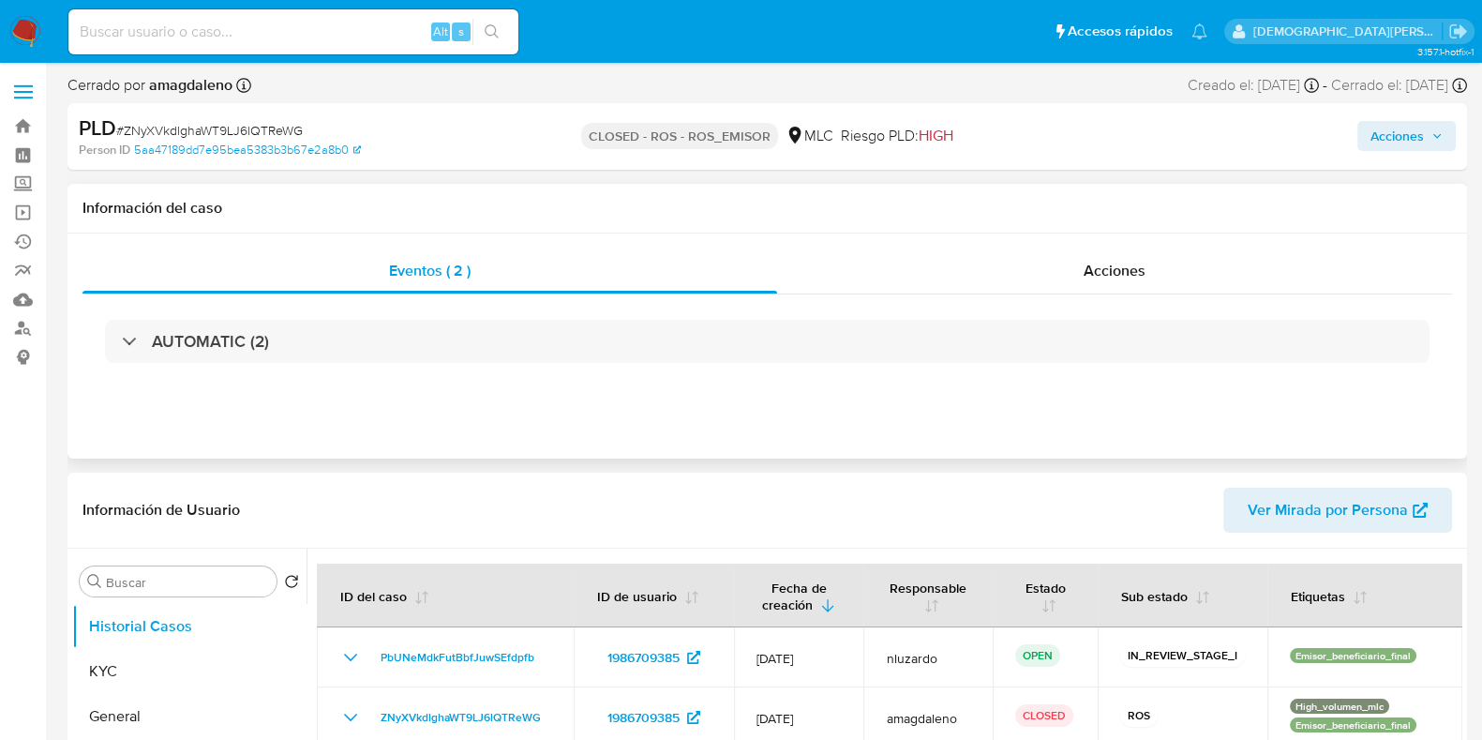
select select "10"
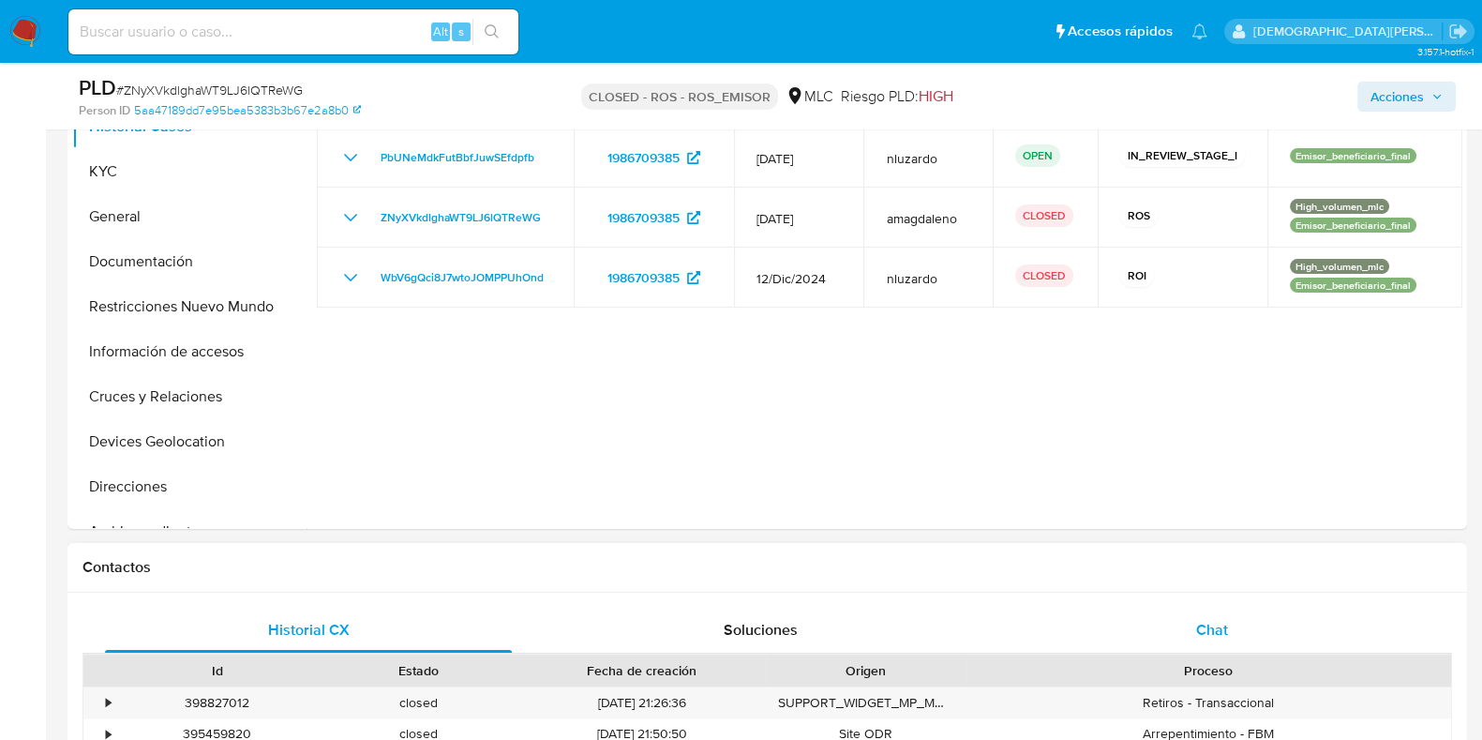
scroll to position [468, 0]
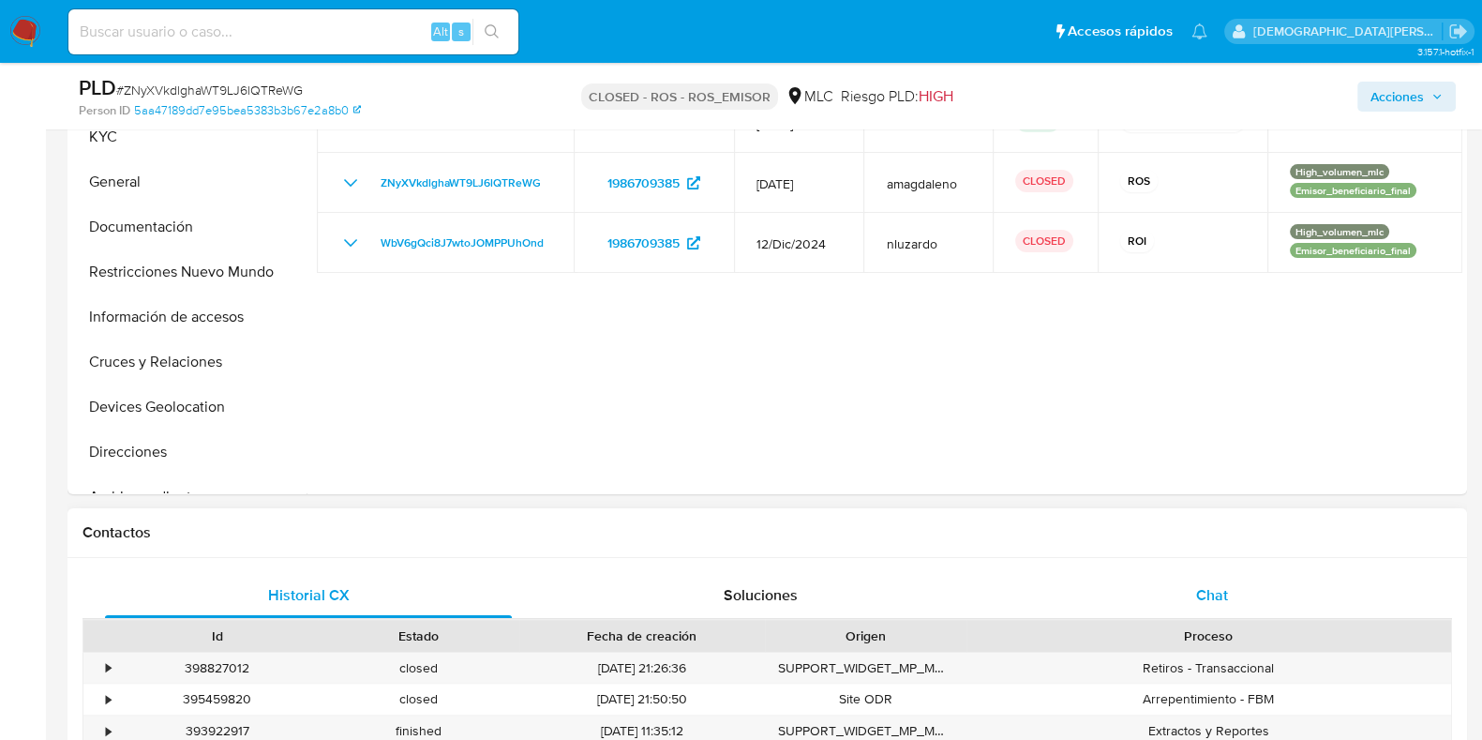
click at [1153, 588] on div "Chat" at bounding box center [1212, 595] width 407 height 45
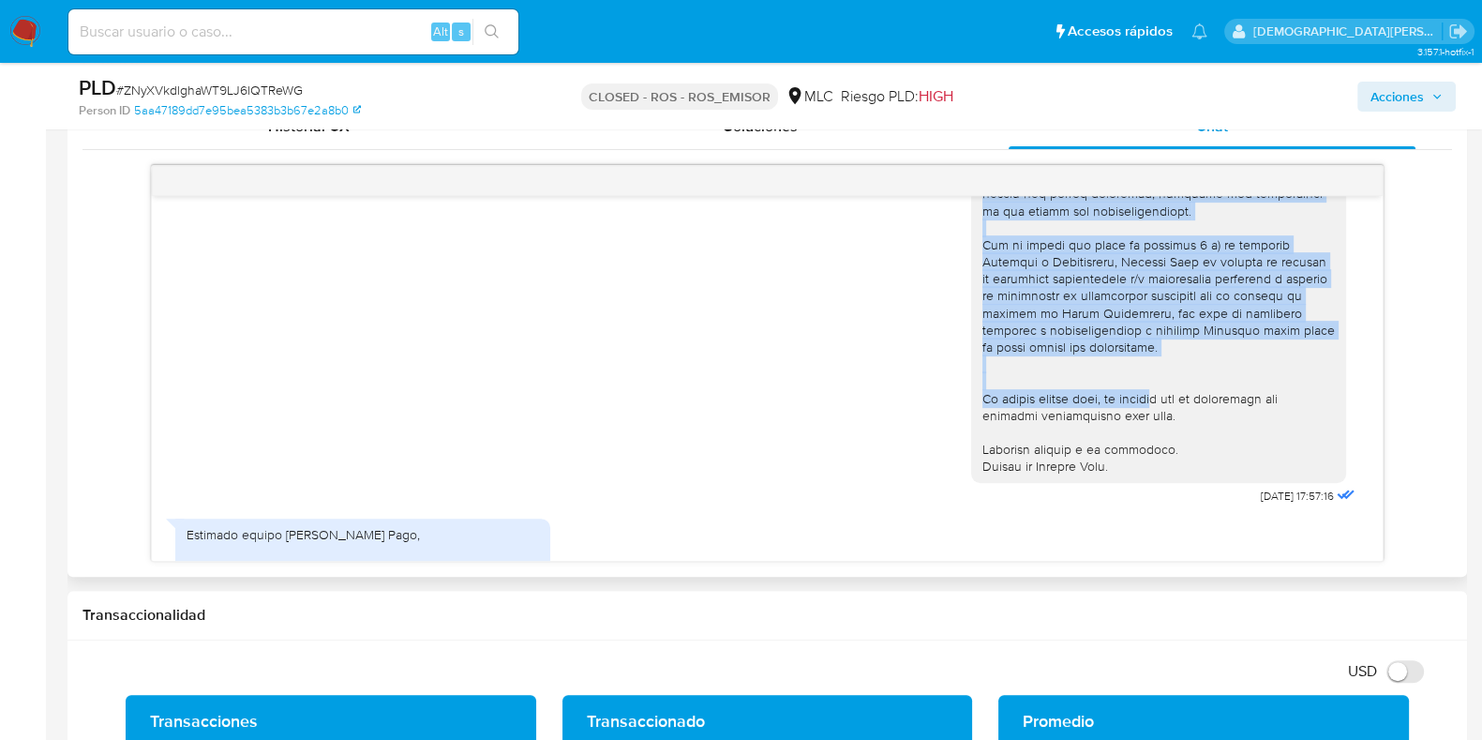
scroll to position [1055, 0]
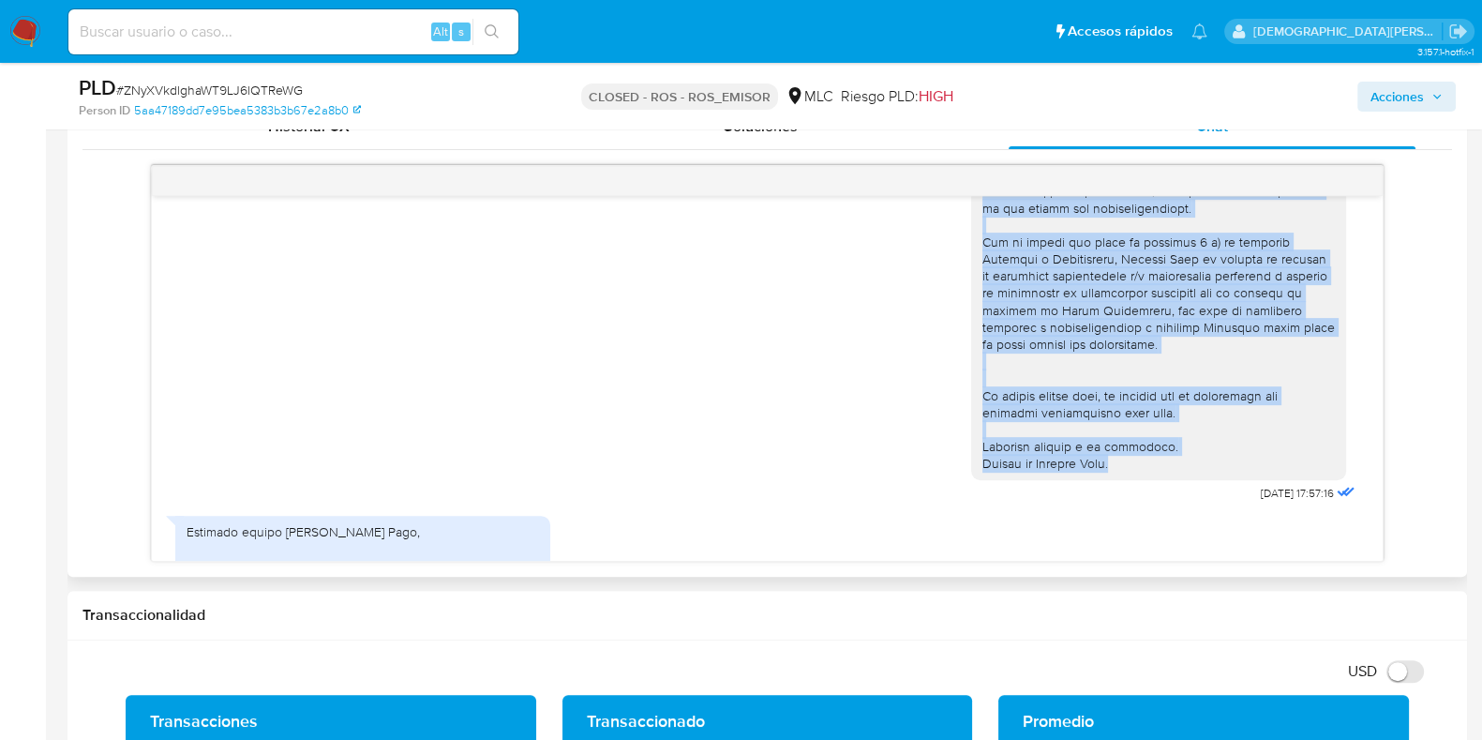
drag, startPoint x: 965, startPoint y: 268, endPoint x: 1153, endPoint y: 461, distance: 269.8
click at [1153, 461] on div at bounding box center [1159, 250] width 353 height 443
copy div "Muchas gracias por tu respuesta, Elton. En este caso, necesitamos que nos indiq…"
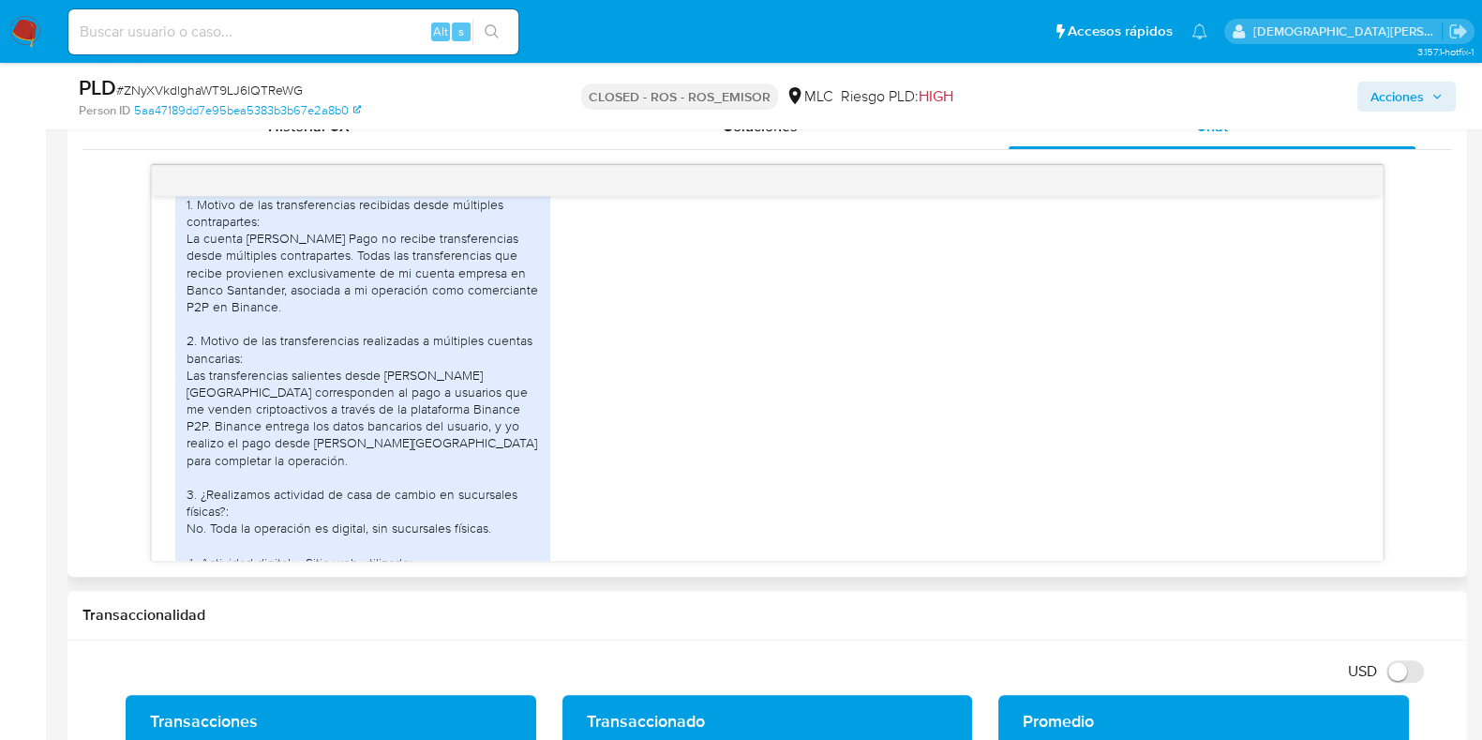
scroll to position [1523, 0]
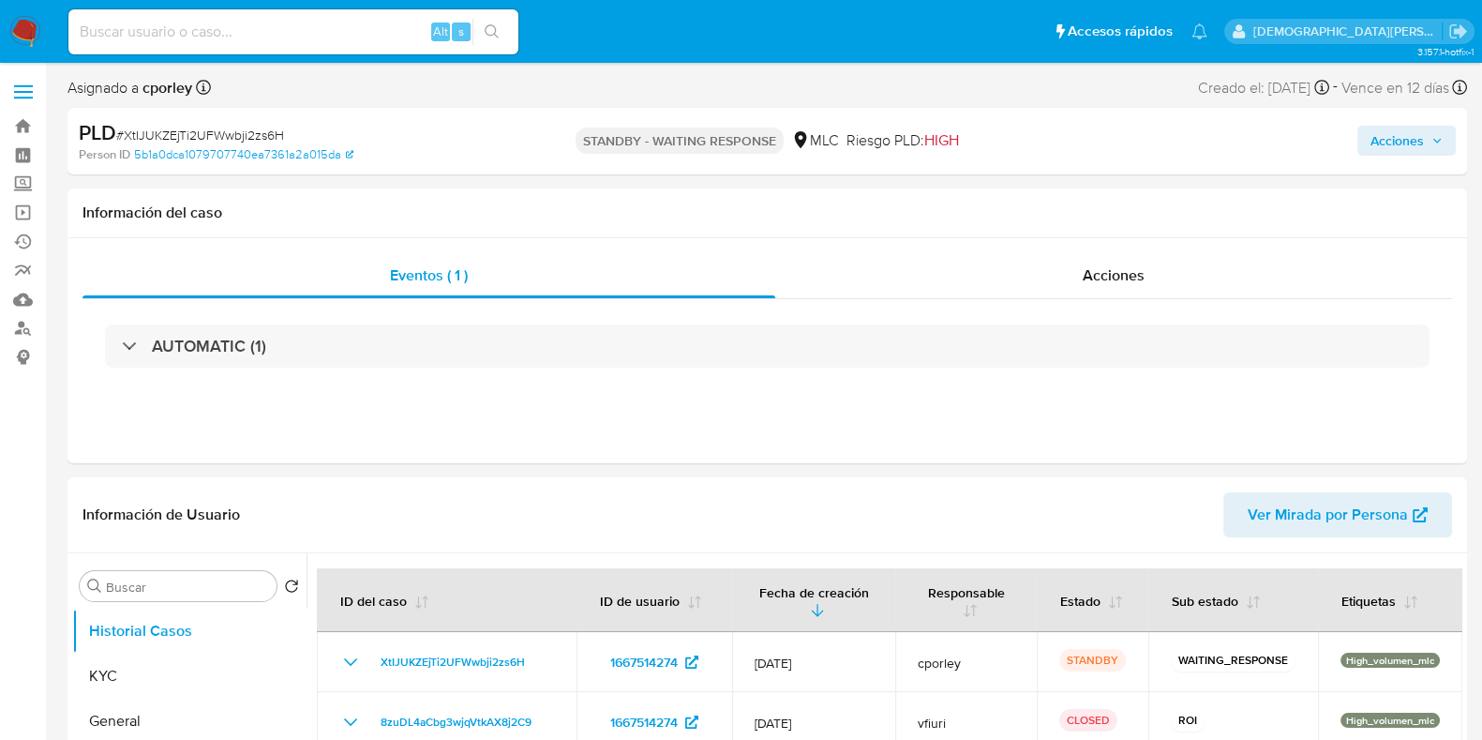
select select "10"
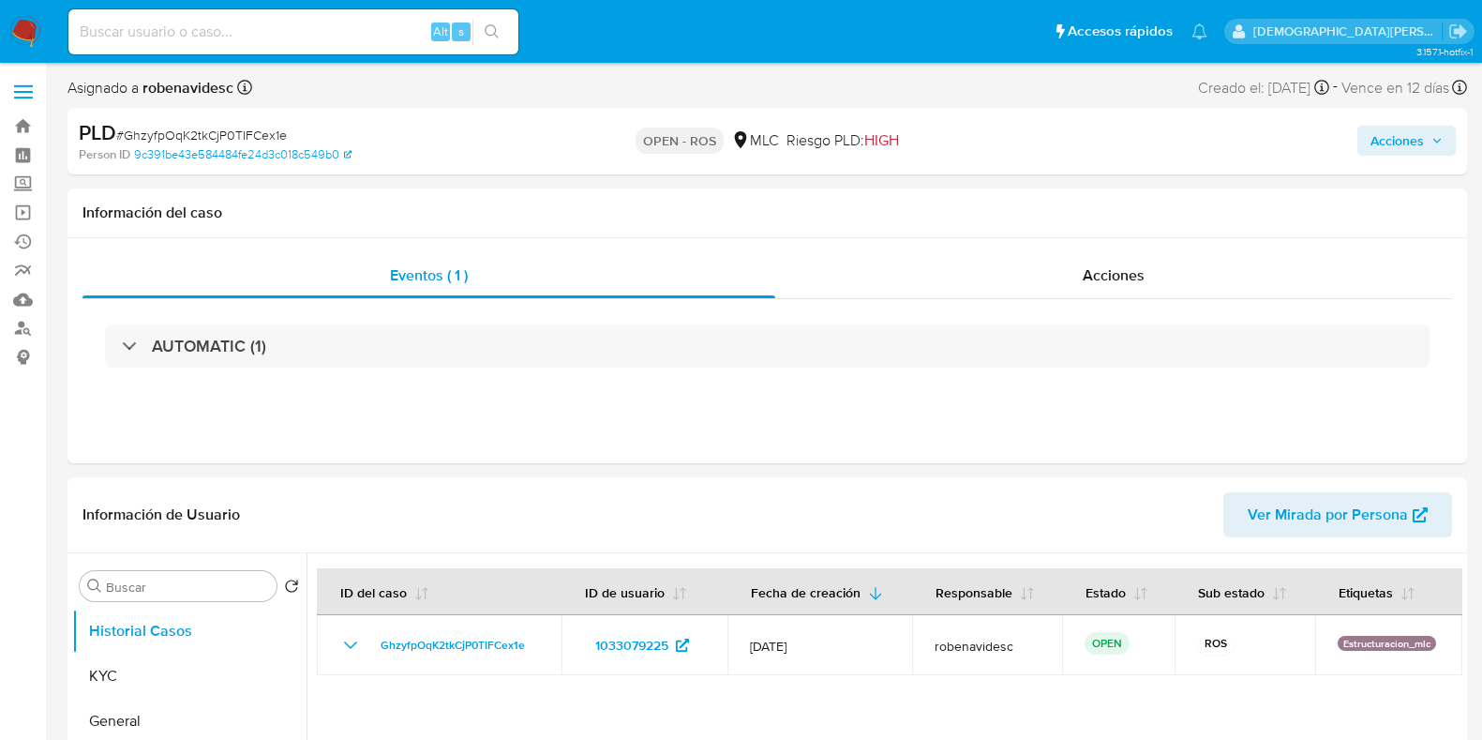
select select "10"
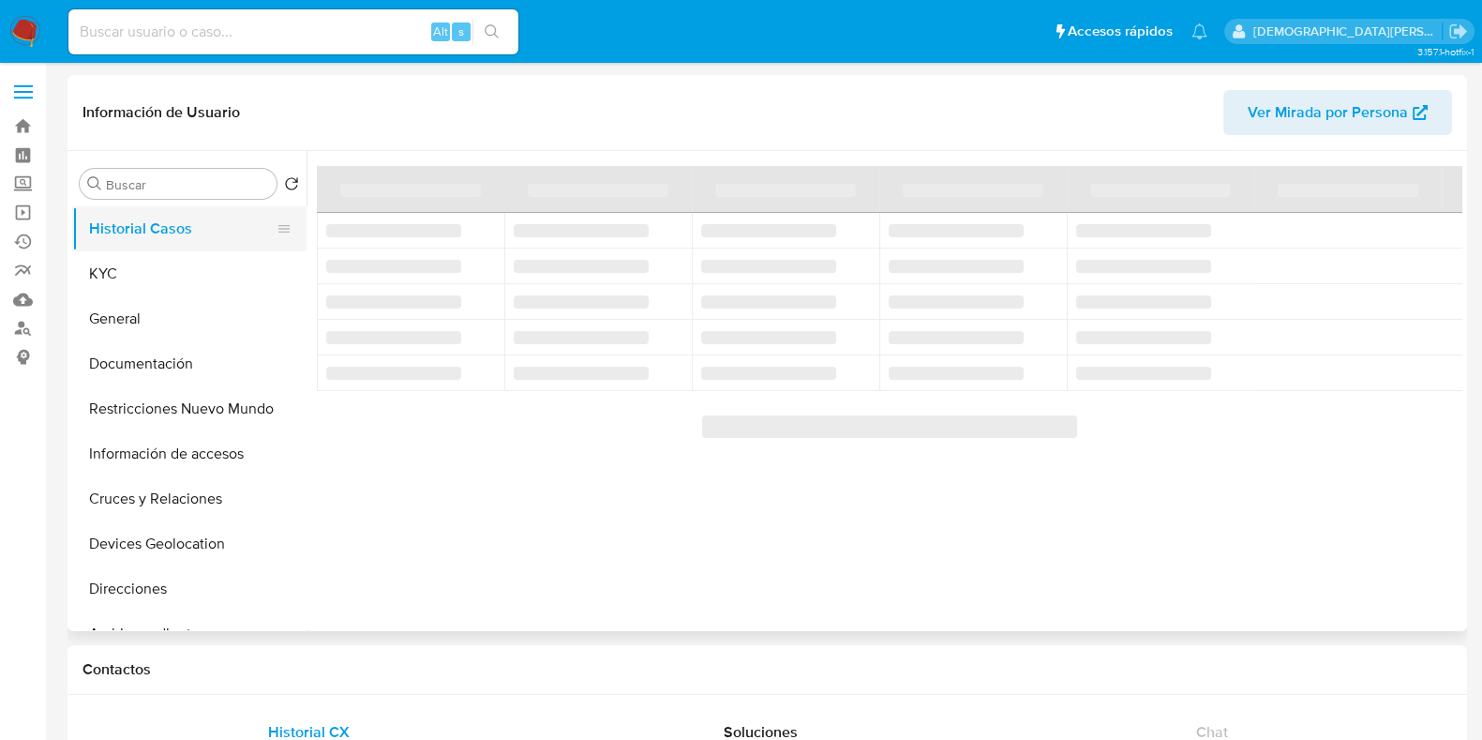
select select "10"
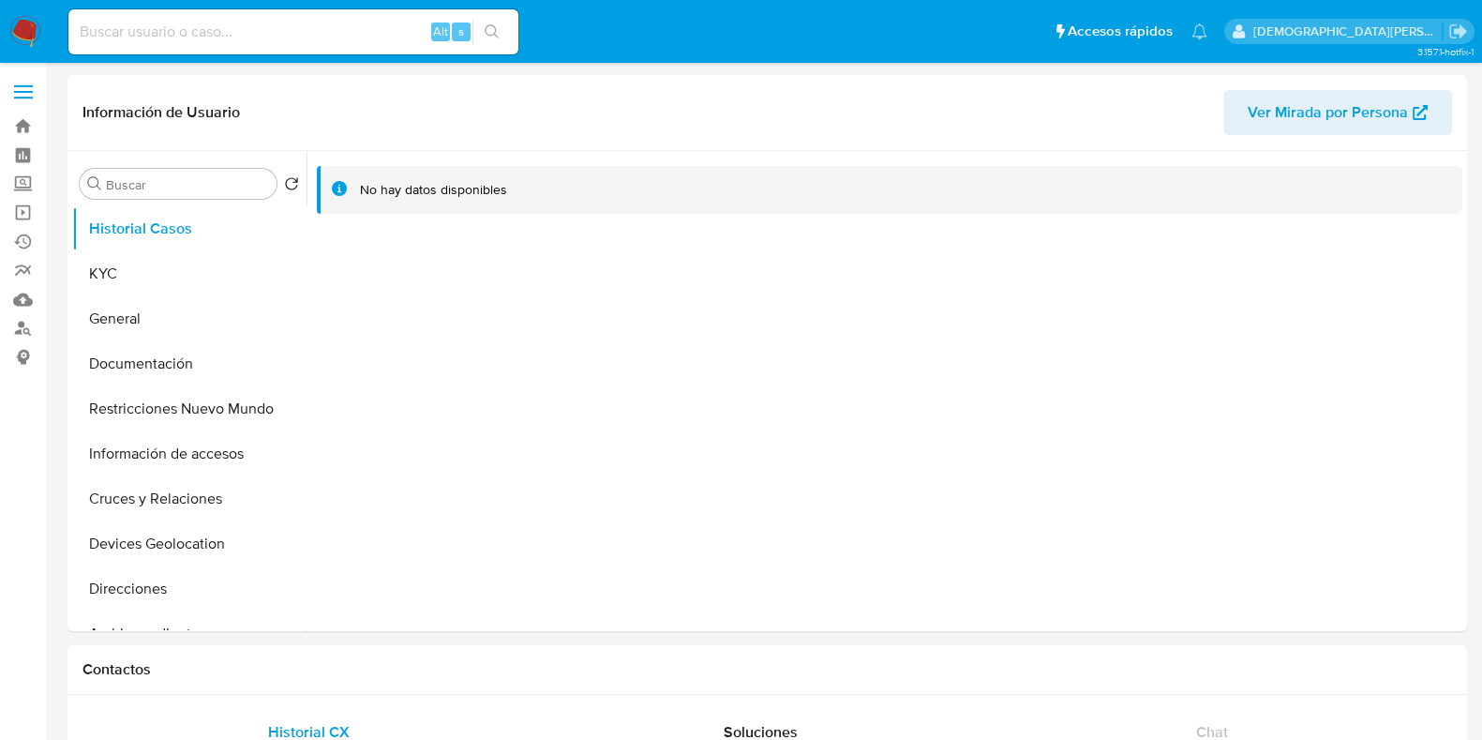
select select "10"
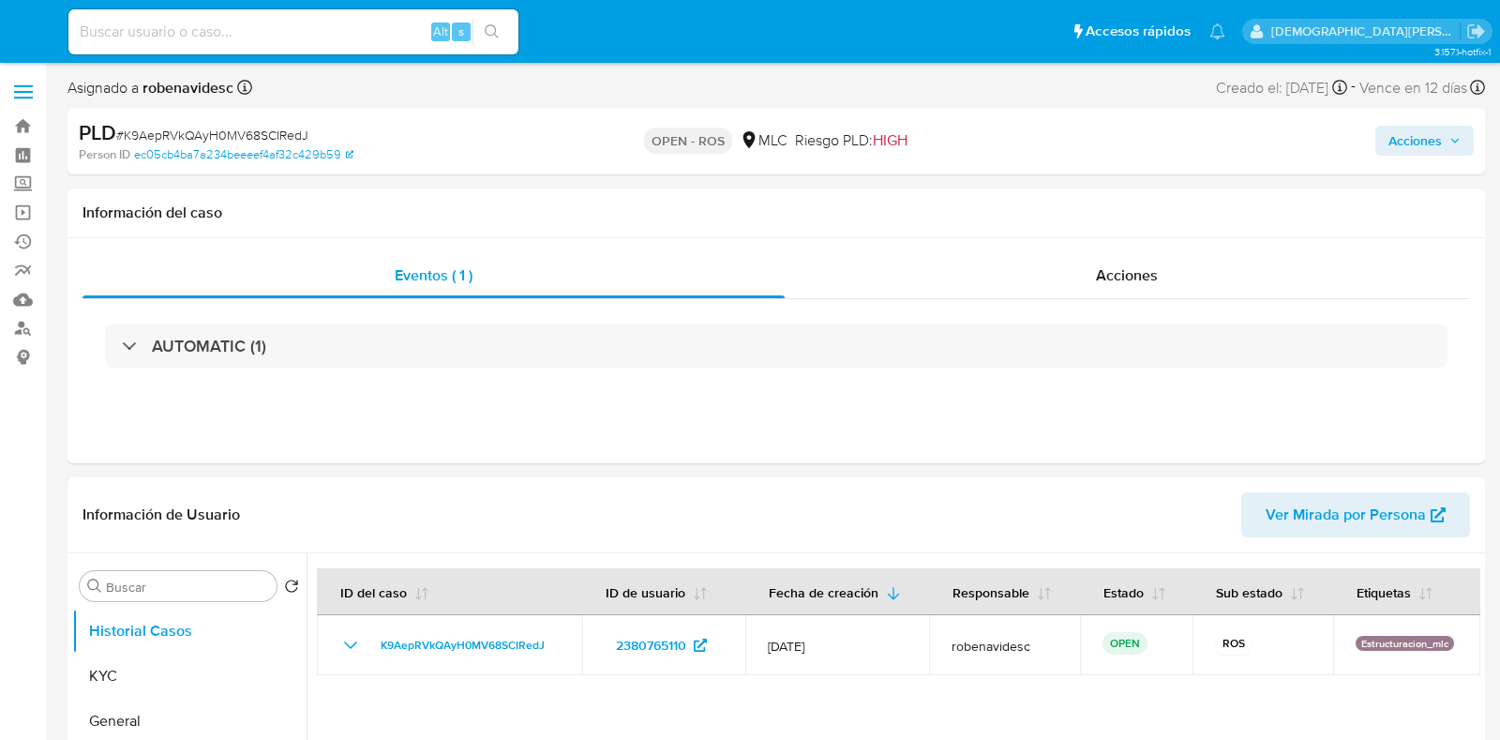
select select "10"
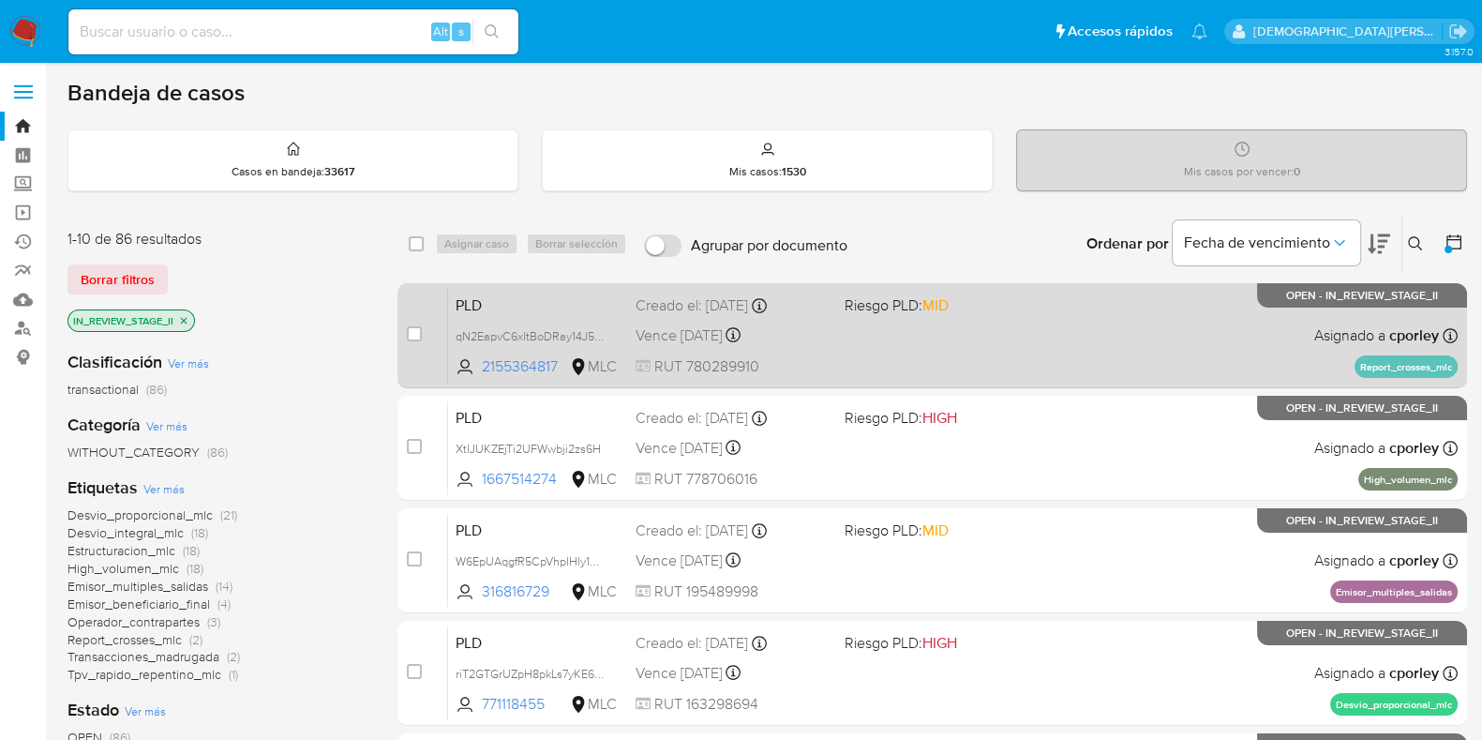
scroll to position [116, 0]
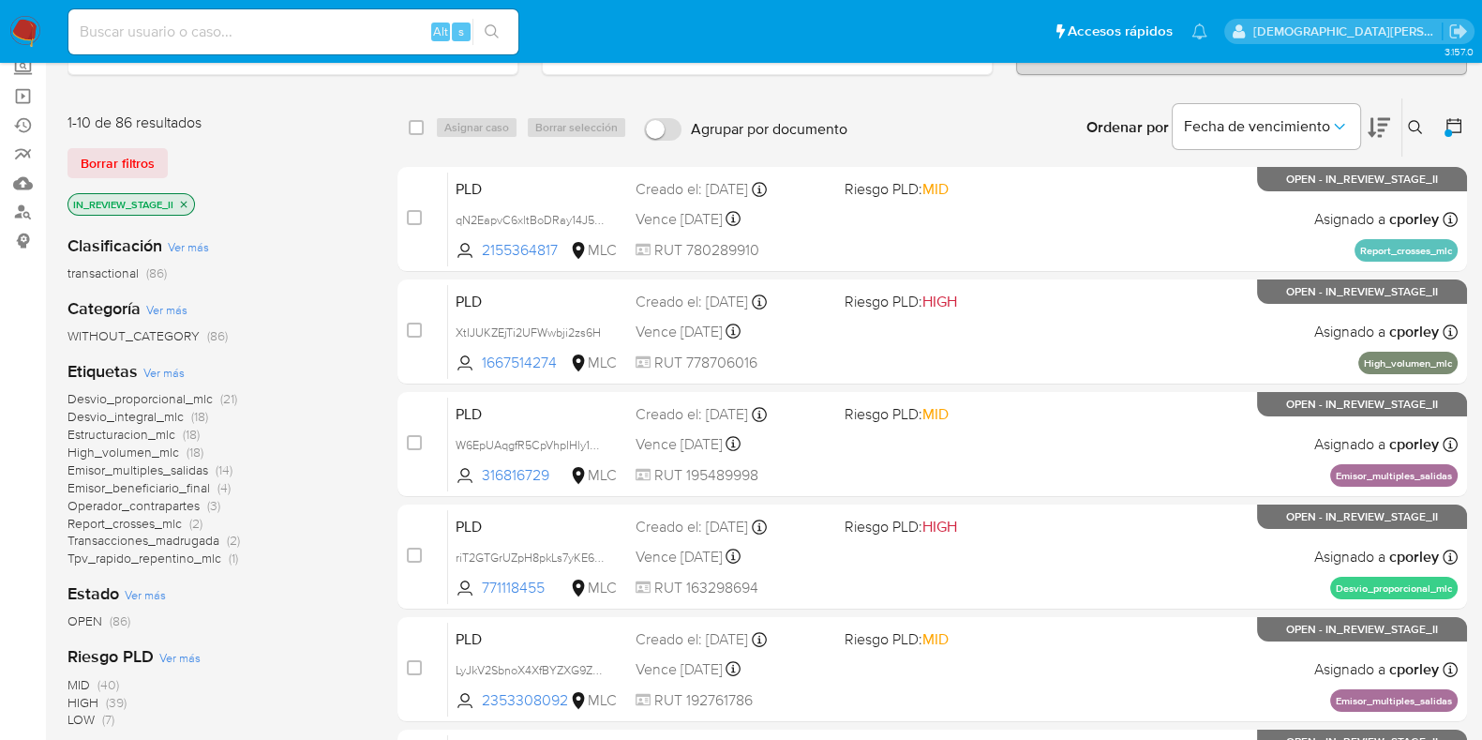
click at [145, 466] on span "Emisor_multiples_salidas" at bounding box center [138, 469] width 141 height 19
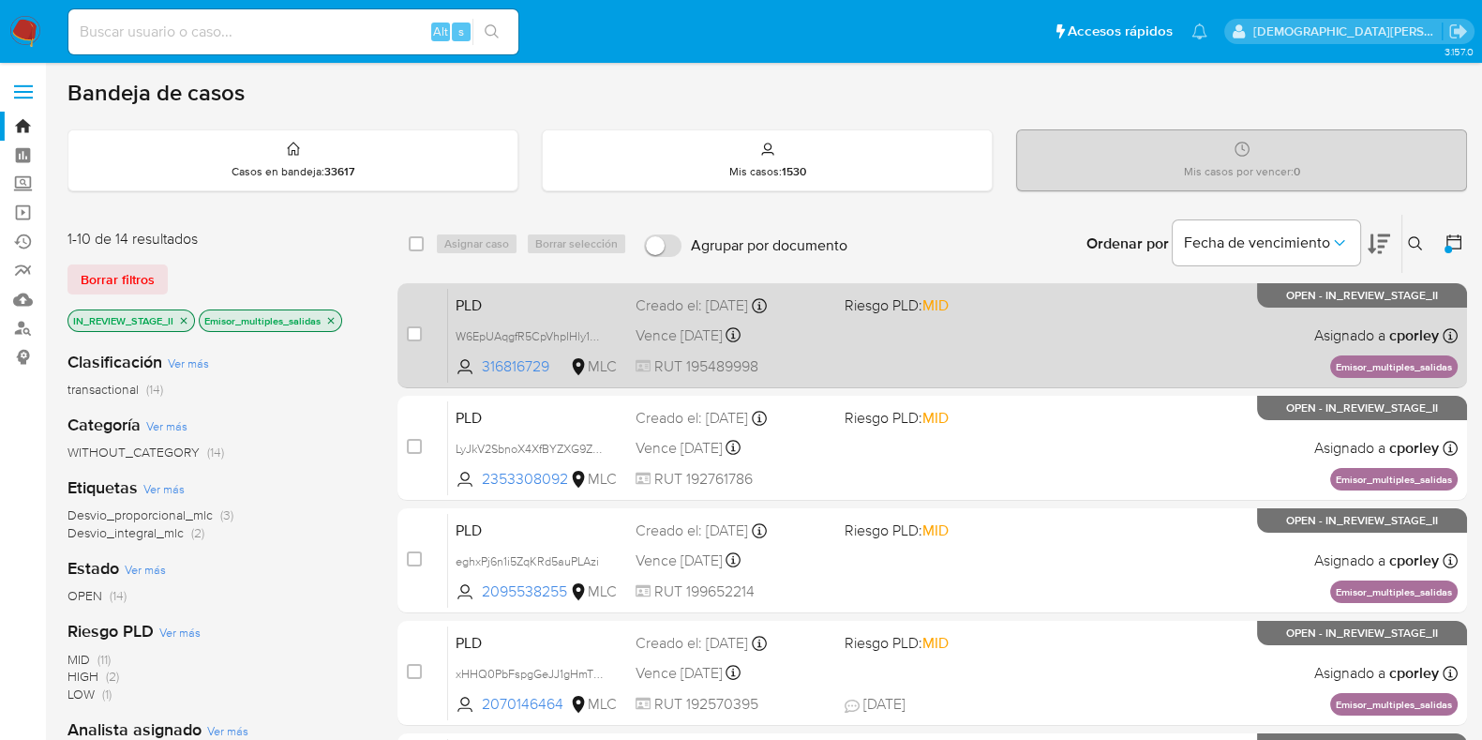
click at [913, 369] on div "PLD W6EpUAqgfR5CpVhpIHly1u4A 316816729 MLC Riesgo PLD: MID Creado el: 12/06/202…" at bounding box center [953, 335] width 1010 height 95
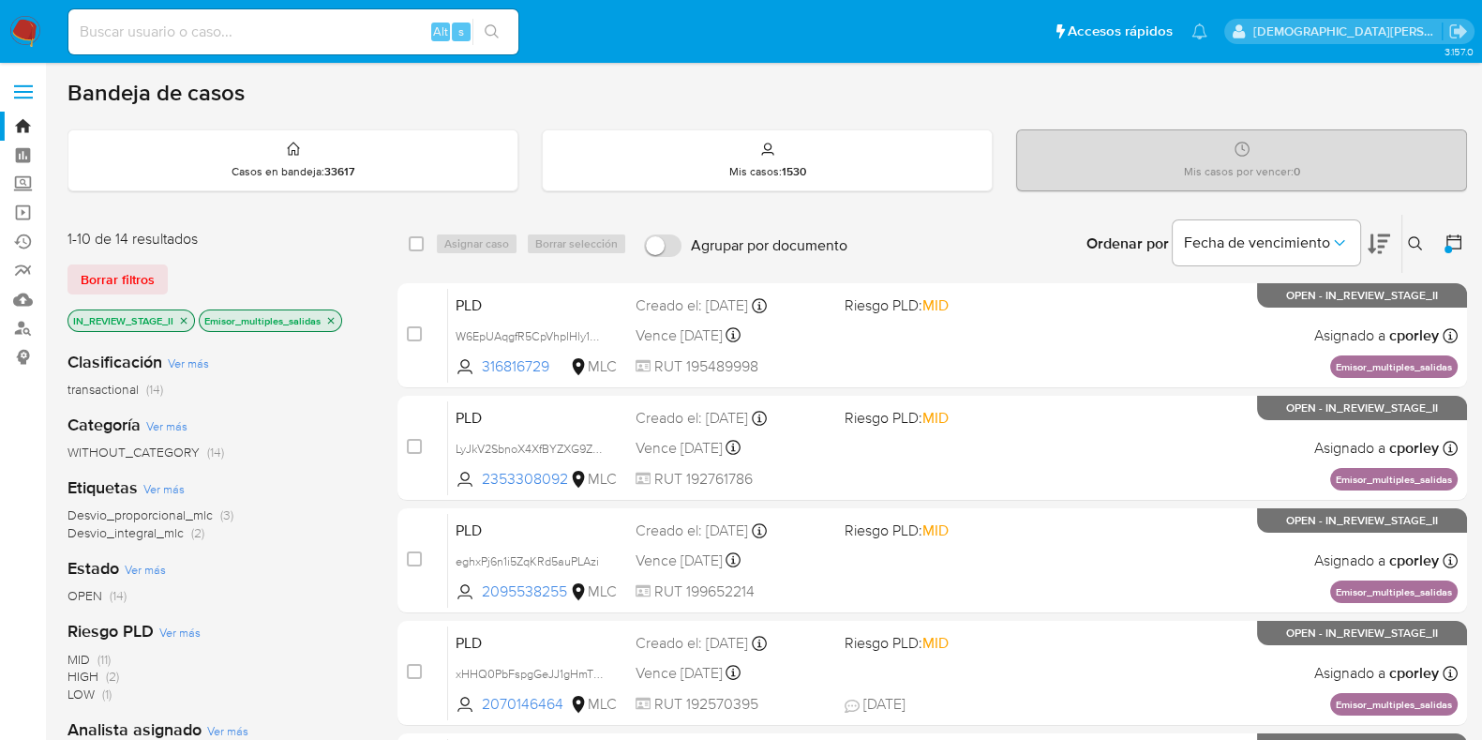
click at [1455, 245] on icon at bounding box center [1454, 242] width 19 height 19
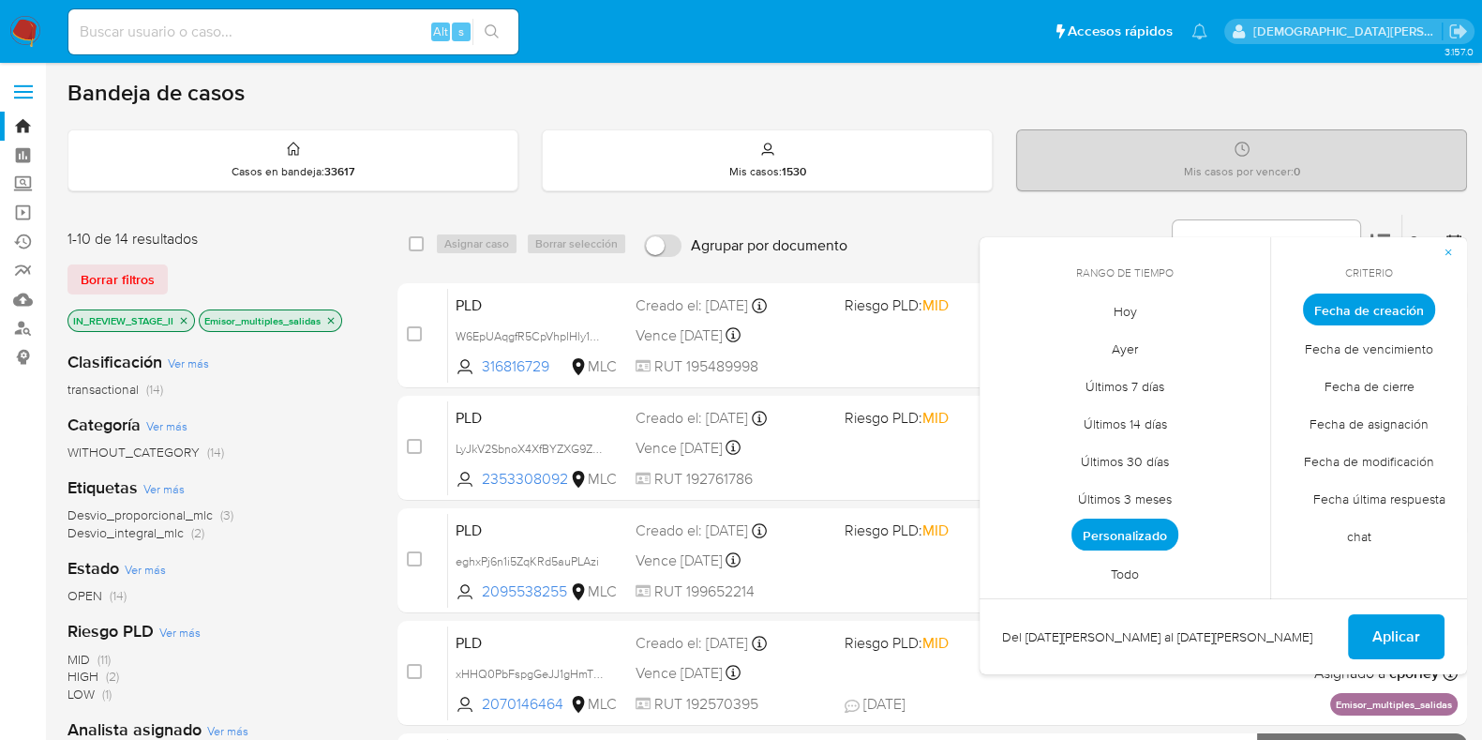
click at [1133, 568] on span "Todo" at bounding box center [1125, 573] width 68 height 38
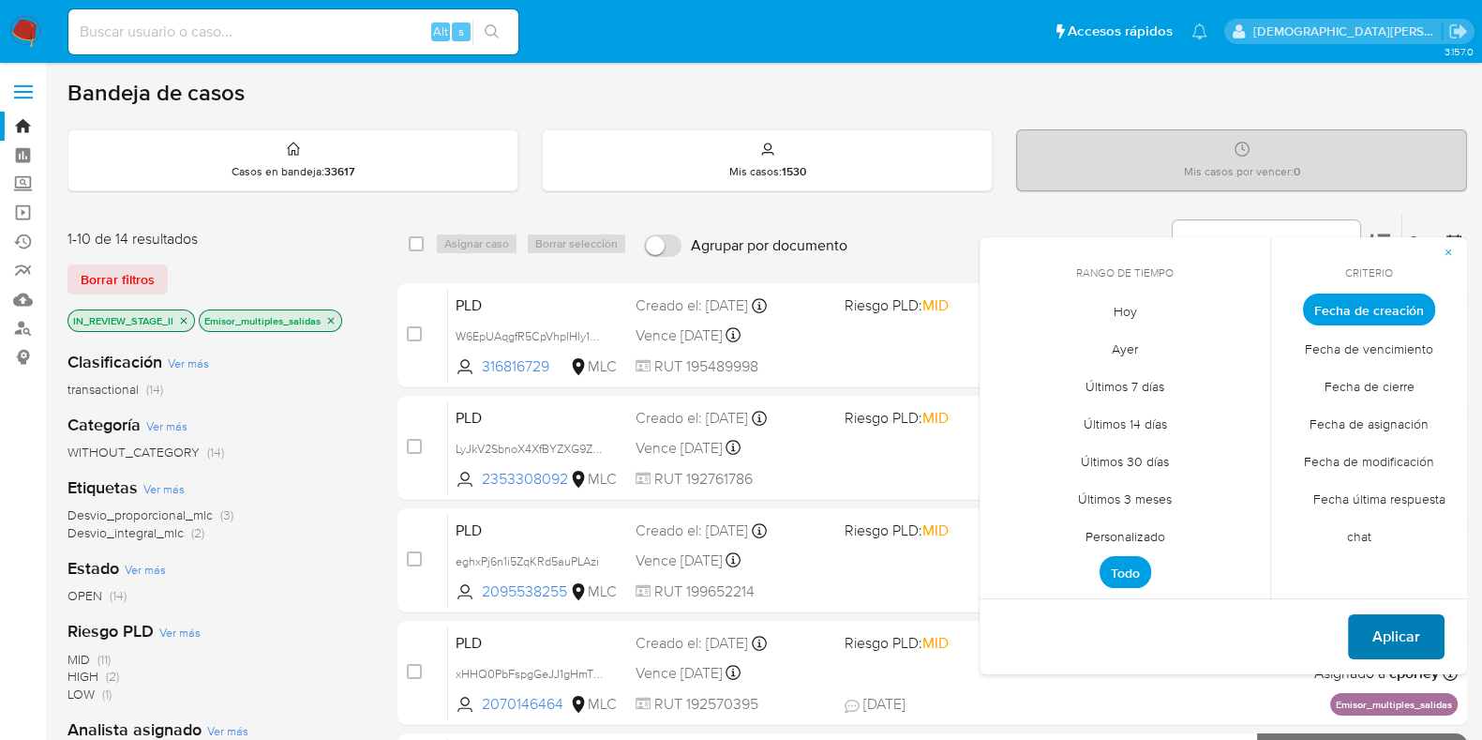
click at [1406, 632] on span "Aplicar" at bounding box center [1397, 636] width 48 height 41
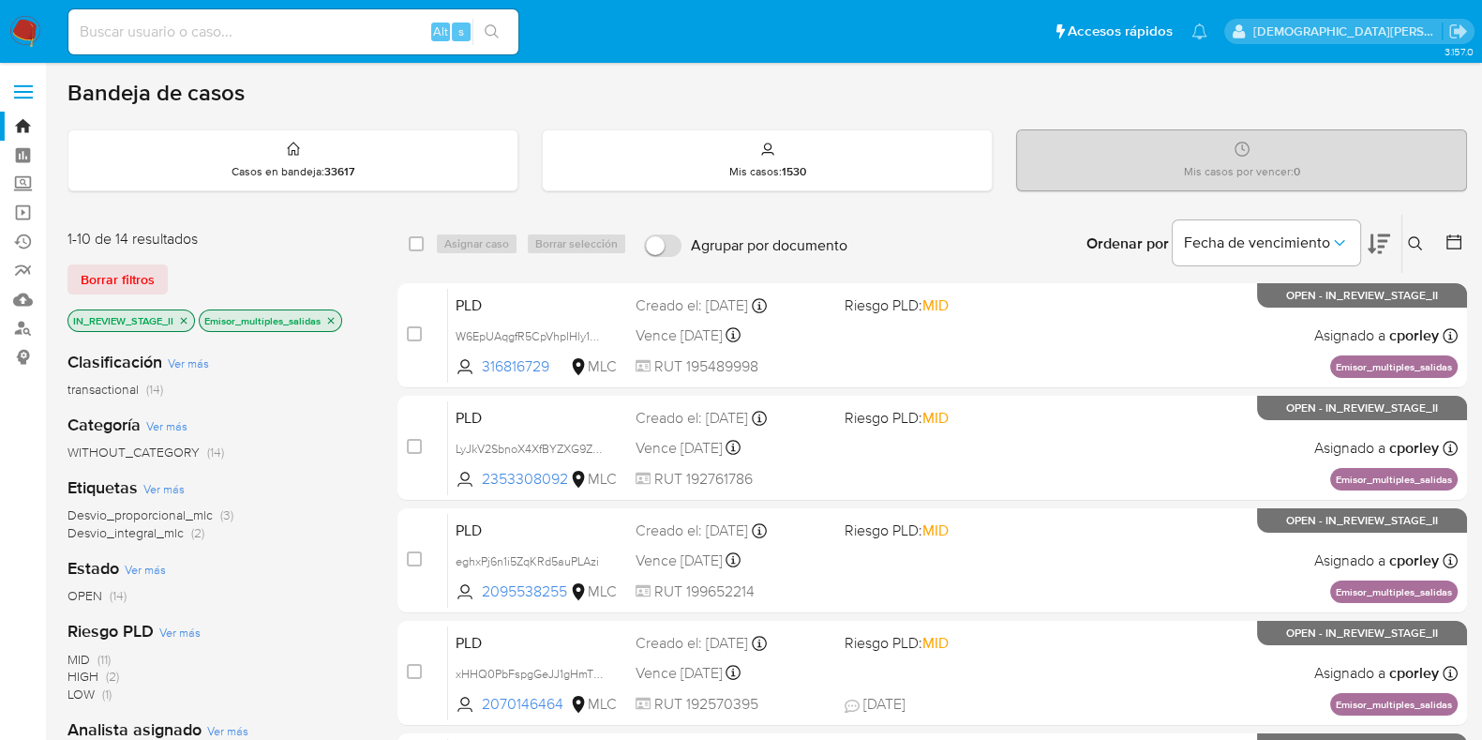
click at [185, 321] on icon "close-filter" at bounding box center [183, 320] width 11 height 11
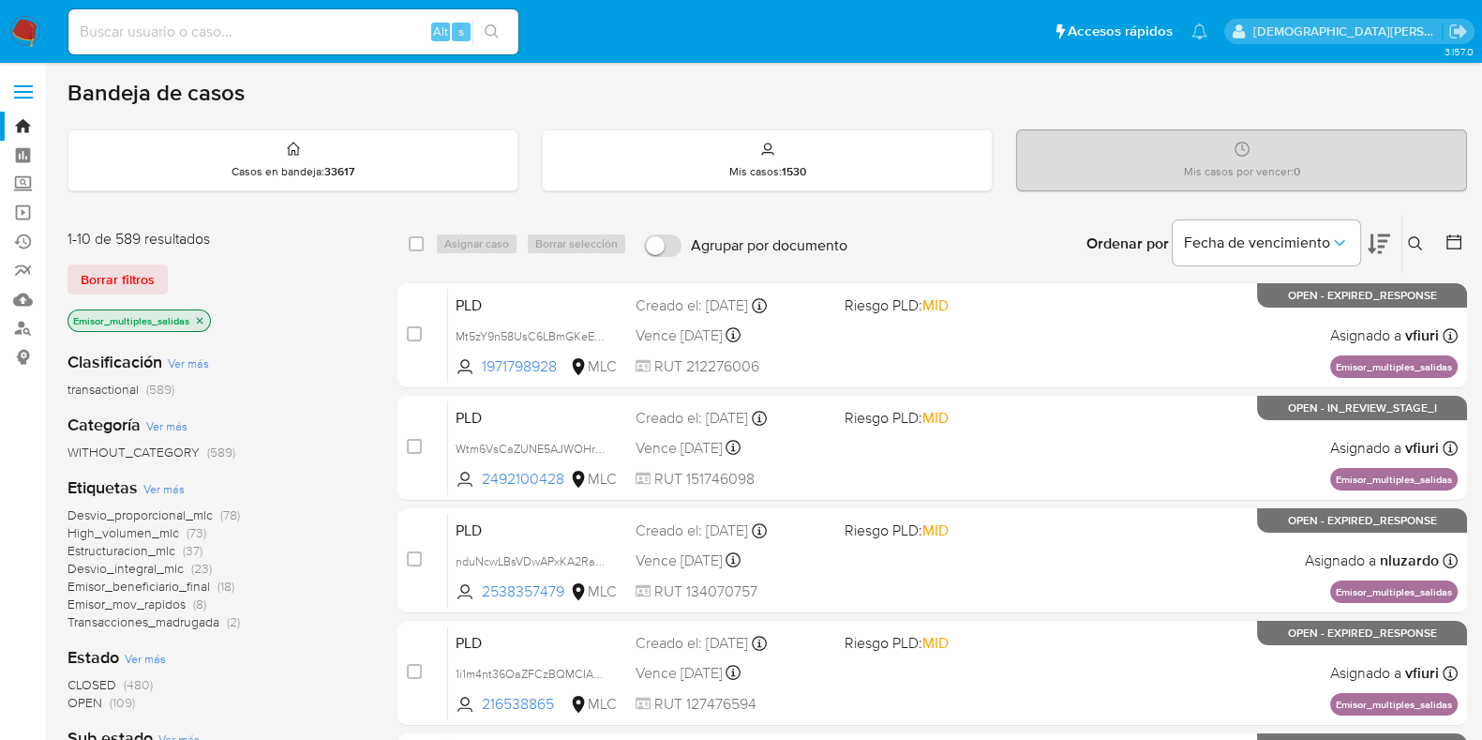
click at [205, 323] on p "Emisor_multiples_salidas" at bounding box center [139, 320] width 142 height 21
click at [204, 321] on icon "close-filter" at bounding box center [199, 320] width 11 height 11
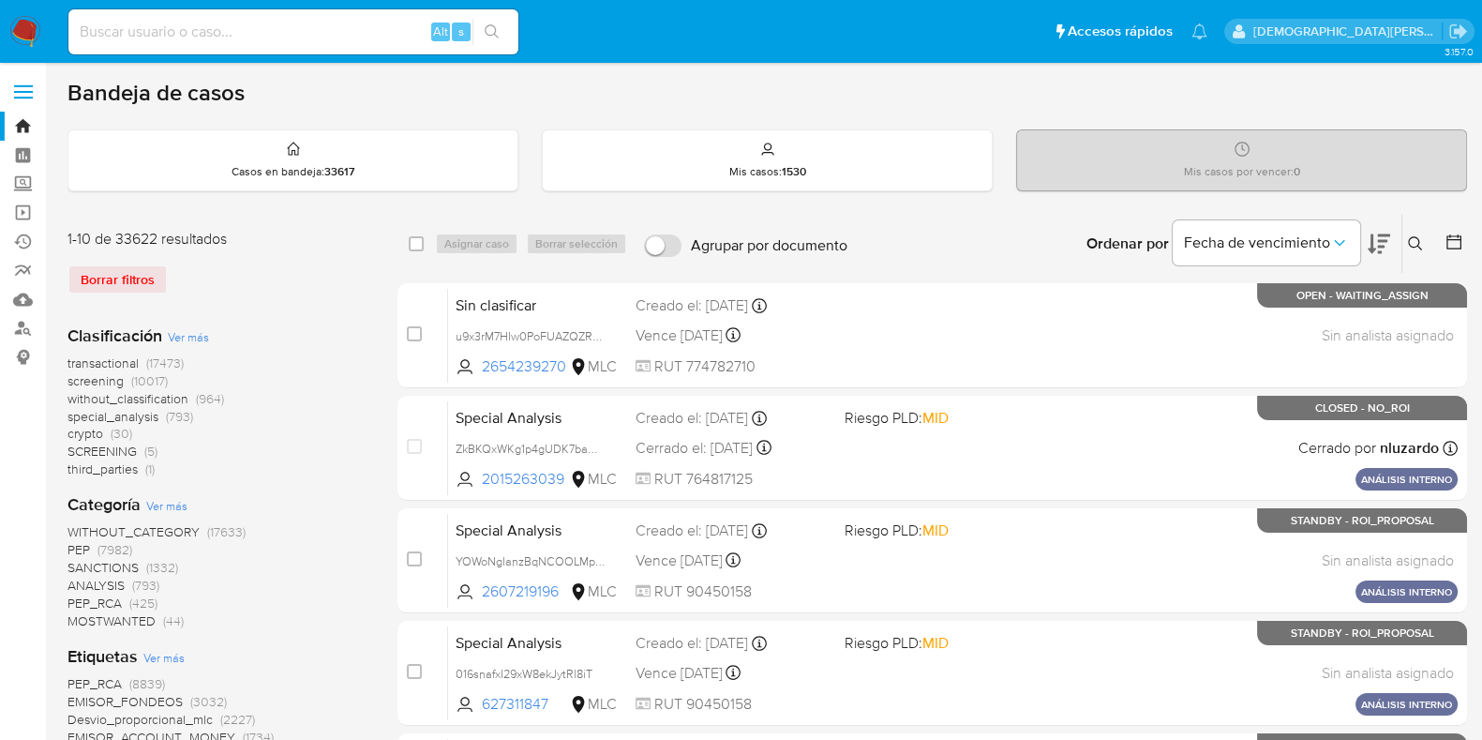
click at [1453, 246] on icon at bounding box center [1454, 242] width 19 height 19
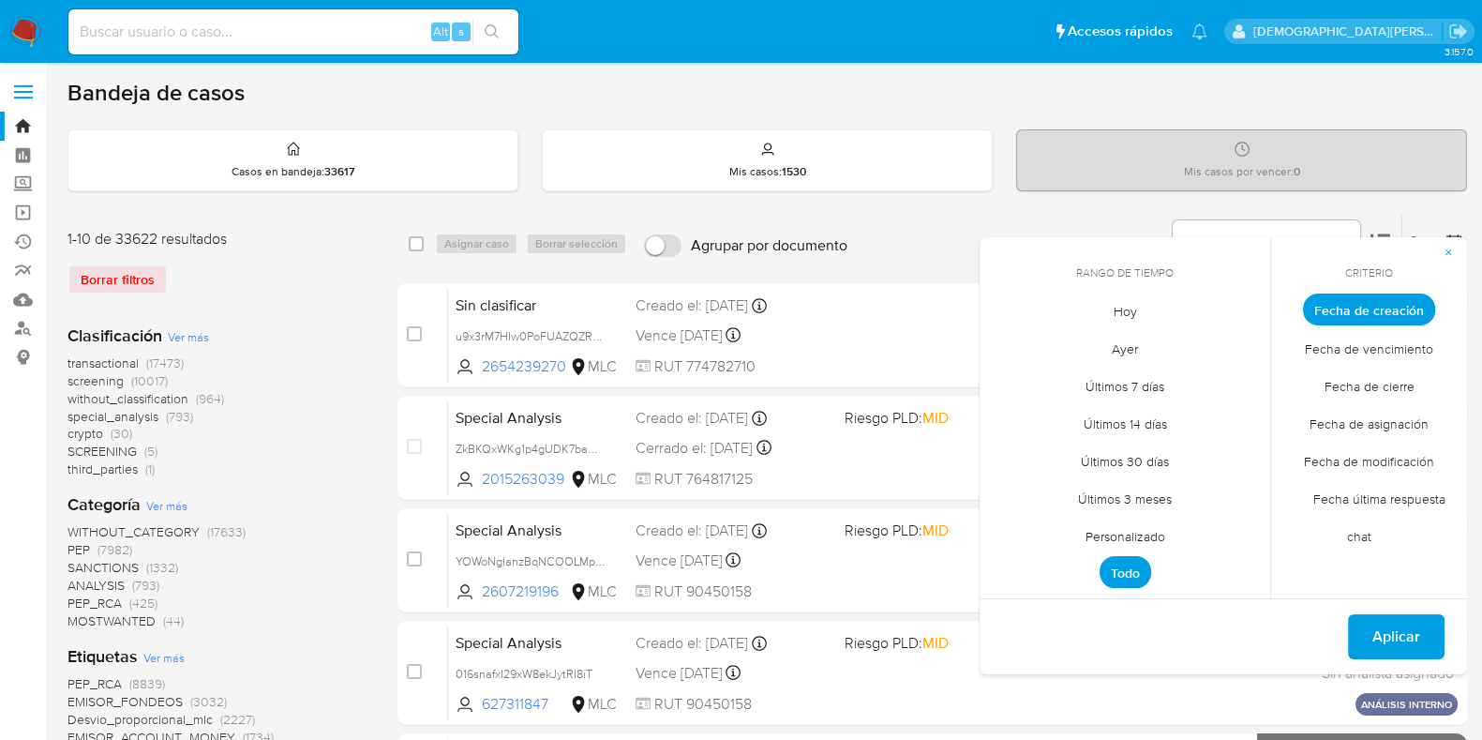
click at [1130, 529] on span "Personalizado" at bounding box center [1125, 536] width 119 height 38
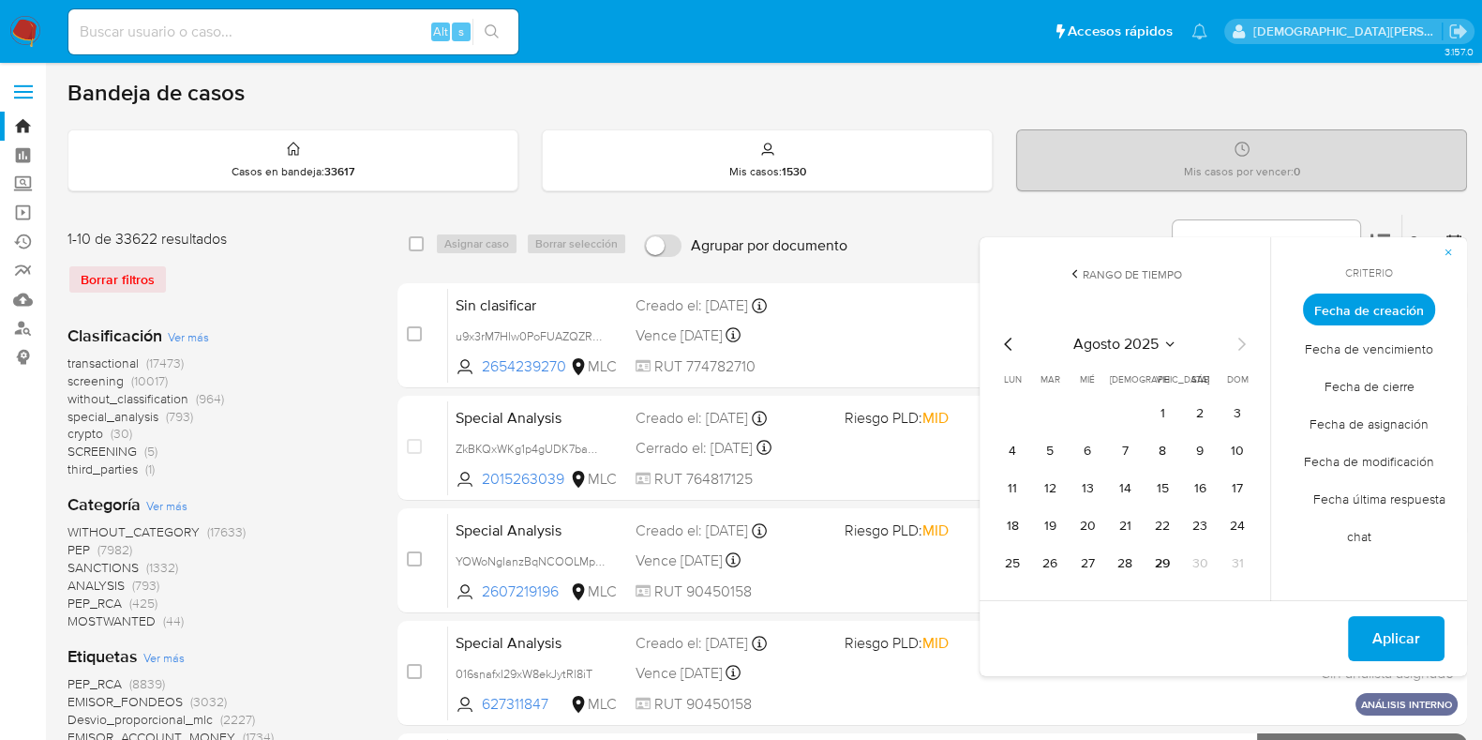
click at [1002, 339] on icon "Mes anterior" at bounding box center [1009, 344] width 23 height 23
click at [1125, 492] on button "12" at bounding box center [1125, 488] width 30 height 30
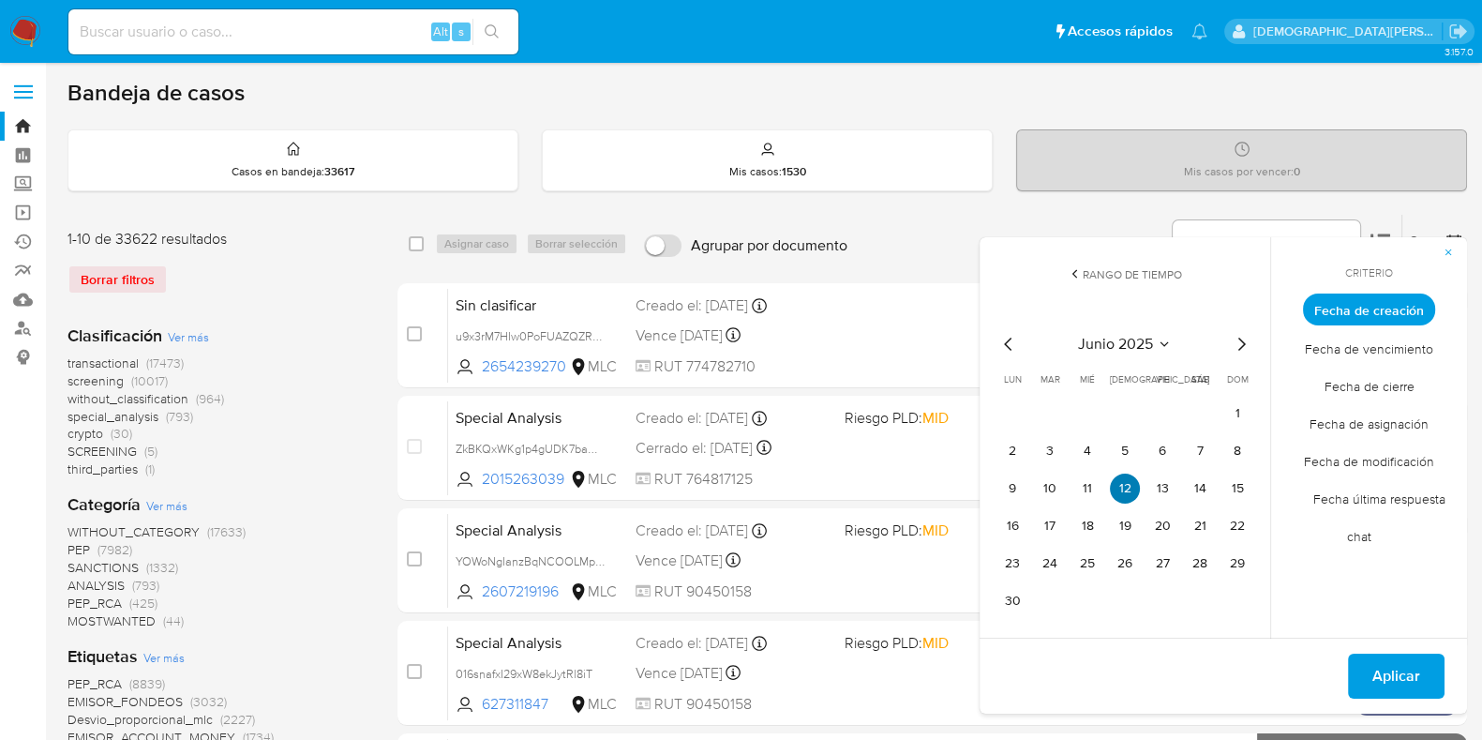
click at [1124, 494] on button "12" at bounding box center [1125, 488] width 30 height 30
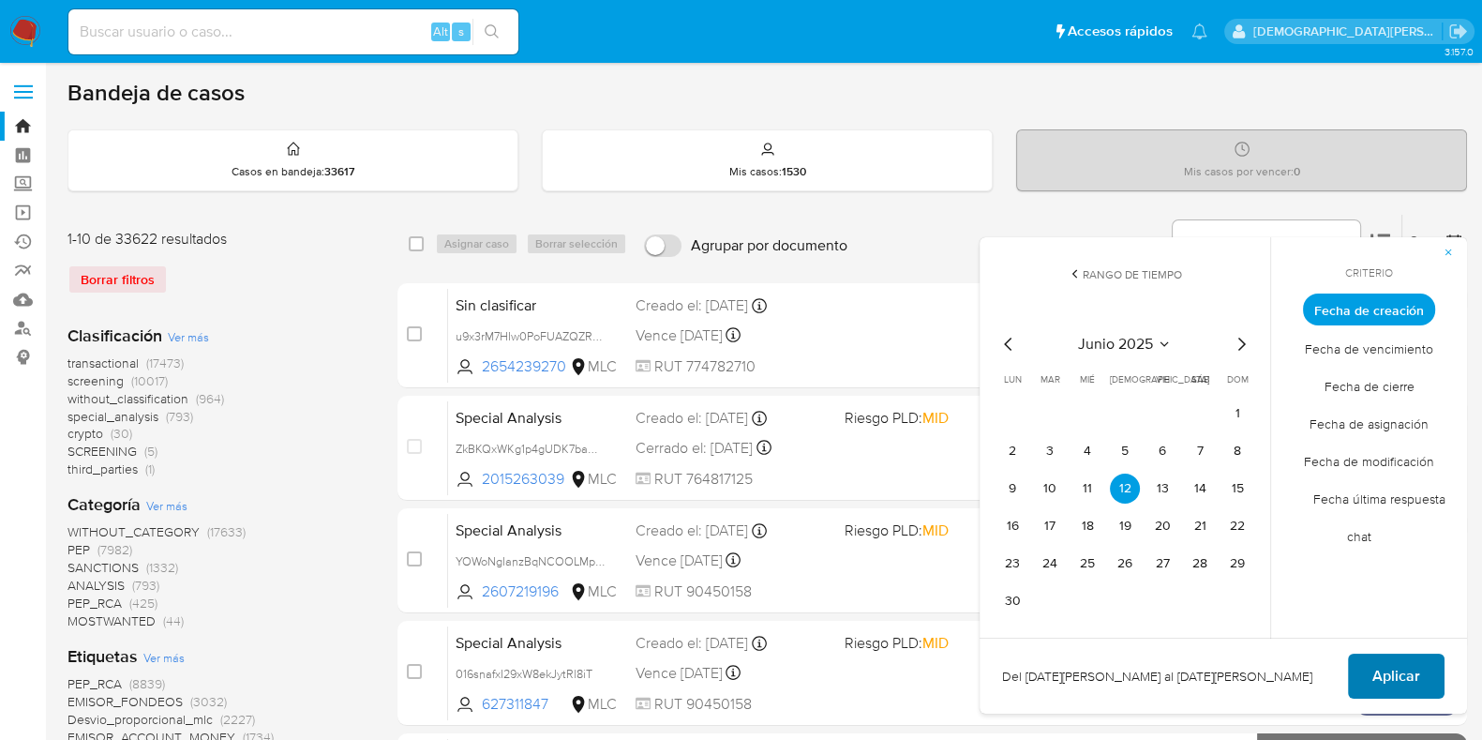
click at [1394, 676] on span "Aplicar" at bounding box center [1397, 675] width 48 height 41
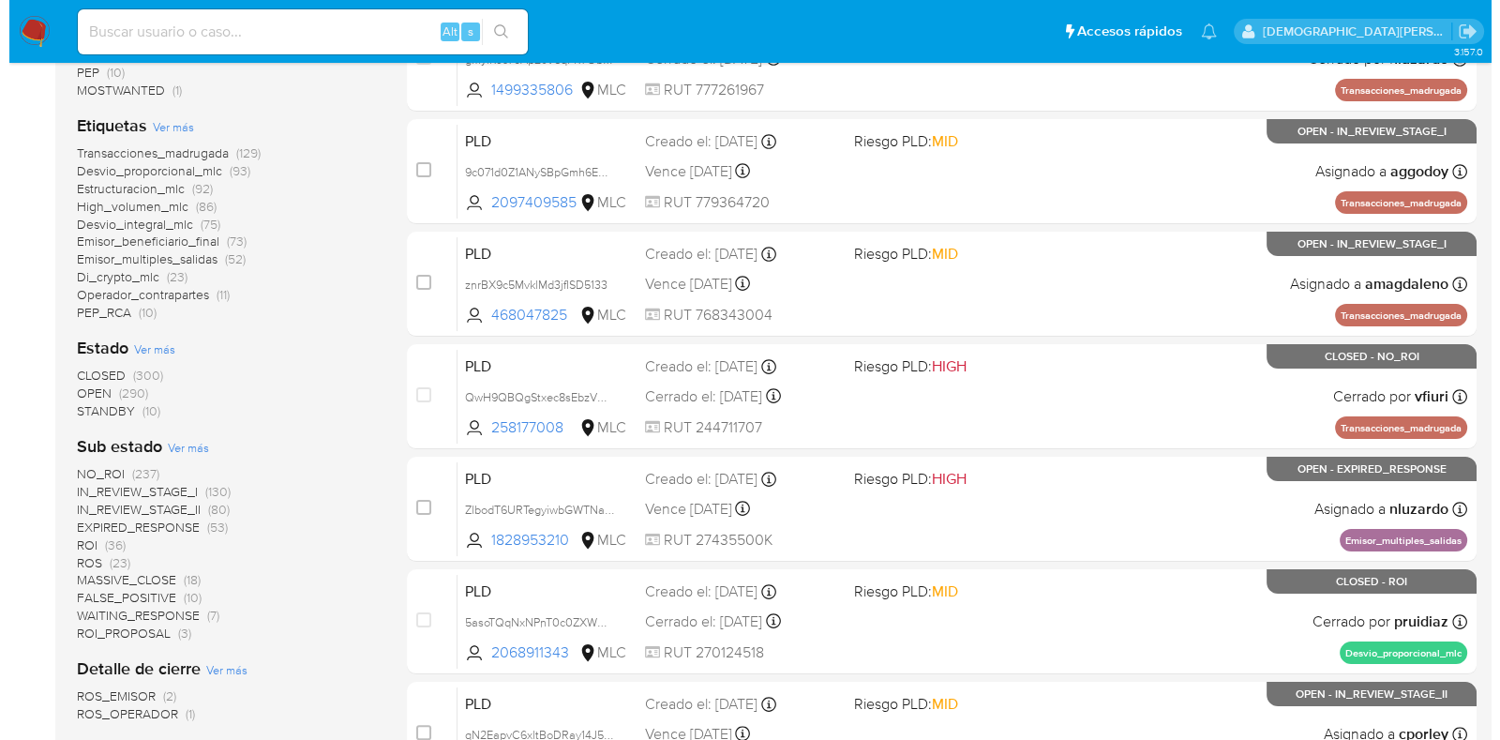
scroll to position [468, 0]
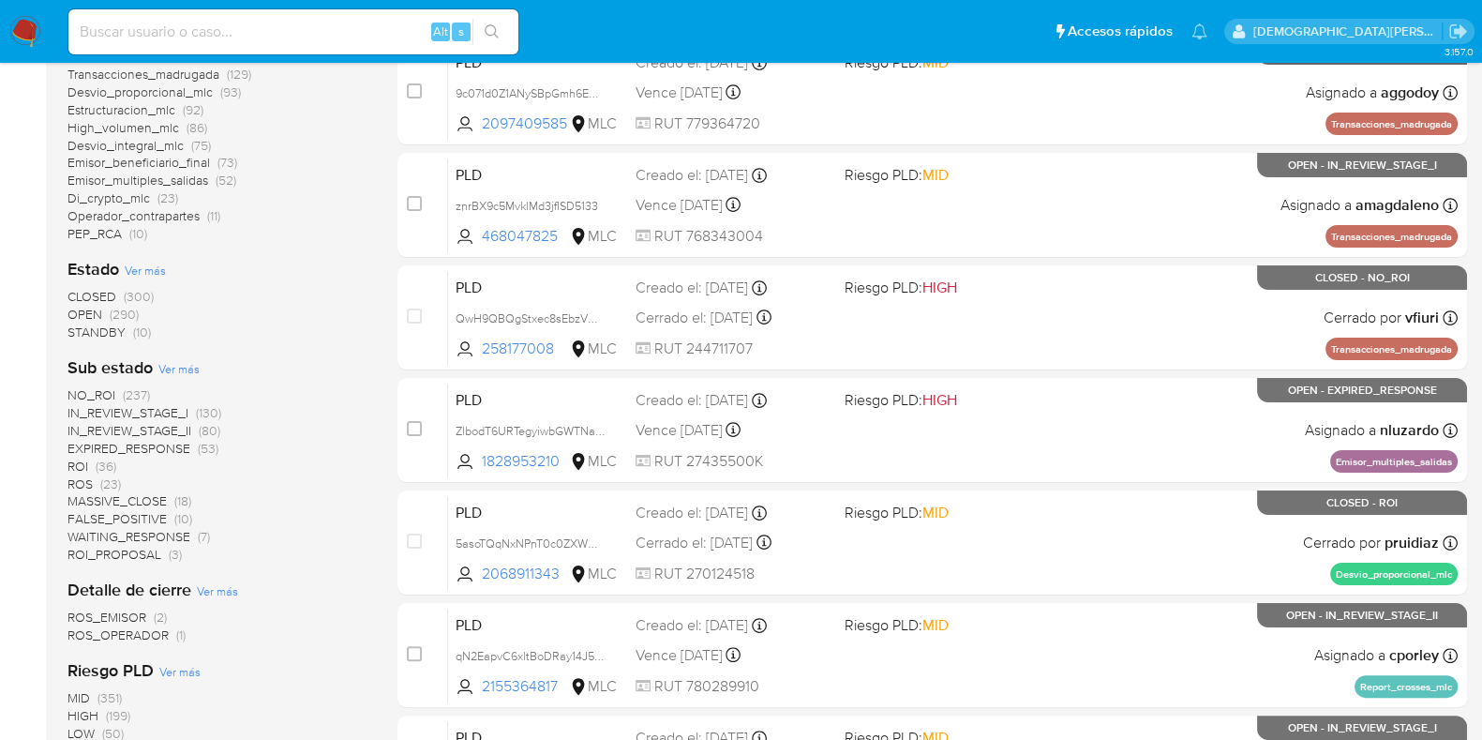
click at [145, 264] on span "Ver más" at bounding box center [145, 270] width 41 height 17
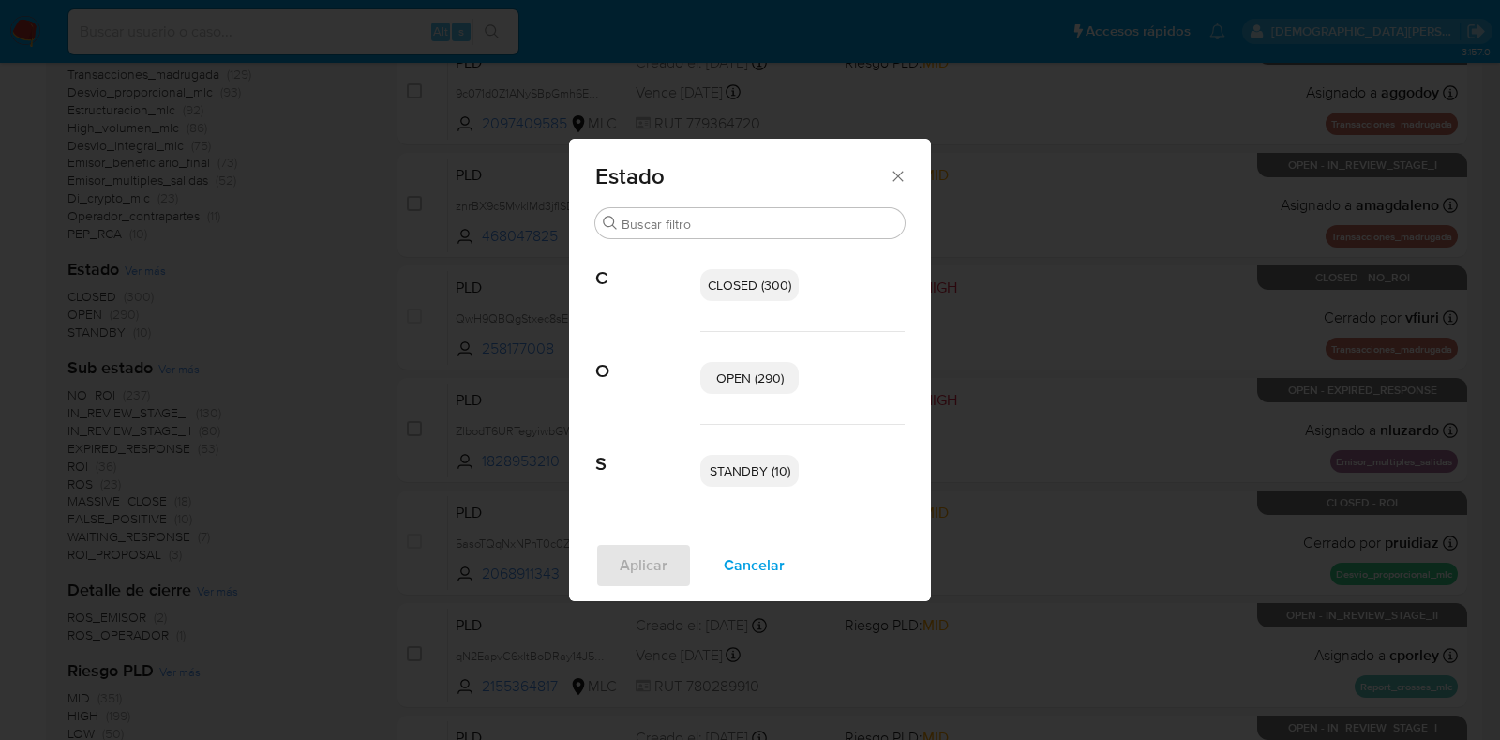
click at [720, 377] on span "OPEN (290)" at bounding box center [750, 377] width 68 height 19
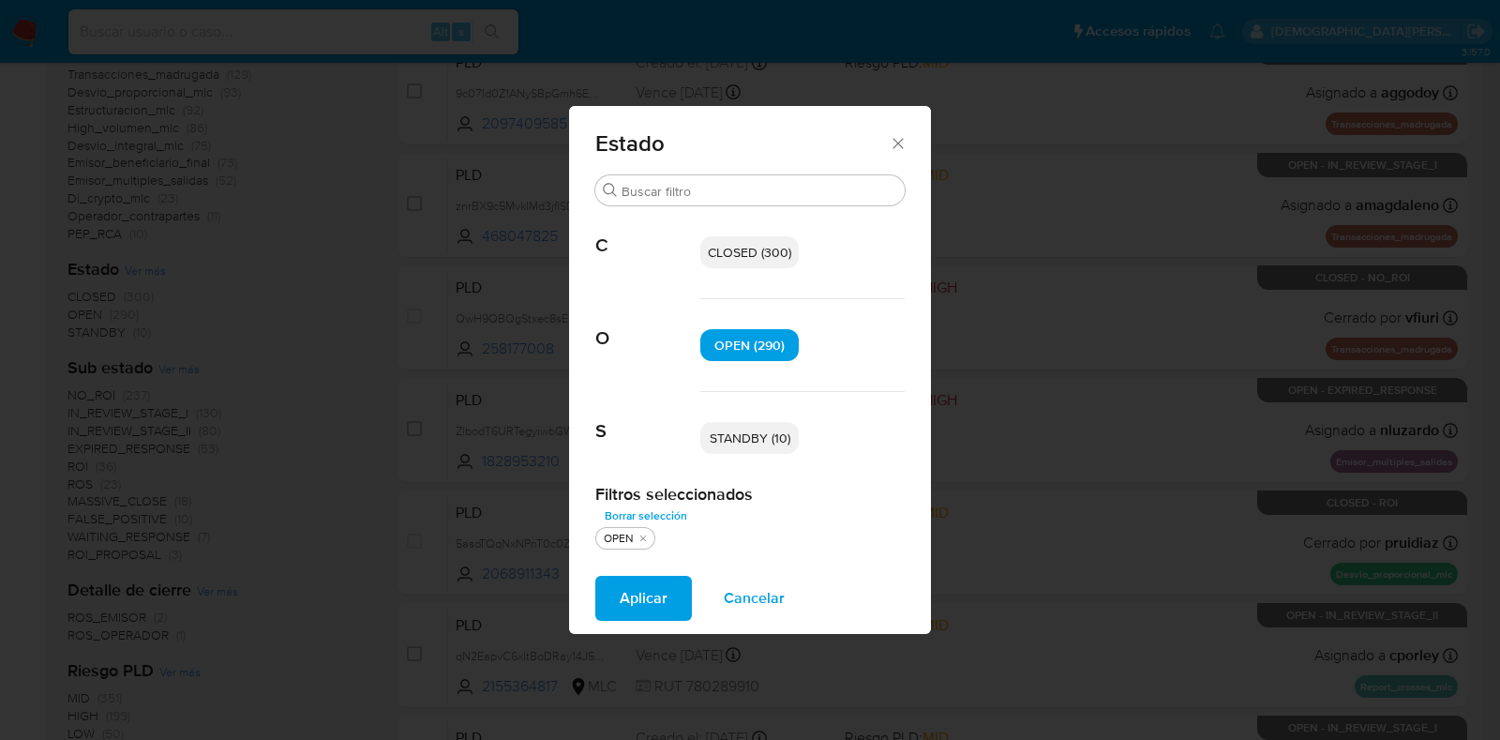
click at [767, 447] on p "STANDBY (10)" at bounding box center [749, 438] width 98 height 32
click at [646, 595] on span "Aplicar" at bounding box center [644, 598] width 48 height 41
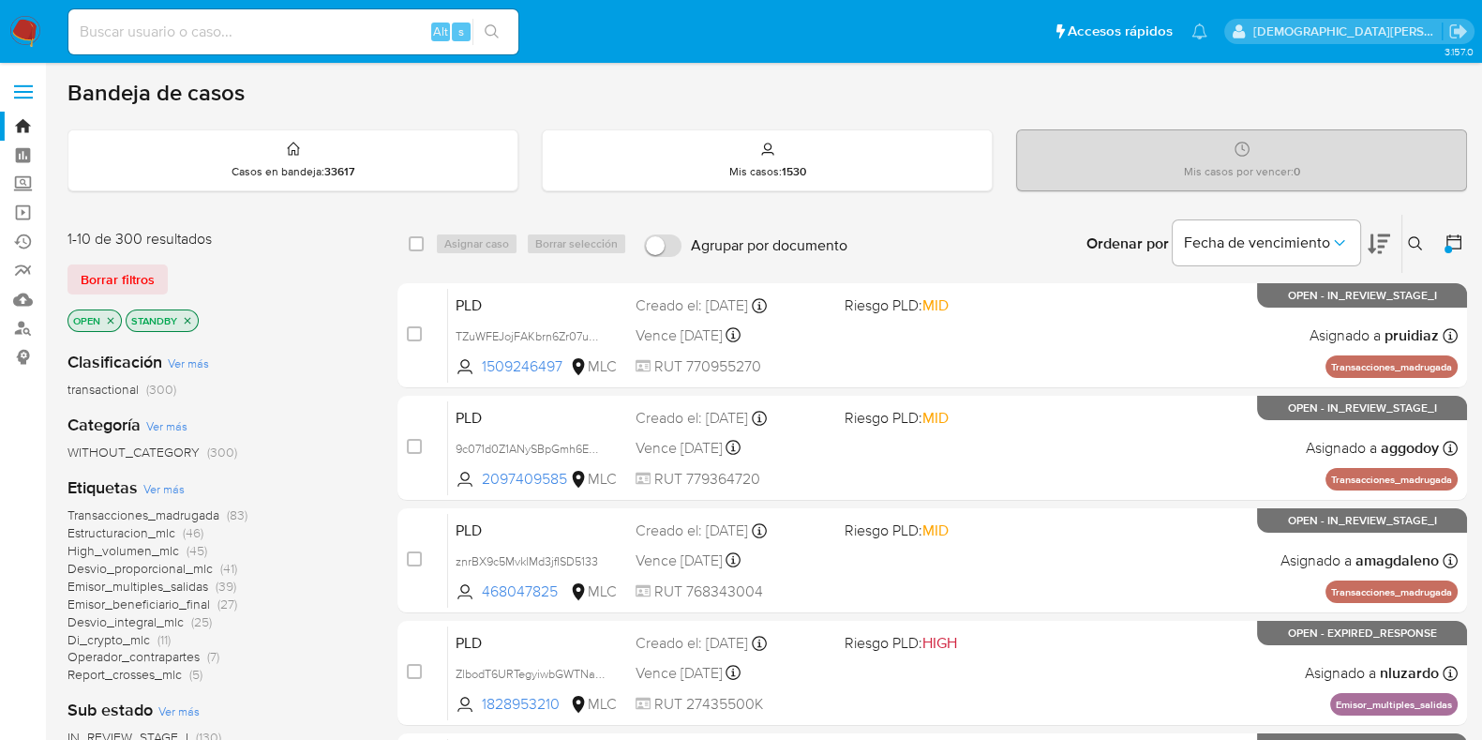
click at [189, 315] on icon "close-filter" at bounding box center [187, 320] width 11 height 11
click at [318, 268] on div "Borrar filtros" at bounding box center [218, 279] width 300 height 30
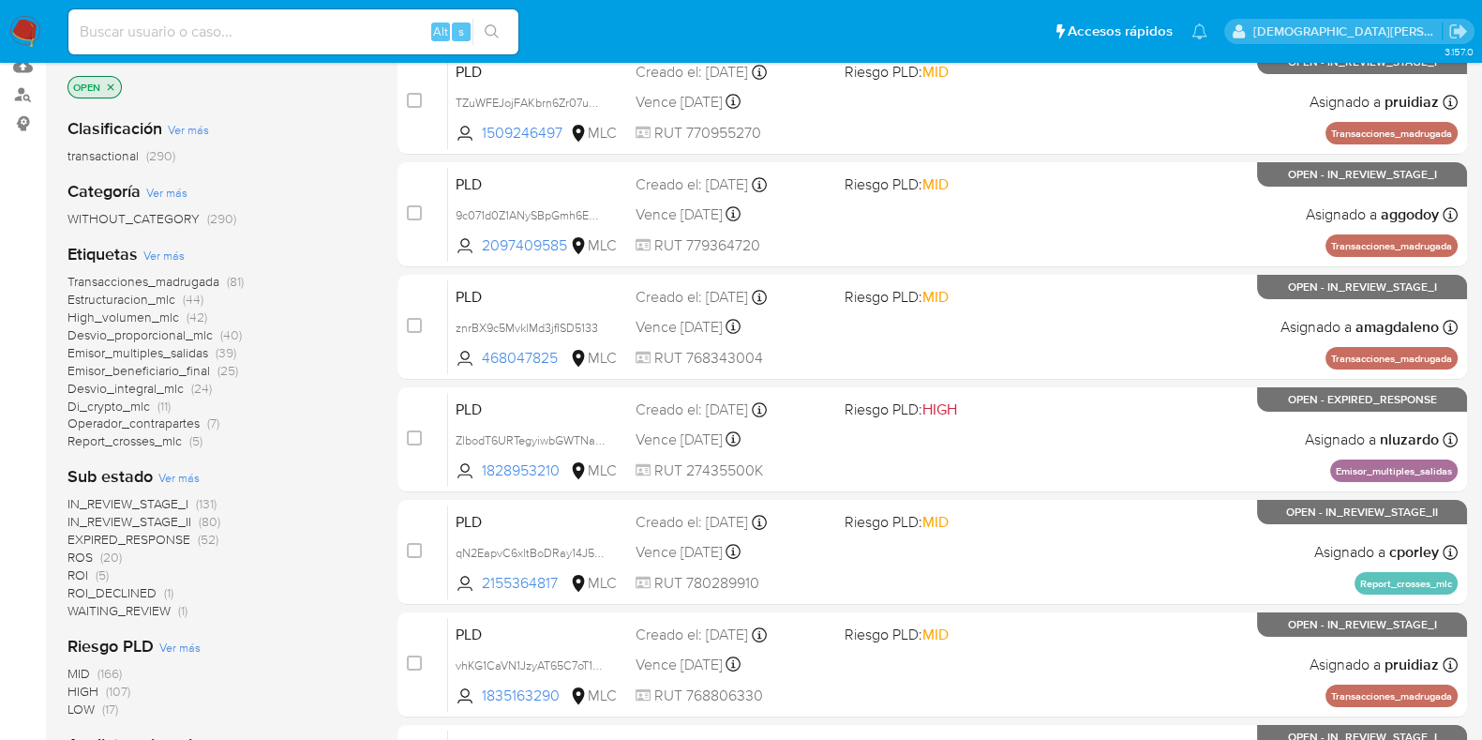
click at [180, 520] on span "IN_REVIEW_STAGE_II" at bounding box center [130, 521] width 124 height 19
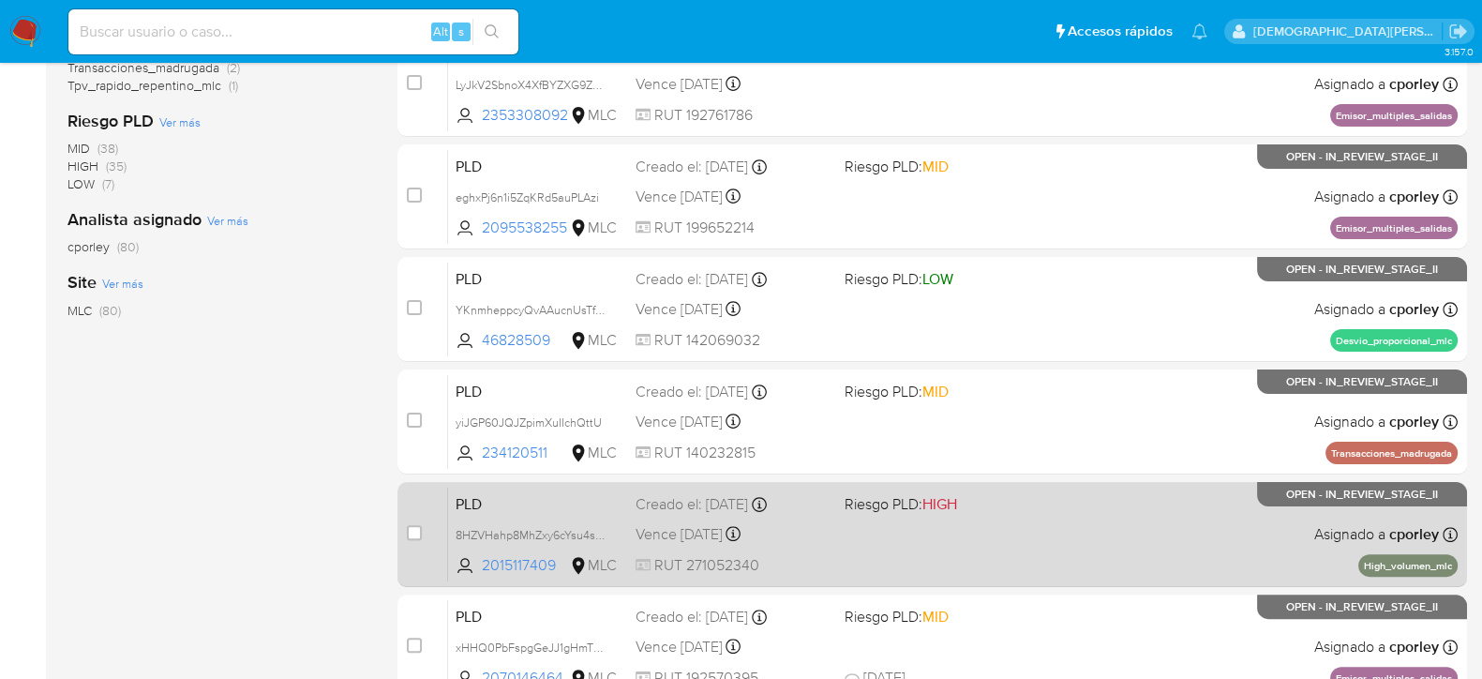
scroll to position [448, 0]
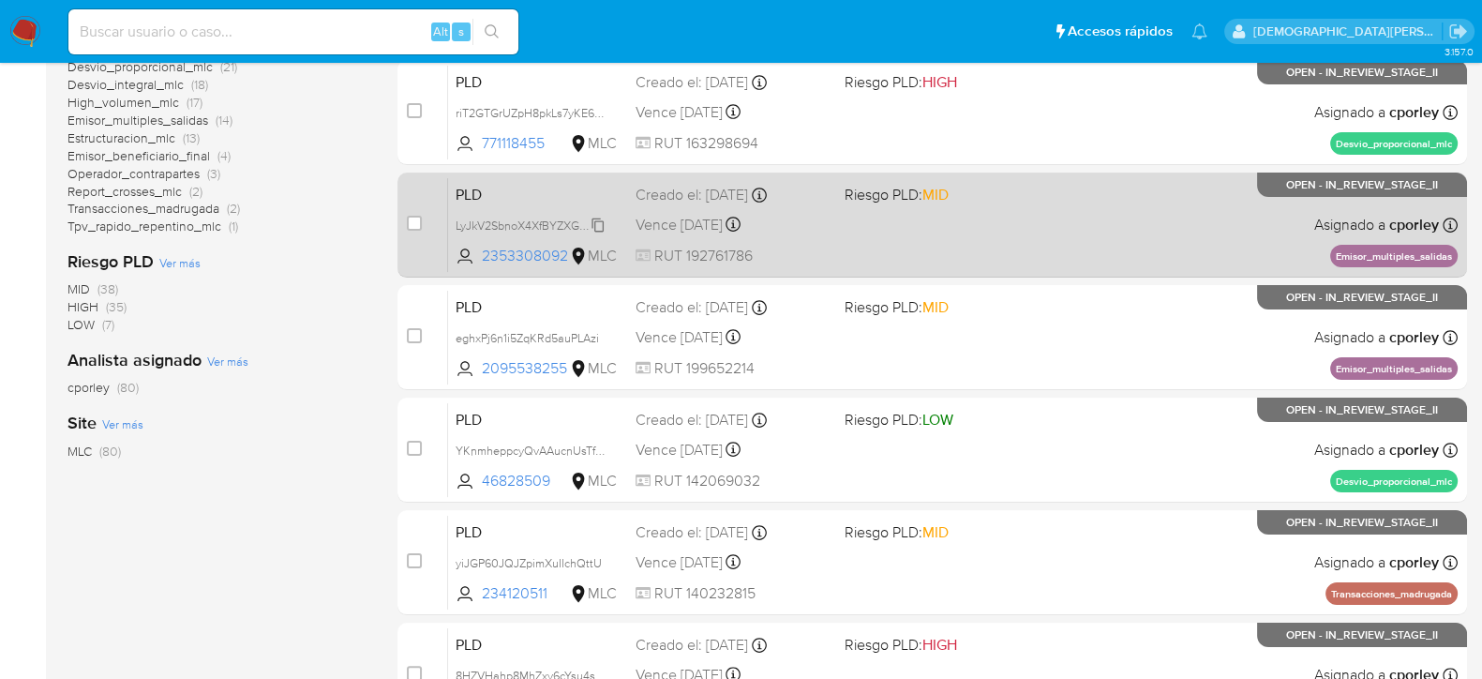
click at [516, 218] on span "LyJkV2SbnoX4XfBYZXG9Z9yJ" at bounding box center [533, 224] width 155 height 21
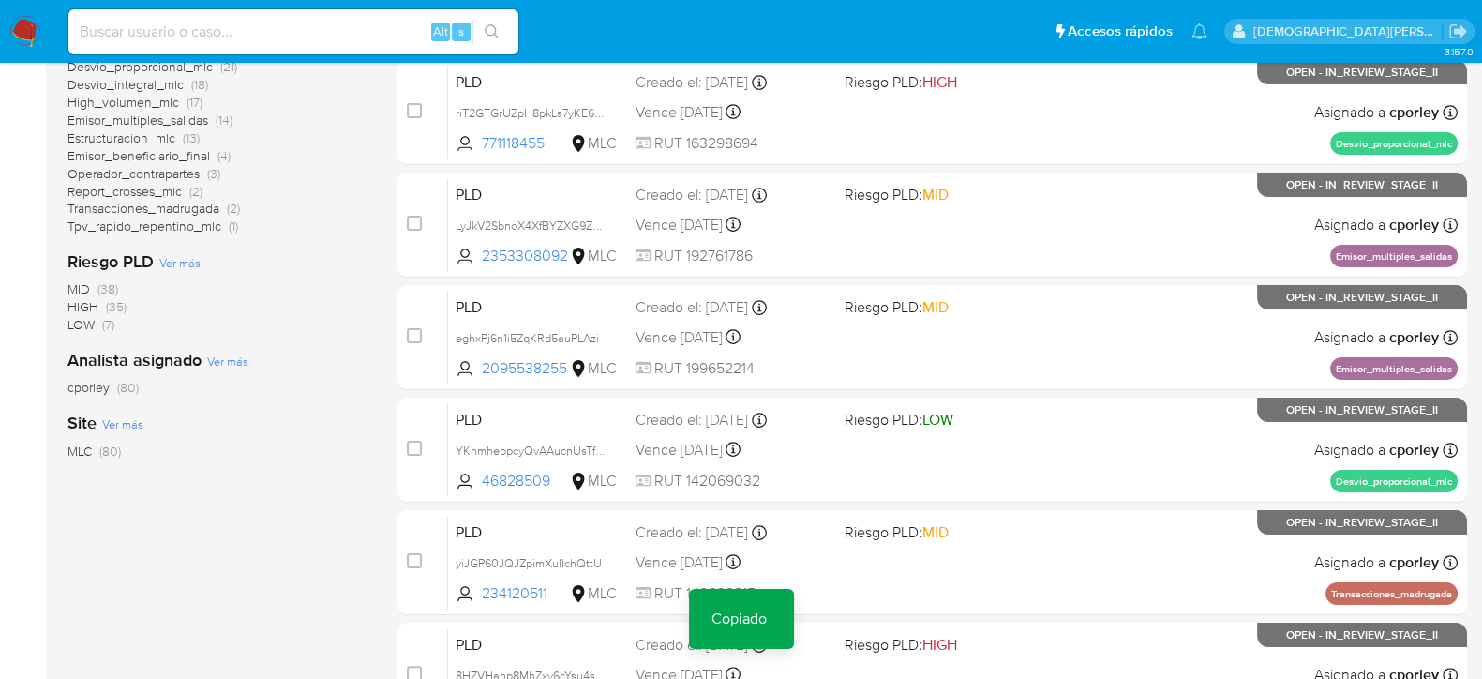
click at [281, 17] on div "Alt s" at bounding box center [293, 31] width 450 height 45
click at [274, 37] on input at bounding box center [293, 32] width 450 height 24
paste input "LyJkV2SbnoX4XfBYZXG9Z9yJ"
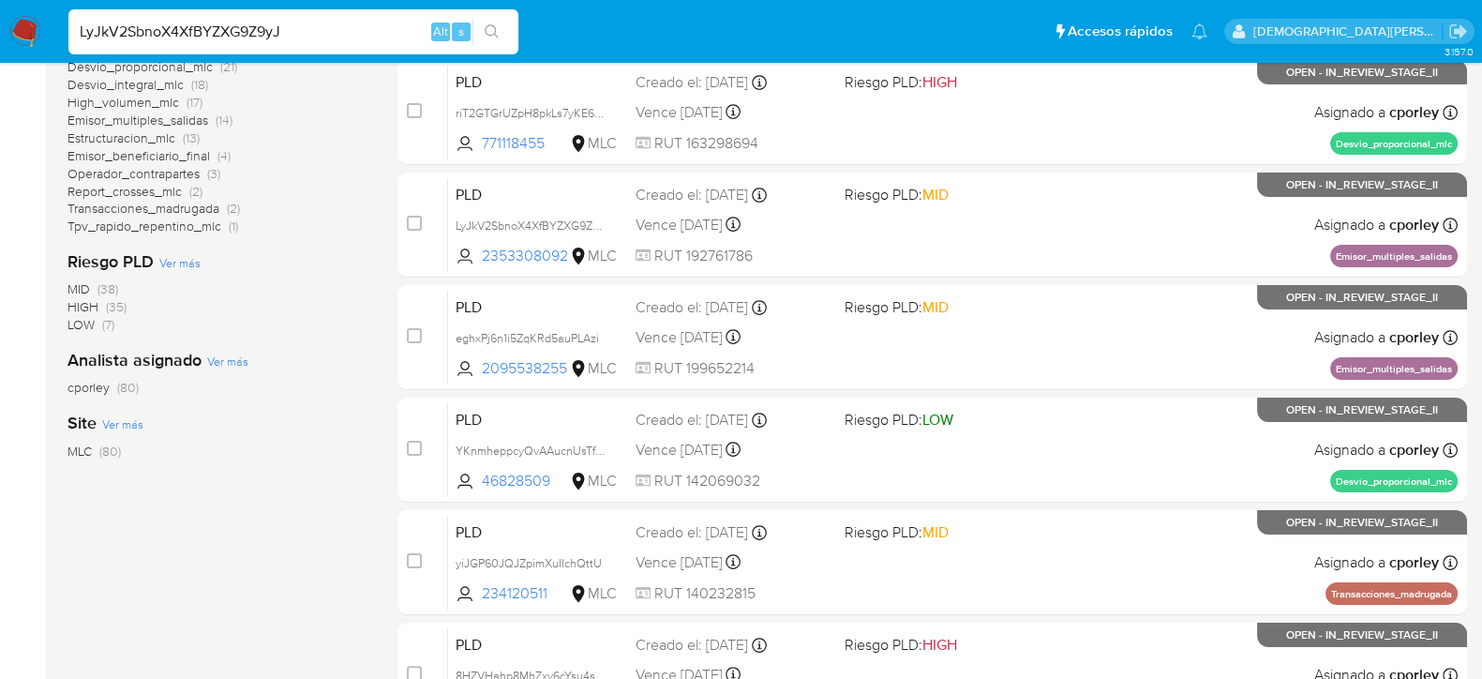
type input "LyJkV2SbnoX4XfBYZXG9Z9yJ"
click at [501, 31] on button "search-icon" at bounding box center [492, 32] width 38 height 26
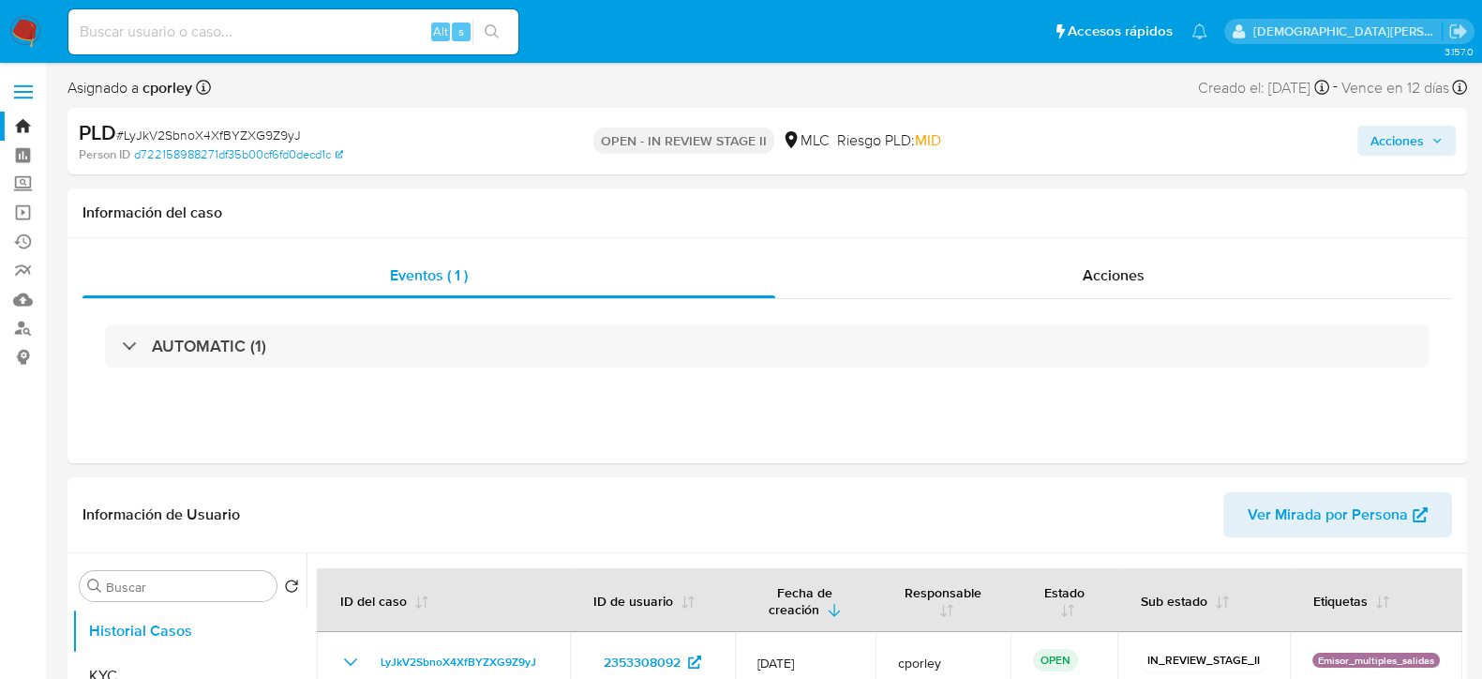
select select "10"
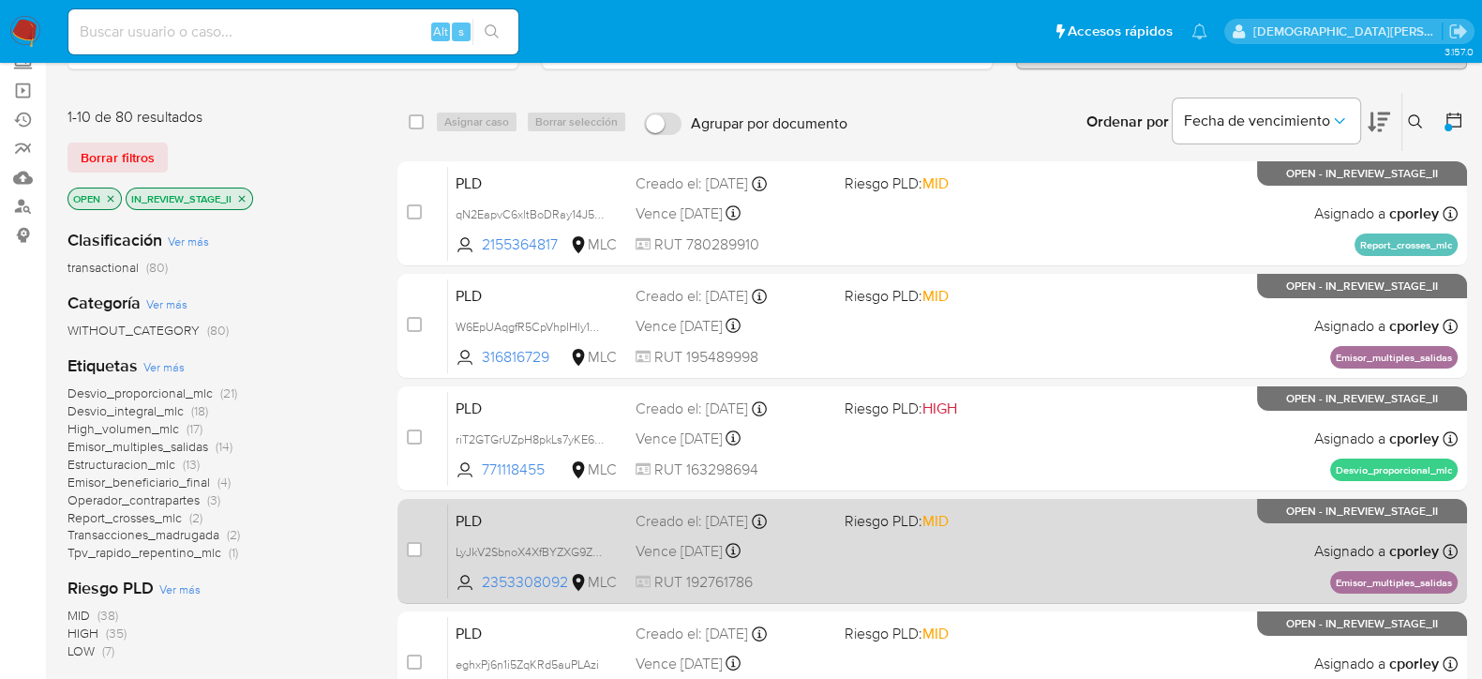
scroll to position [233, 0]
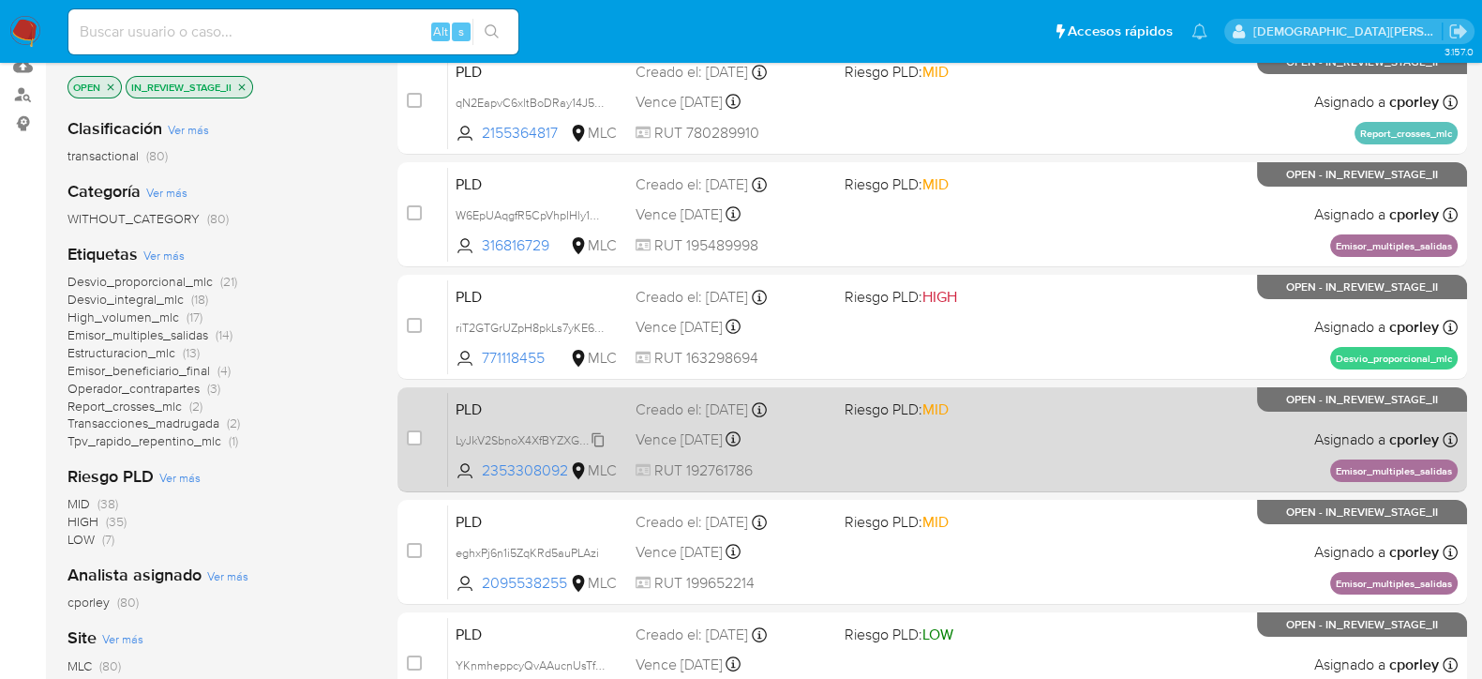
click at [505, 434] on span "LyJkV2SbnoX4XfBYZXG9Z9yJ" at bounding box center [533, 438] width 155 height 21
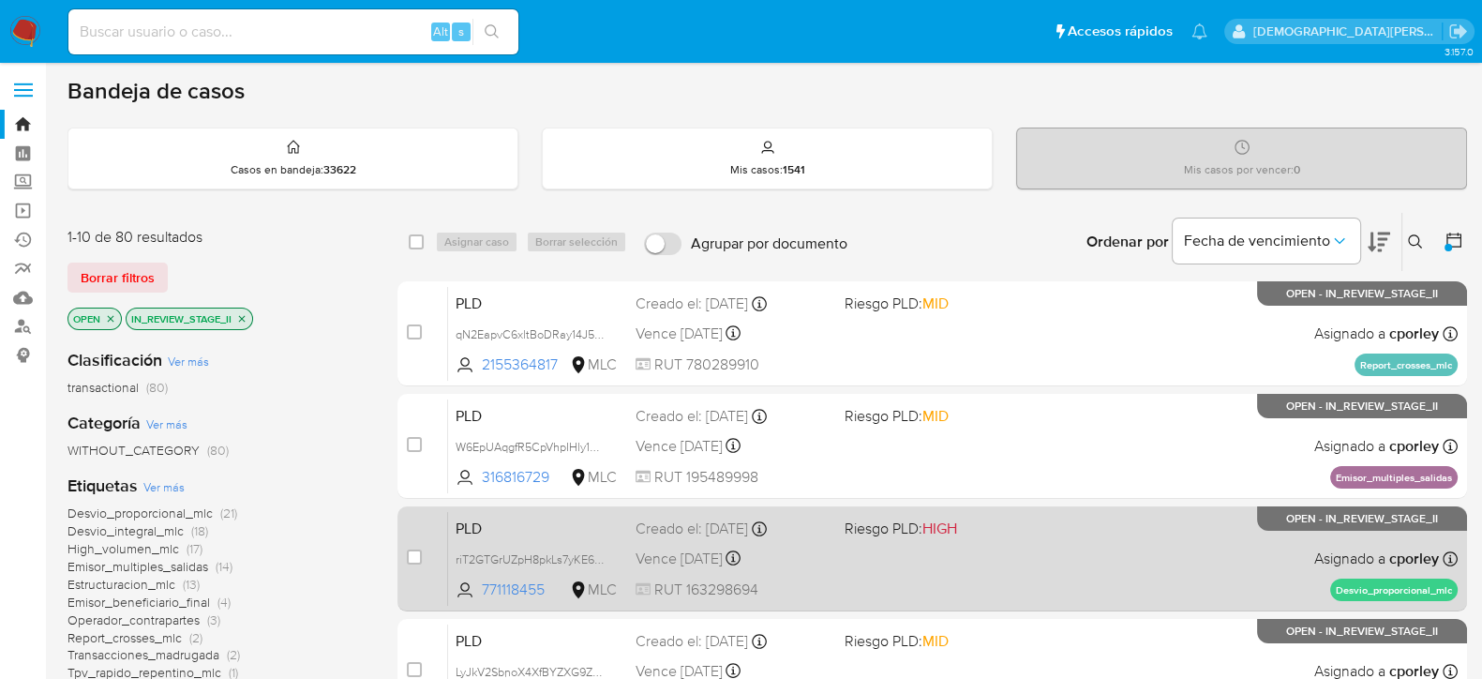
scroll to position [0, 0]
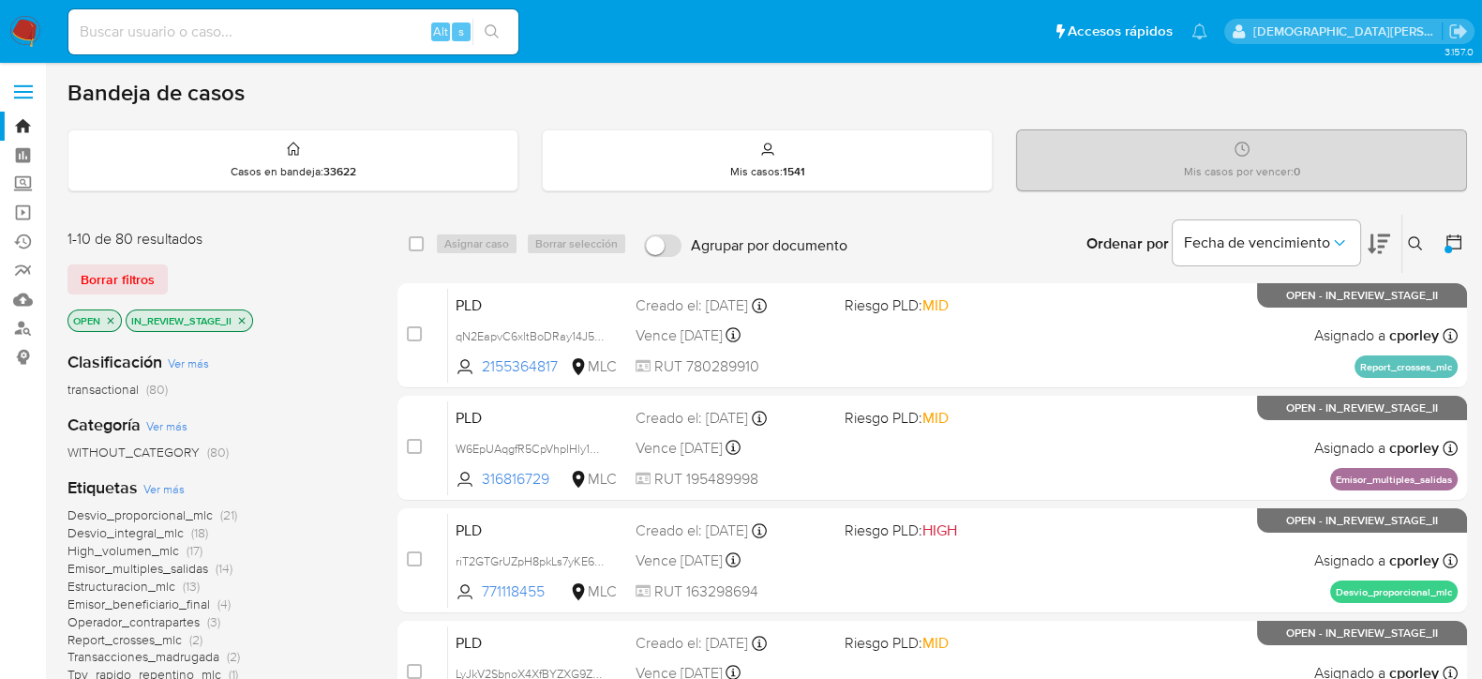
click at [1413, 237] on icon at bounding box center [1415, 243] width 15 height 15
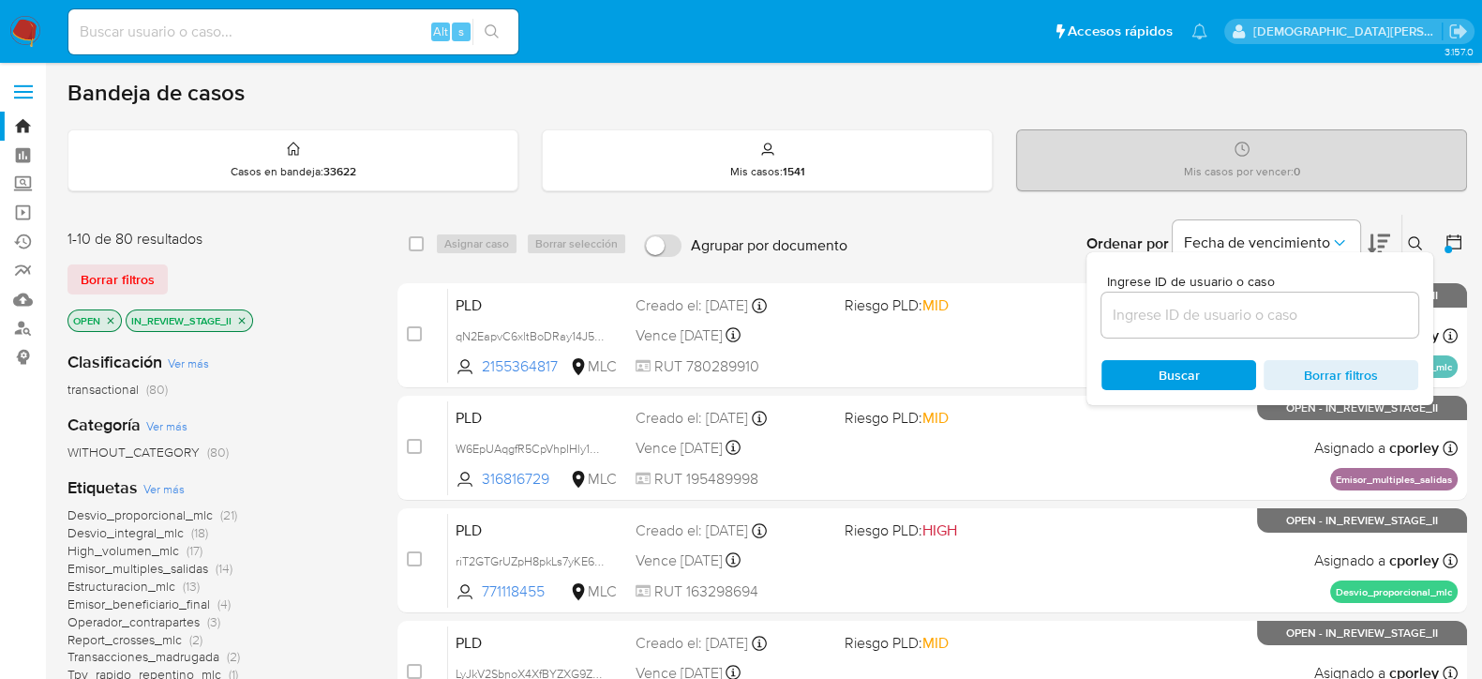
click at [1211, 312] on input at bounding box center [1260, 315] width 317 height 24
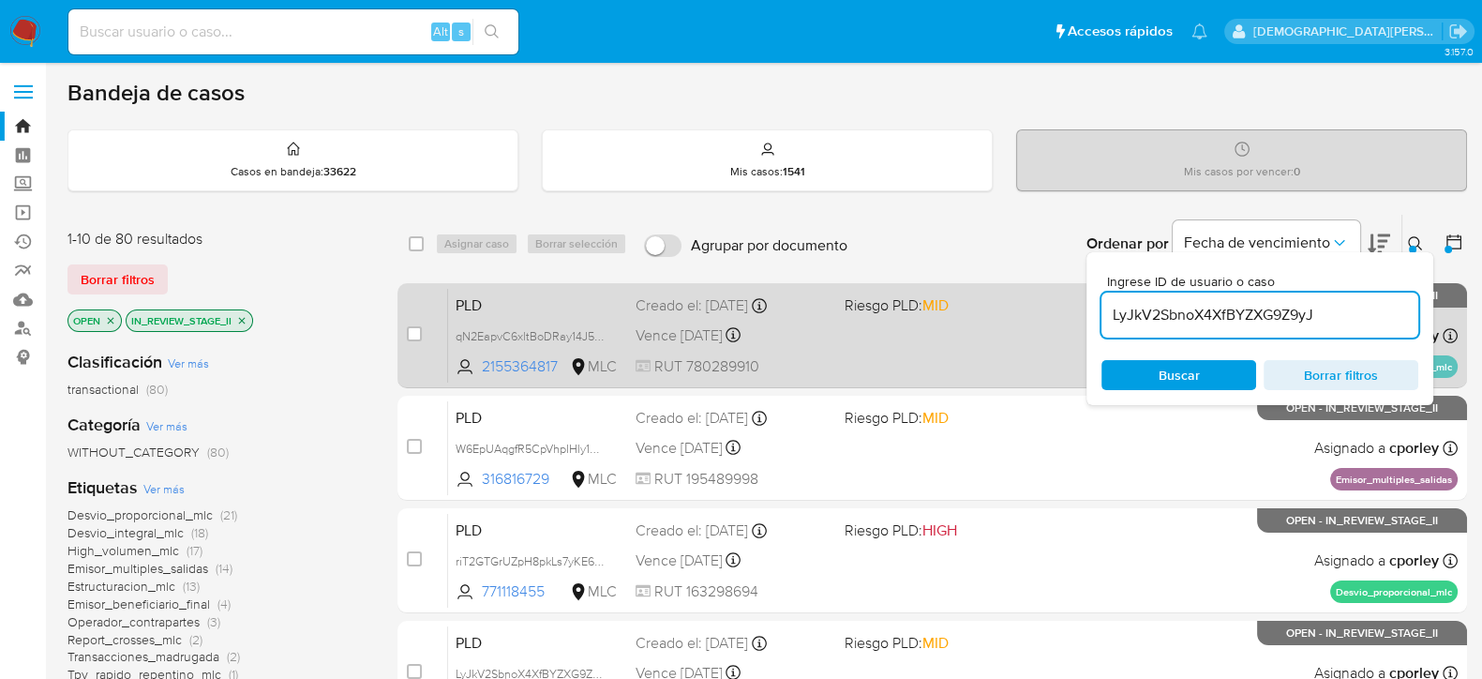
type input "LyJkV2SbnoX4XfBYZXG9Z9yJ"
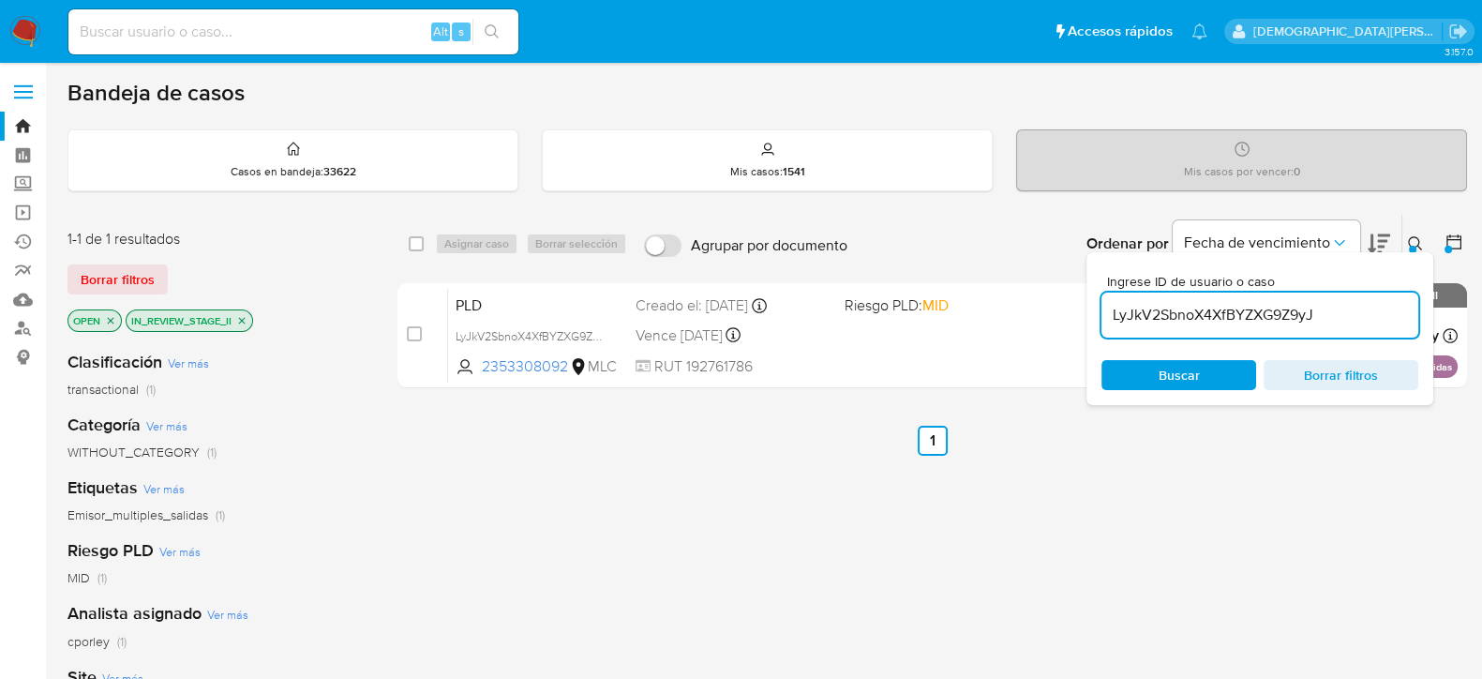
click at [1328, 368] on span "Borrar filtros" at bounding box center [1341, 375] width 128 height 26
click at [1151, 373] on span "Buscar" at bounding box center [1179, 375] width 128 height 26
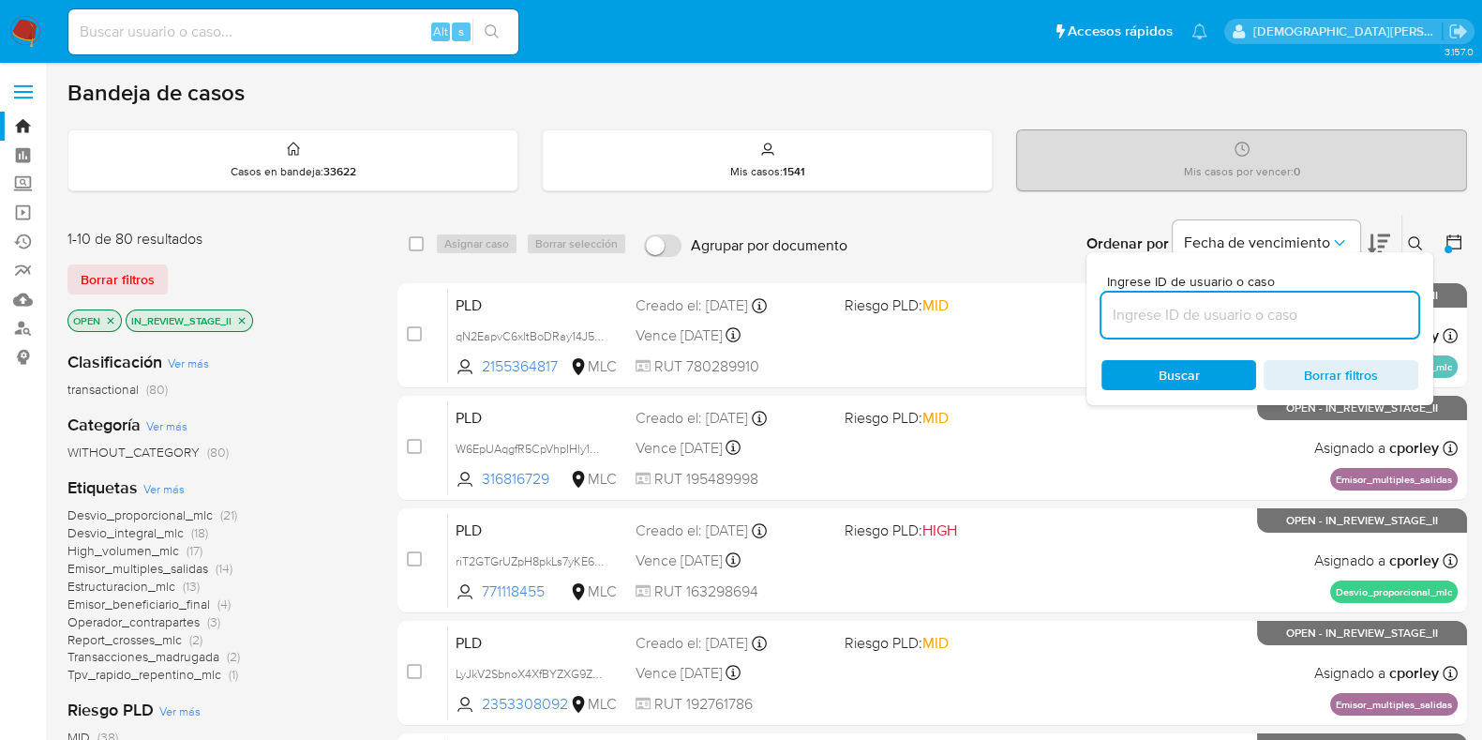
click at [1454, 240] on icon at bounding box center [1454, 242] width 19 height 19
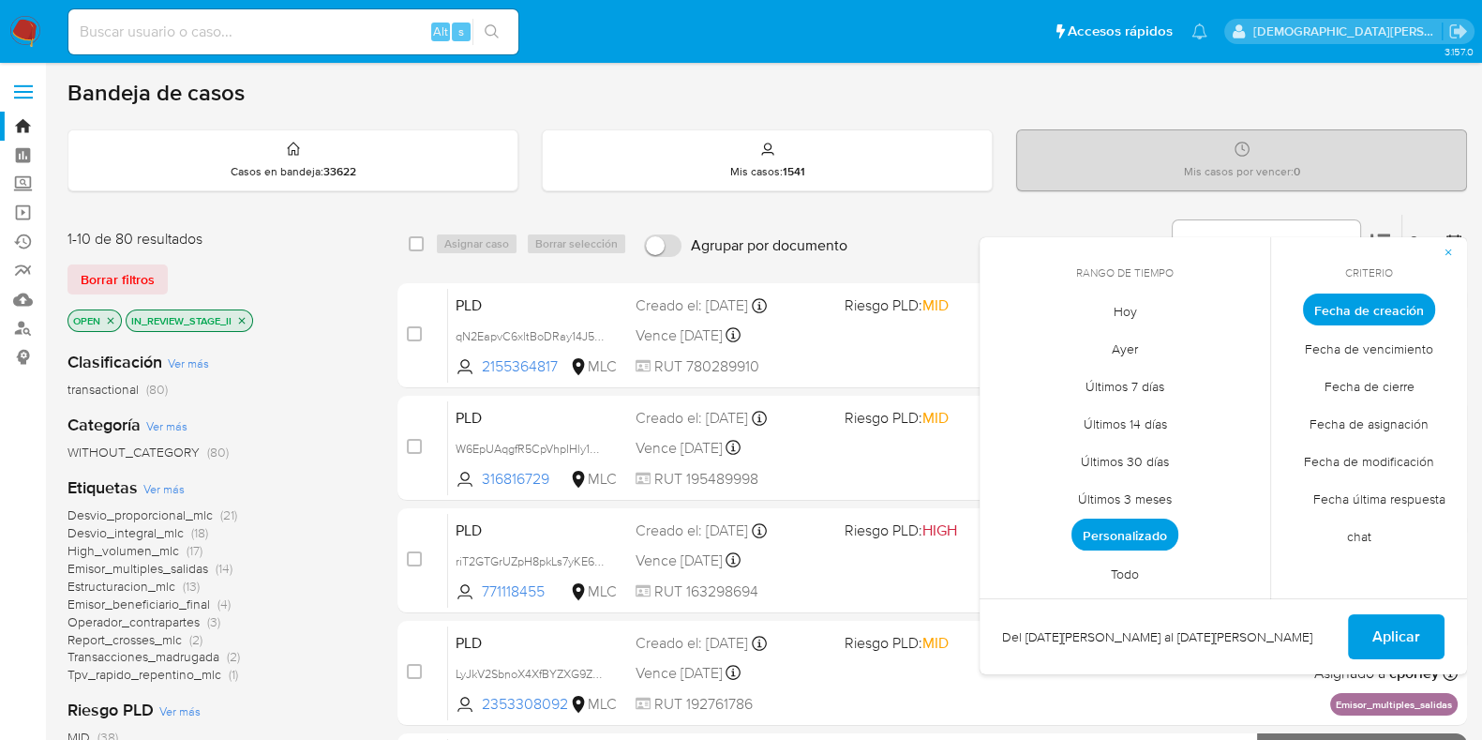
click at [1140, 534] on span "Personalizado" at bounding box center [1125, 534] width 107 height 32
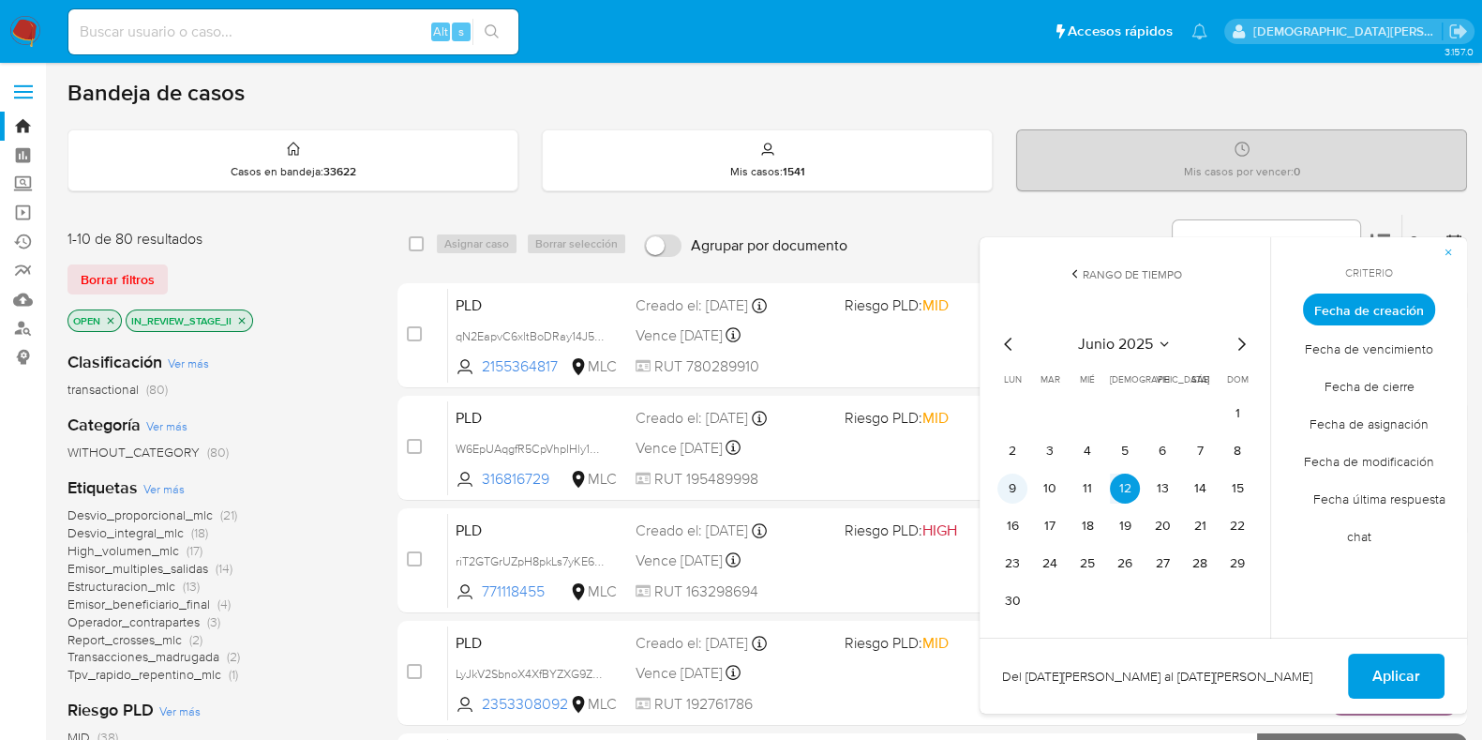
click at [1011, 488] on button "9" at bounding box center [1013, 488] width 30 height 30
click at [1086, 490] on button "11" at bounding box center [1088, 488] width 30 height 30
click at [1417, 671] on span "Aplicar" at bounding box center [1397, 675] width 48 height 41
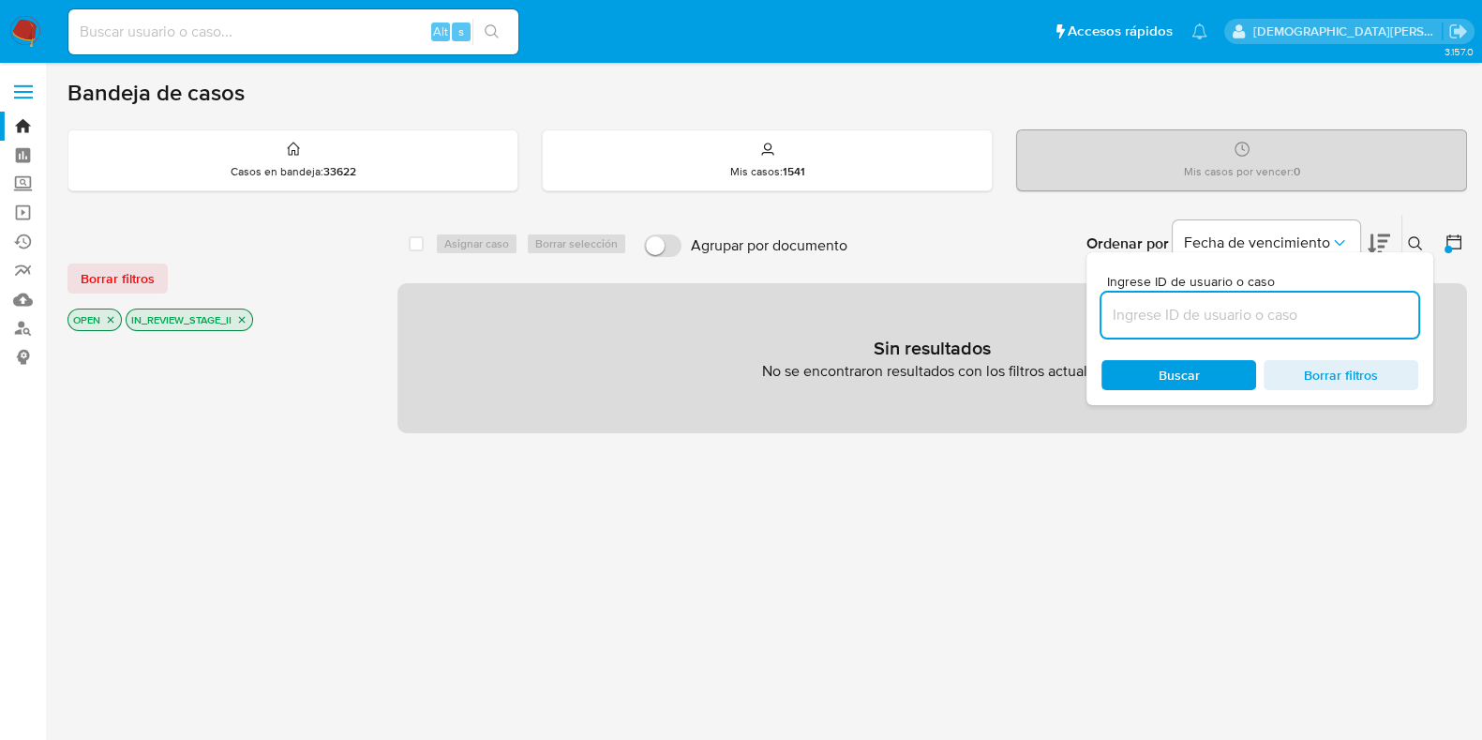
click at [248, 318] on p "IN_REVIEW_STAGE_II" at bounding box center [190, 319] width 126 height 21
click at [242, 316] on icon "close-filter" at bounding box center [241, 319] width 11 height 11
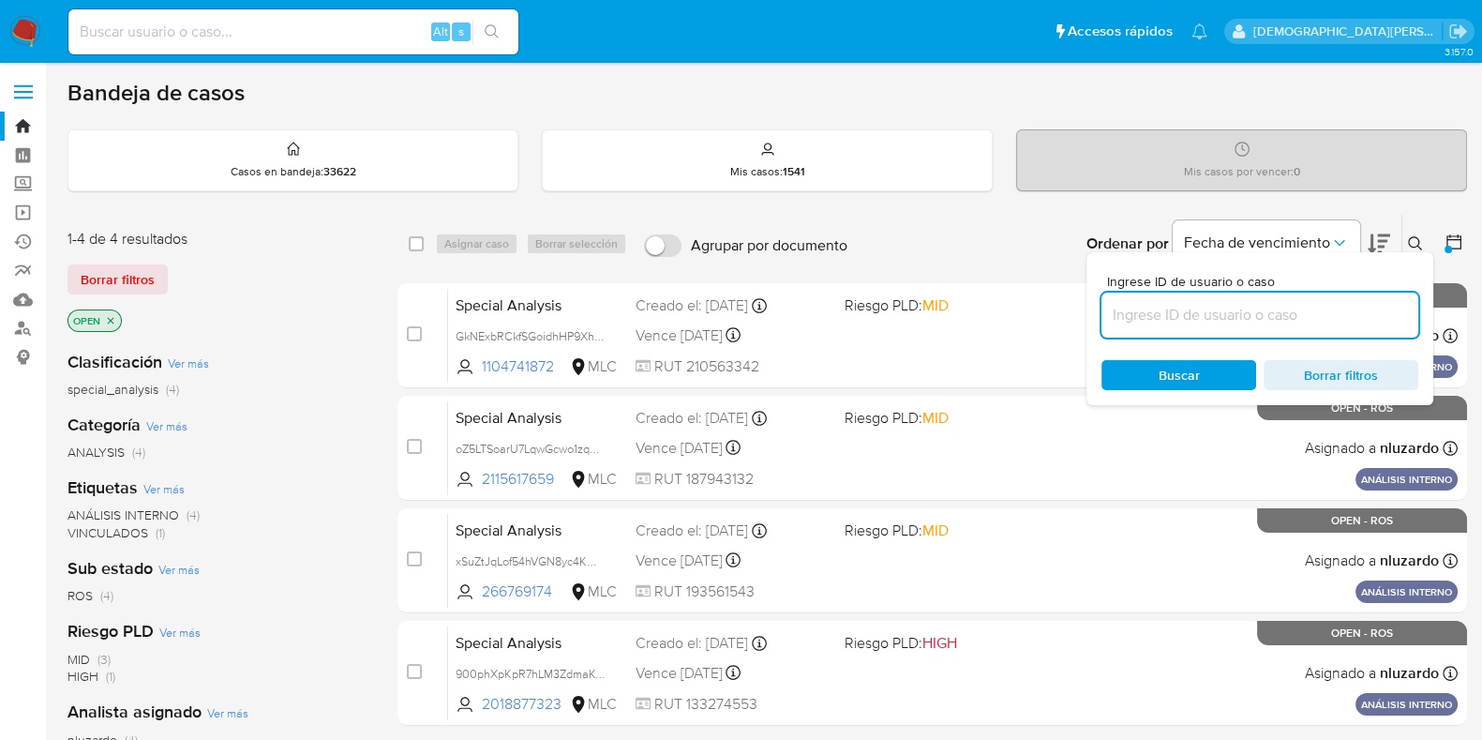
click at [113, 311] on p "OPEN" at bounding box center [94, 320] width 53 height 21
click at [113, 317] on icon "close-filter" at bounding box center [111, 320] width 7 height 7
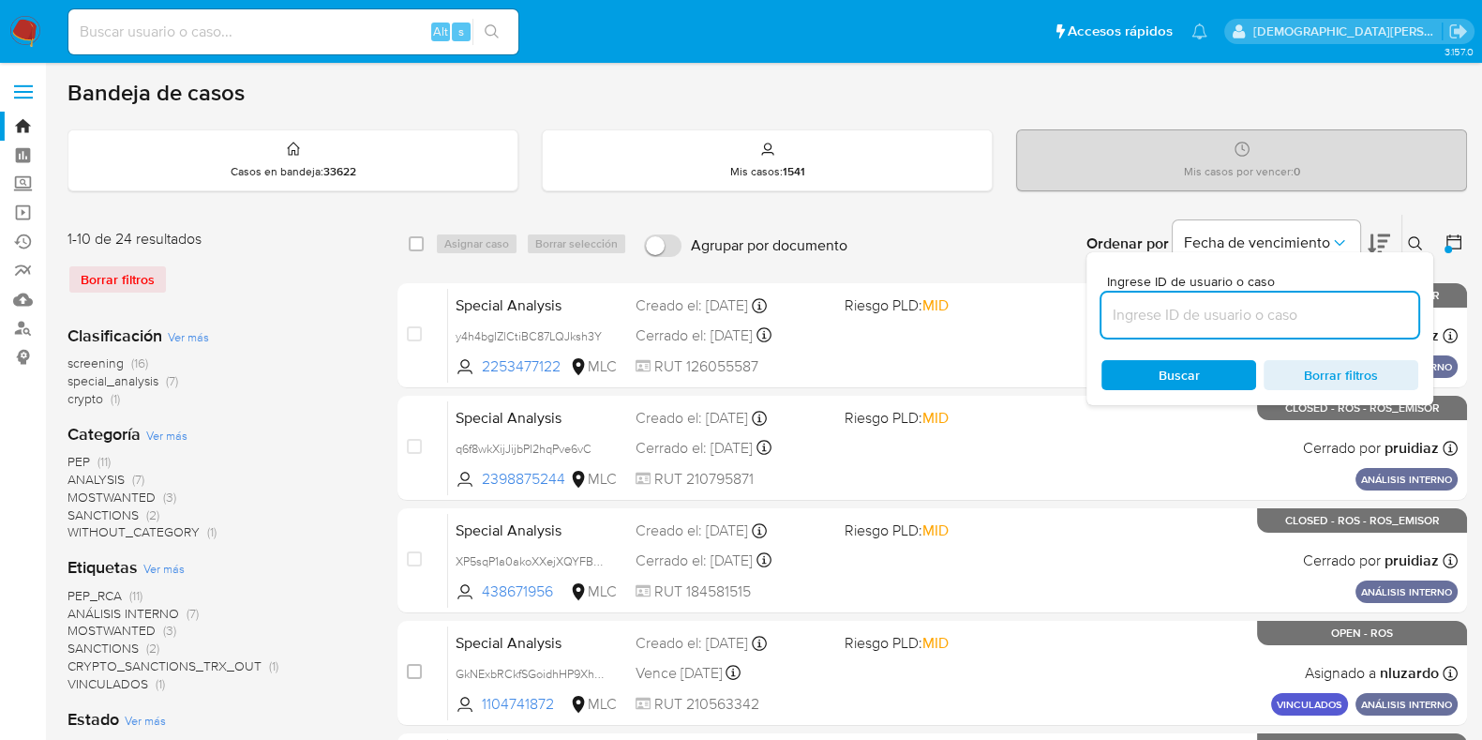
click at [366, 467] on div "PEP (11) ANALYSIS (7) MOSTWANTED (3) SANCTIONS (2) WITHOUT_CATEGORY (1)" at bounding box center [218, 497] width 300 height 88
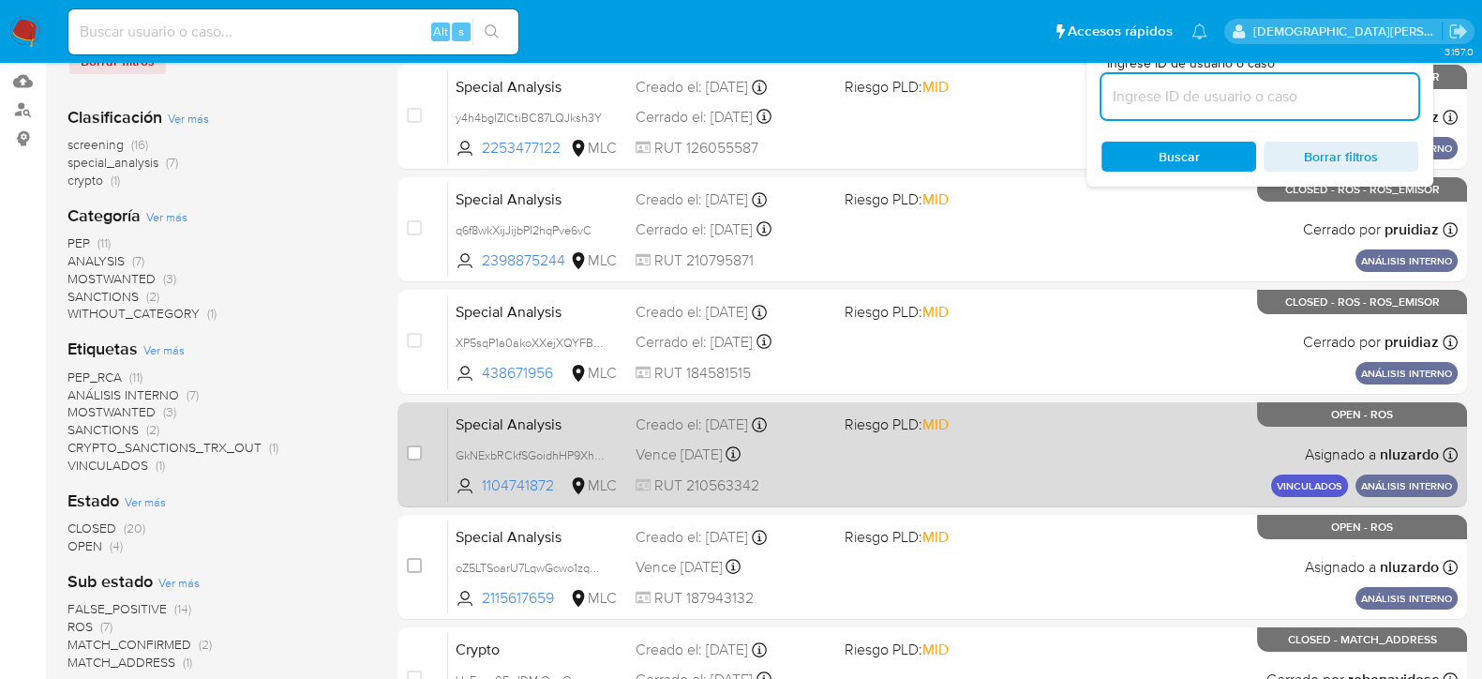
scroll to position [233, 0]
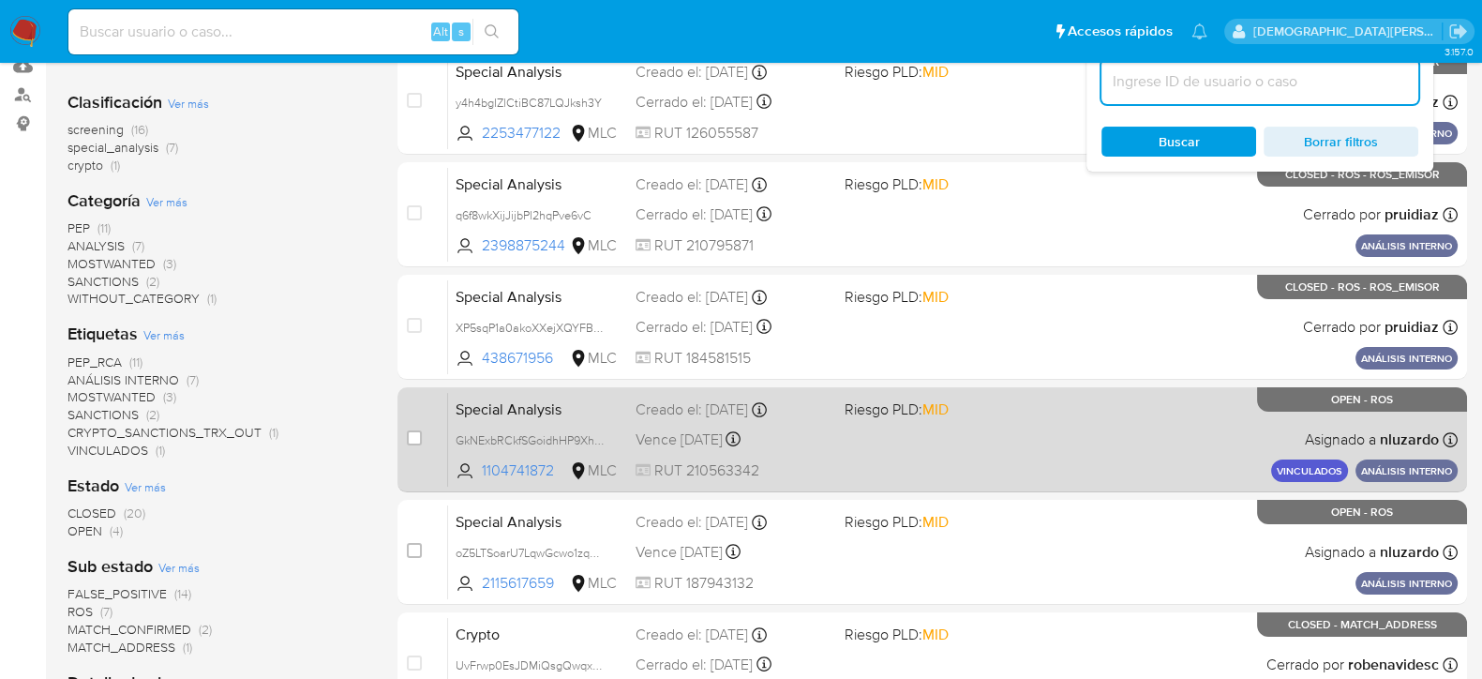
click at [853, 452] on div "Special Analysis GkNExbRCkfSGoidhHP9XhyNn 1104741872 MLC Riesgo PLD: MID Creado…" at bounding box center [953, 439] width 1010 height 95
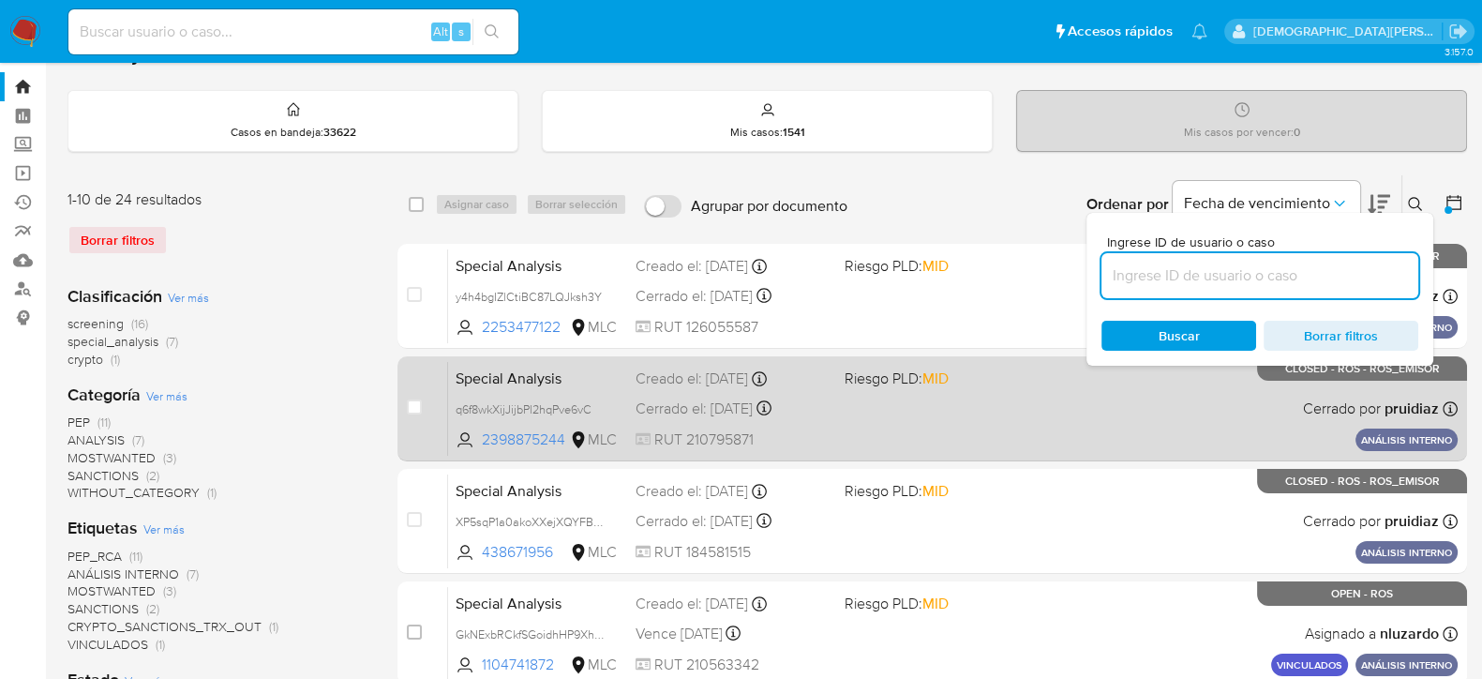
scroll to position [0, 0]
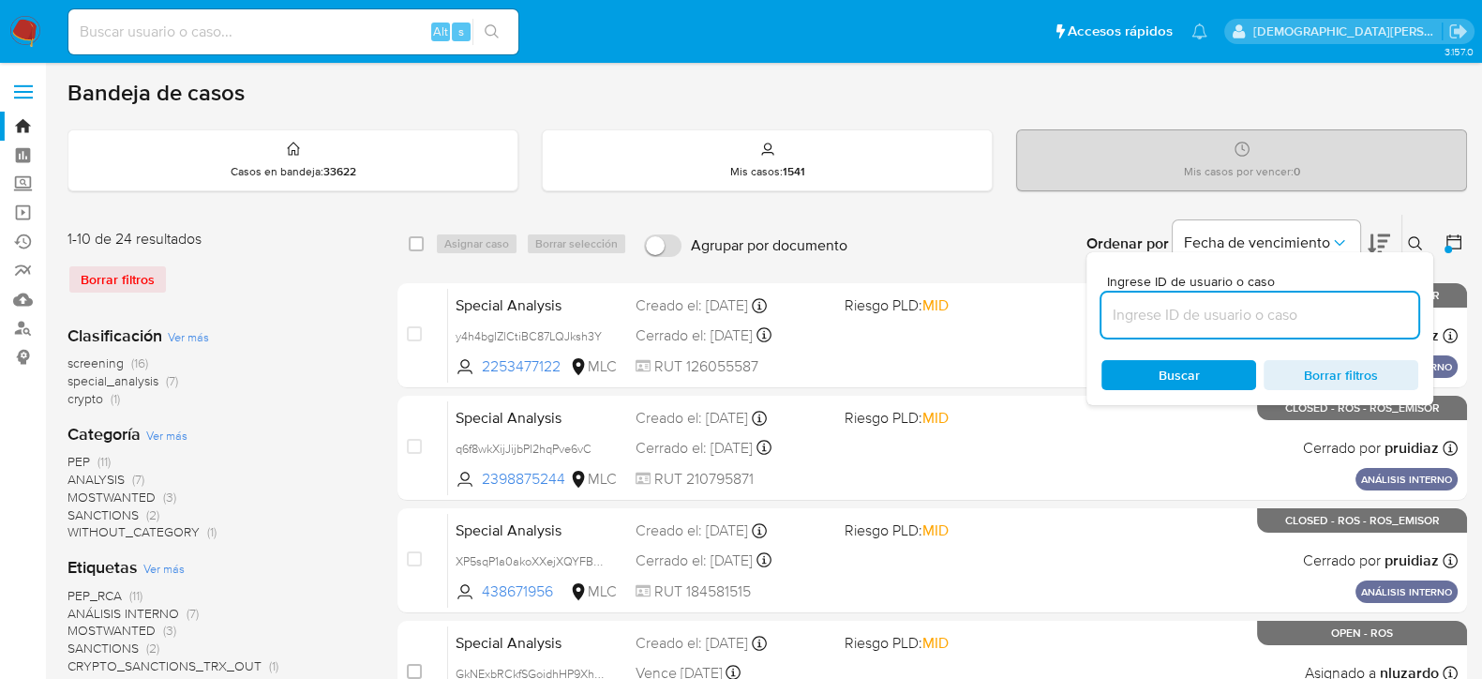
click at [1452, 239] on icon at bounding box center [1454, 242] width 19 height 19
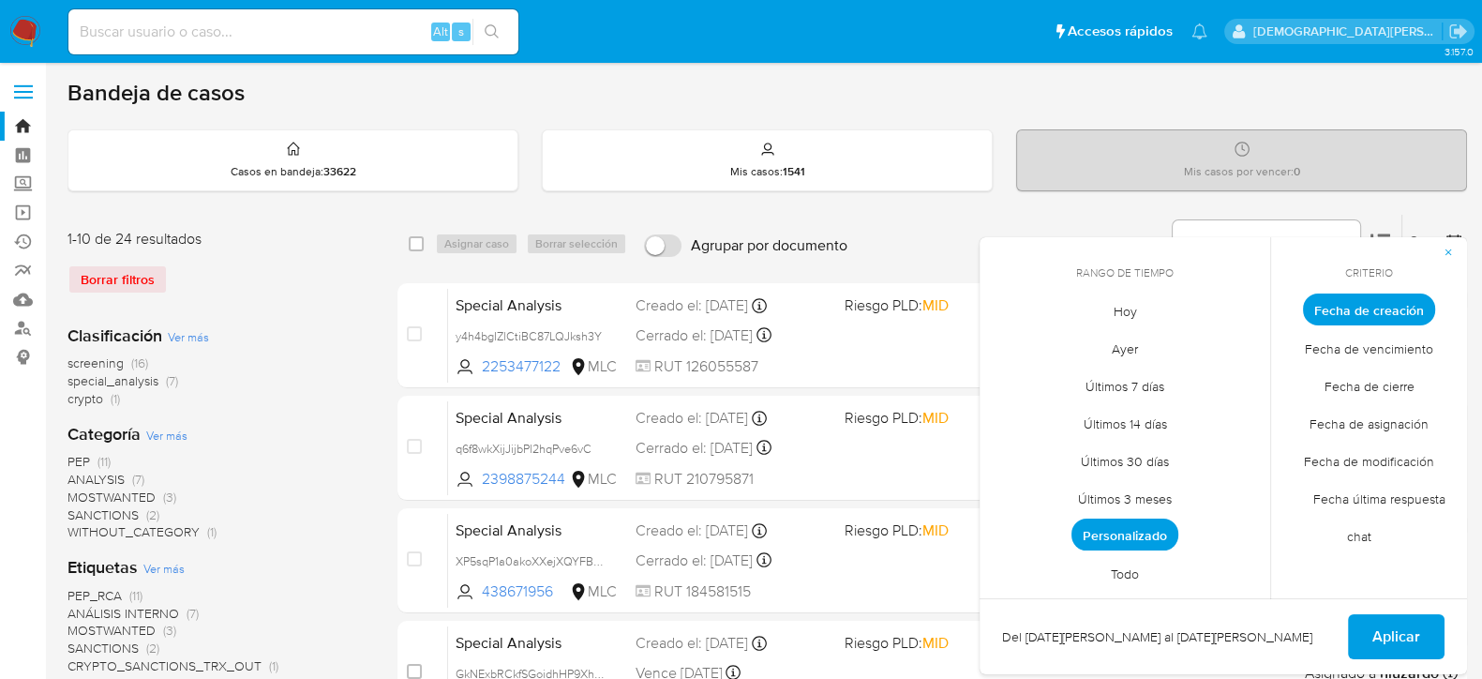
click at [1159, 541] on span "Personalizado" at bounding box center [1125, 534] width 107 height 32
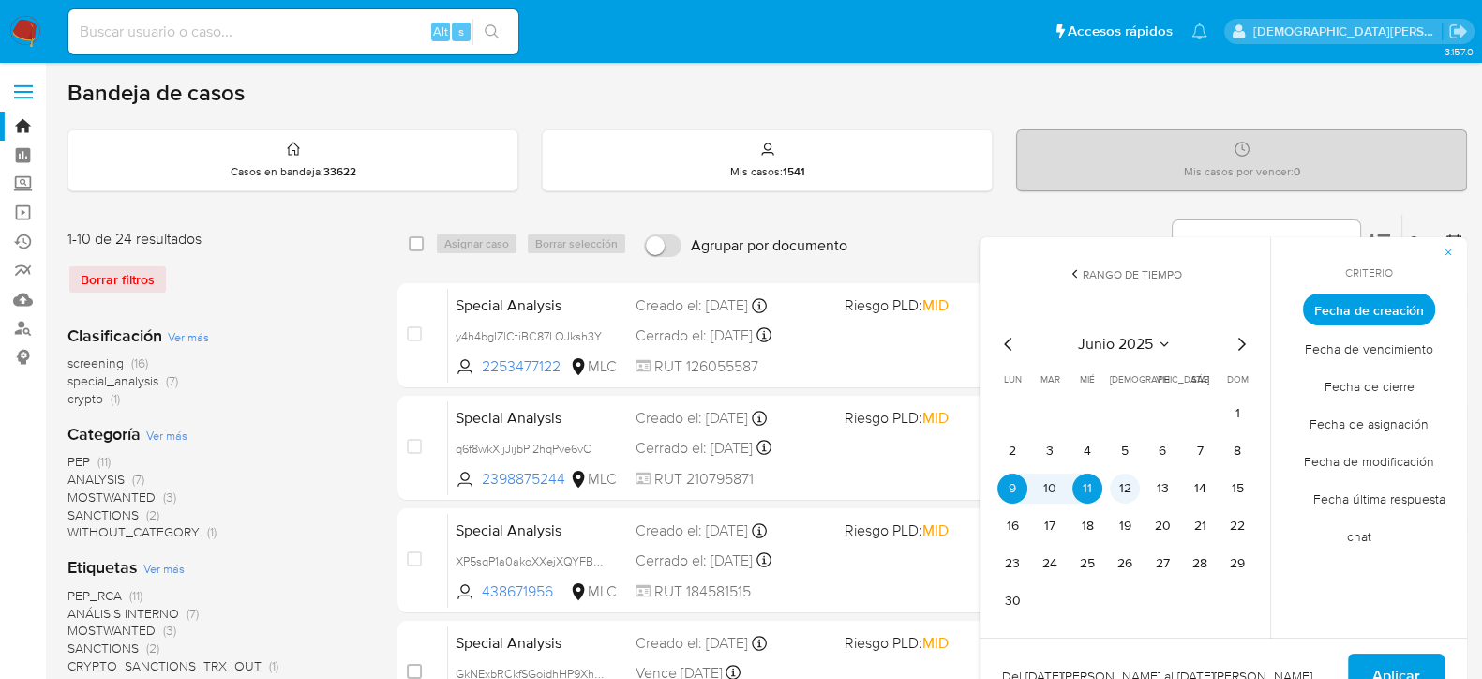
click at [1125, 488] on button "12" at bounding box center [1125, 488] width 30 height 30
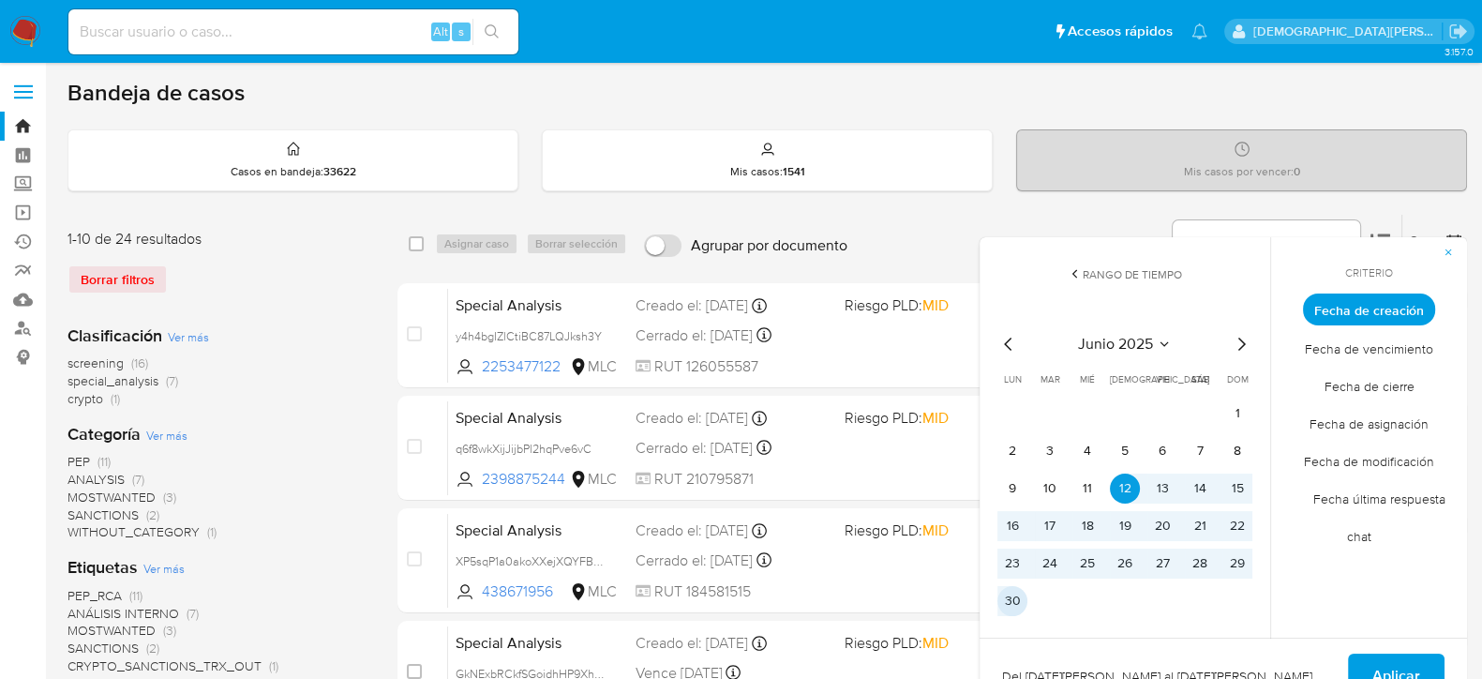
click at [1010, 605] on button "30" at bounding box center [1013, 601] width 30 height 30
click at [1395, 658] on span "Aplicar" at bounding box center [1397, 675] width 48 height 41
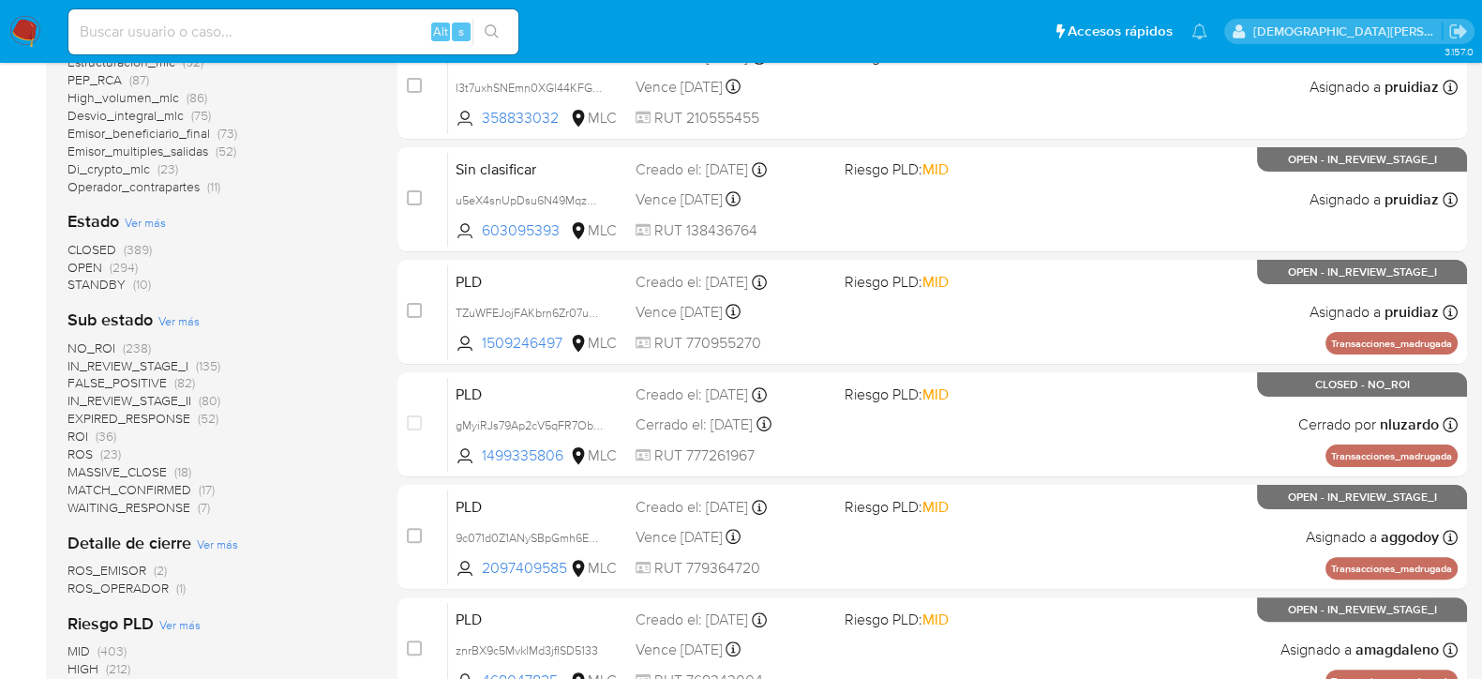
scroll to position [75, 0]
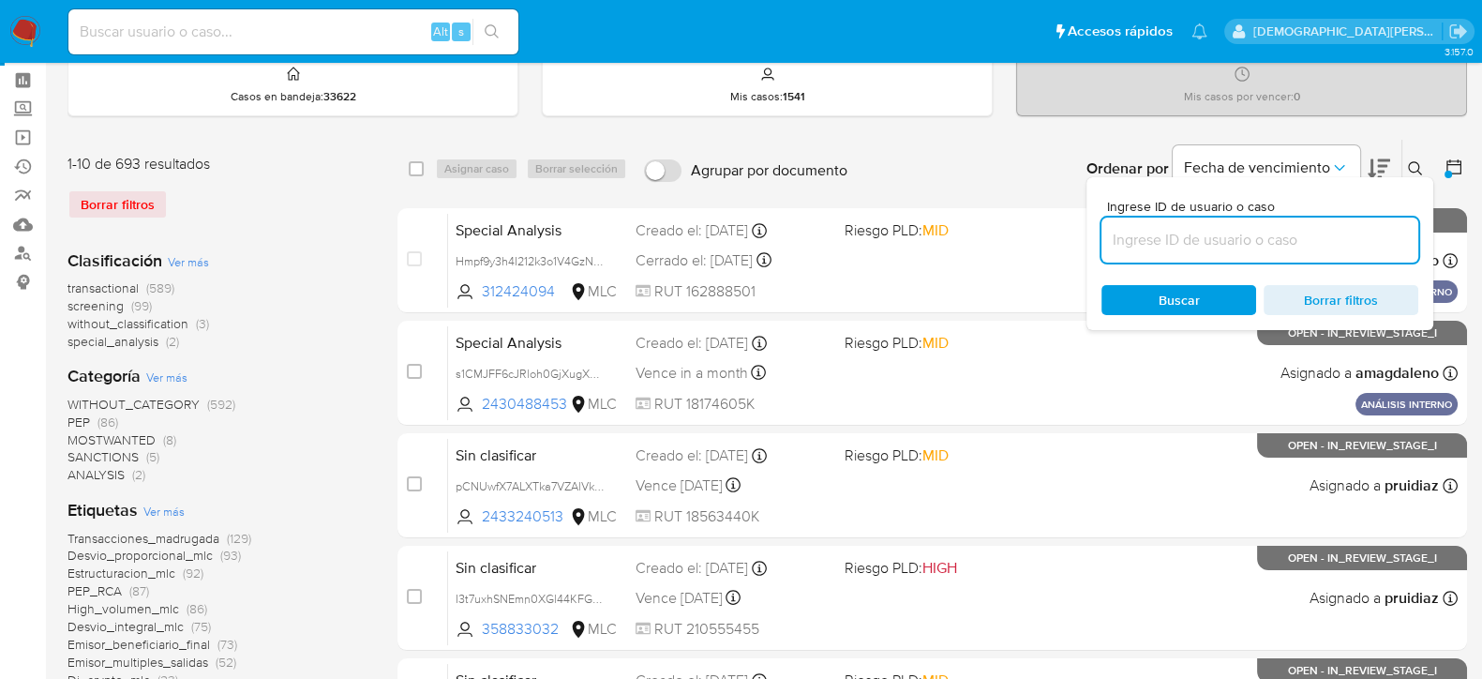
drag, startPoint x: 229, startPoint y: 283, endPoint x: 244, endPoint y: 273, distance: 18.2
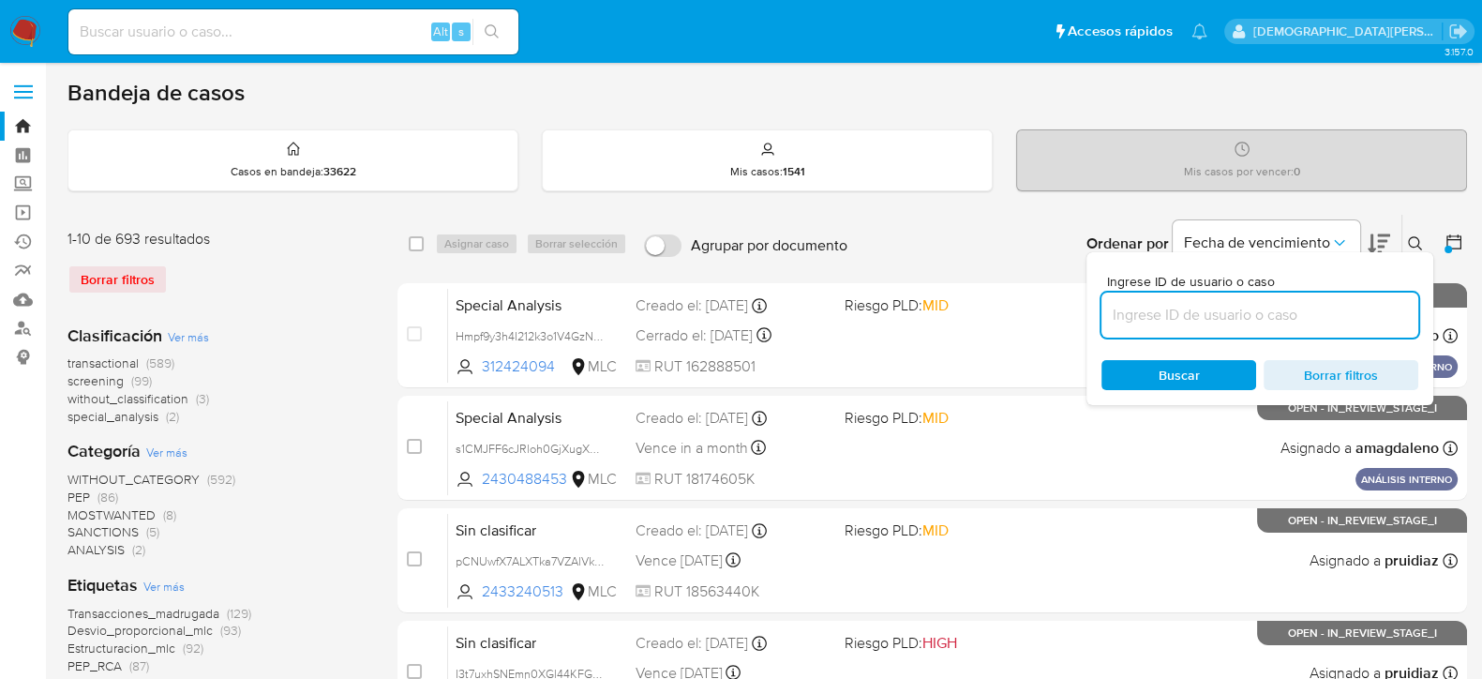
click at [320, 333] on div "Clasificación Ver más transactional (589) screening (99) without_classification…" at bounding box center [218, 374] width 300 height 101
click at [117, 359] on span "transactional" at bounding box center [103, 362] width 71 height 19
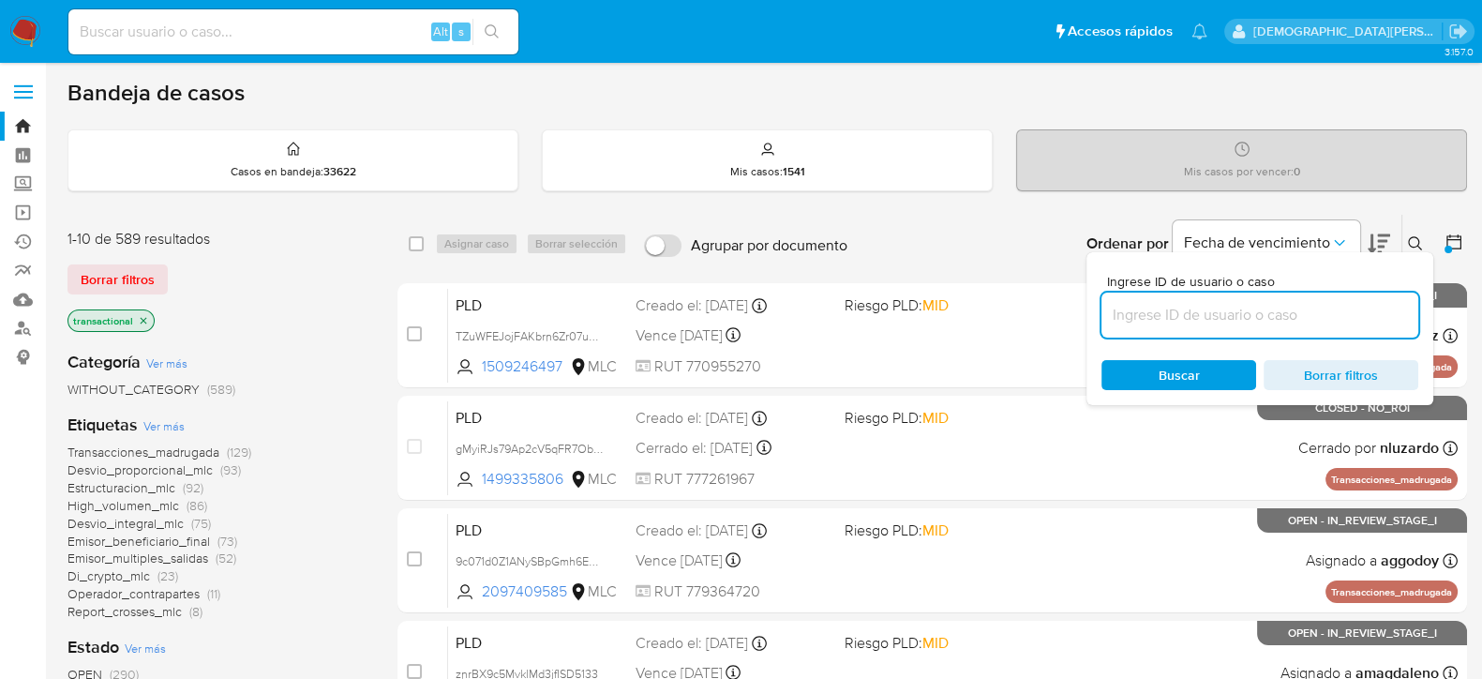
scroll to position [233, 0]
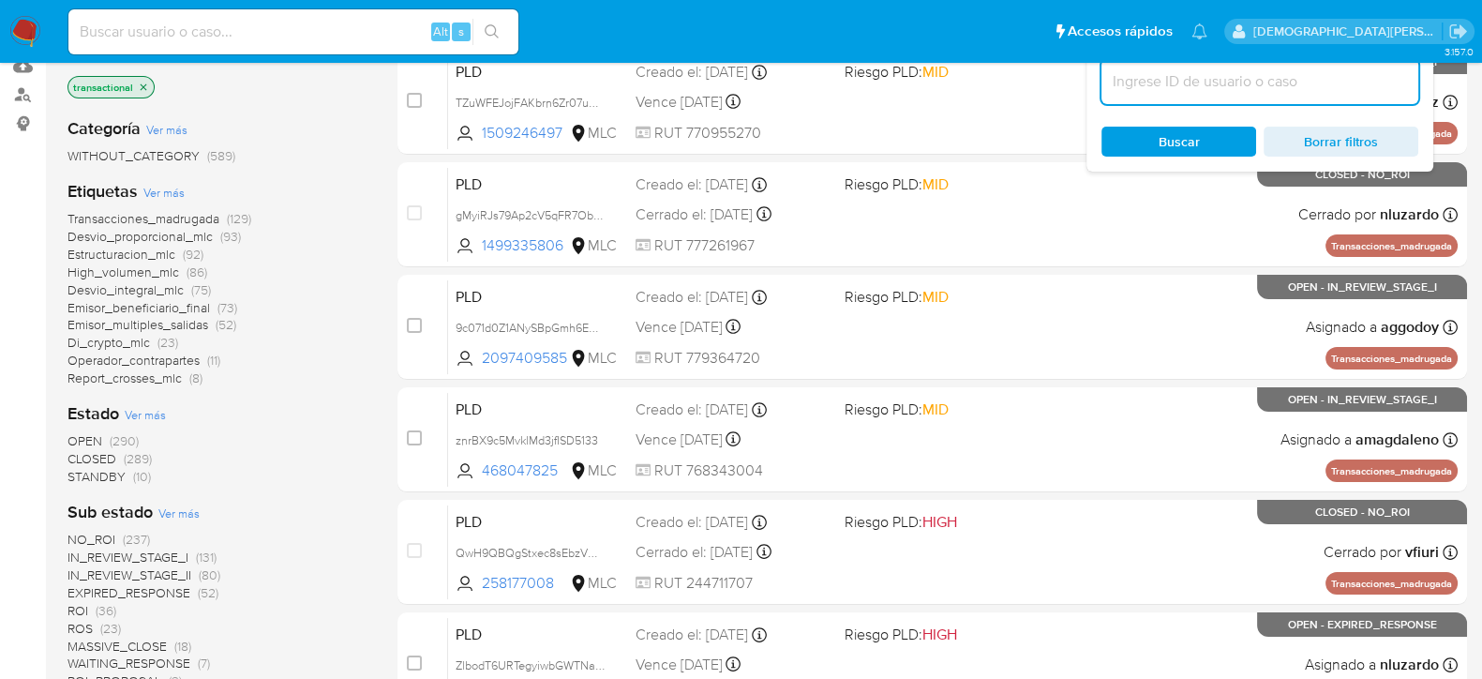
click at [143, 82] on icon "close-filter" at bounding box center [143, 87] width 11 height 11
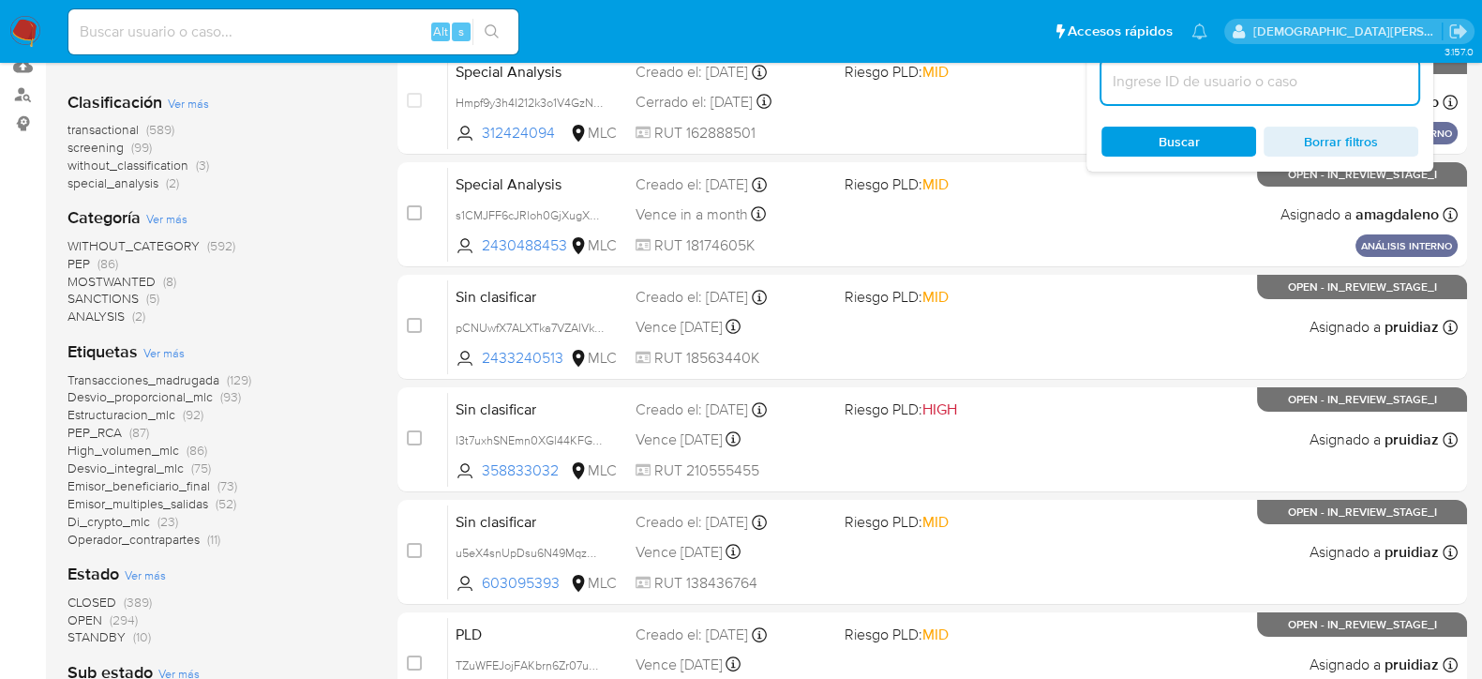
click at [154, 180] on span "special_analysis" at bounding box center [113, 182] width 91 height 19
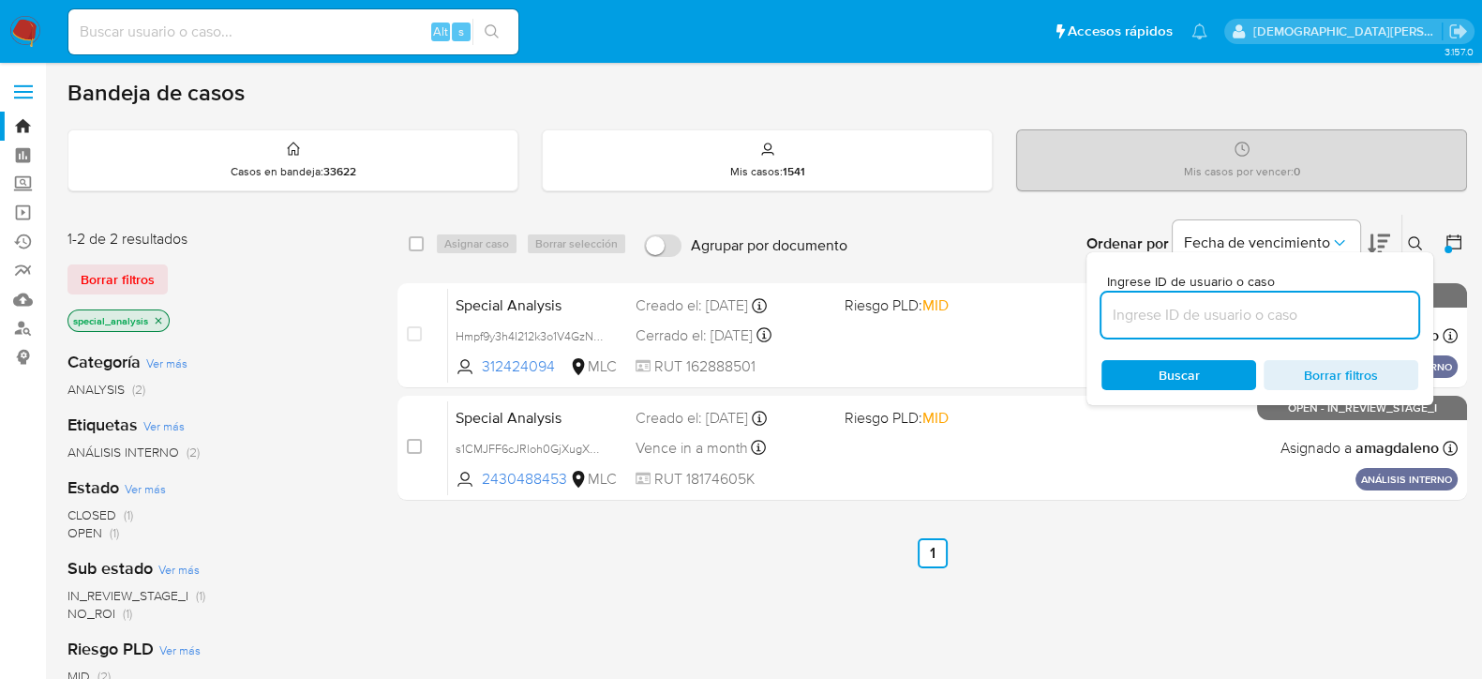
click at [1411, 239] on icon at bounding box center [1415, 243] width 15 height 15
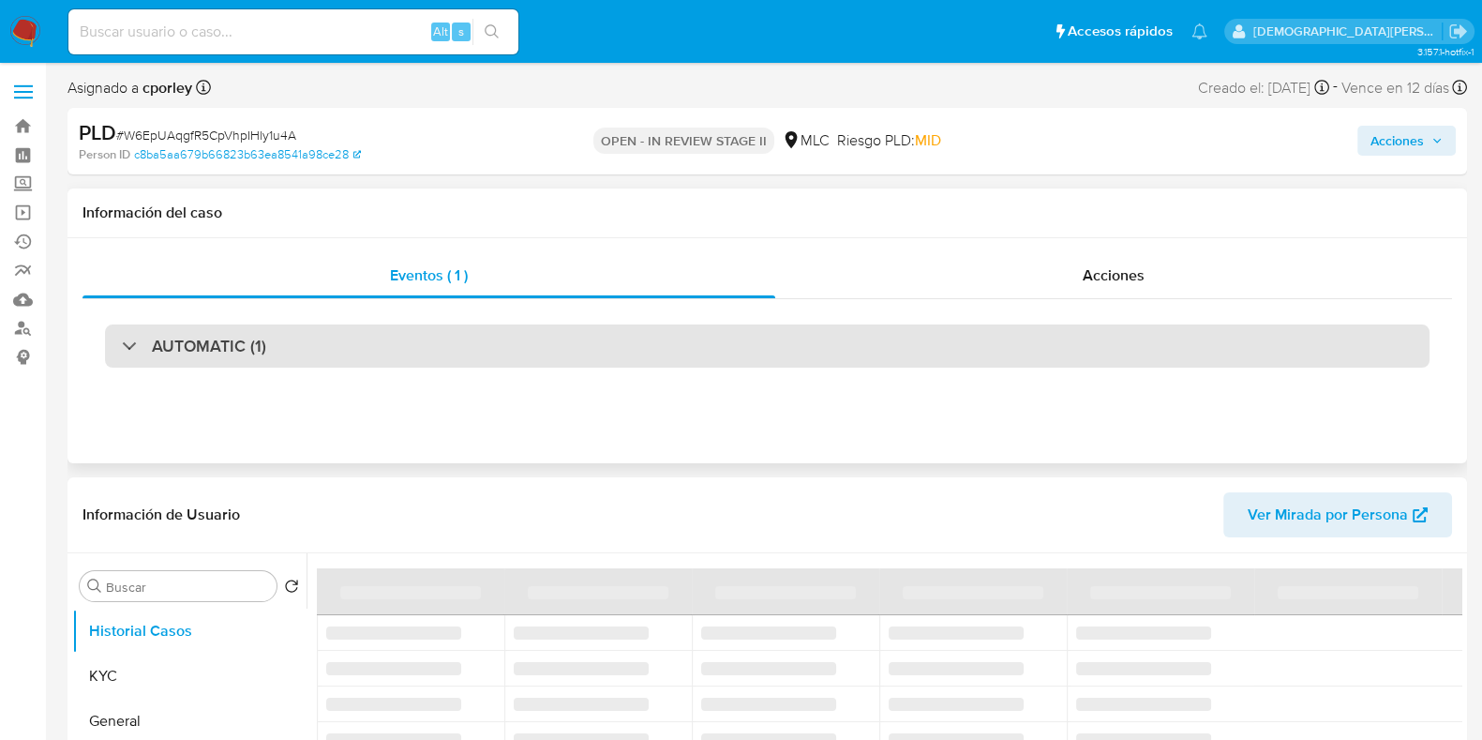
select select "10"
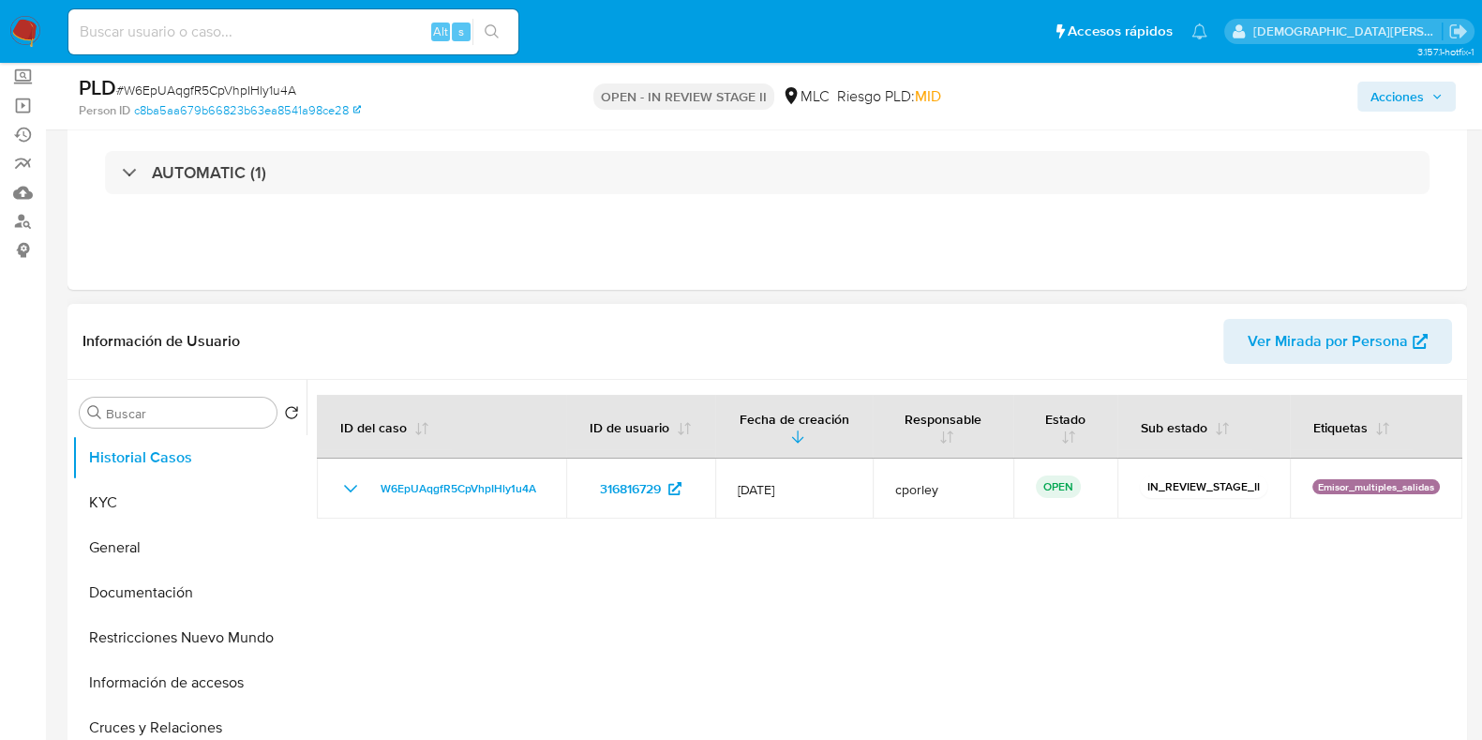
scroll to position [116, 0]
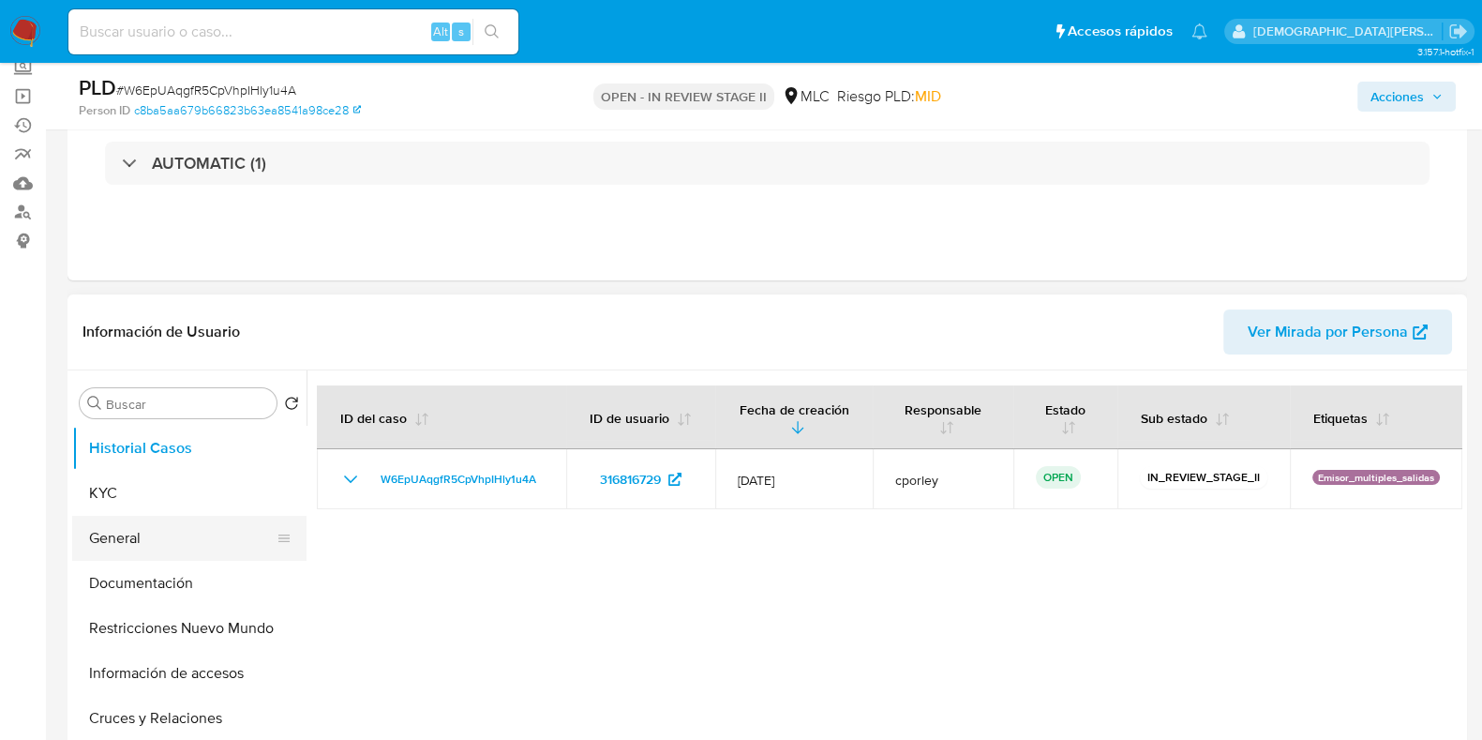
click at [173, 531] on button "General" at bounding box center [181, 538] width 219 height 45
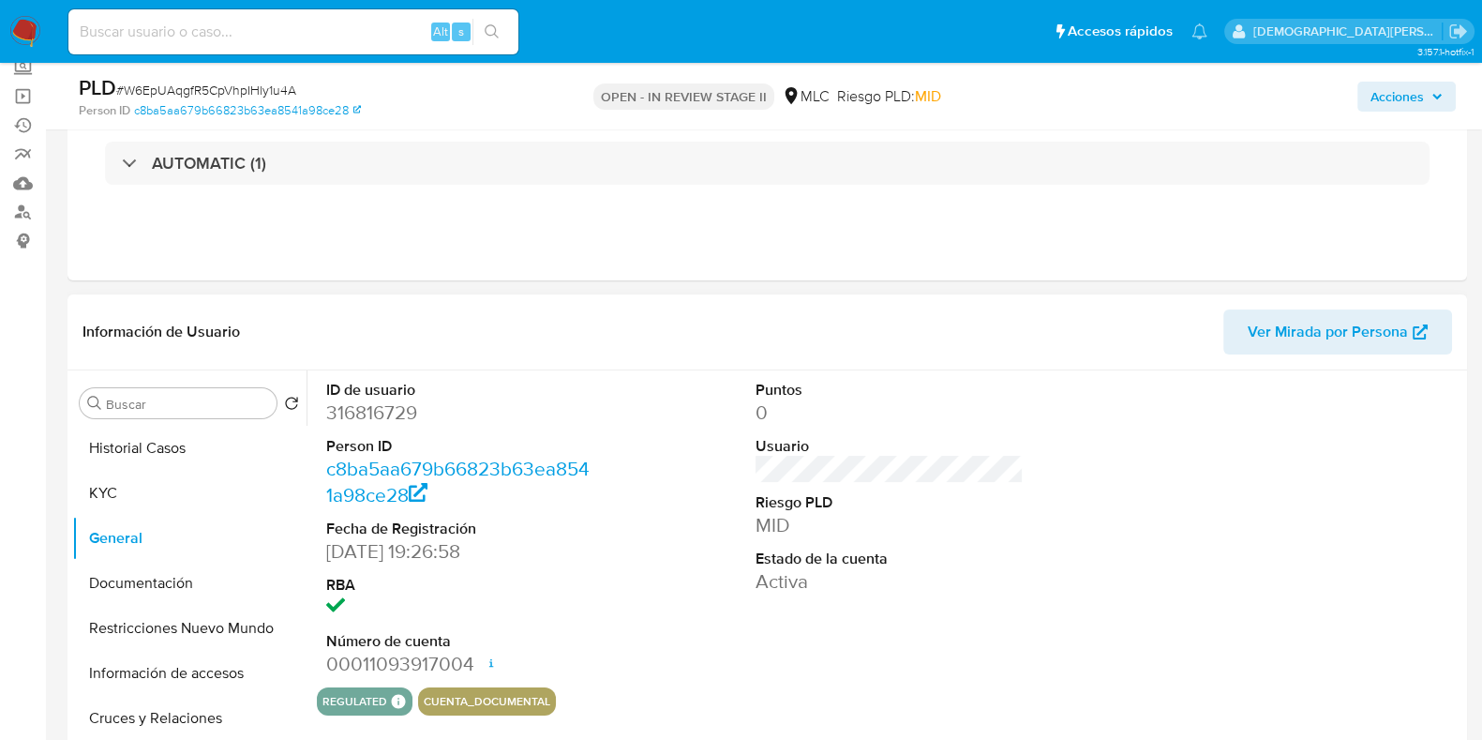
click at [352, 417] on dd "316816729" at bounding box center [460, 412] width 268 height 26
copy dd "316816729"
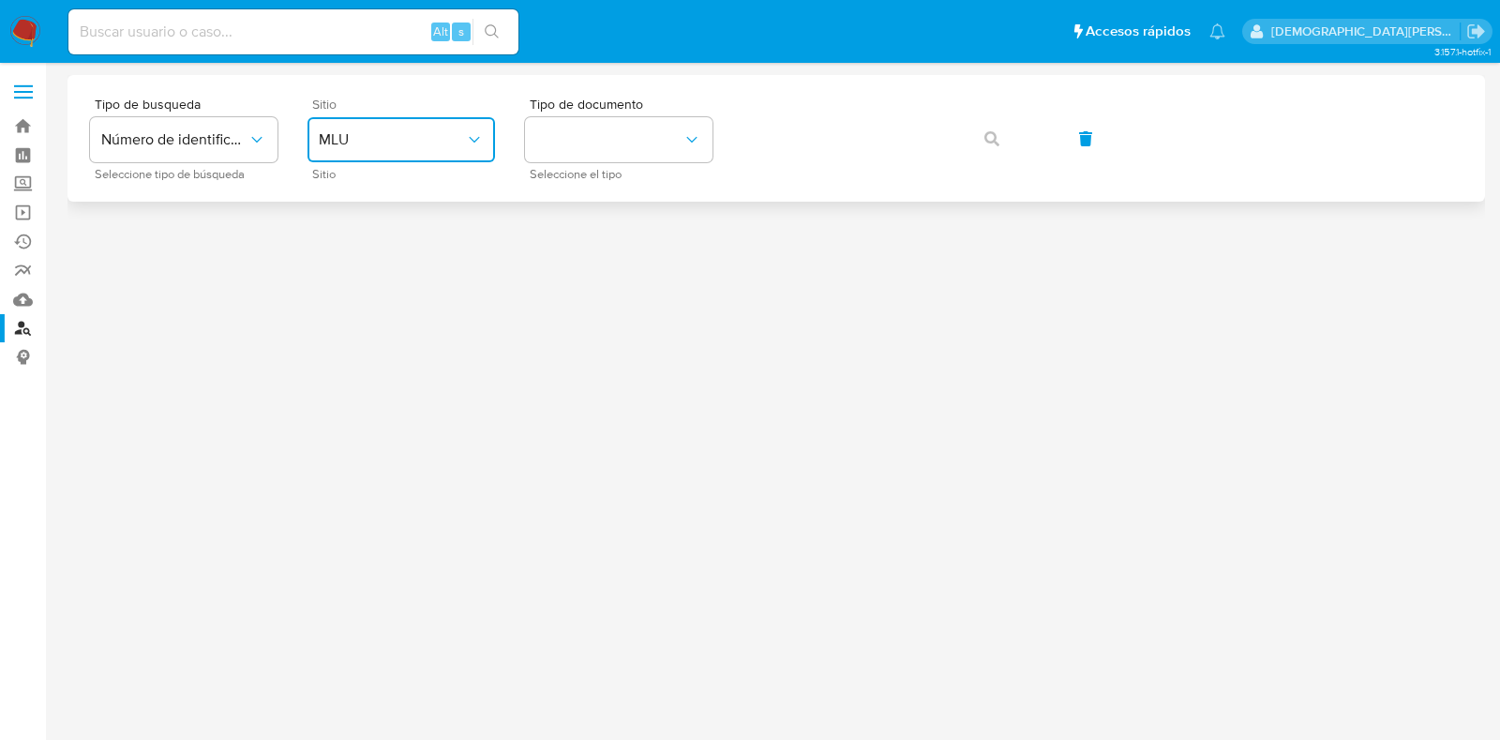
click at [373, 133] on span "MLU" at bounding box center [392, 139] width 146 height 19
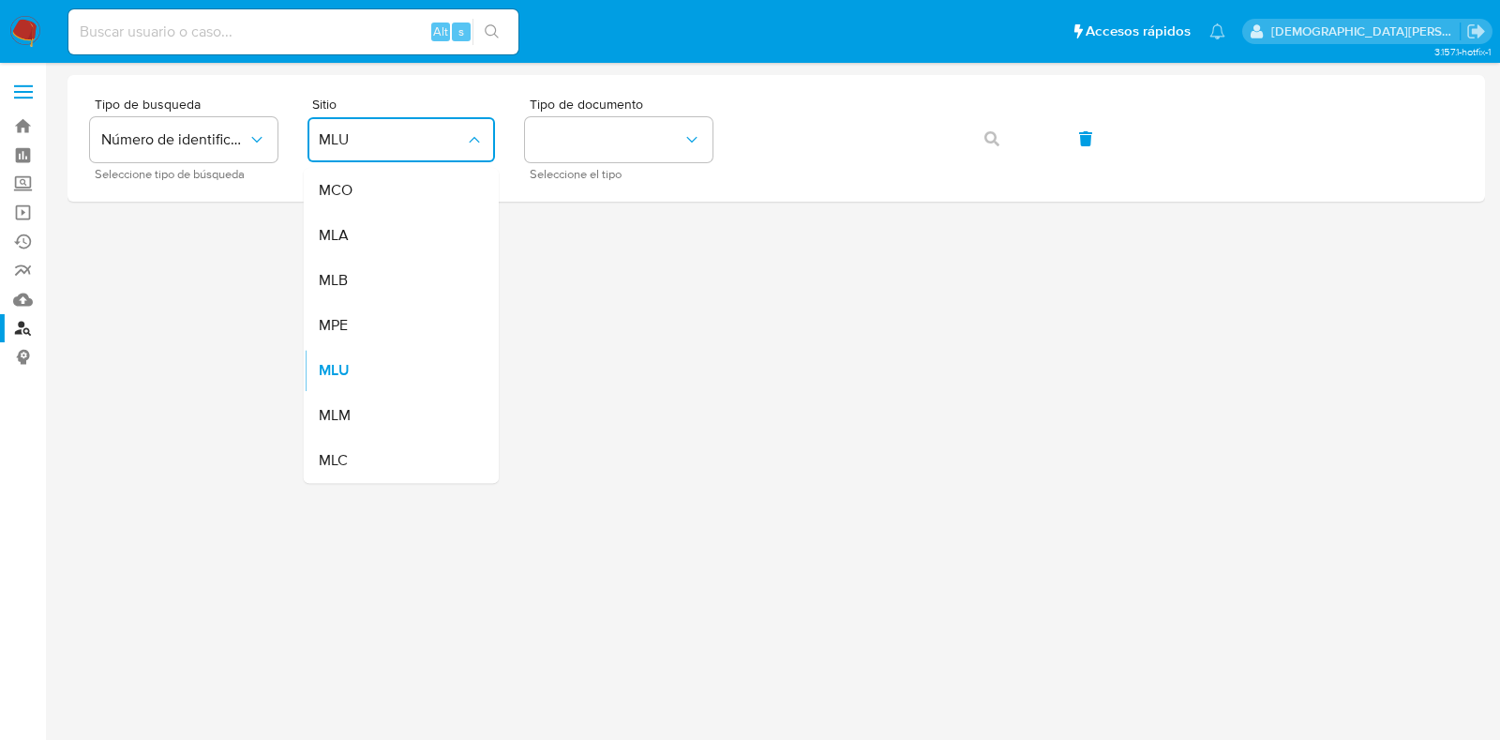
drag, startPoint x: 114, startPoint y: 423, endPoint x: 224, endPoint y: 212, distance: 237.8
click at [127, 405] on div at bounding box center [777, 401] width 1418 height 653
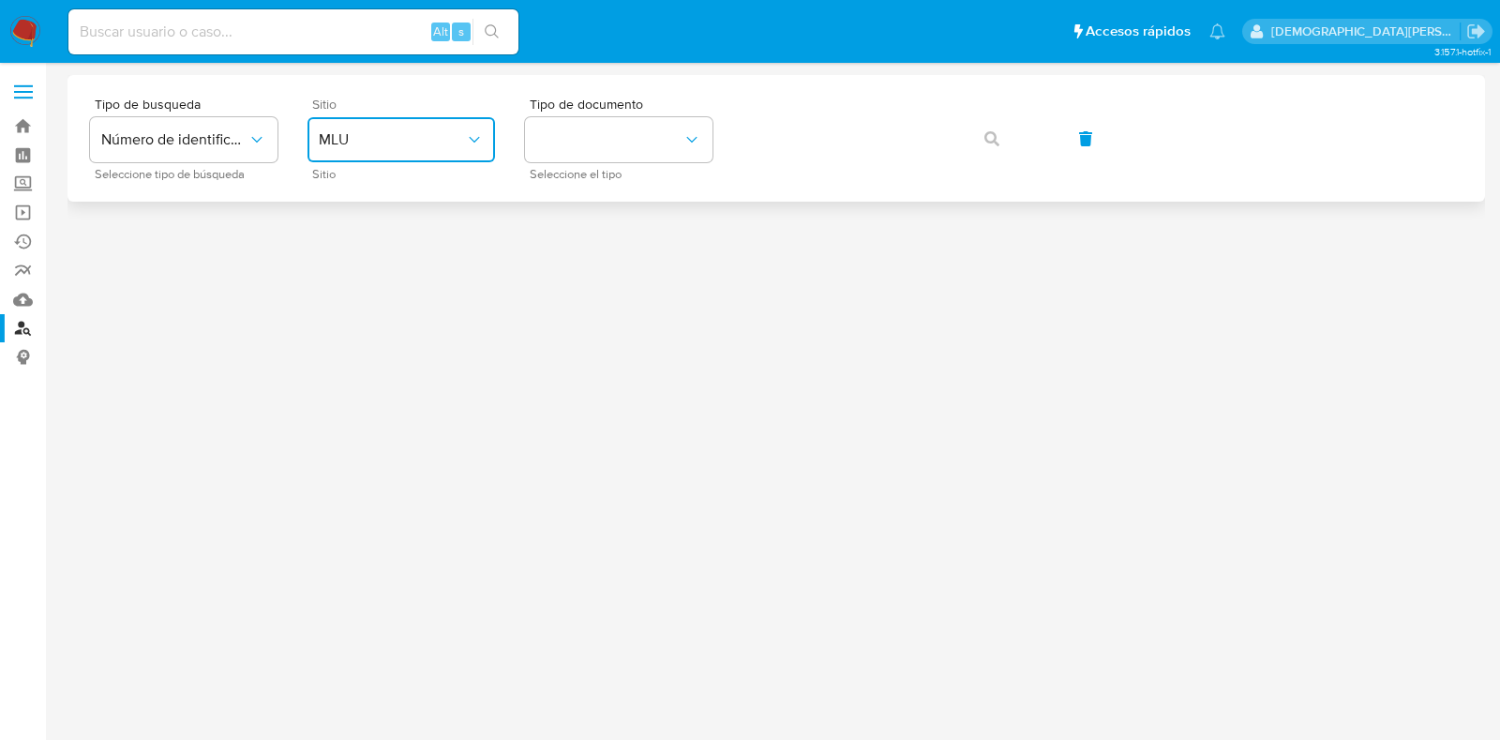
click at [436, 128] on button "MLU" at bounding box center [402, 139] width 188 height 45
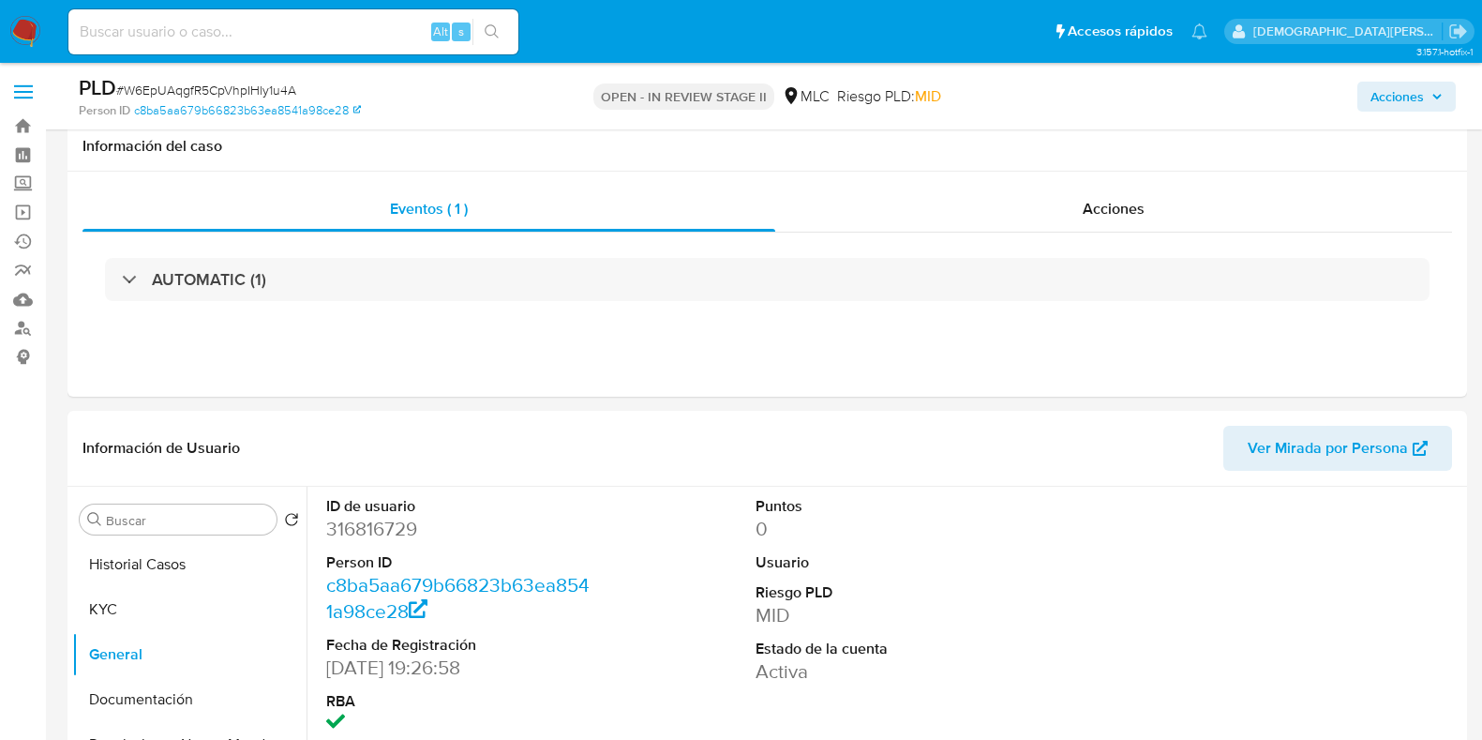
select select "10"
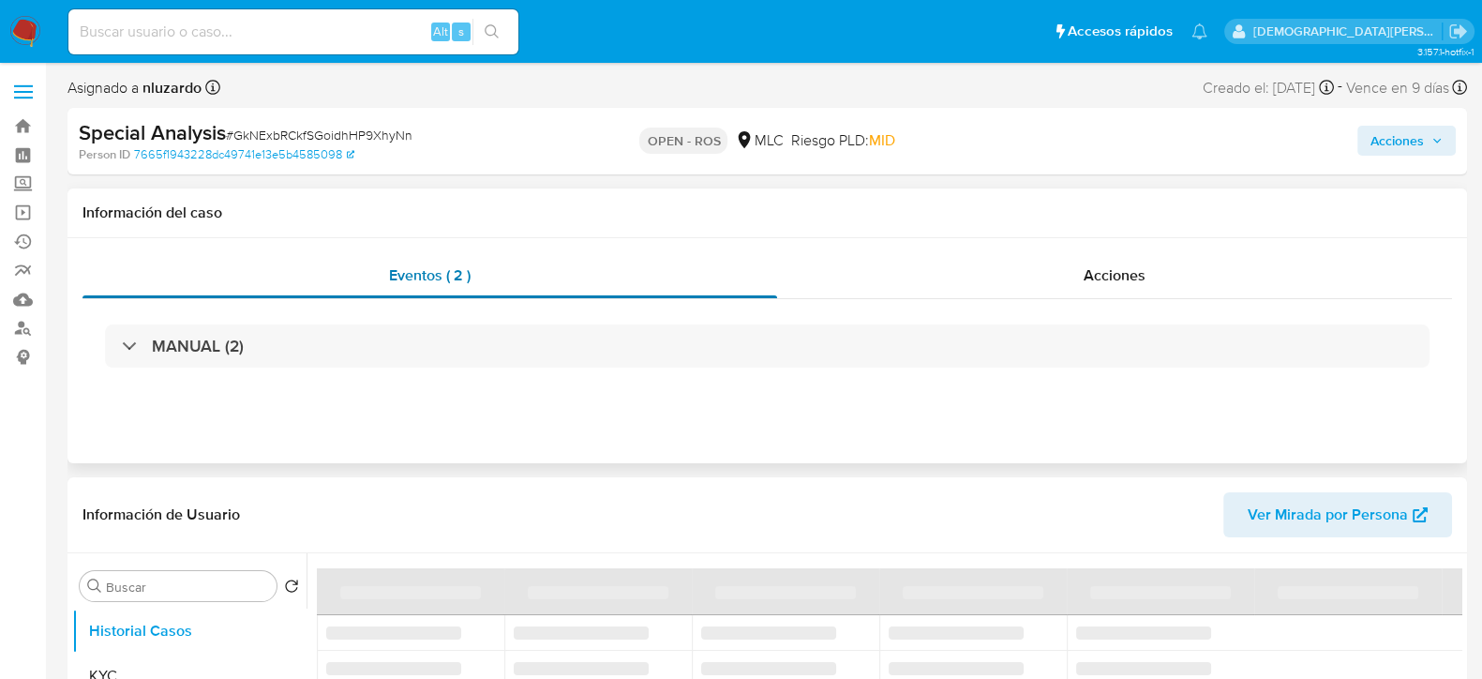
click at [990, 278] on div "Acciones" at bounding box center [1114, 275] width 675 height 45
select select "10"
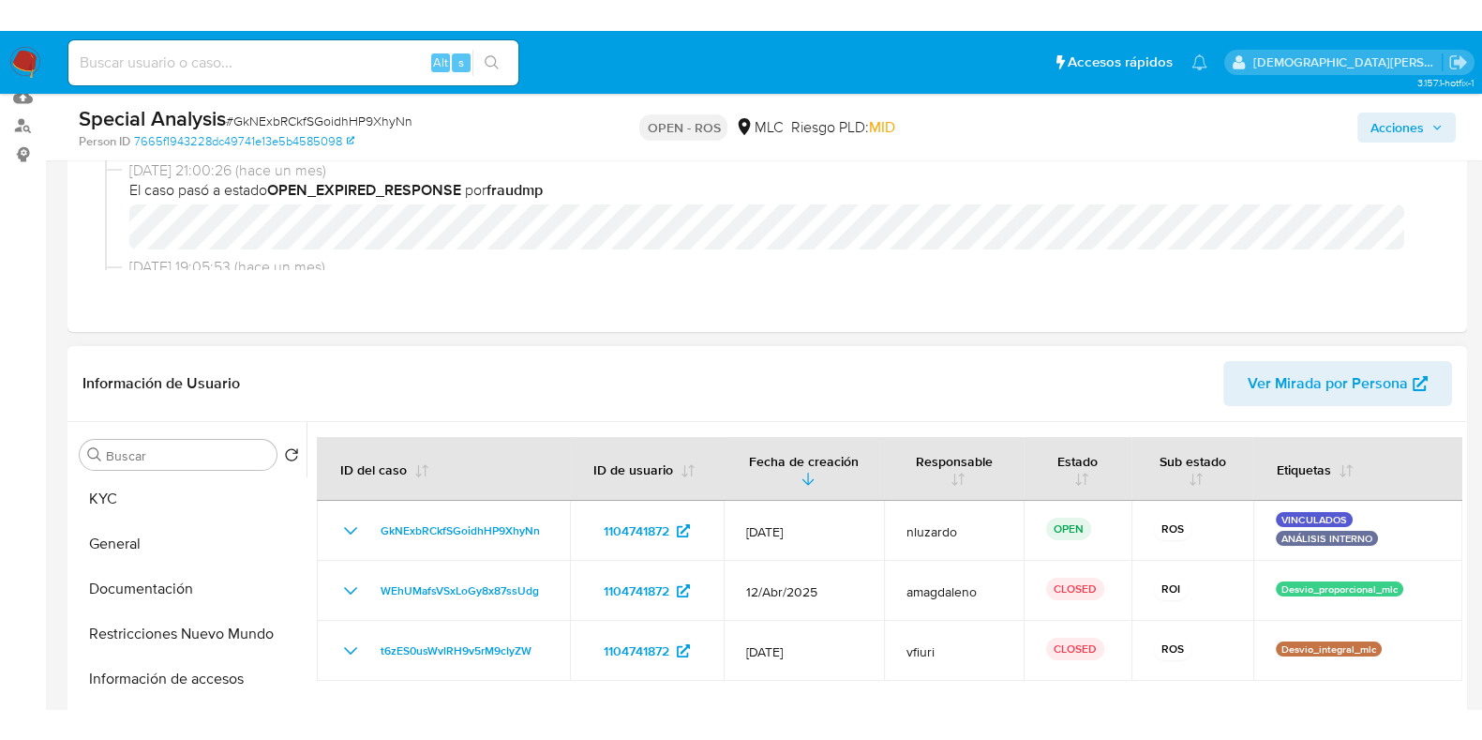
scroll to position [116, 0]
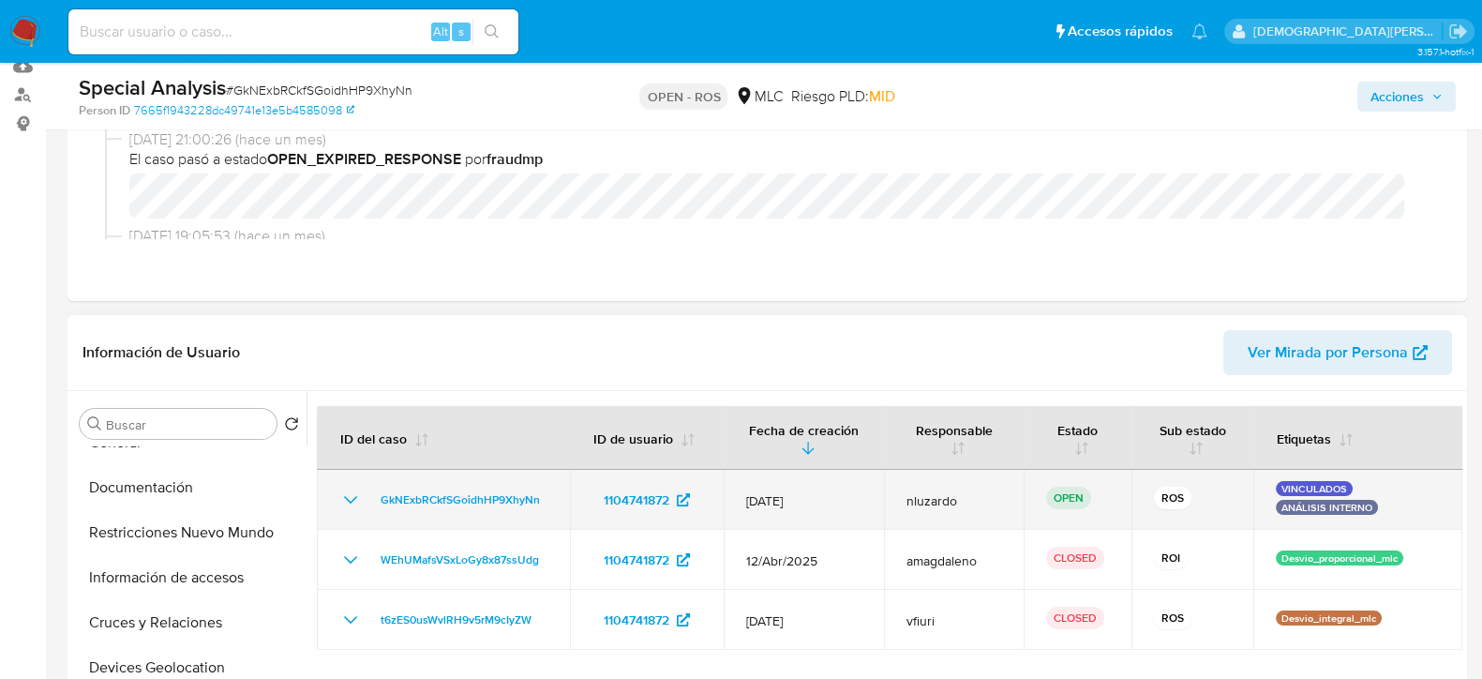
drag, startPoint x: 1271, startPoint y: 503, endPoint x: 1358, endPoint y: 502, distance: 87.2
click at [1358, 502] on p "ANÁLISIS INTERNO" at bounding box center [1327, 507] width 102 height 15
